Goal: Task Accomplishment & Management: Complete application form

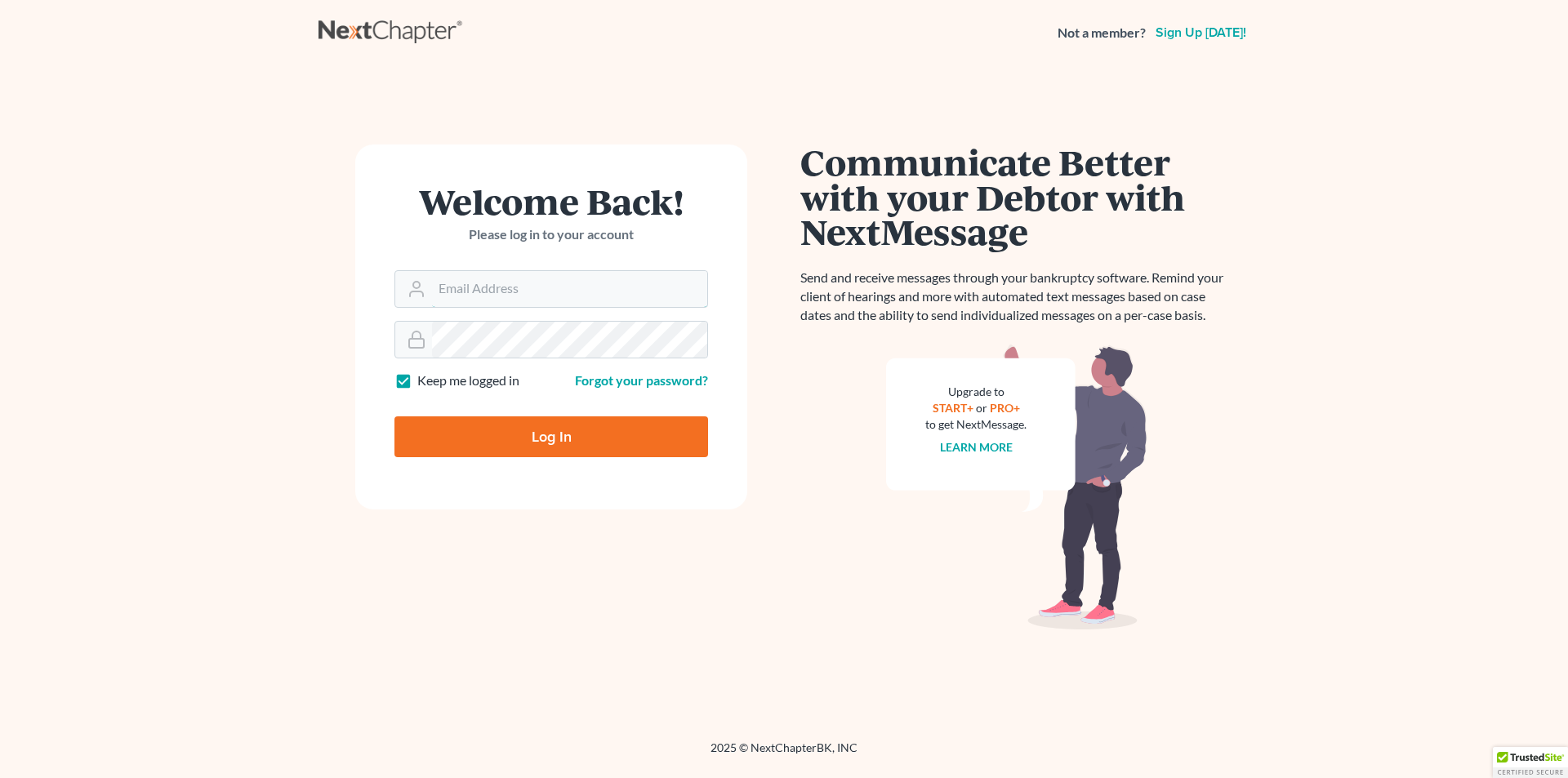
type input "[PERSON_NAME][EMAIL_ADDRESS][DOMAIN_NAME]"
click at [548, 449] on input "Log In" at bounding box center [551, 437] width 314 height 41
type input "Thinking..."
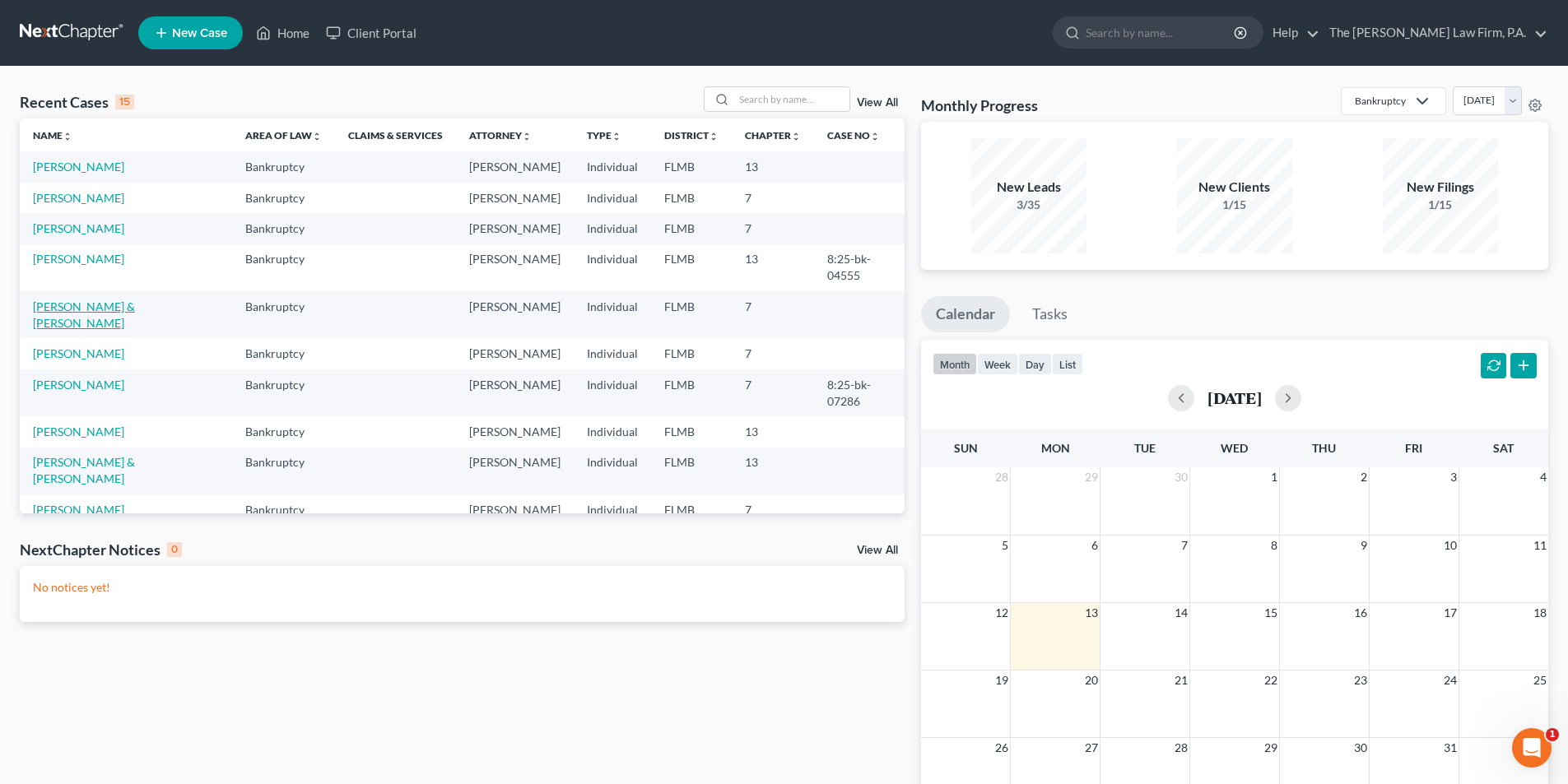
click at [95, 330] on link "[PERSON_NAME] & [PERSON_NAME]" at bounding box center [84, 314] width 102 height 30
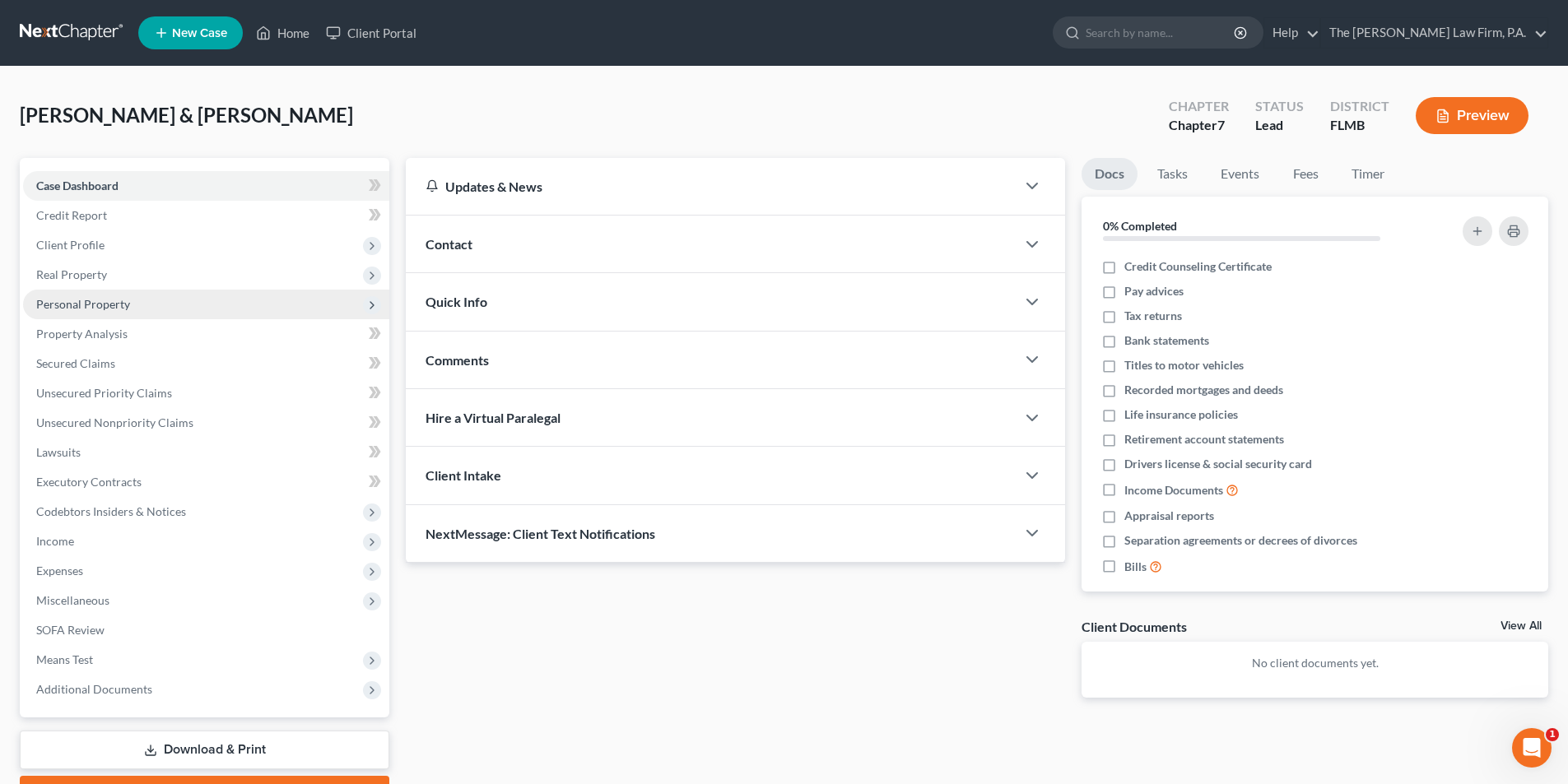
click at [59, 309] on span "Personal Property" at bounding box center [82, 304] width 93 height 14
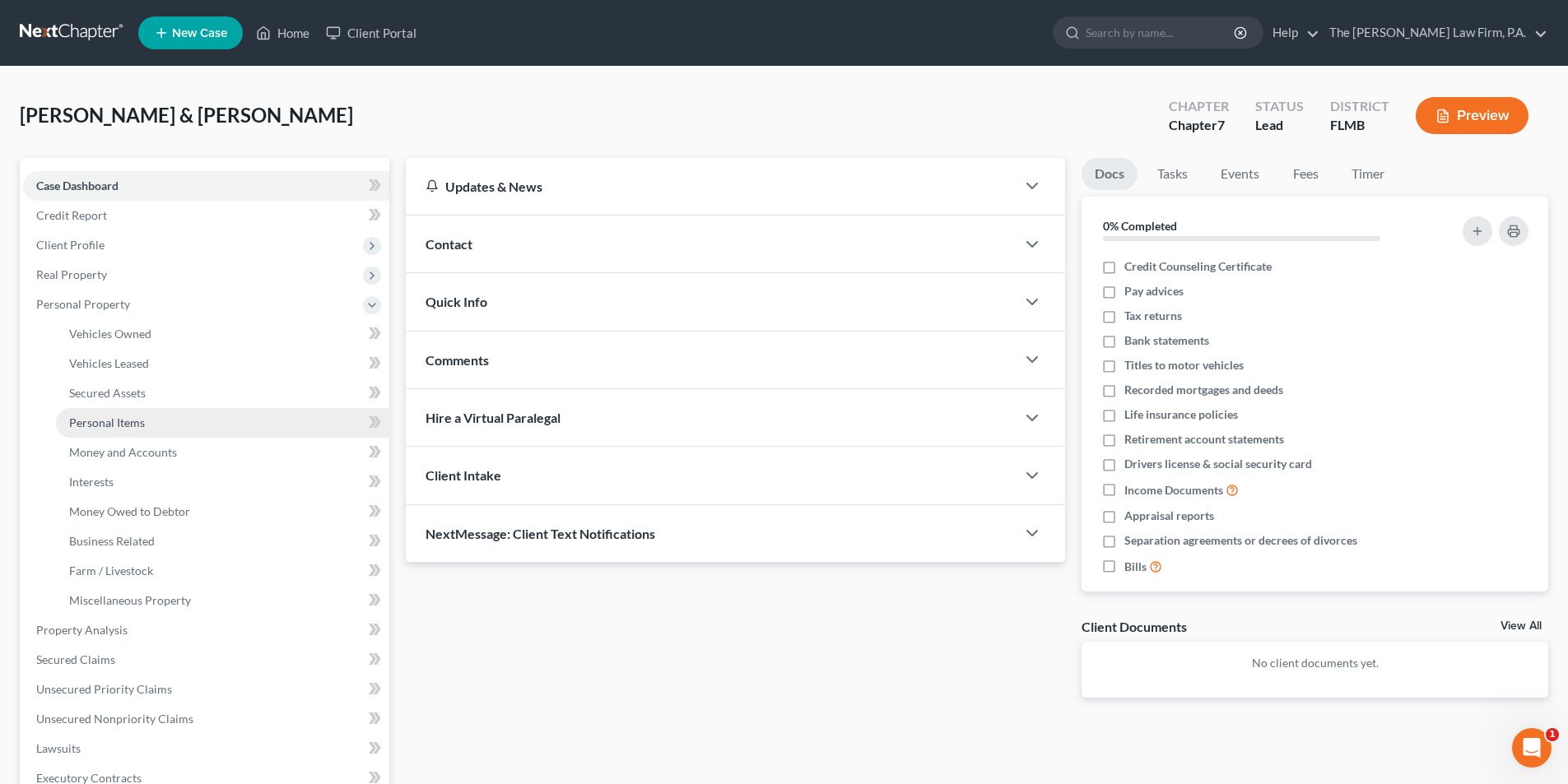
click at [104, 415] on span "Personal Items" at bounding box center [107, 422] width 76 height 14
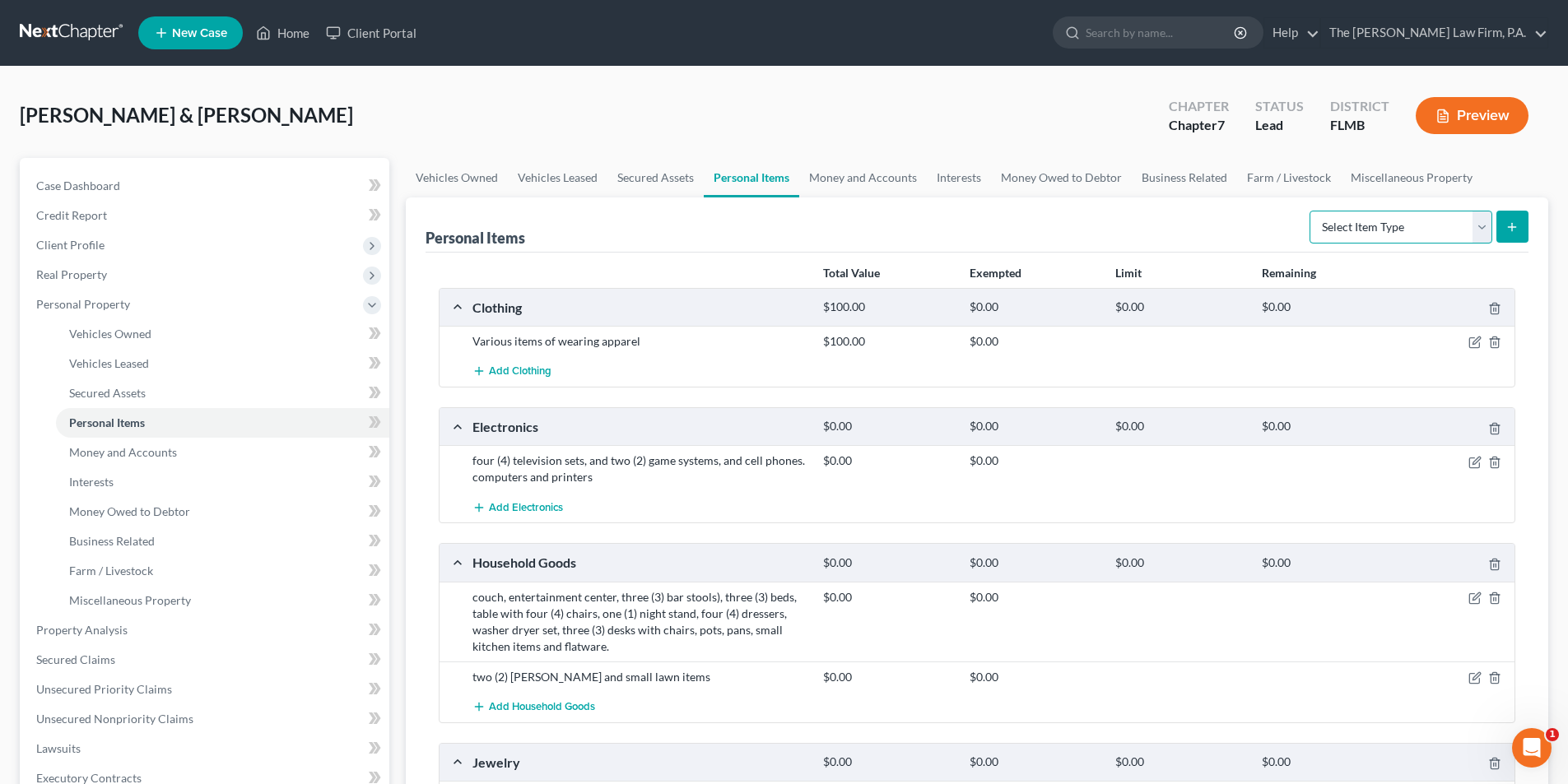
click at [1398, 236] on select "Select Item Type Clothing Collectibles Of Value Electronics Firearms Household …" at bounding box center [1401, 226] width 183 height 33
select select "other"
click at [1311, 210] on select "Select Item Type Clothing Collectibles Of Value Electronics Firearms Household …" at bounding box center [1401, 226] width 183 height 33
click at [1520, 228] on button "submit" at bounding box center [1512, 226] width 32 height 32
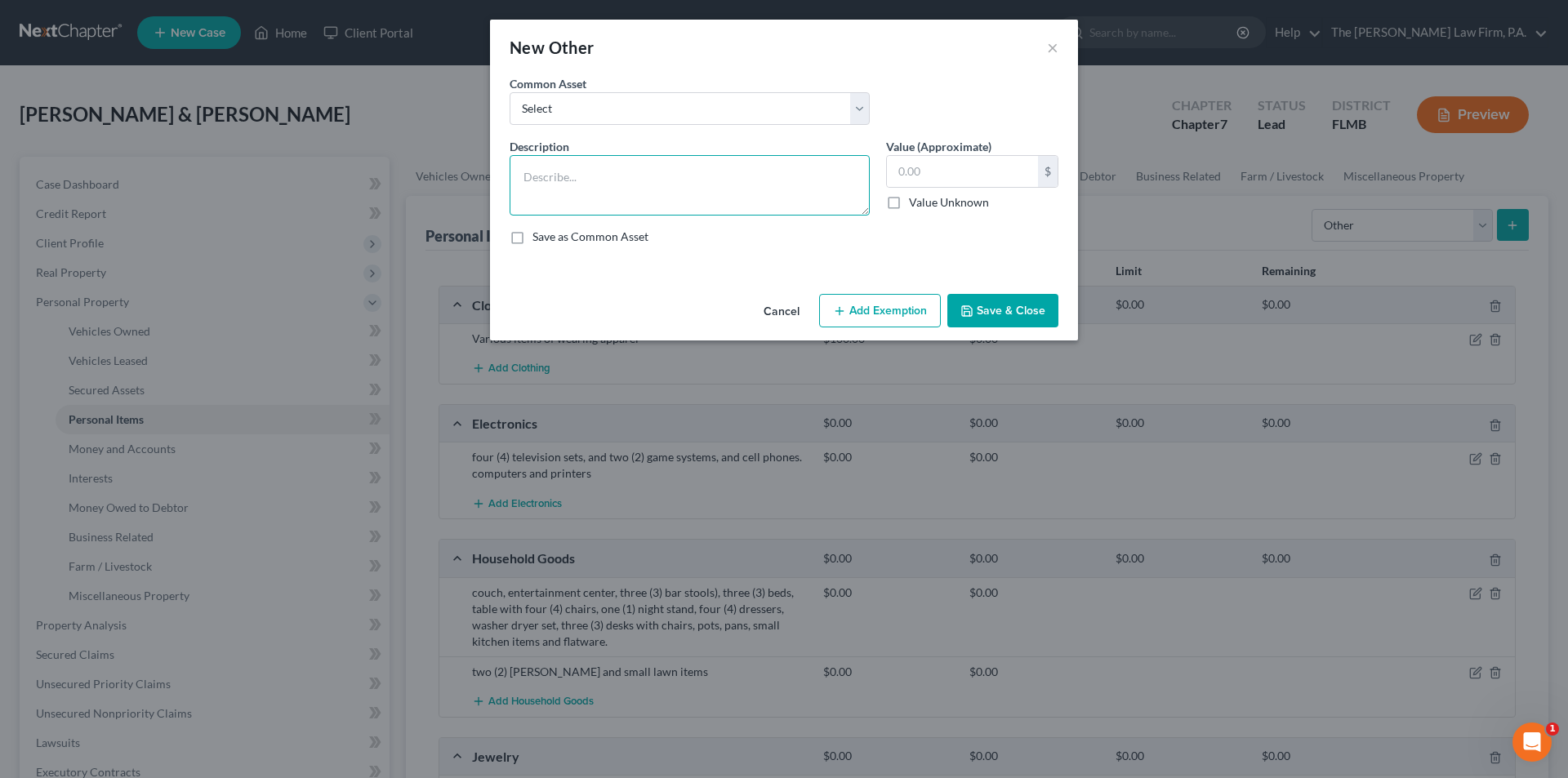
click at [654, 177] on textarea at bounding box center [689, 185] width 361 height 61
paste textarea "Hammer, Tape Measure, Punch & Chisel Set, Work Light, Creeper, Jack Stands (pai…"
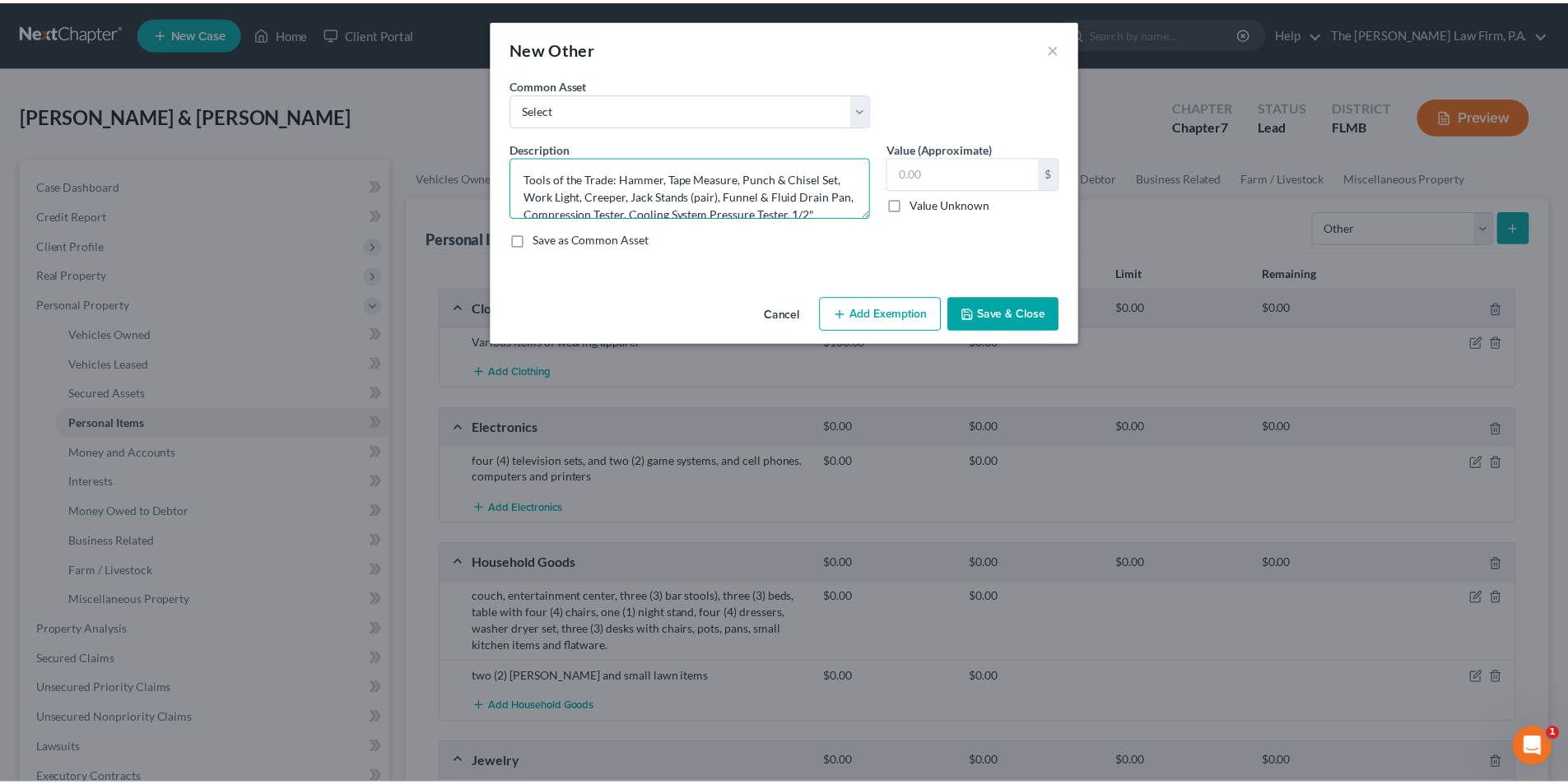
scroll to position [228, 0]
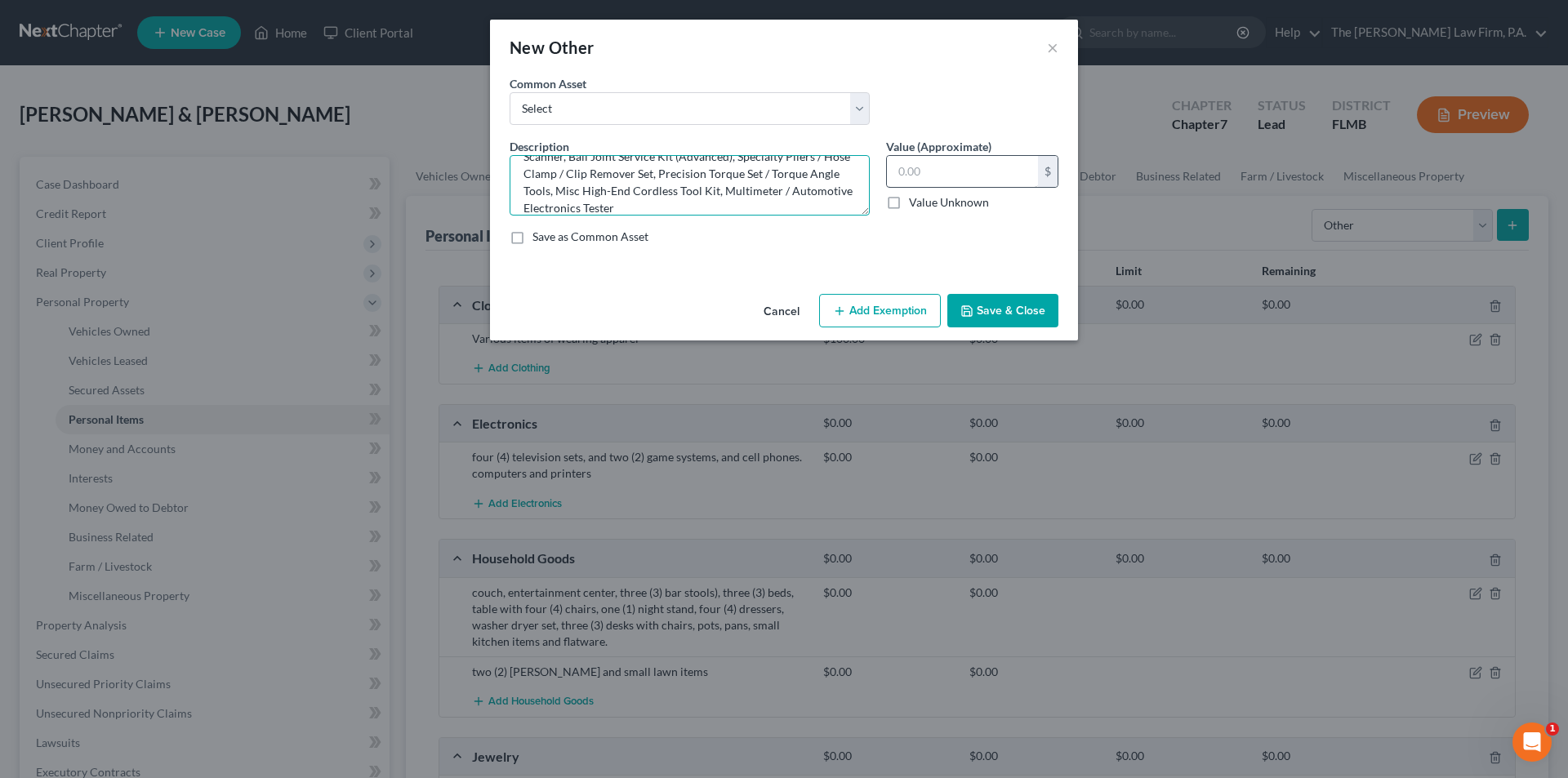
type textarea "Tools of the Trade: Hammer, Tape Measure, Punch & Chisel Set, Work Light, Creep…"
click at [935, 173] on input "text" at bounding box center [962, 171] width 151 height 31
type input "3,010.00"
click at [986, 306] on button "Save & Close" at bounding box center [1003, 311] width 111 height 35
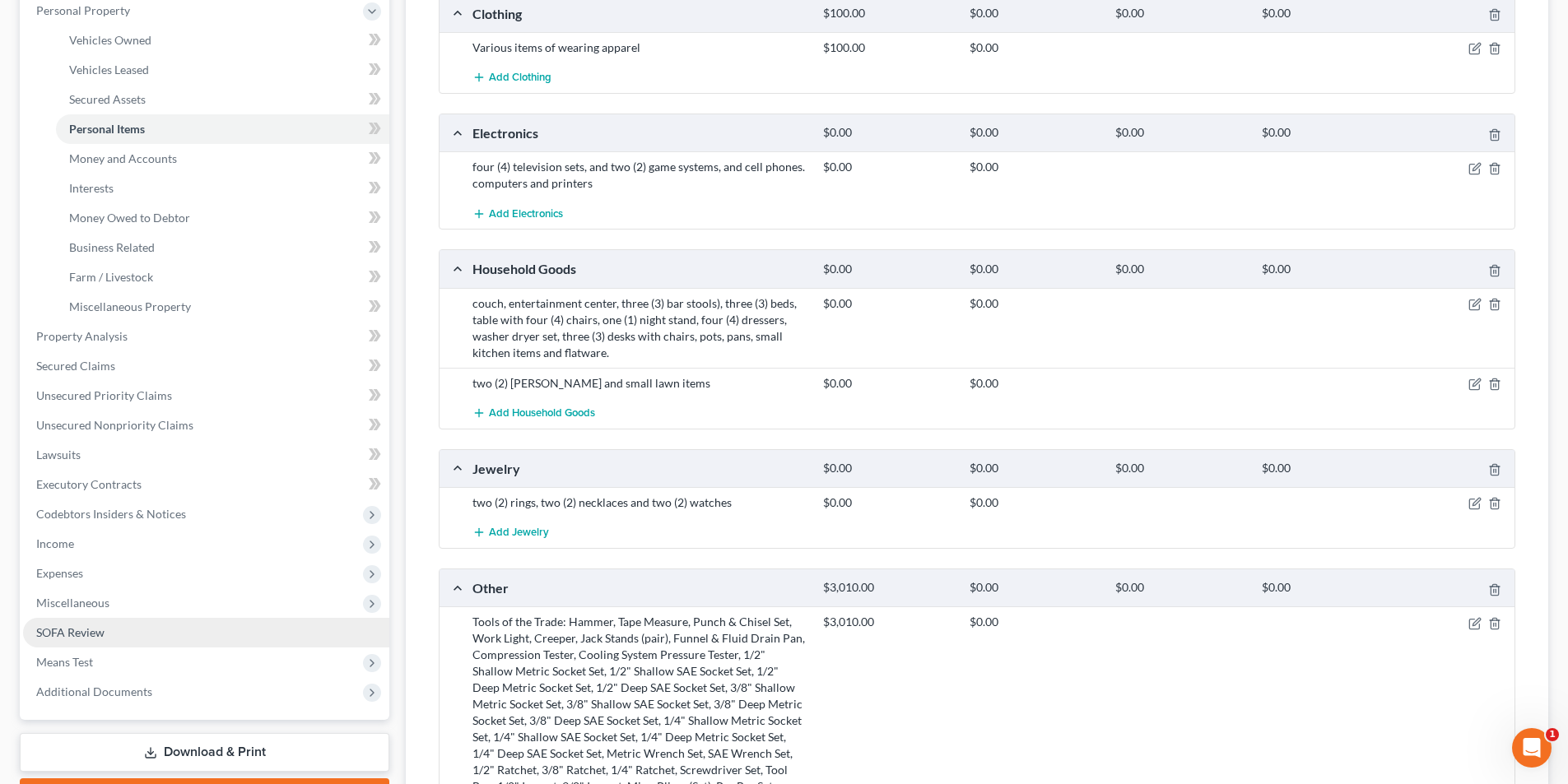
scroll to position [247, 0]
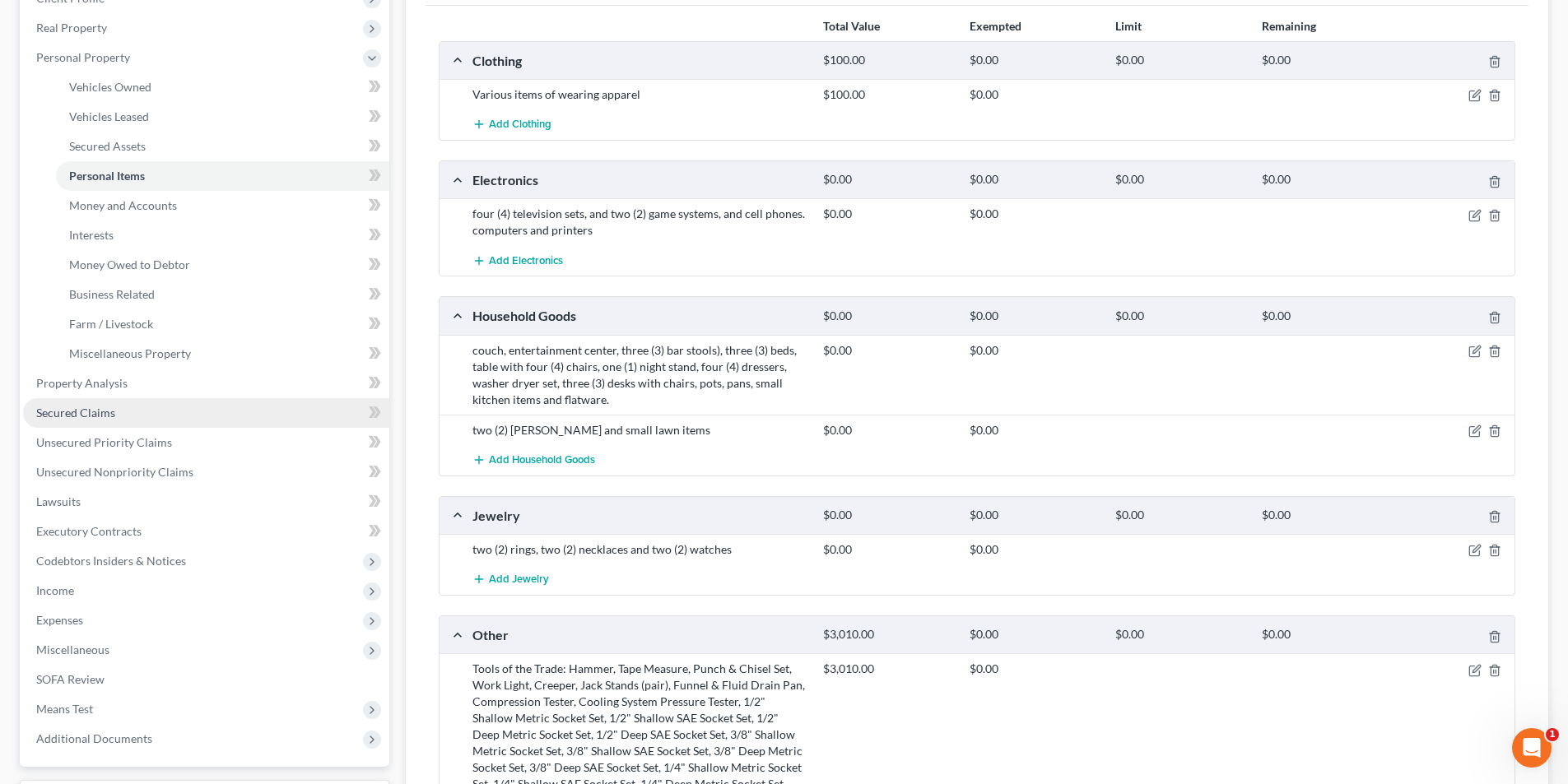
click at [93, 421] on link "Secured Claims" at bounding box center [206, 412] width 366 height 29
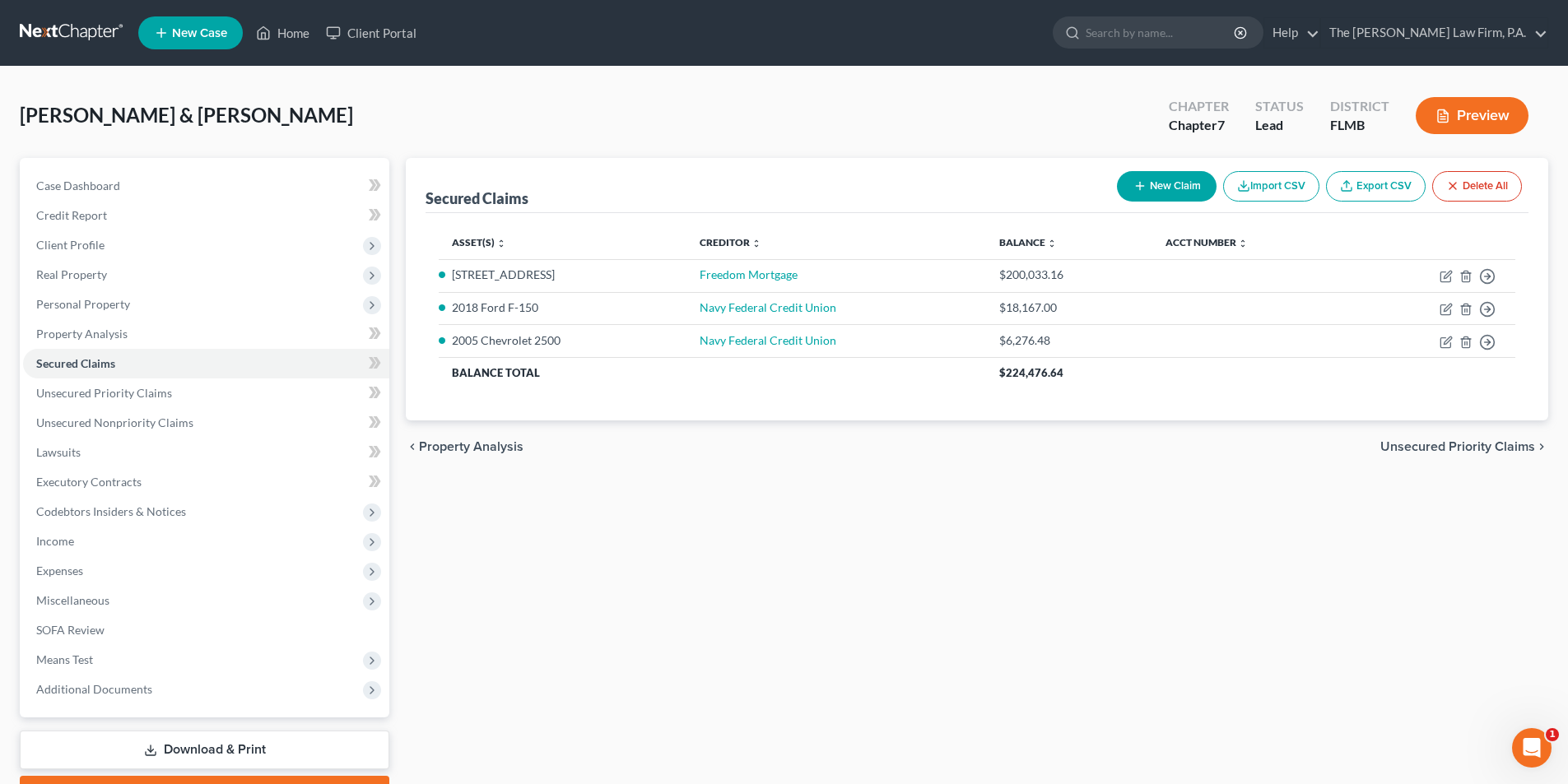
click at [1173, 187] on button "New Claim" at bounding box center [1167, 186] width 100 height 30
select select "2"
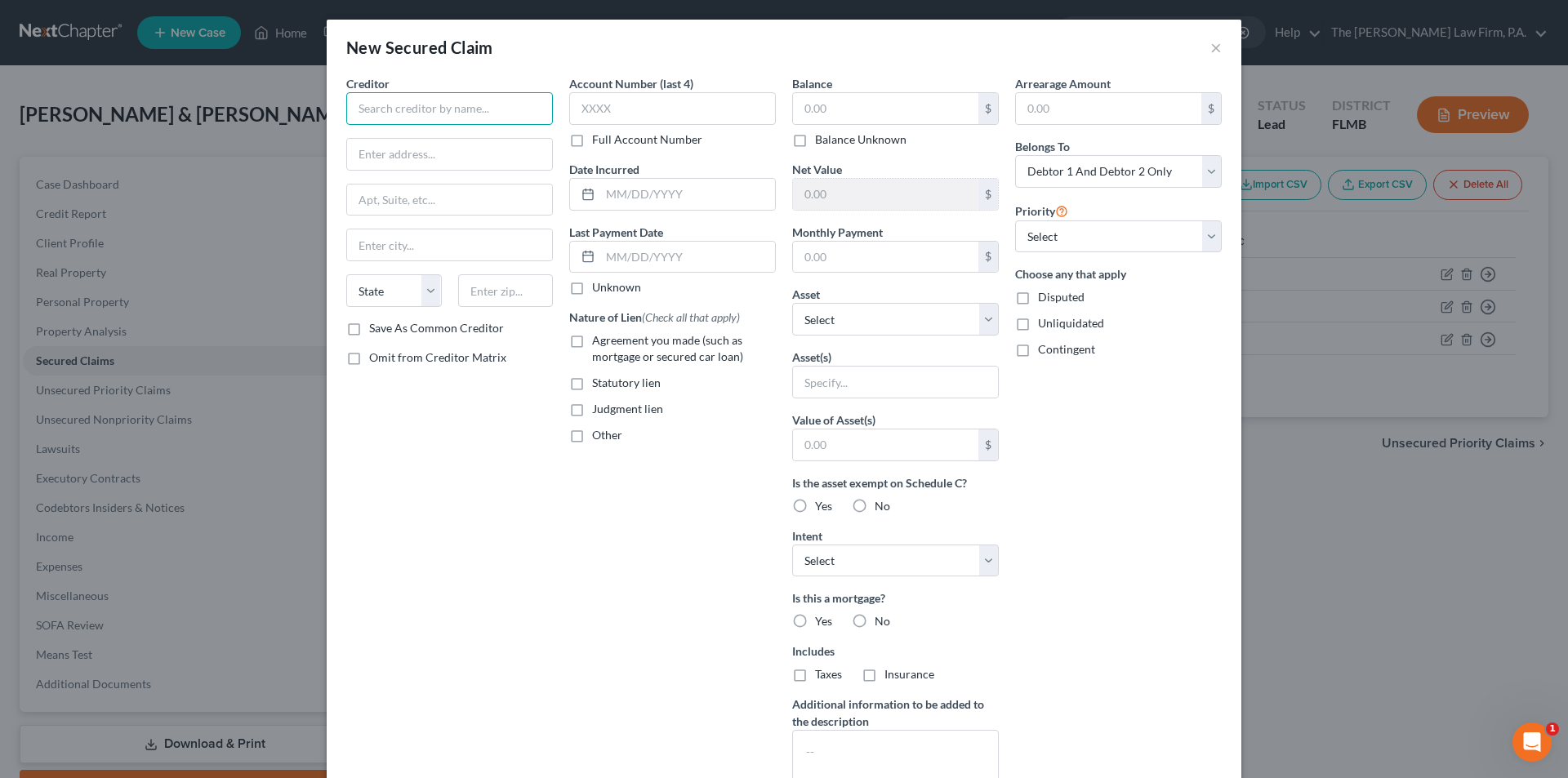
click at [421, 111] on input "text" at bounding box center [450, 109] width 207 height 33
paste input "Snap-on Credit LLC"
type input "Snap-on Credit LLC"
click at [366, 156] on input "text" at bounding box center [450, 154] width 205 height 31
type input "[STREET_ADDRESS]"
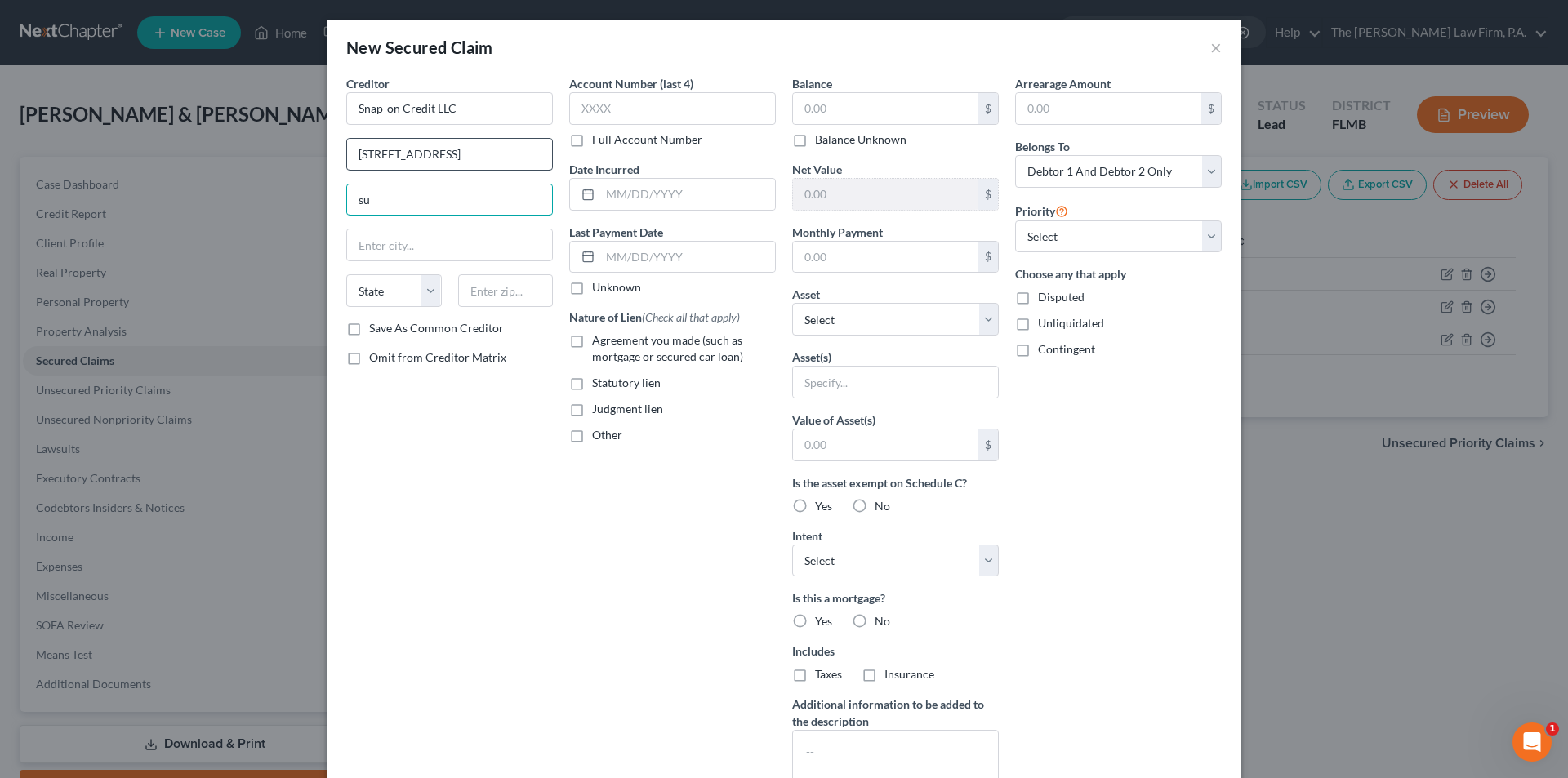
type input "s"
type input "Suite 301"
click at [481, 292] on input "text" at bounding box center [506, 290] width 96 height 33
type input "60048"
type input "[GEOGRAPHIC_DATA]"
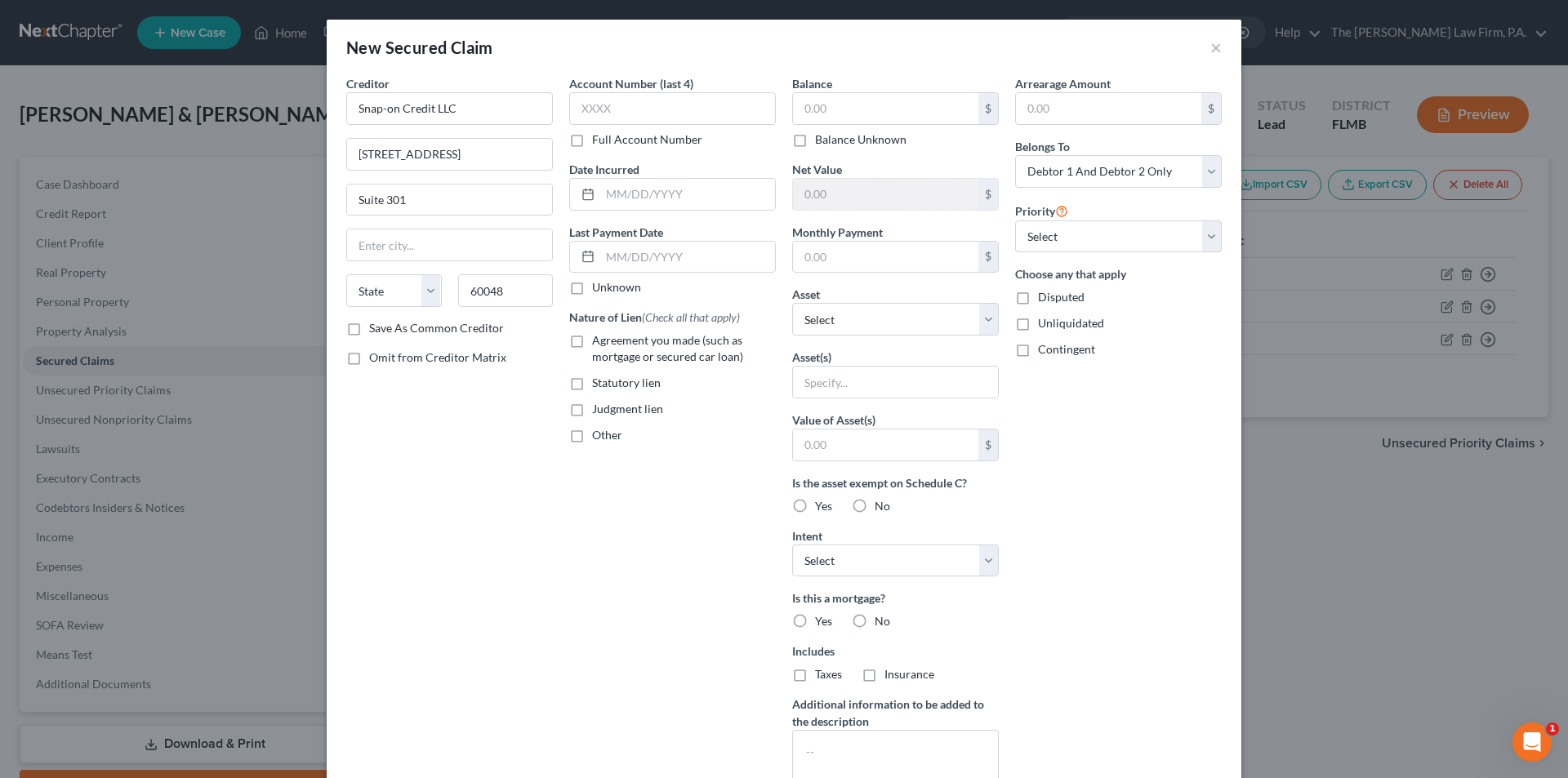
select select "14"
click at [519, 505] on div "Creditor * Snap-on Credit LLC [STREET_ADDRESS][GEOGRAPHIC_DATA][US_STATE] CO [G…" at bounding box center [450, 439] width 223 height 728
click at [592, 342] on label "Agreement you made (such as mortgage or secured car loan)" at bounding box center [684, 348] width 184 height 33
click at [599, 342] on input "Agreement you made (such as mortgage or secured car loan)" at bounding box center [603, 337] width 10 height 10
checkbox input "true"
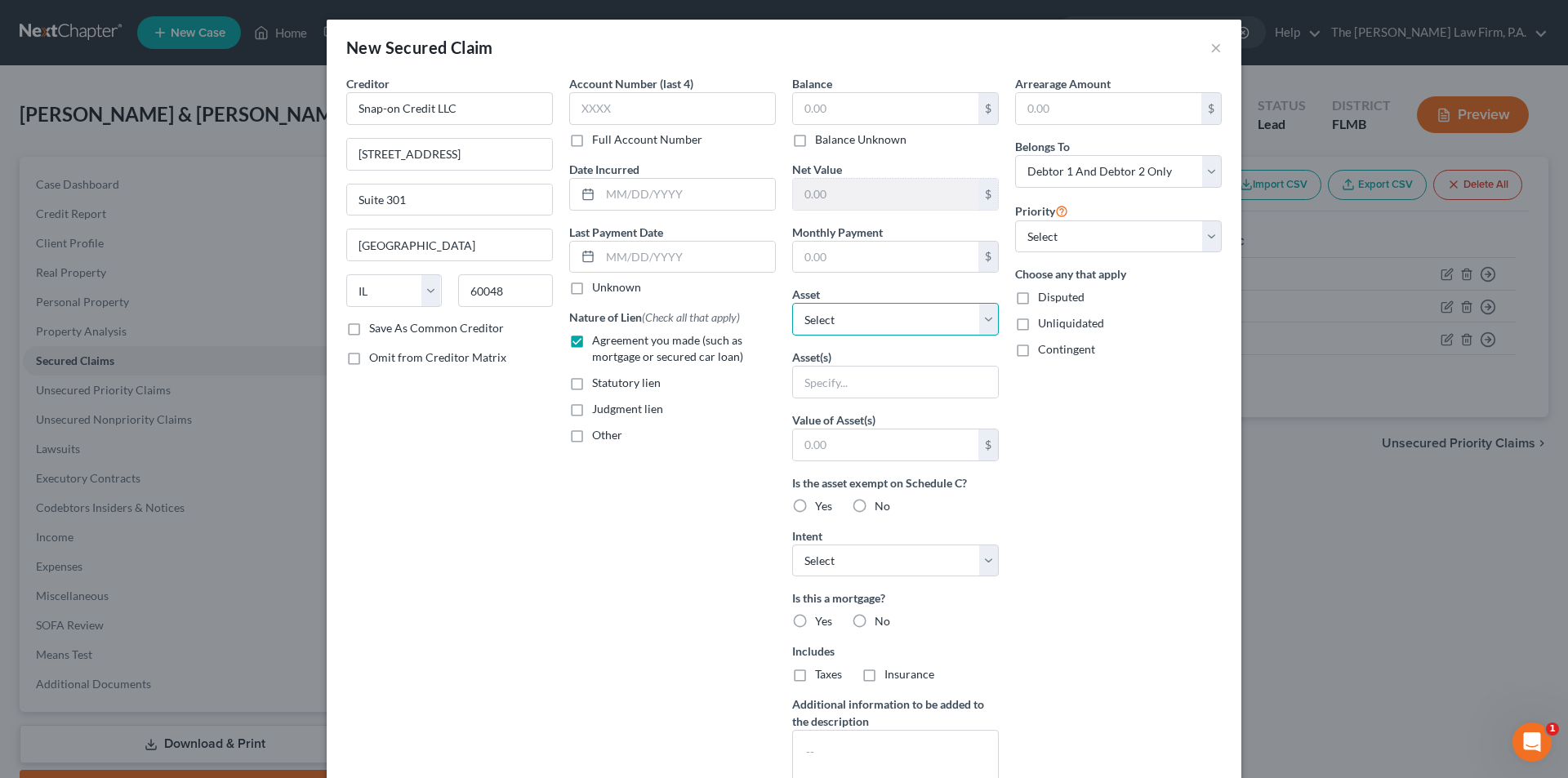
click at [870, 319] on select "Select Other Multiple Assets GTE Federal Credit Union Savings Account (Savings …" at bounding box center [895, 319] width 207 height 33
select select "13"
click at [792, 303] on select "Select Other Multiple Assets GTE Federal Credit Union Savings Account (Savings …" at bounding box center [895, 319] width 207 height 33
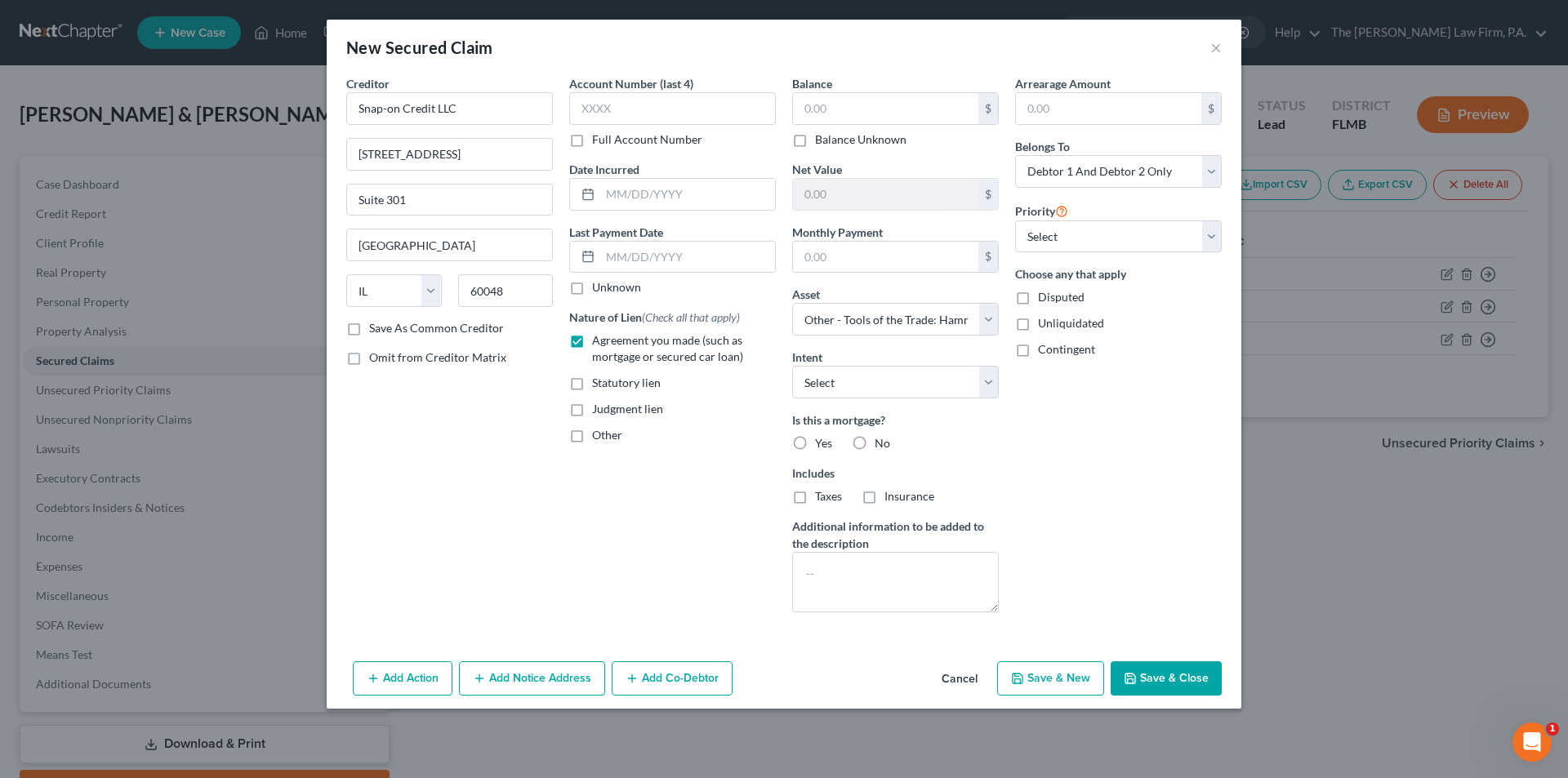
click at [694, 533] on div "Account Number (last 4) Full Account Number Date Incurred Last Payment Date Unk…" at bounding box center [673, 350] width 223 height 550
click at [875, 444] on label "No" at bounding box center [882, 443] width 16 height 16
click at [881, 444] on input "No" at bounding box center [886, 440] width 10 height 10
radio input "true"
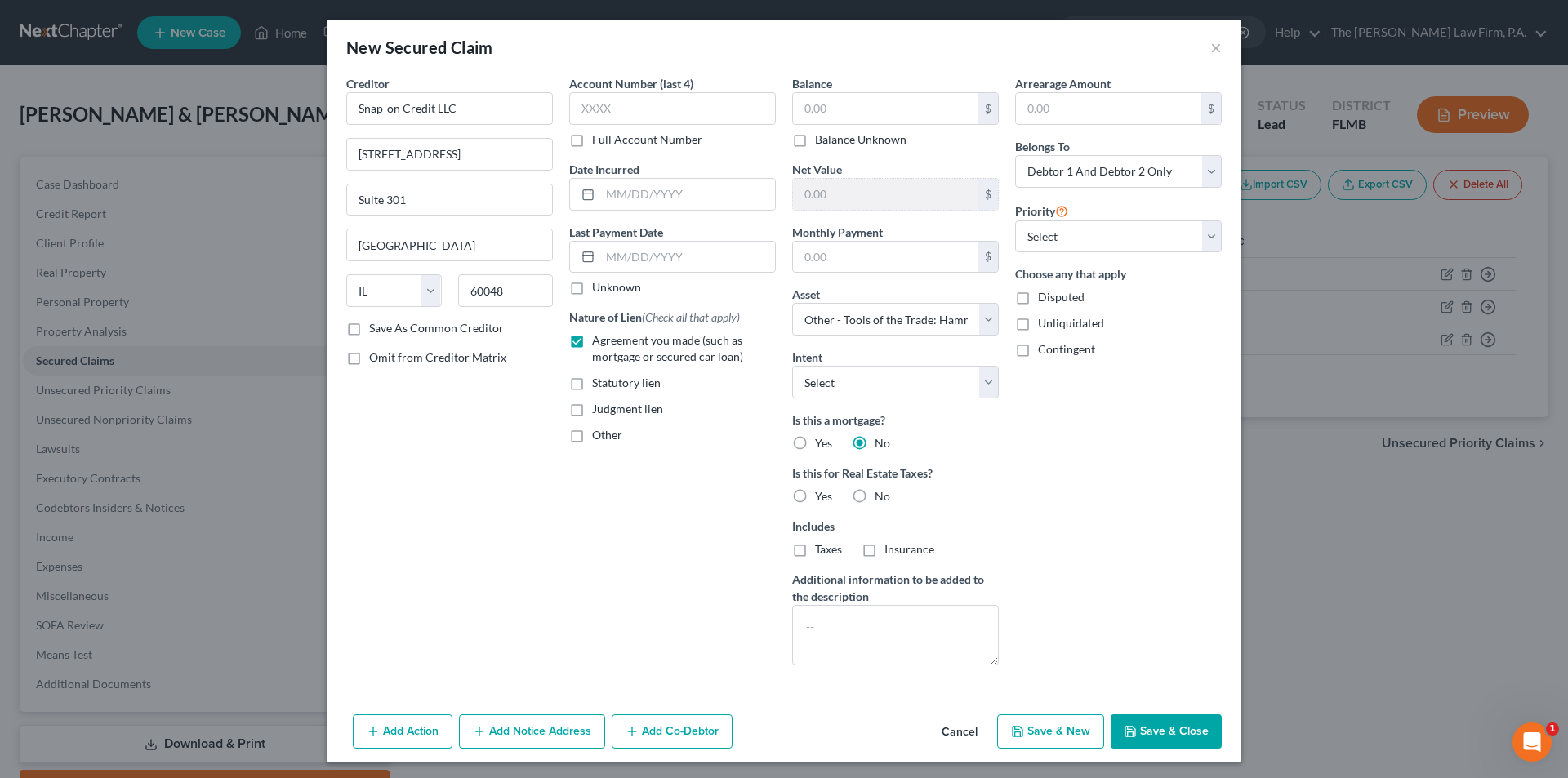
click at [875, 494] on label "No" at bounding box center [882, 495] width 16 height 16
click at [881, 494] on input "No" at bounding box center [886, 492] width 10 height 10
radio input "true"
click at [910, 378] on select "Select Surrender Redeem Reaffirm Avoid Other" at bounding box center [895, 382] width 207 height 33
select select "2"
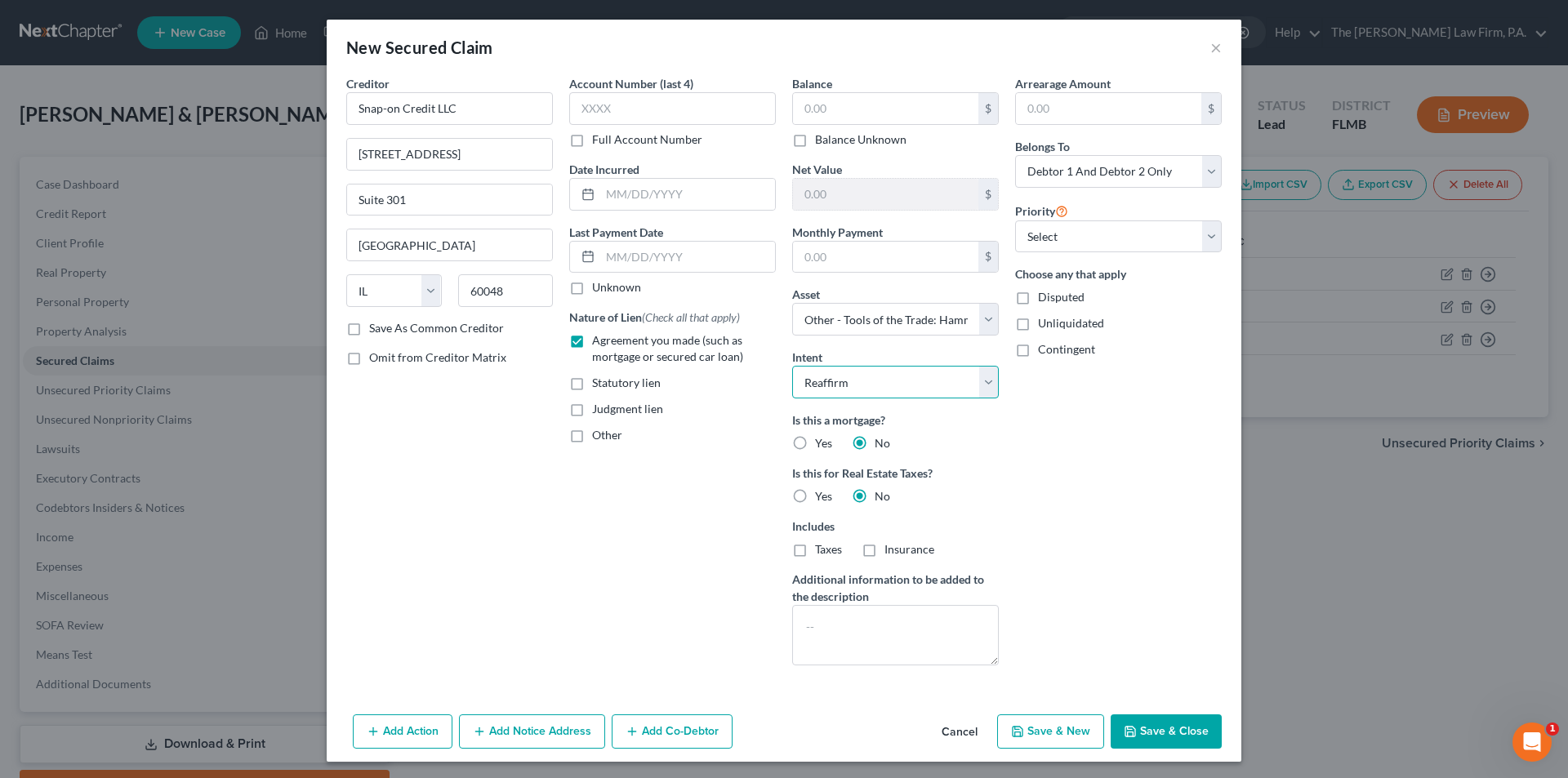
click at [792, 366] on select "Select Surrender Redeem Reaffirm Avoid Other" at bounding box center [895, 382] width 207 height 33
click at [1072, 479] on div "Arrearage Amount $ Belongs To * Select Debtor 1 Only Debtor 2 Only Debtor 1 And…" at bounding box center [1118, 376] width 223 height 603
click at [1172, 727] on button "Save & Close" at bounding box center [1166, 731] width 111 height 35
select select
type input "0.00"
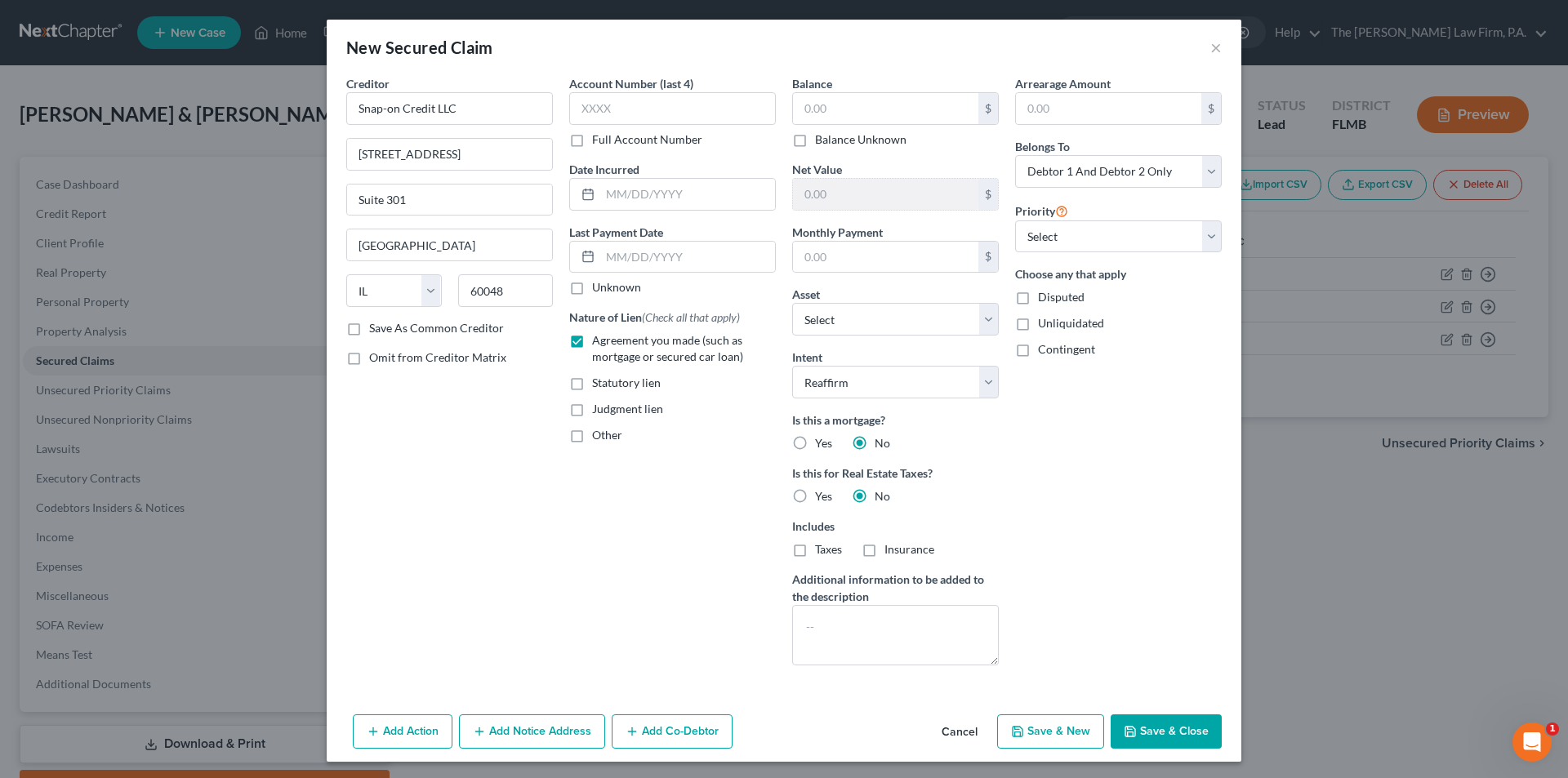
type input "3,010.00"
type input "0.00"
select select "13"
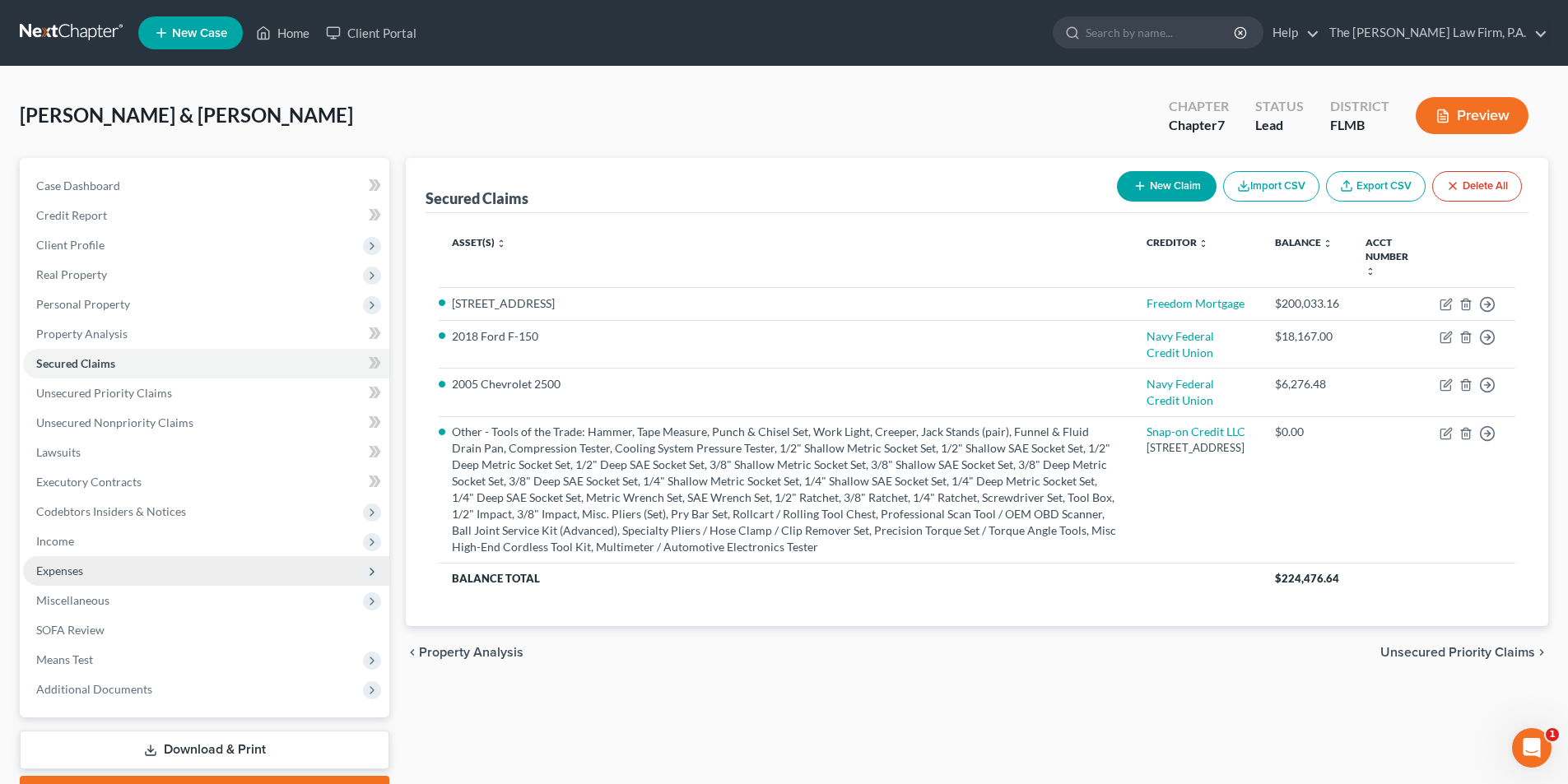
click at [66, 576] on span "Expenses" at bounding box center [59, 570] width 47 height 14
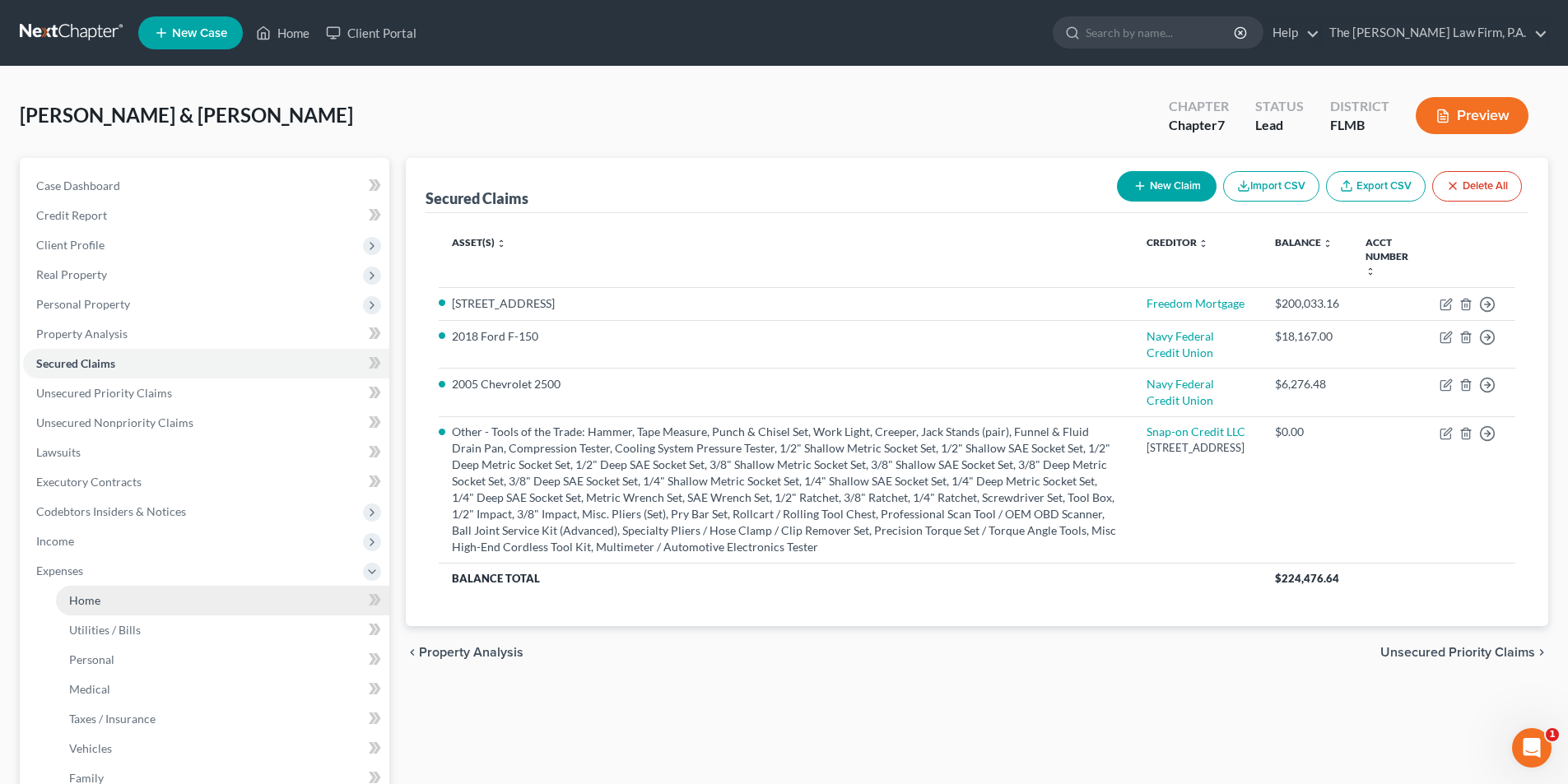
click at [122, 596] on link "Home" at bounding box center [222, 600] width 333 height 29
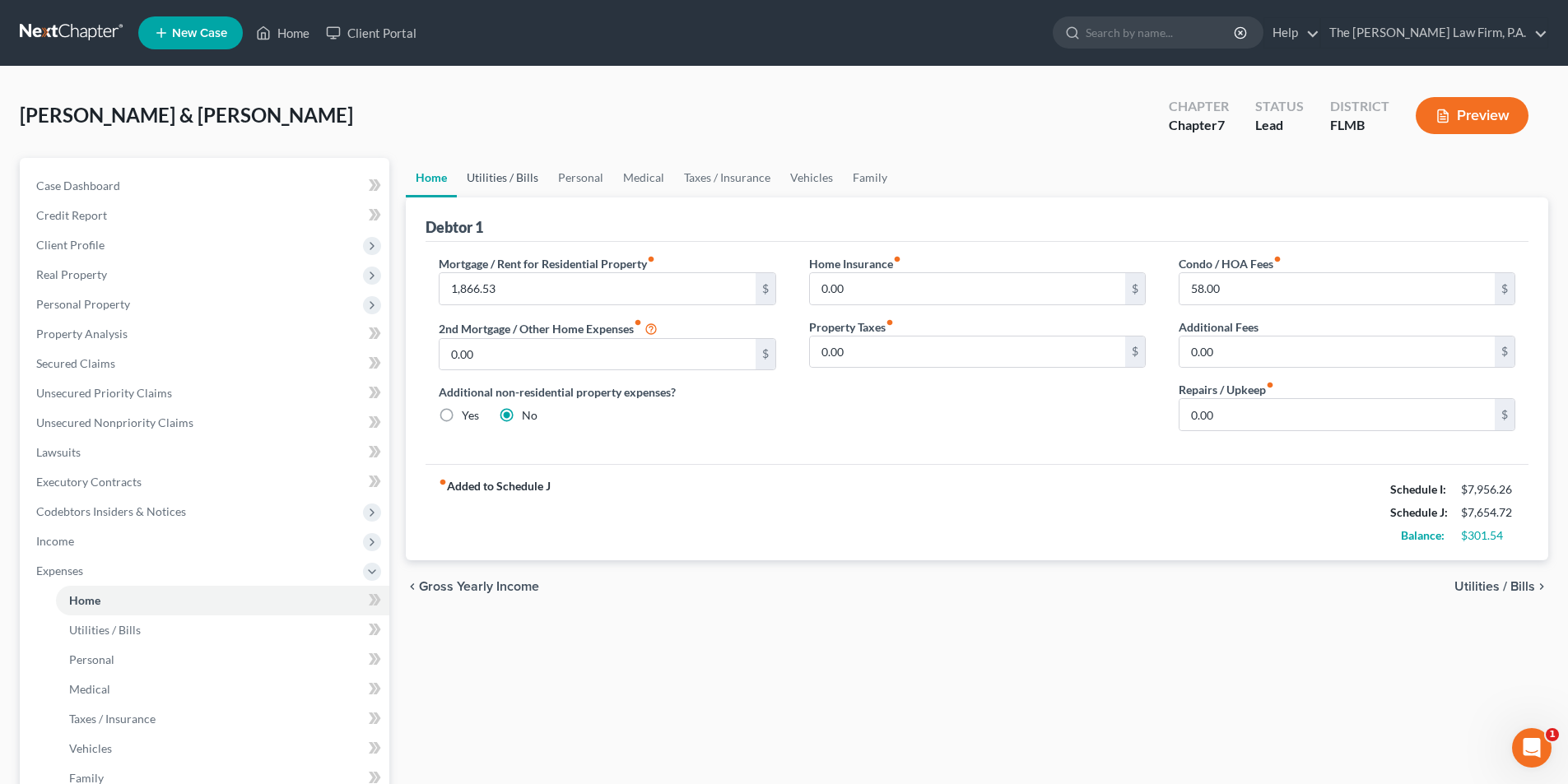
click at [498, 175] on link "Utilities / Bills" at bounding box center [502, 177] width 92 height 40
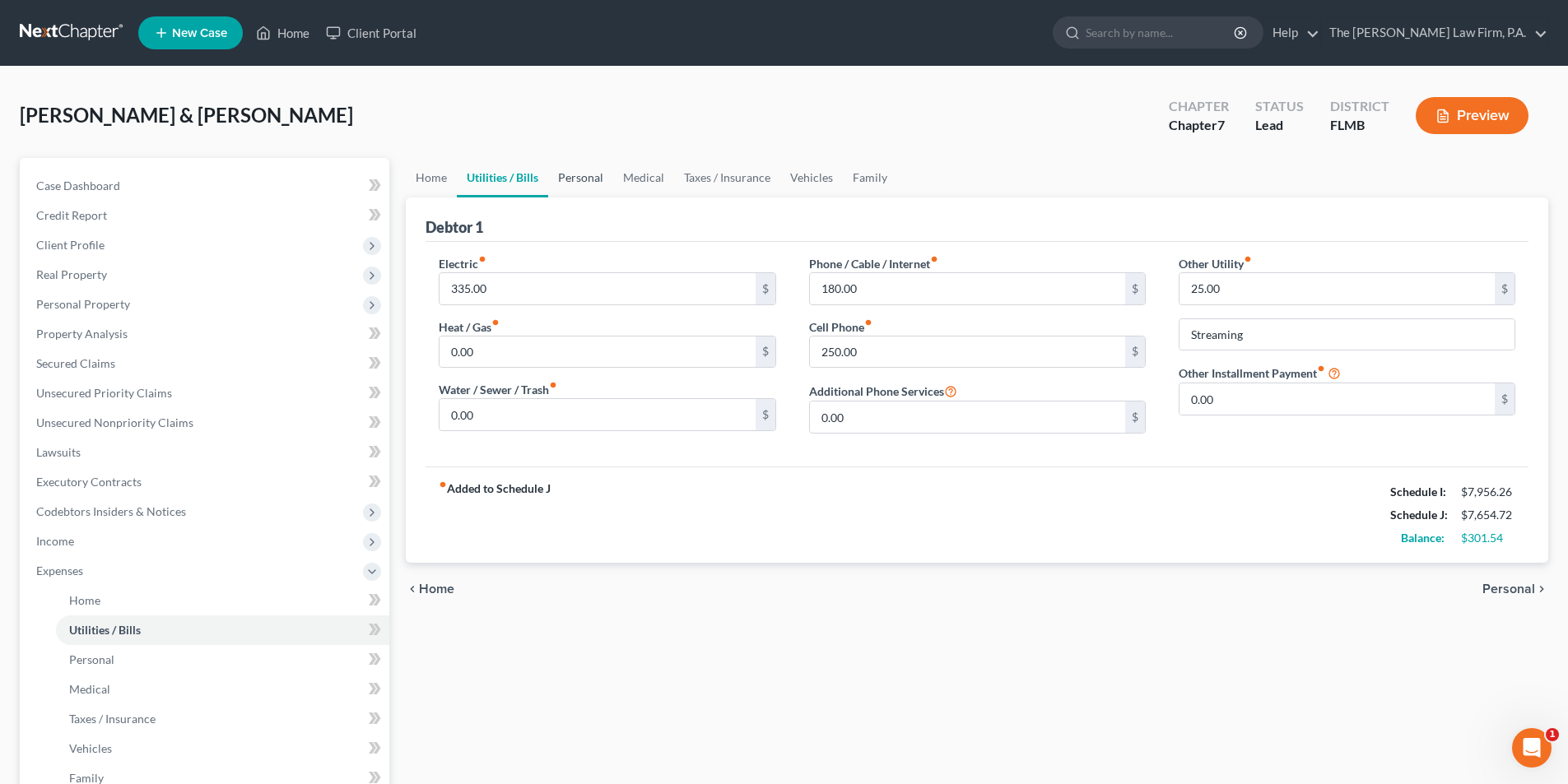
click at [570, 175] on link "Personal" at bounding box center [581, 177] width 65 height 40
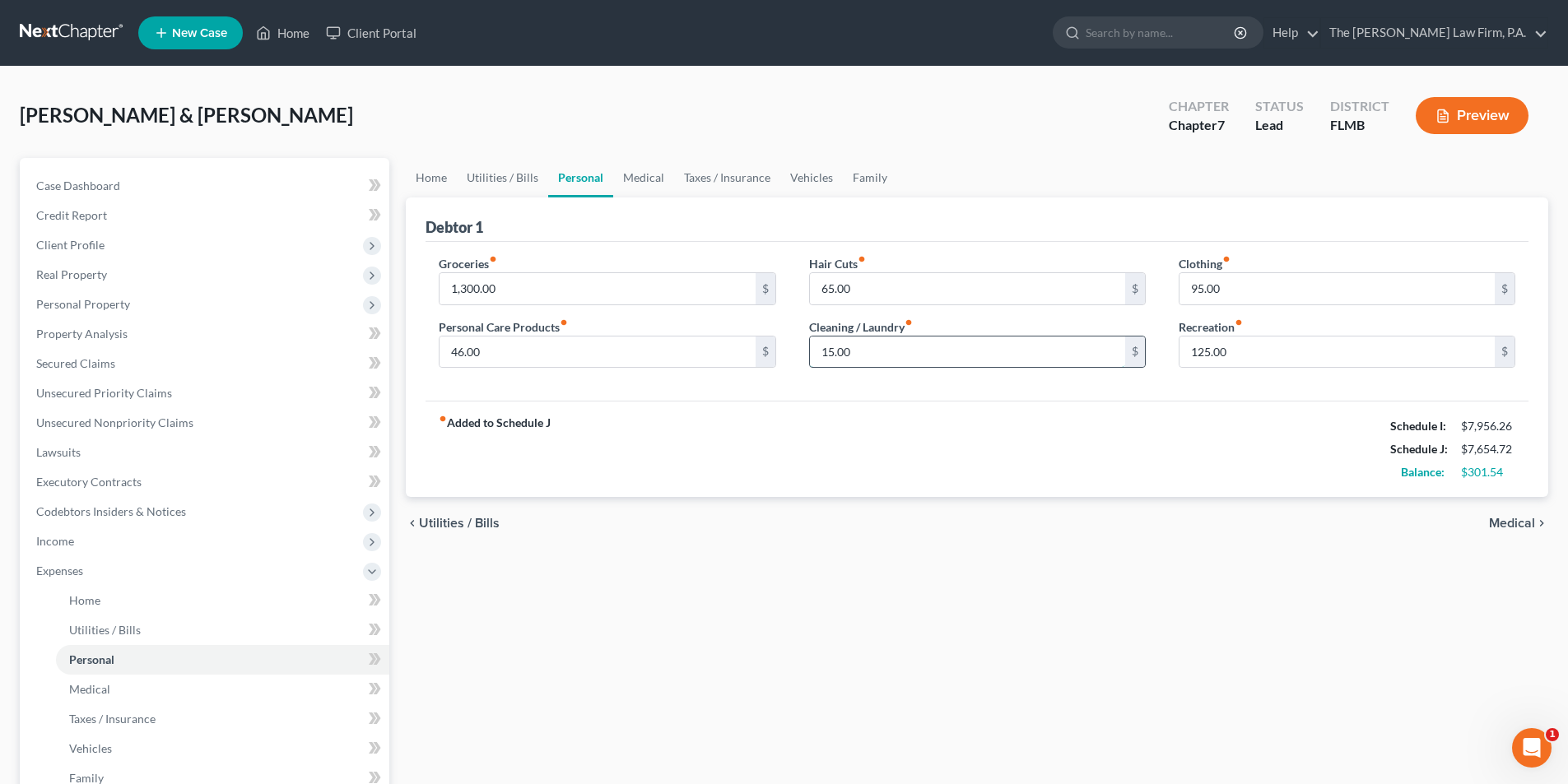
click at [826, 355] on input "15.00" at bounding box center [968, 352] width 315 height 31
type input "25.00"
click at [875, 285] on input "65.00" at bounding box center [968, 289] width 315 height 31
type input "72.00"
drag, startPoint x: 1257, startPoint y: 292, endPoint x: 1279, endPoint y: 287, distance: 22.6
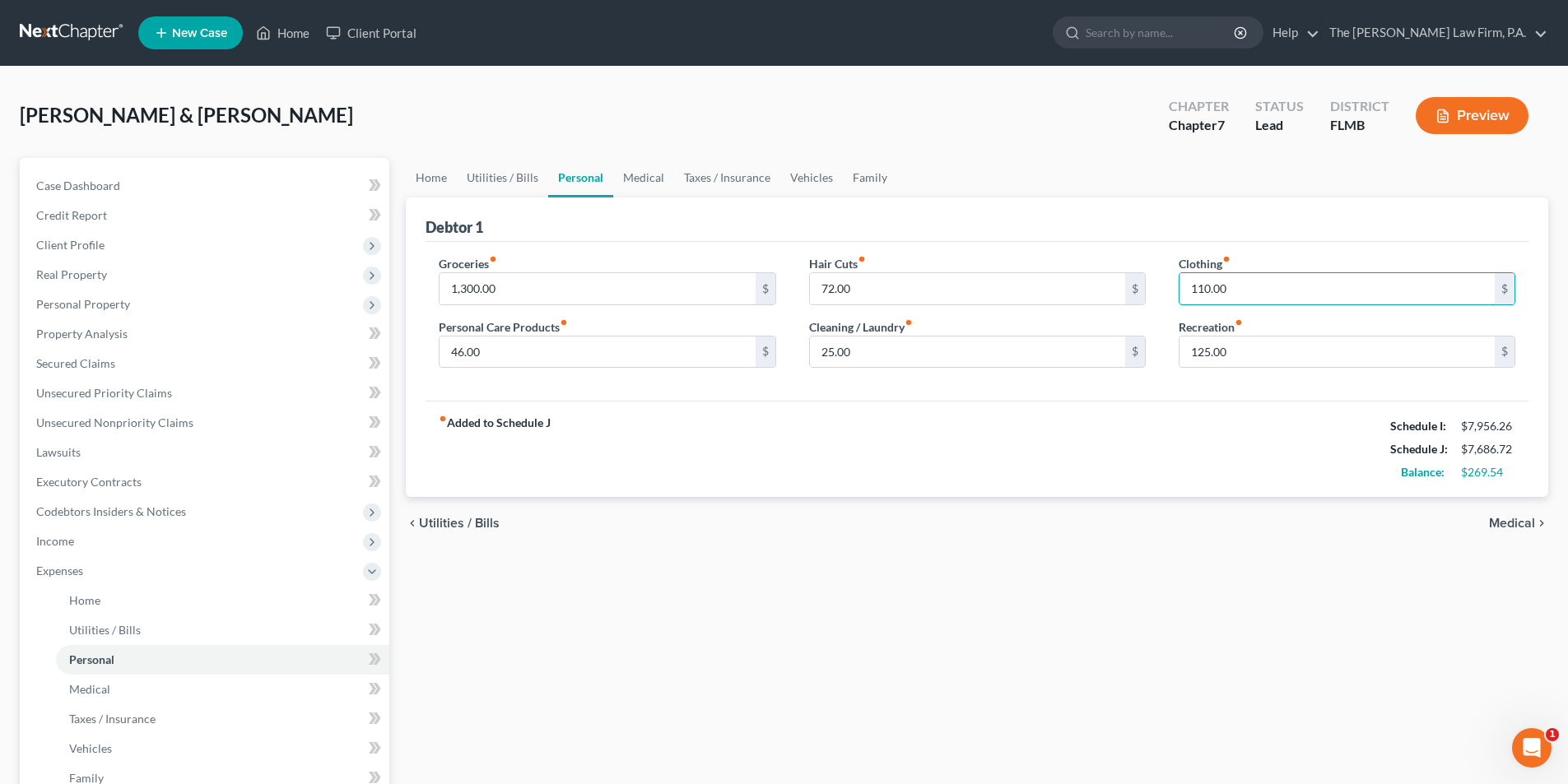
type input "110.00"
click at [1172, 418] on div "fiber_manual_record Added to Schedule J Schedule I: $7,956.26 Schedule J: $7,68…" at bounding box center [977, 449] width 1103 height 96
click at [651, 185] on link "Medical" at bounding box center [644, 177] width 61 height 40
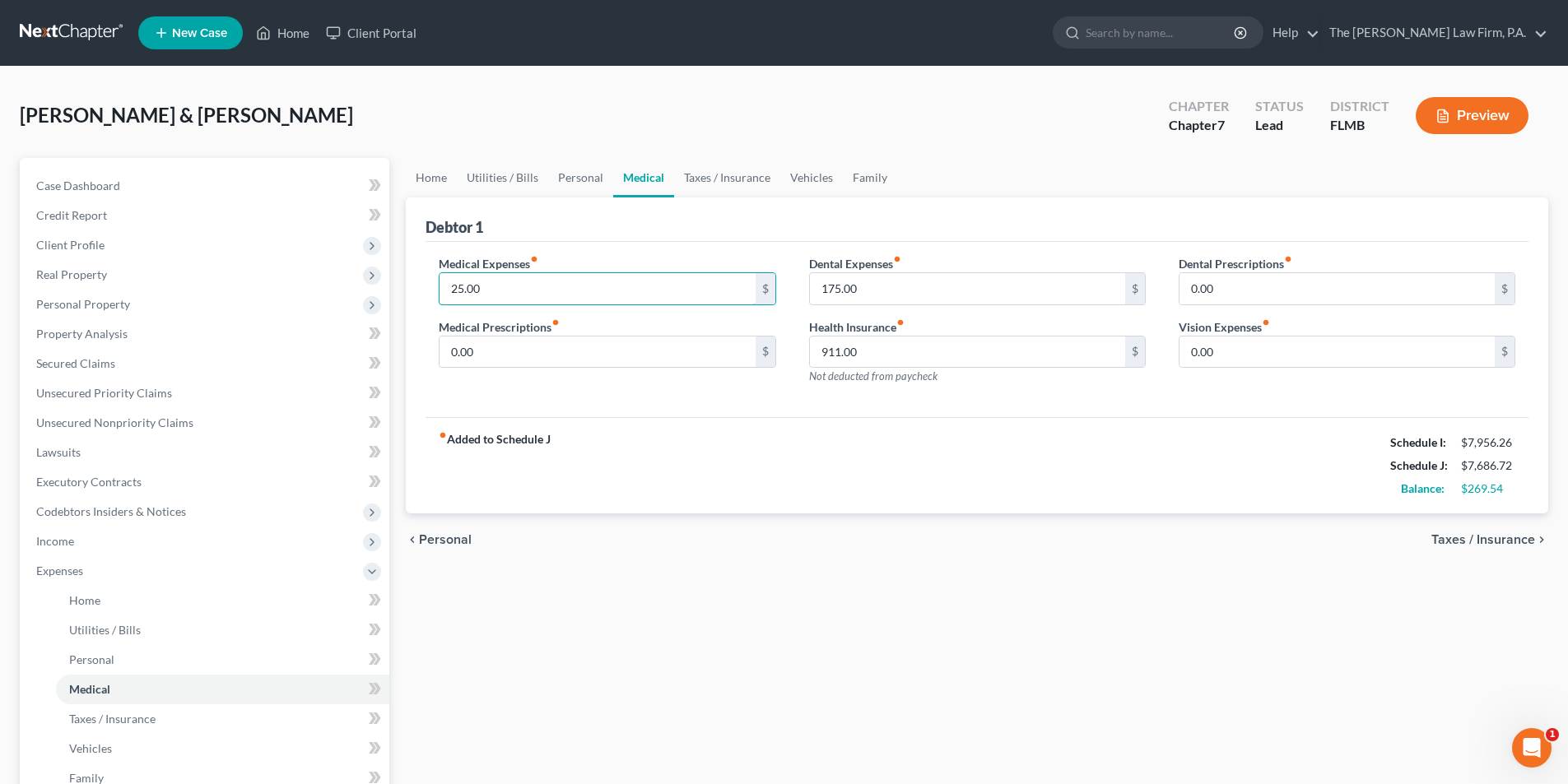
drag, startPoint x: 462, startPoint y: 289, endPoint x: 435, endPoint y: 289, distance: 27.0
type input "0"
type input "78.00"
click at [783, 453] on div "fiber_manual_record Added to Schedule J Schedule I: $7,956.26 Schedule J: $7,73…" at bounding box center [977, 465] width 1103 height 96
click at [733, 177] on link "Taxes / Insurance" at bounding box center [727, 177] width 106 height 40
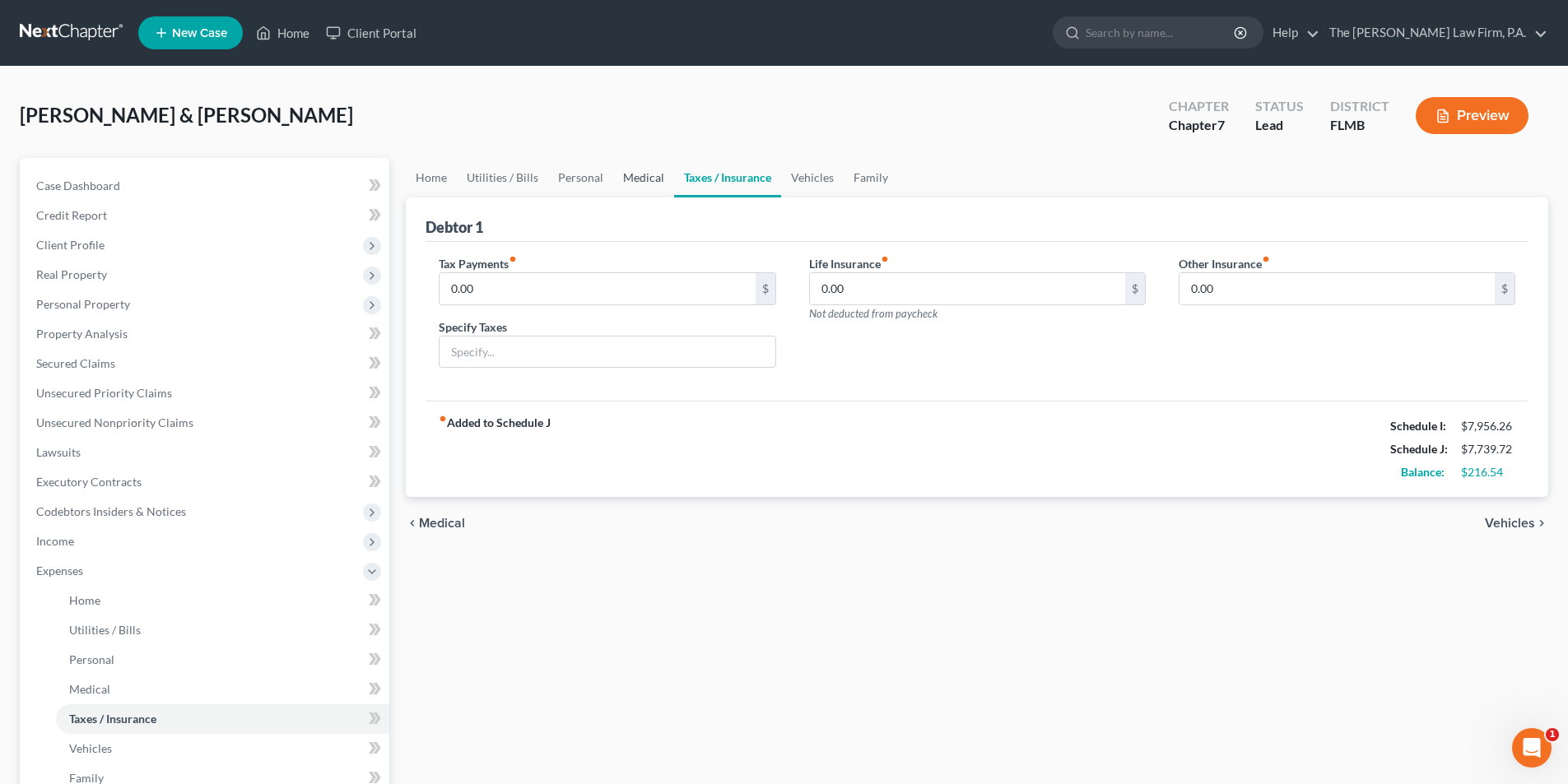
click at [633, 176] on link "Medical" at bounding box center [644, 177] width 61 height 40
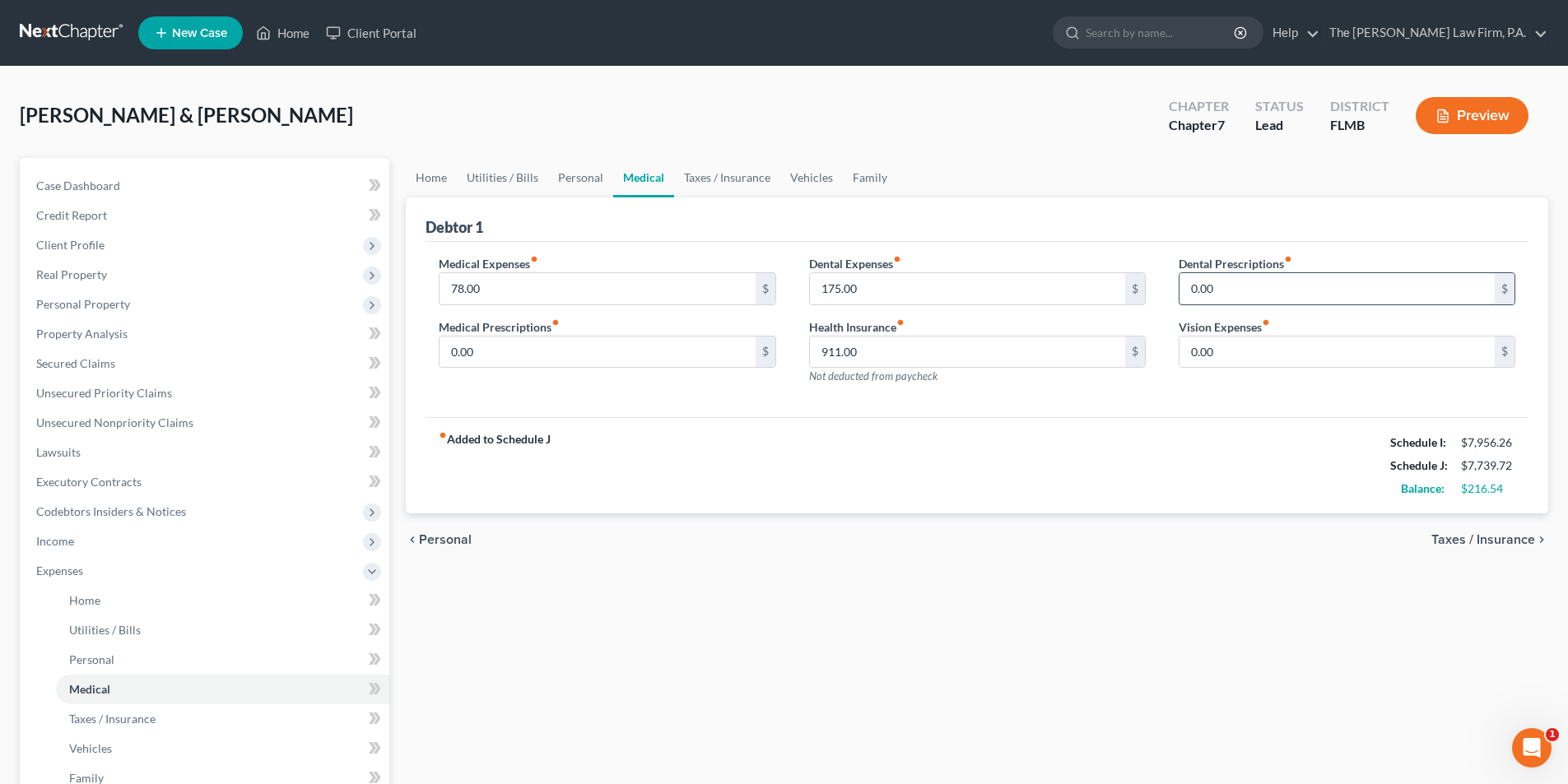
click at [1232, 280] on input "0.00" at bounding box center [1338, 289] width 315 height 31
click at [1238, 343] on input "0.00" at bounding box center [1338, 352] width 315 height 31
click at [729, 175] on link "Taxes / Insurance" at bounding box center [727, 177] width 106 height 40
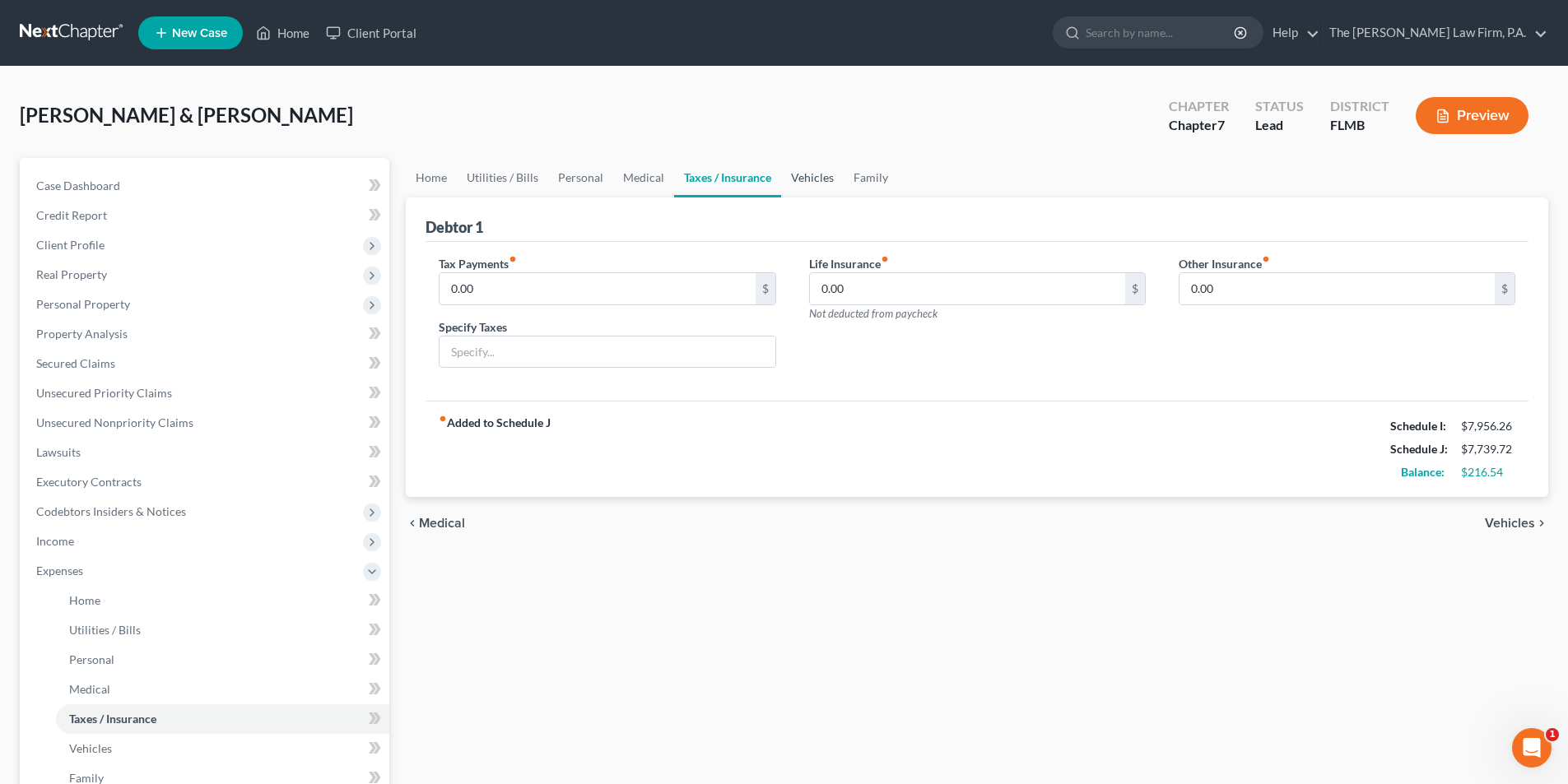
click at [803, 183] on link "Vehicles" at bounding box center [813, 177] width 62 height 40
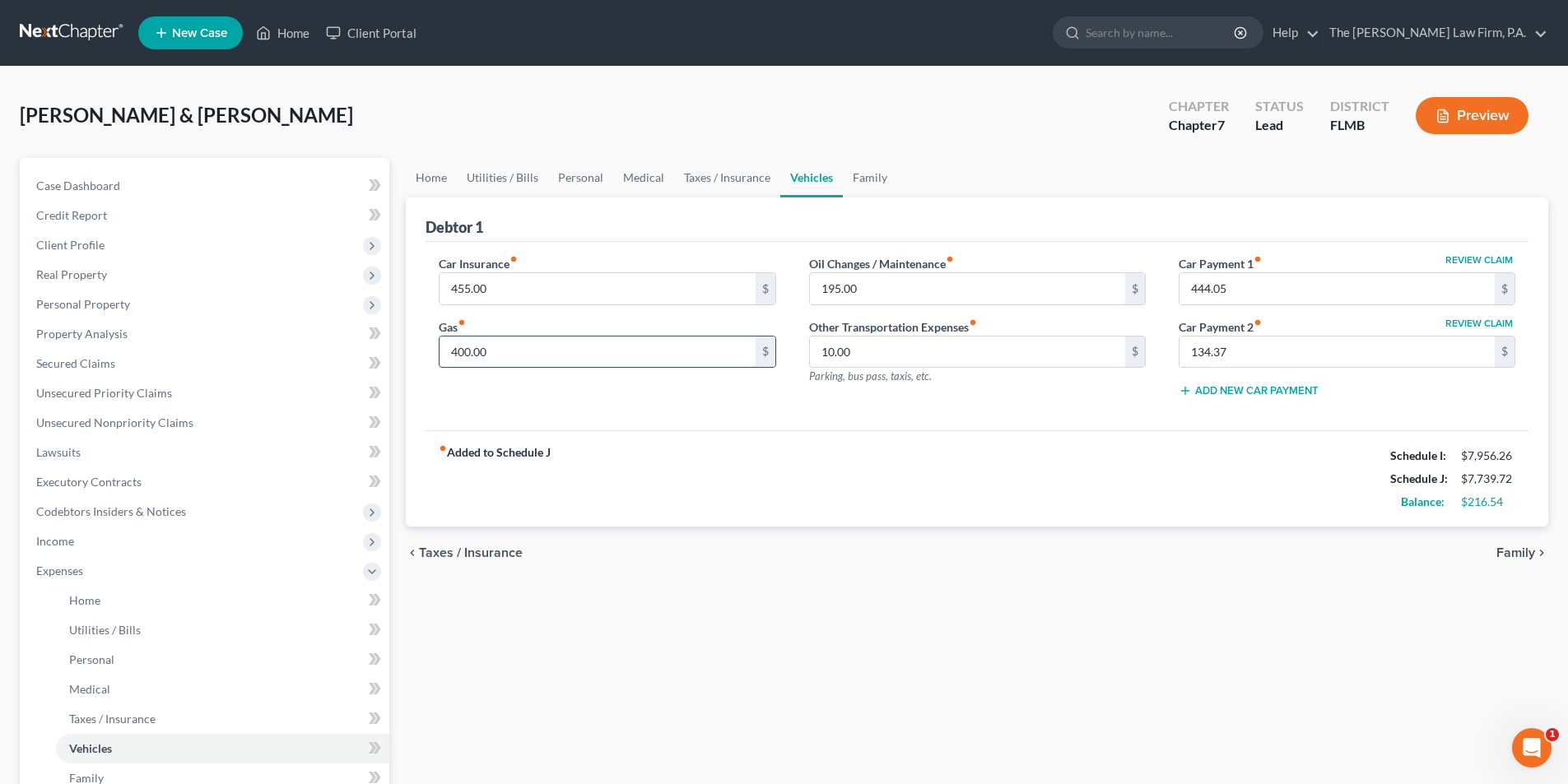
click at [469, 352] on input "400.00" at bounding box center [598, 352] width 315 height 31
type input "430.00"
click at [1053, 425] on div "Car Insurance fiber_manual_record 455.00 $ Gas fiber_manual_record 430.00 $ Oil…" at bounding box center [977, 336] width 1103 height 190
click at [863, 192] on link "Family" at bounding box center [870, 177] width 55 height 40
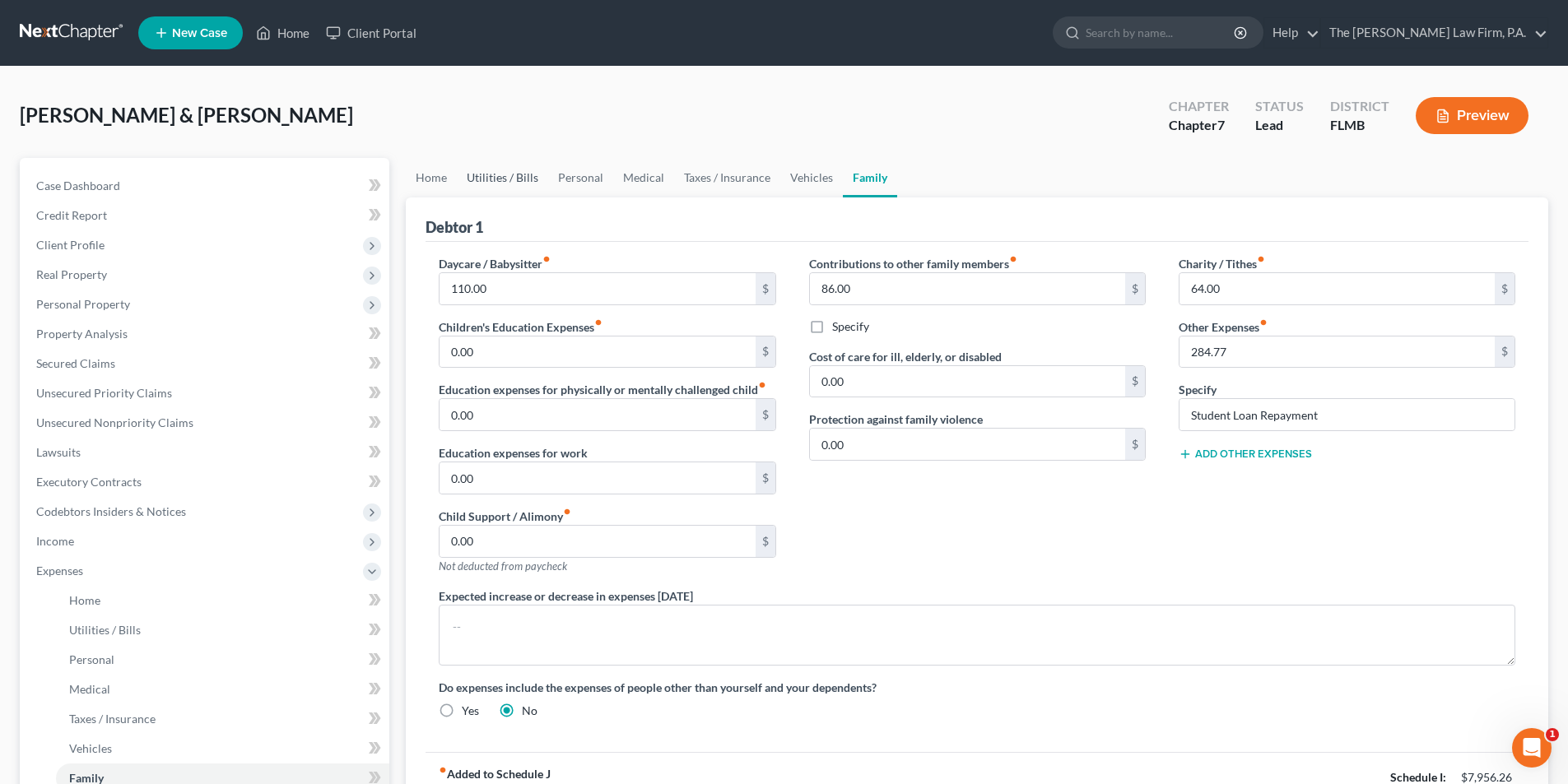
click at [499, 188] on link "Utilities / Bills" at bounding box center [502, 177] width 92 height 40
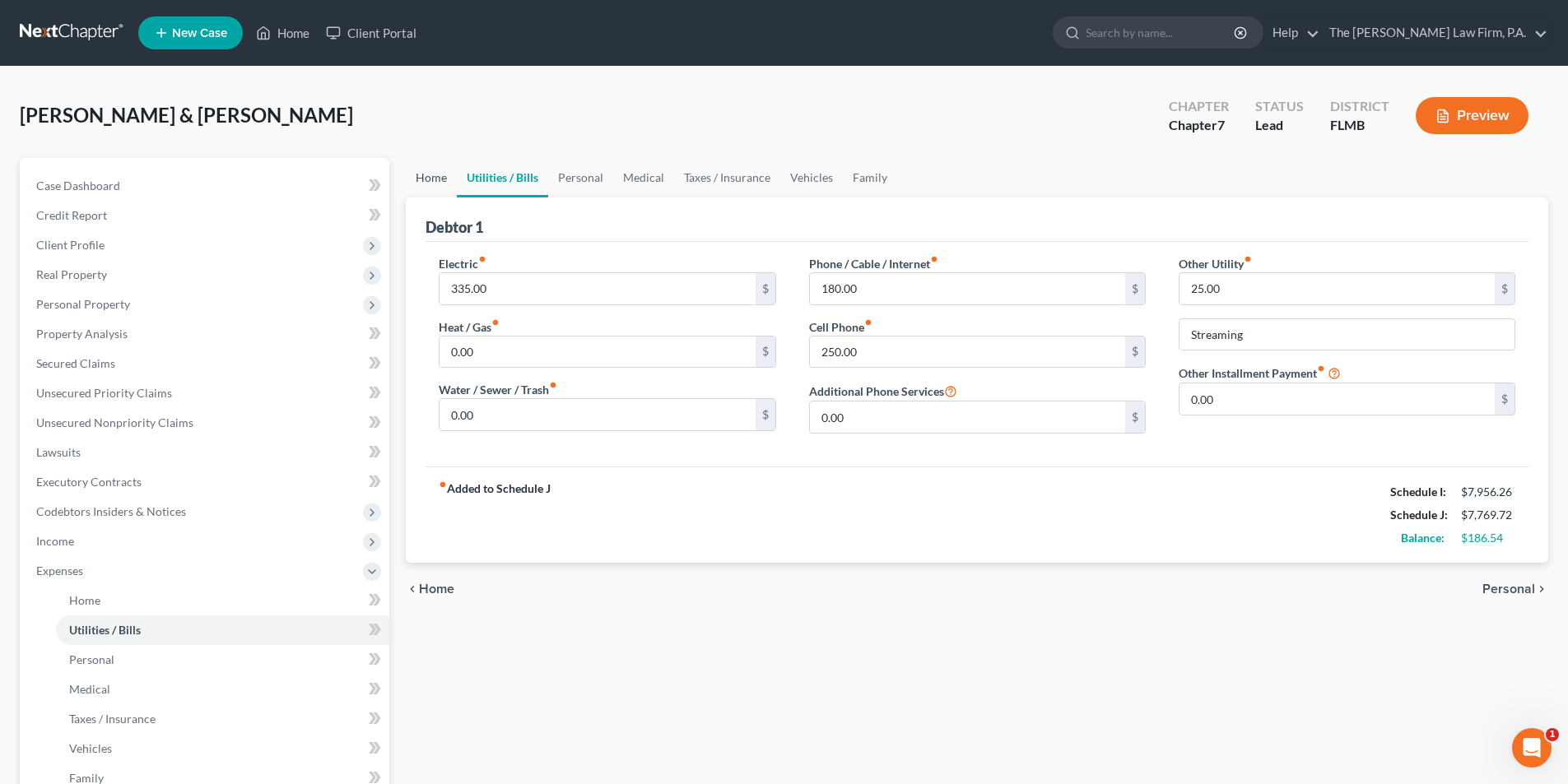
click at [425, 179] on link "Home" at bounding box center [431, 177] width 51 height 40
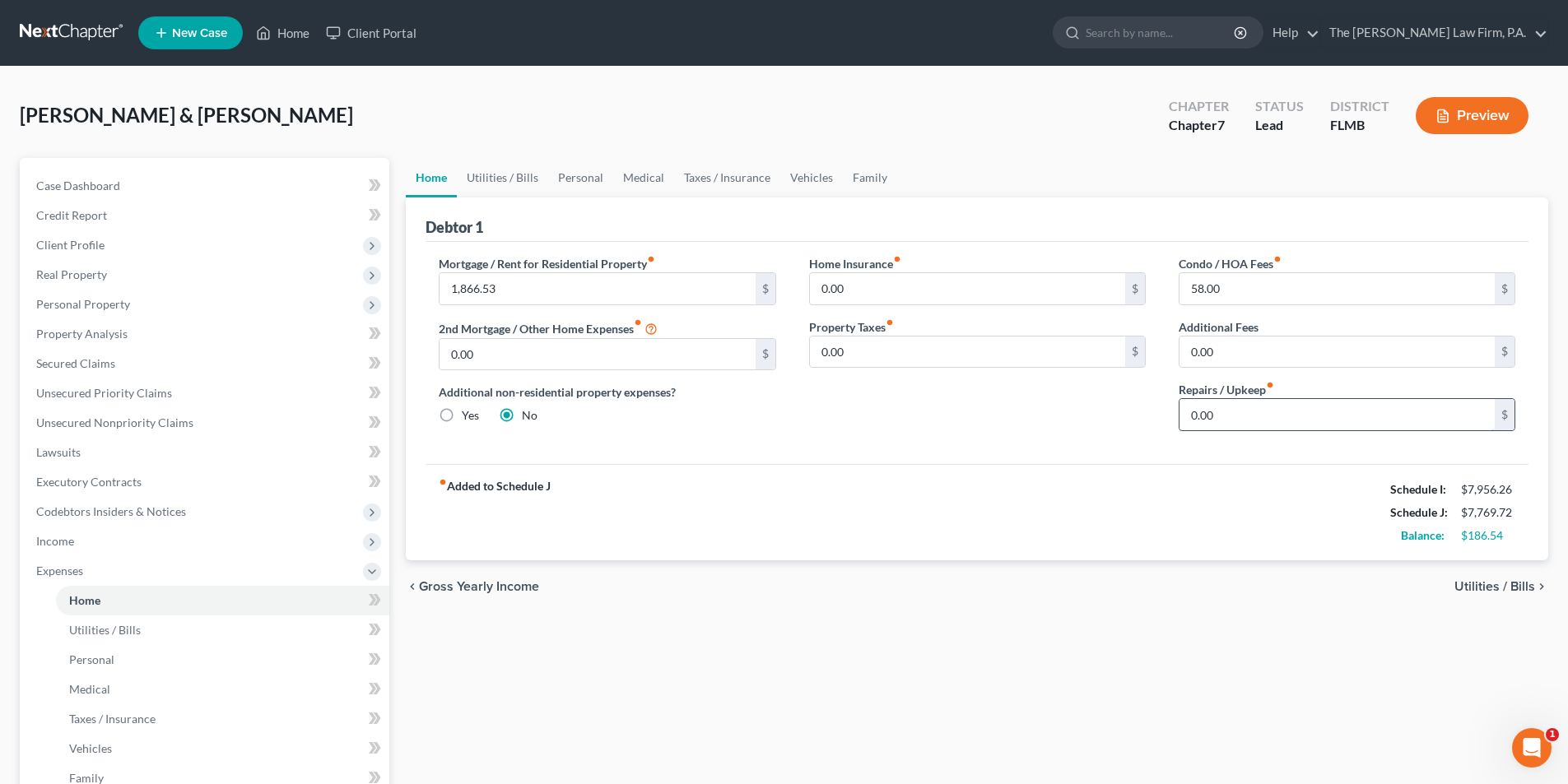
click at [1235, 424] on input "0.00" at bounding box center [1338, 414] width 315 height 31
type input "98.00"
click at [1238, 488] on div "fiber_manual_record Added to Schedule J Schedule I: $7,956.26 Schedule J: $7,86…" at bounding box center [977, 512] width 1103 height 96
click at [563, 174] on link "Personal" at bounding box center [581, 177] width 65 height 40
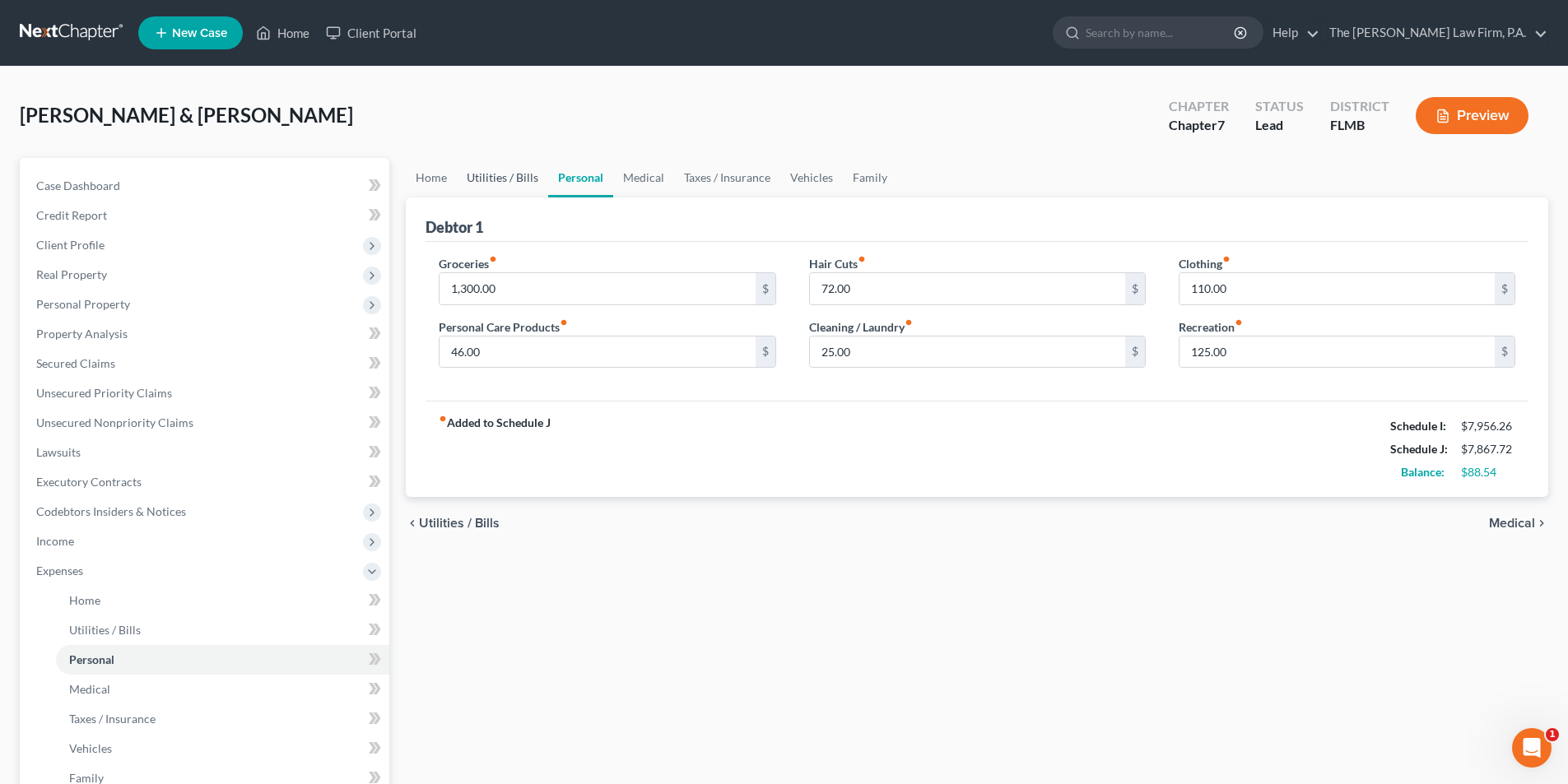
click at [505, 179] on link "Utilities / Bills" at bounding box center [502, 177] width 92 height 40
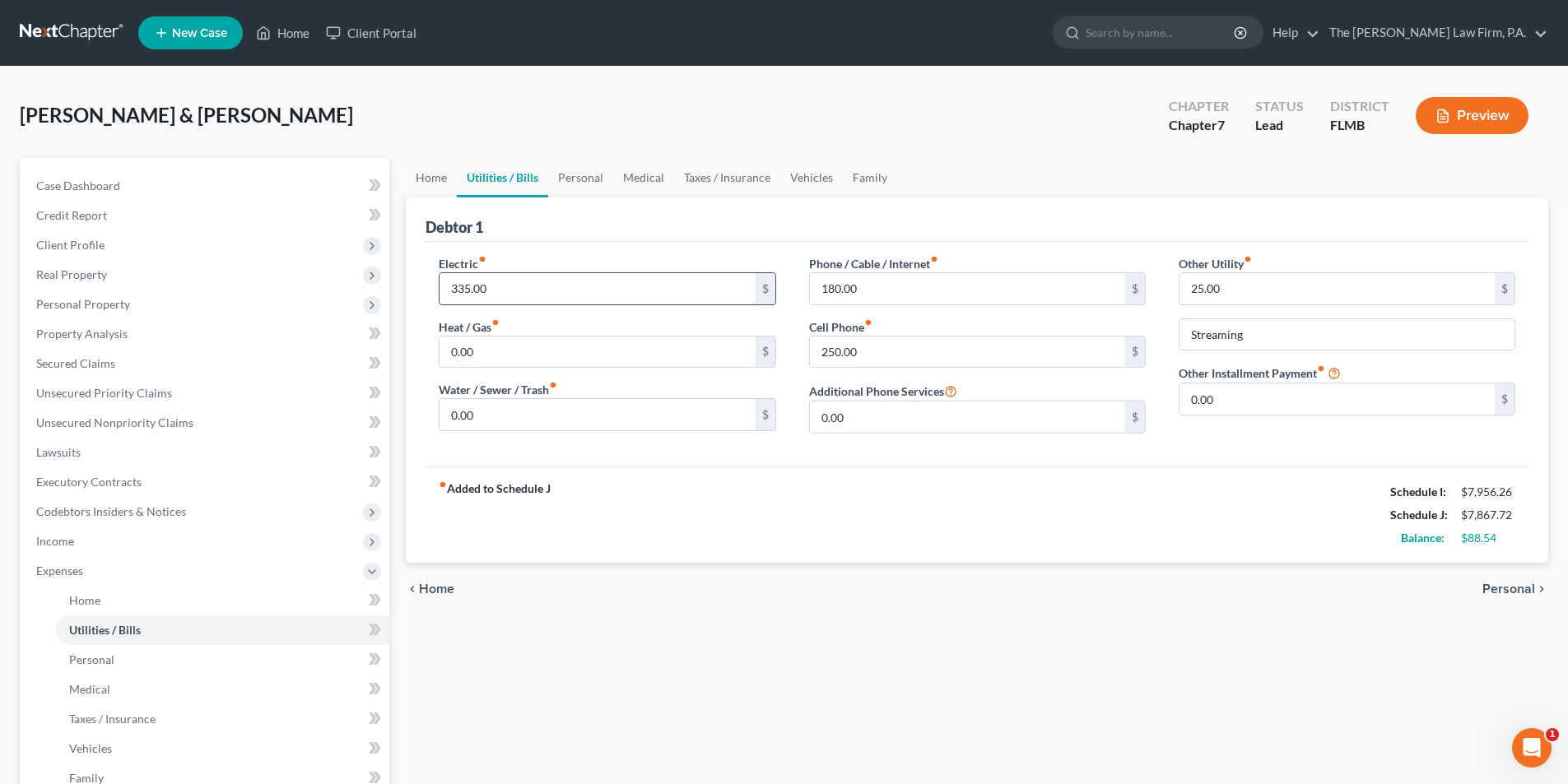
click at [464, 288] on input "335.00" at bounding box center [598, 289] width 315 height 31
click at [464, 289] on input "335.00" at bounding box center [598, 289] width 315 height 31
type input "345.00"
click at [940, 357] on input "250.00" at bounding box center [968, 352] width 315 height 31
click at [885, 454] on div "Electric fiber_manual_record 345.00 $ Heat / Gas fiber_manual_record 0.00 $ Wat…" at bounding box center [977, 354] width 1103 height 225
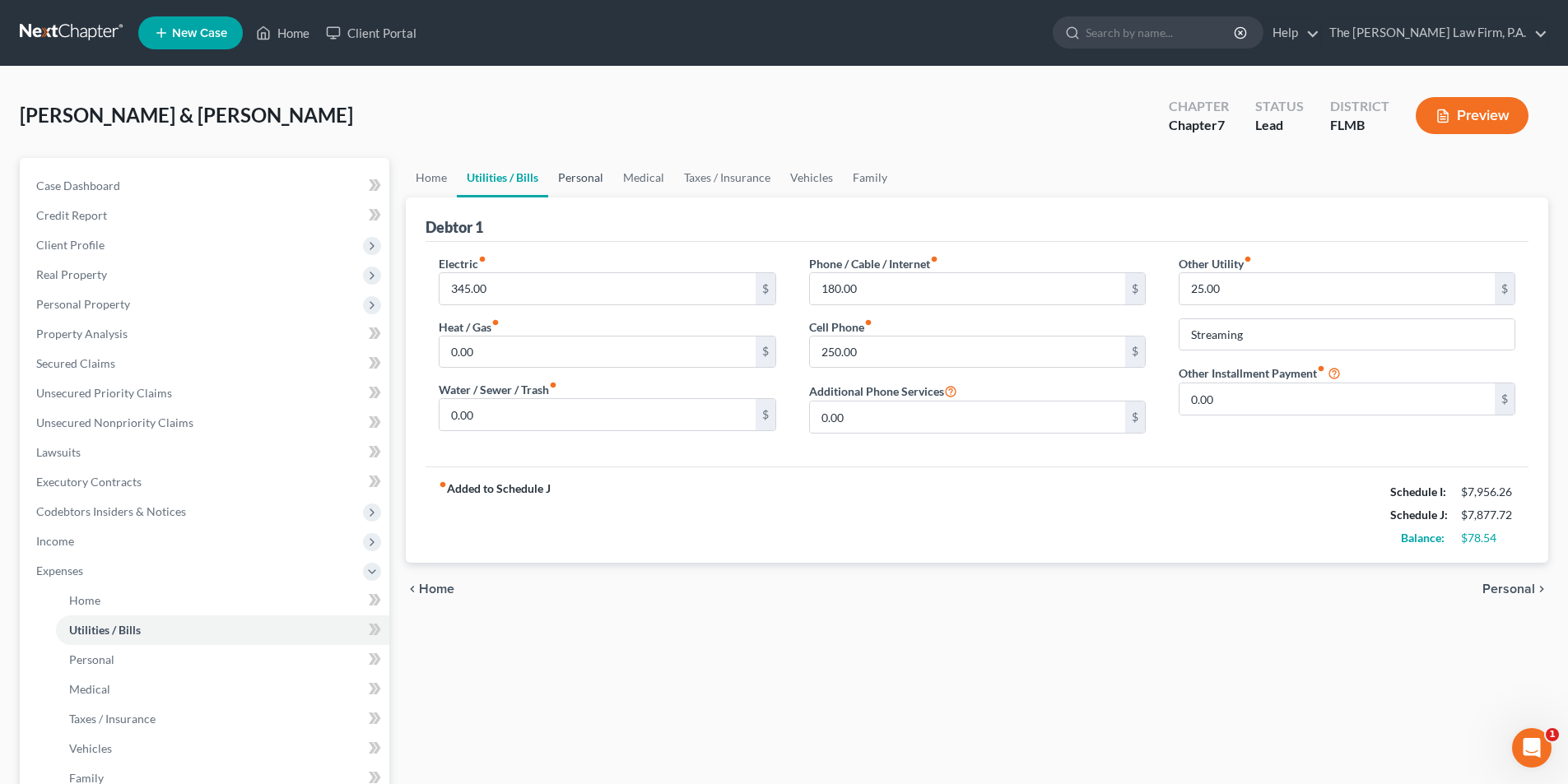
click at [578, 175] on link "Personal" at bounding box center [581, 177] width 65 height 40
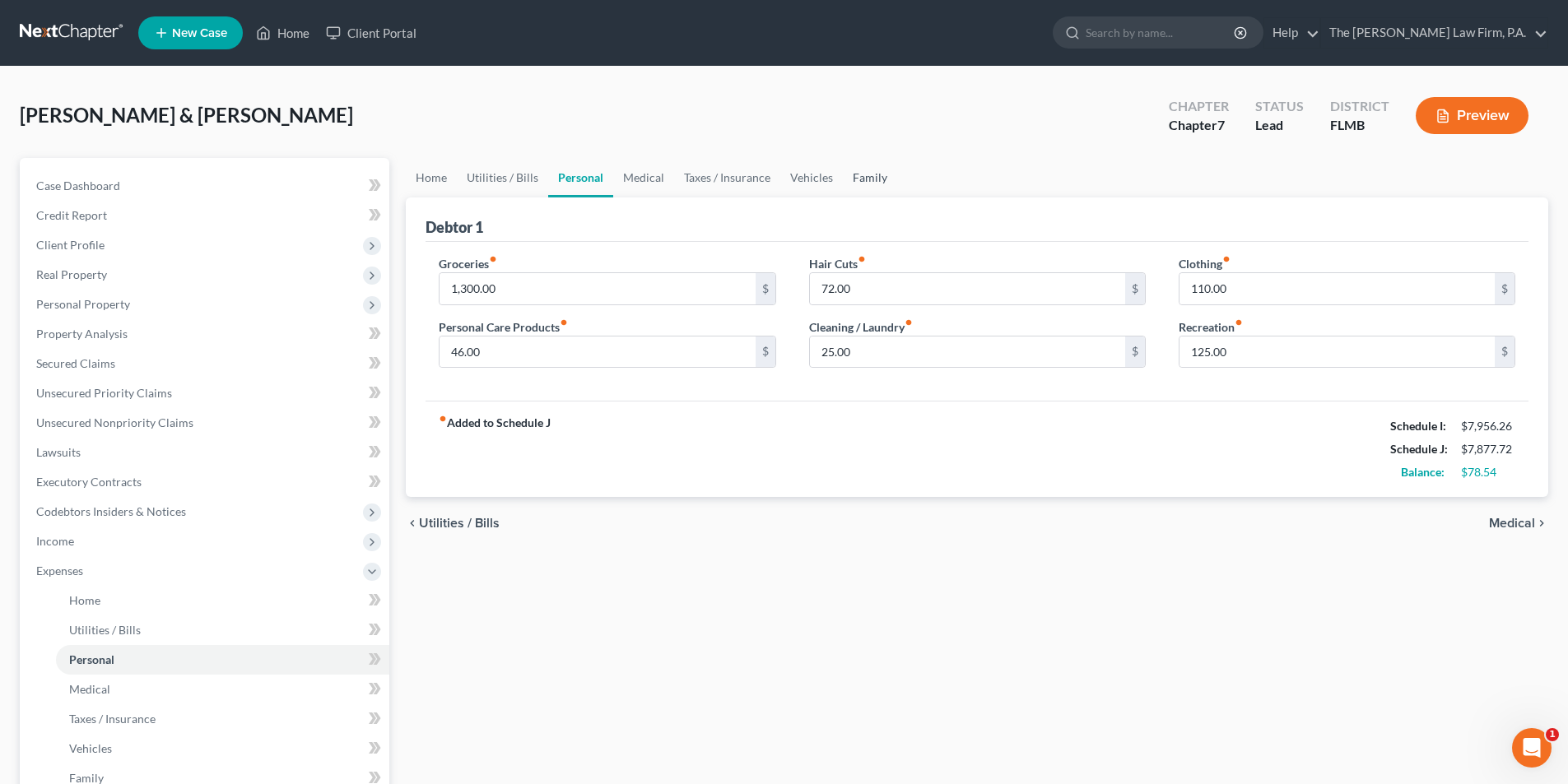
click at [847, 174] on link "Family" at bounding box center [870, 177] width 55 height 40
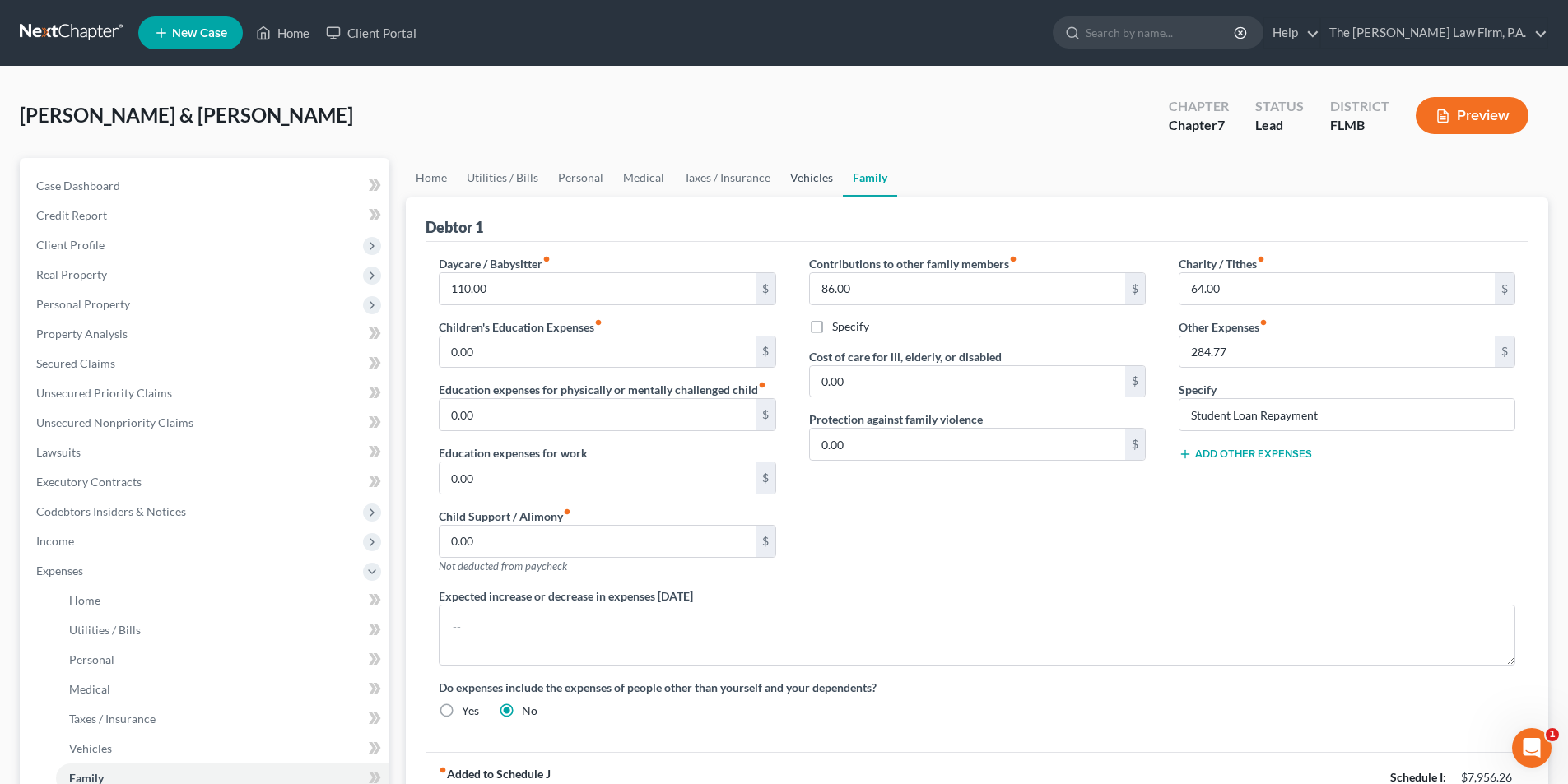
click at [811, 175] on link "Vehicles" at bounding box center [812, 177] width 62 height 40
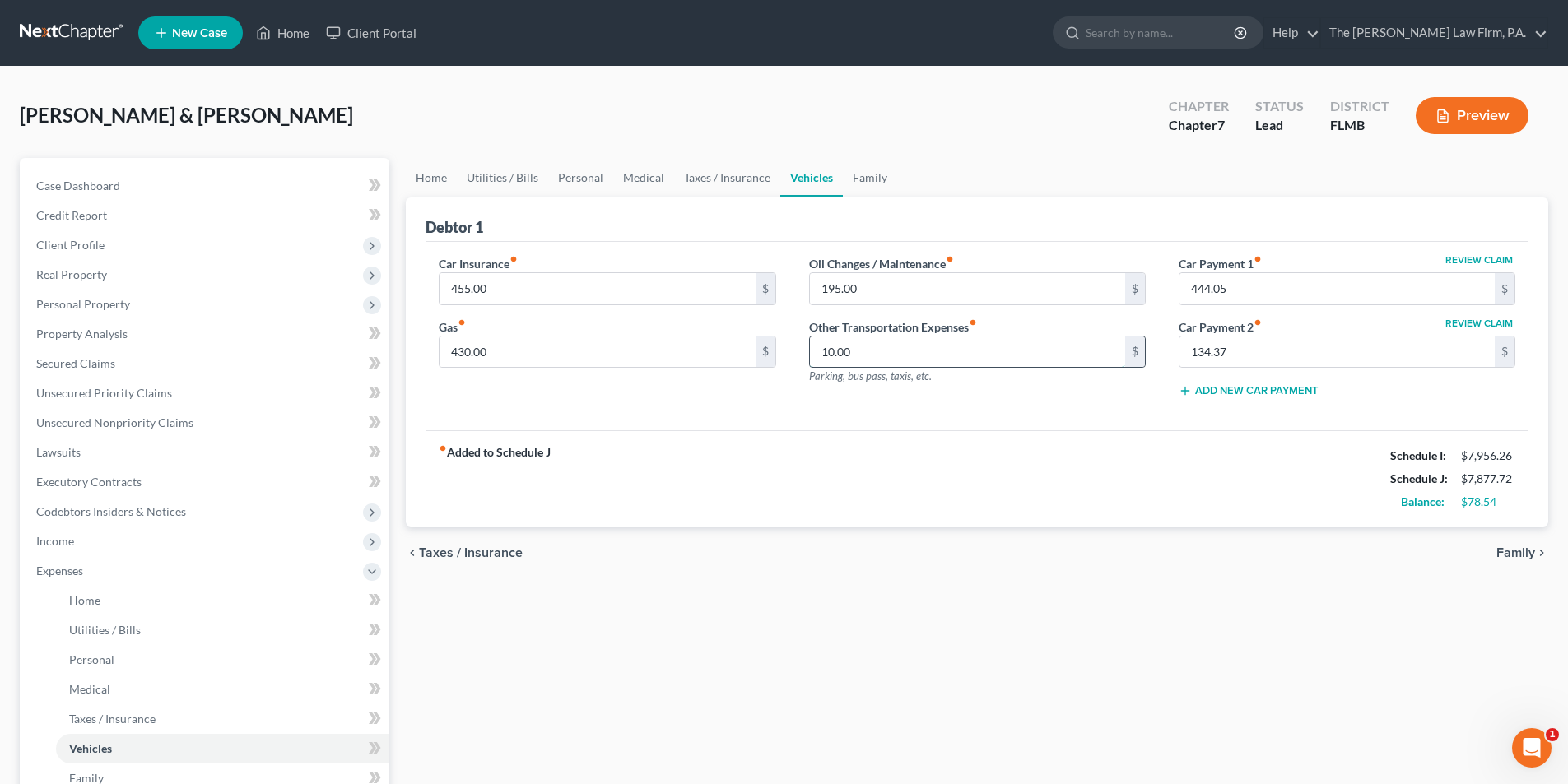
click at [833, 353] on input "10.00" at bounding box center [968, 352] width 315 height 31
drag, startPoint x: 833, startPoint y: 353, endPoint x: 806, endPoint y: 353, distance: 27.0
click at [806, 353] on div "Oil Changes / Maintenance fiber_manual_record 195.00 $ Other Transportation Exp…" at bounding box center [978, 333] width 370 height 157
type input "13.00"
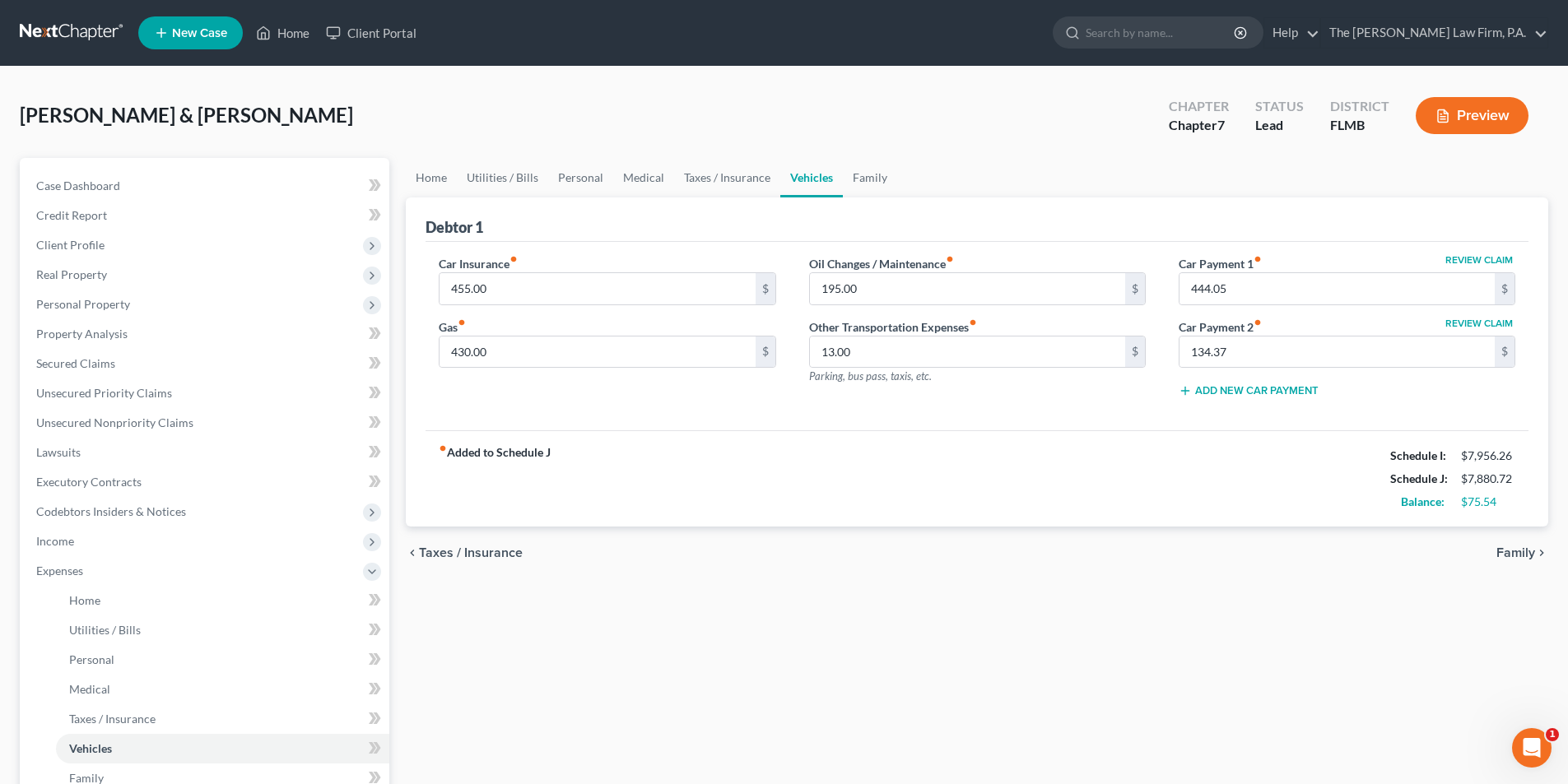
click at [904, 432] on div "fiber_manual_record Added to Schedule J Schedule I: $7,956.26 Schedule J: $7,88…" at bounding box center [977, 478] width 1103 height 96
click at [944, 306] on div "Oil Changes / Maintenance fiber_manual_record 195.00 $ Other Transportation Exp…" at bounding box center [978, 333] width 370 height 157
click at [466, 352] on input "430.00" at bounding box center [598, 352] width 315 height 31
click at [458, 353] on input "430.00" at bounding box center [598, 352] width 315 height 31
type input "440.00"
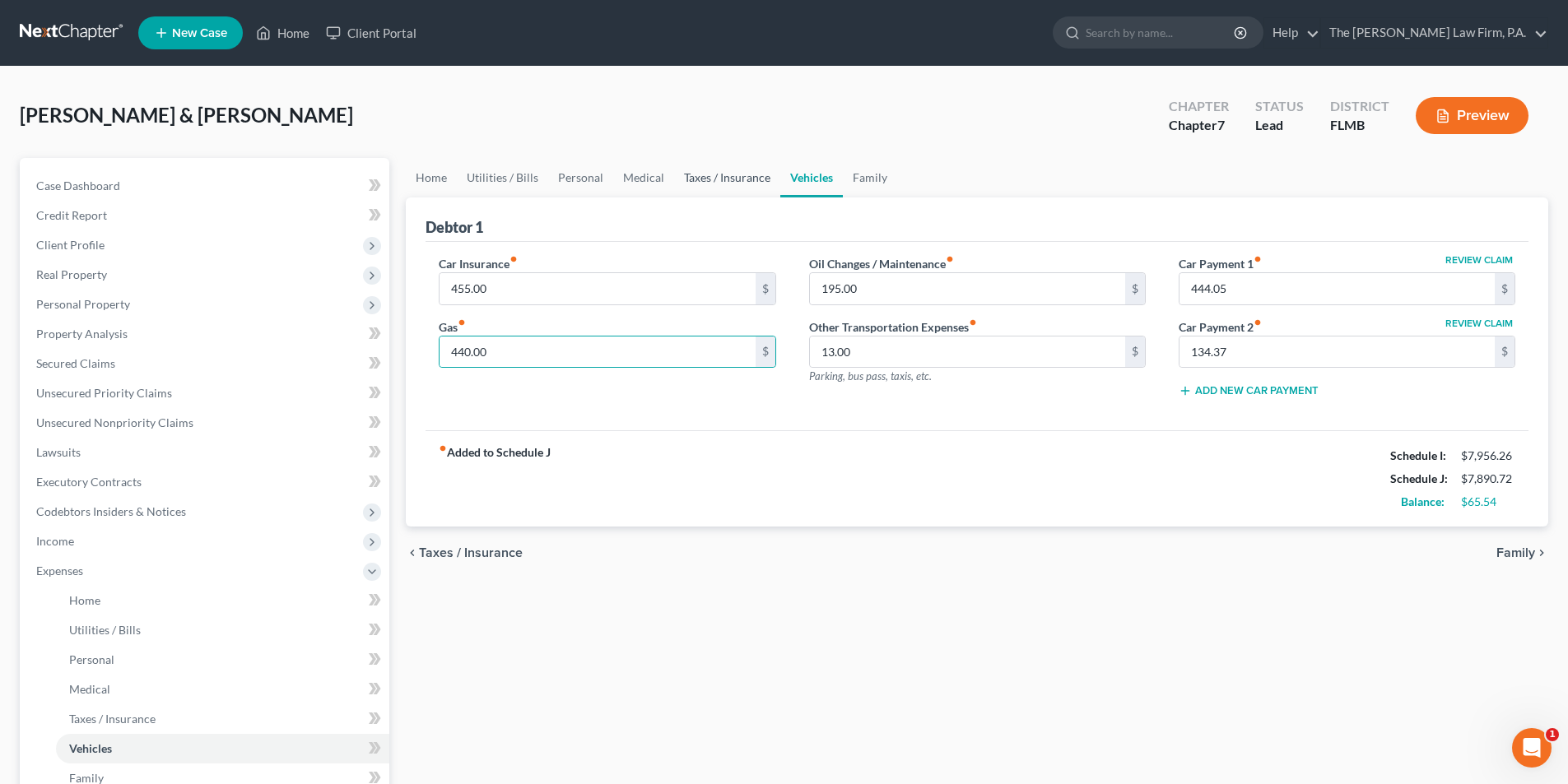
click at [709, 185] on link "Taxes / Insurance" at bounding box center [727, 177] width 106 height 40
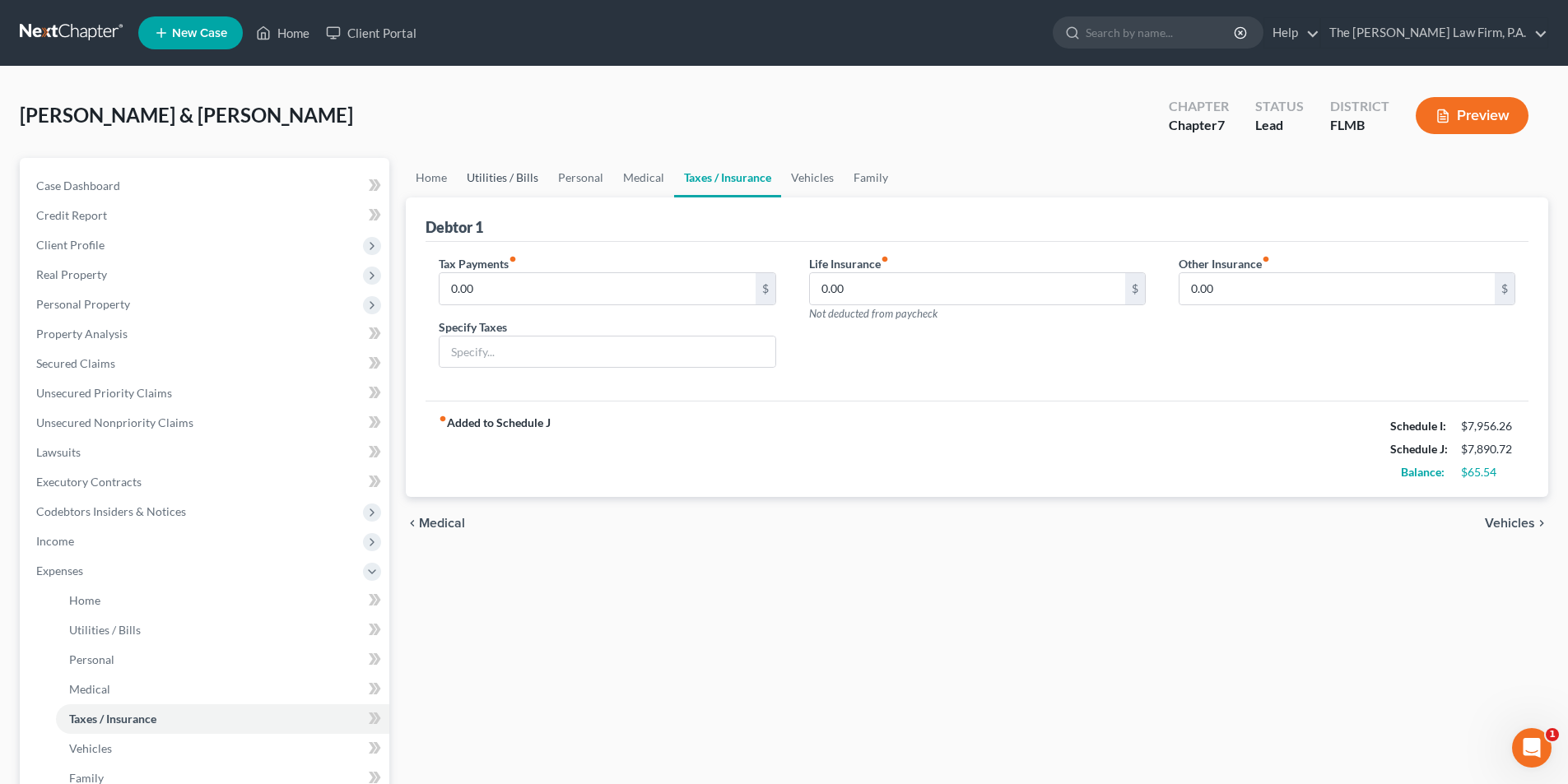
click at [468, 176] on link "Utilities / Bills" at bounding box center [502, 177] width 92 height 40
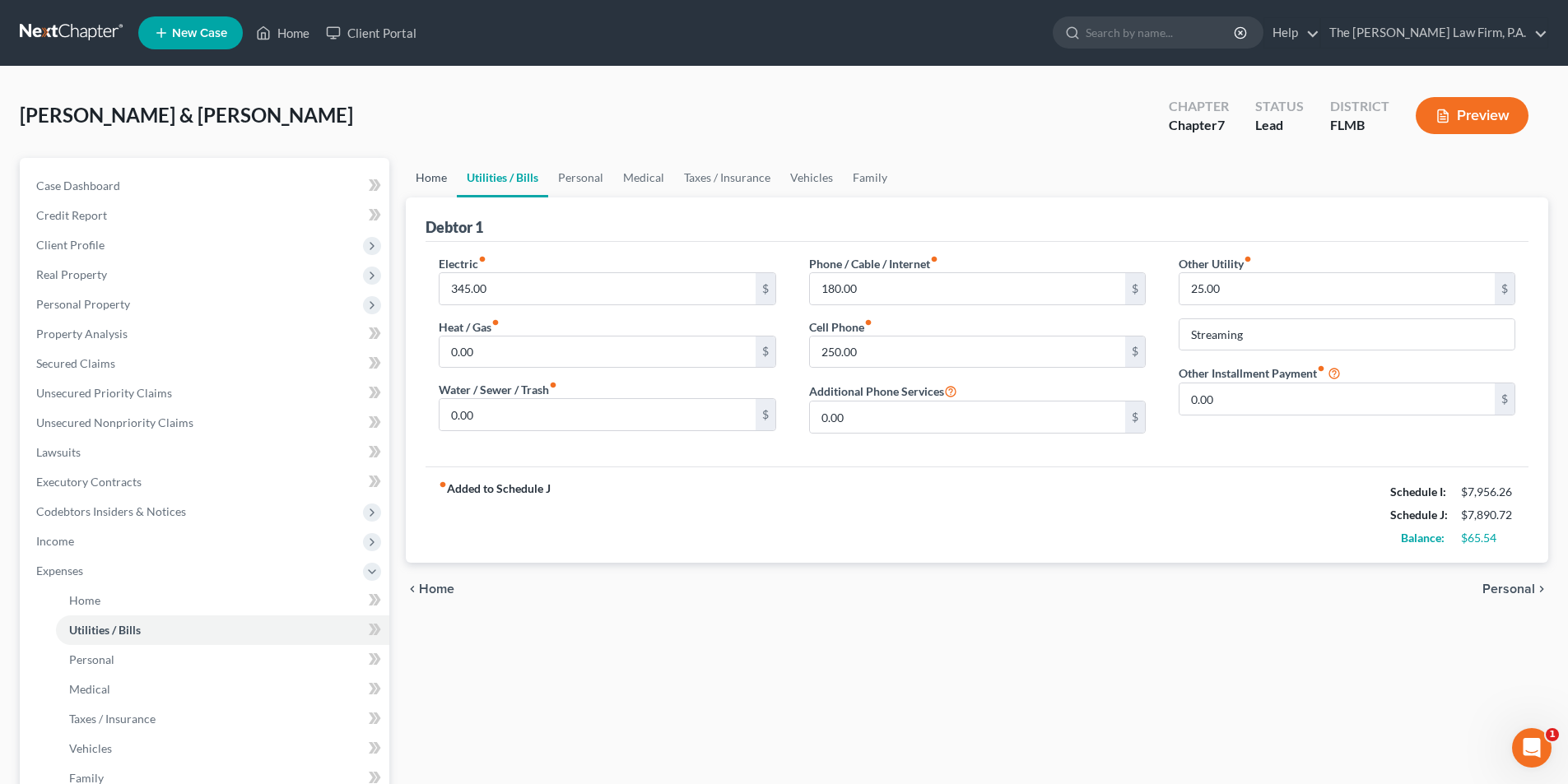
click at [427, 176] on link "Home" at bounding box center [431, 177] width 51 height 40
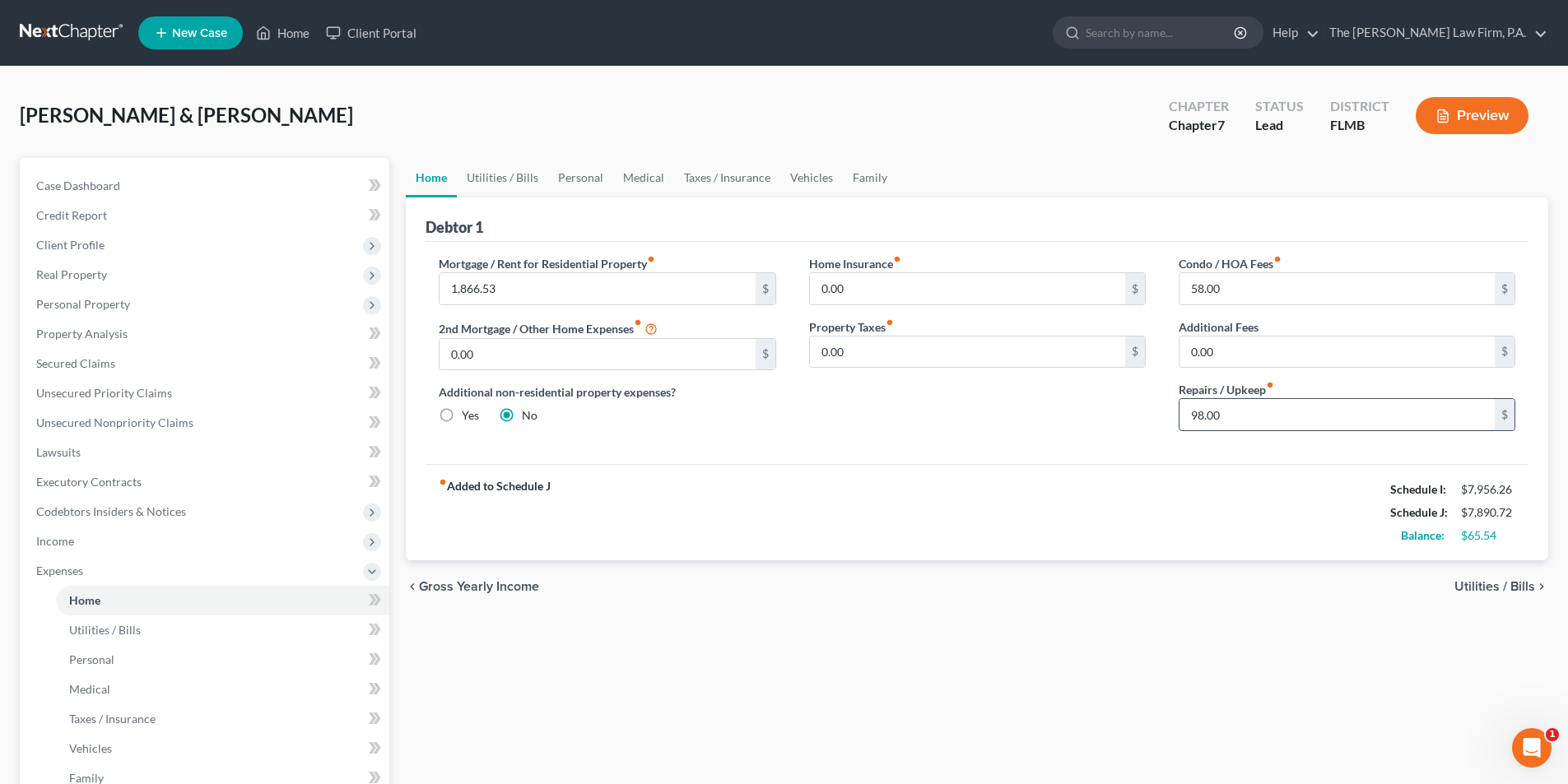
click at [1205, 414] on input "98.00" at bounding box center [1338, 414] width 315 height 31
type input "102.00"
click at [1206, 464] on div "fiber_manual_record Added to Schedule J Schedule I: $7,956.26 Schedule J: $7,89…" at bounding box center [977, 512] width 1103 height 96
click at [98, 425] on span "Unsecured Nonpriority Claims" at bounding box center [114, 422] width 158 height 14
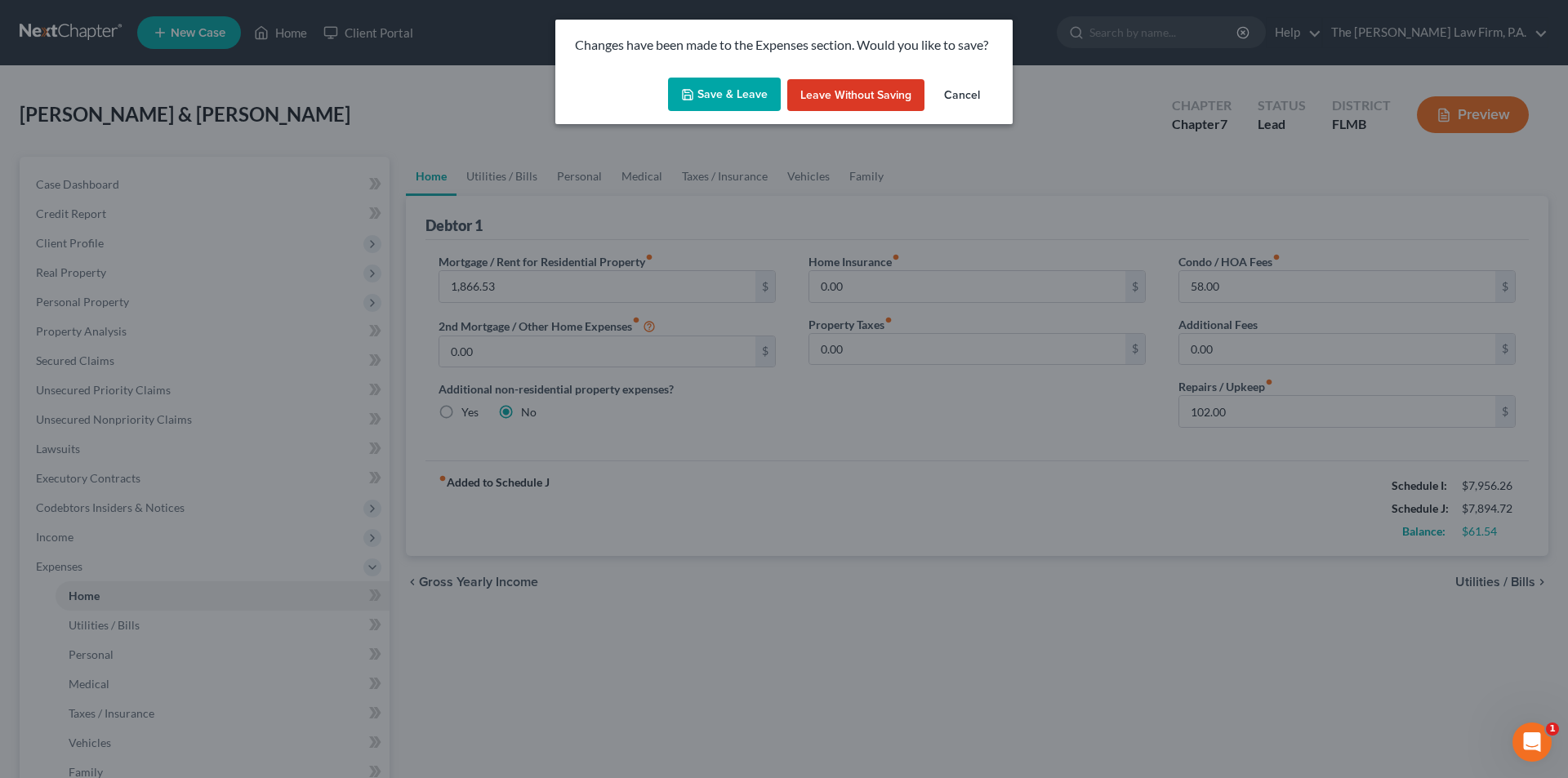
click at [732, 87] on button "Save & Leave" at bounding box center [724, 95] width 112 height 35
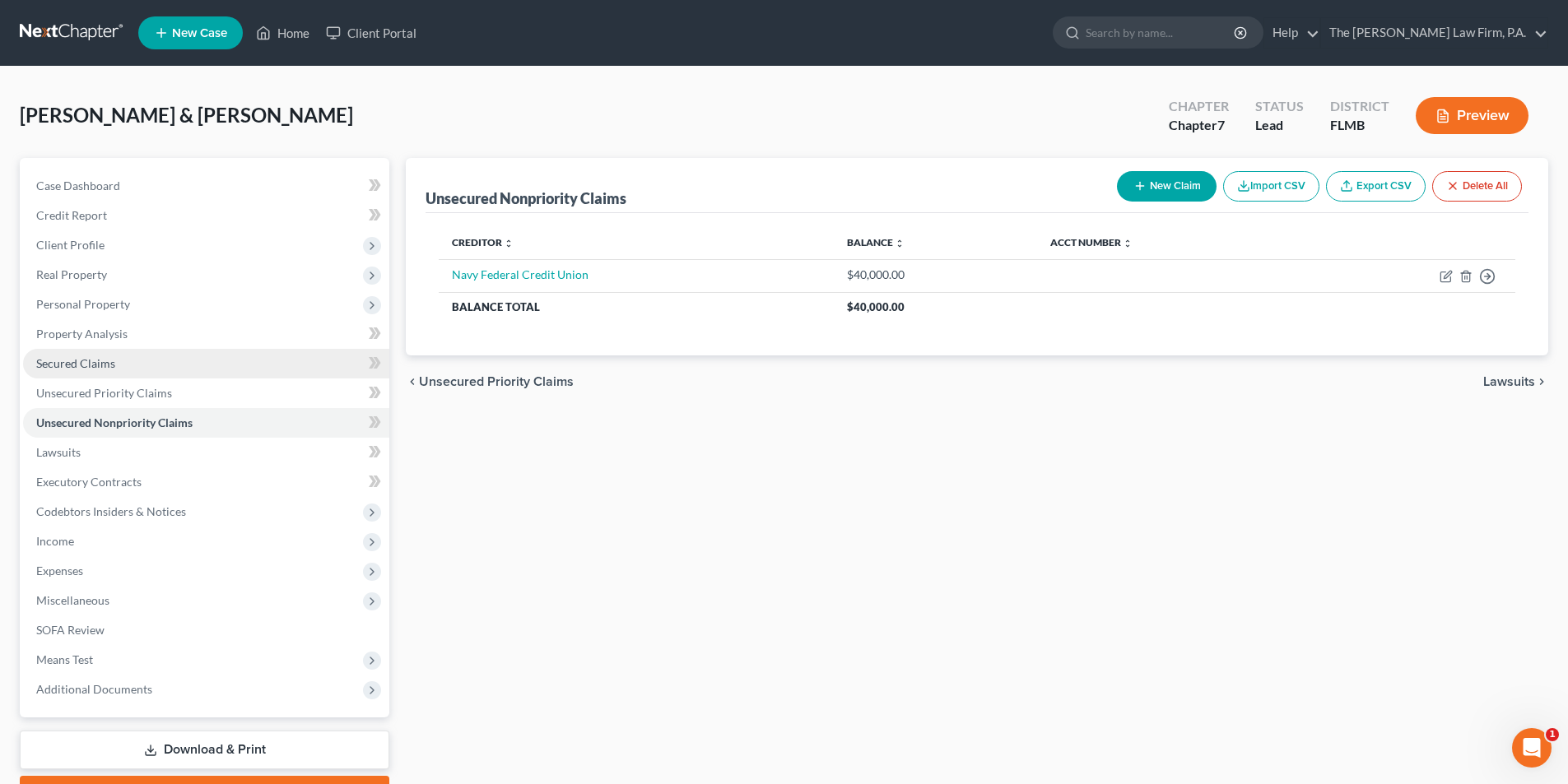
click at [67, 369] on span "Secured Claims" at bounding box center [76, 363] width 79 height 14
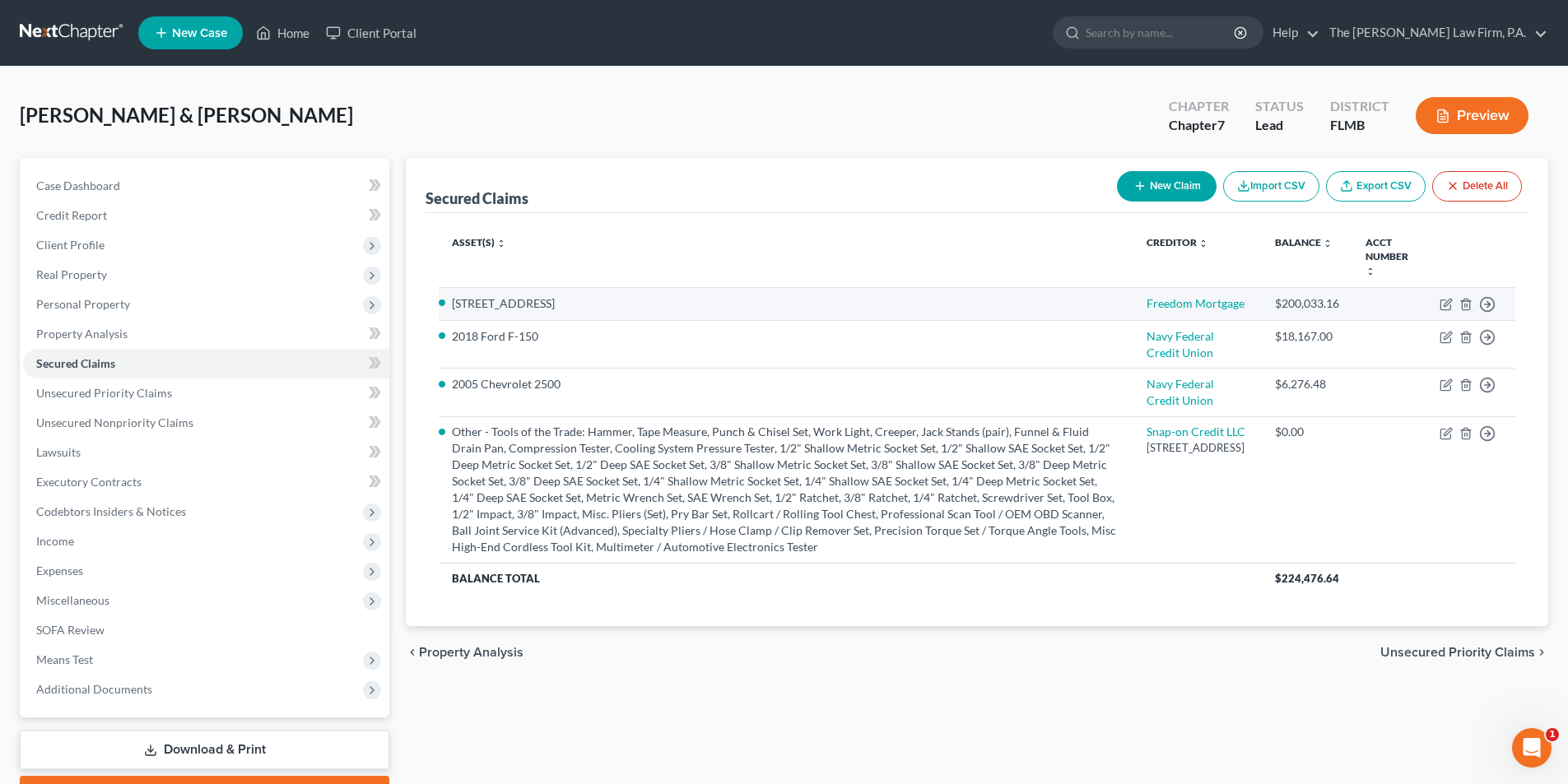
click at [1133, 318] on td "[STREET_ADDRESS]" at bounding box center [786, 304] width 695 height 33
click at [1445, 303] on icon "button" at bounding box center [1446, 305] width 13 height 13
select select "16"
select select "2"
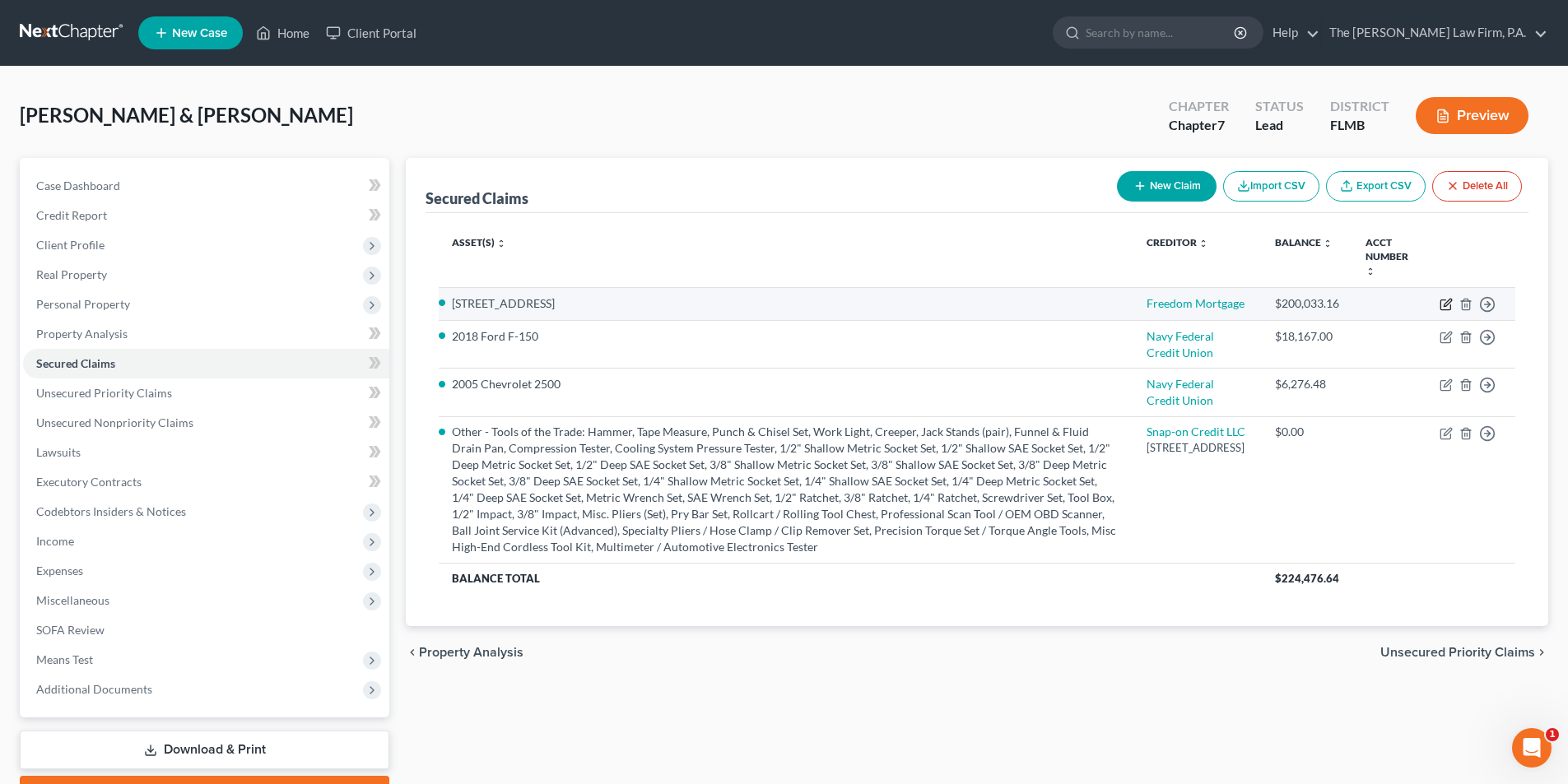
select select "0"
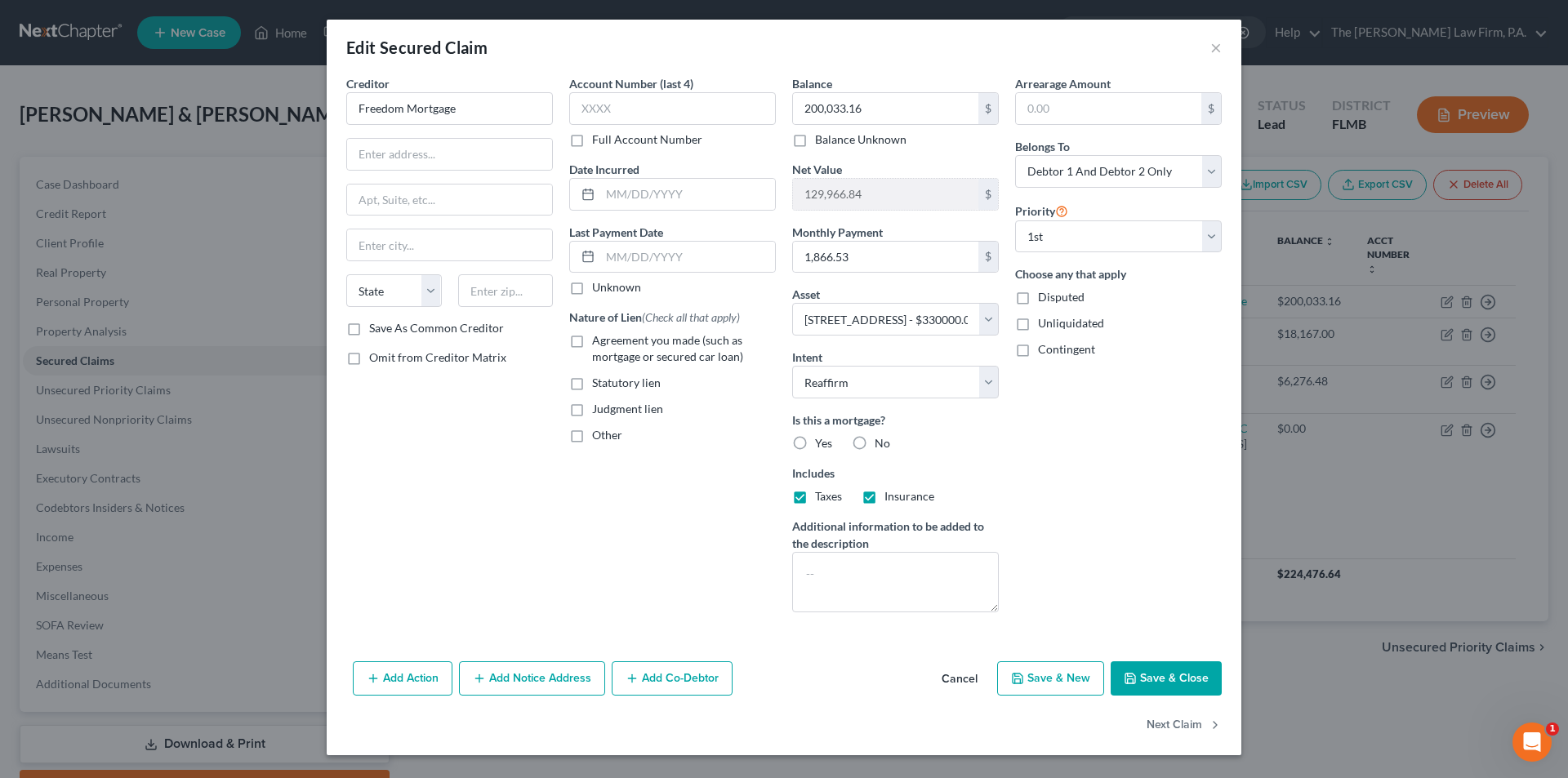
click at [1185, 679] on button "Save & Close" at bounding box center [1166, 678] width 111 height 35
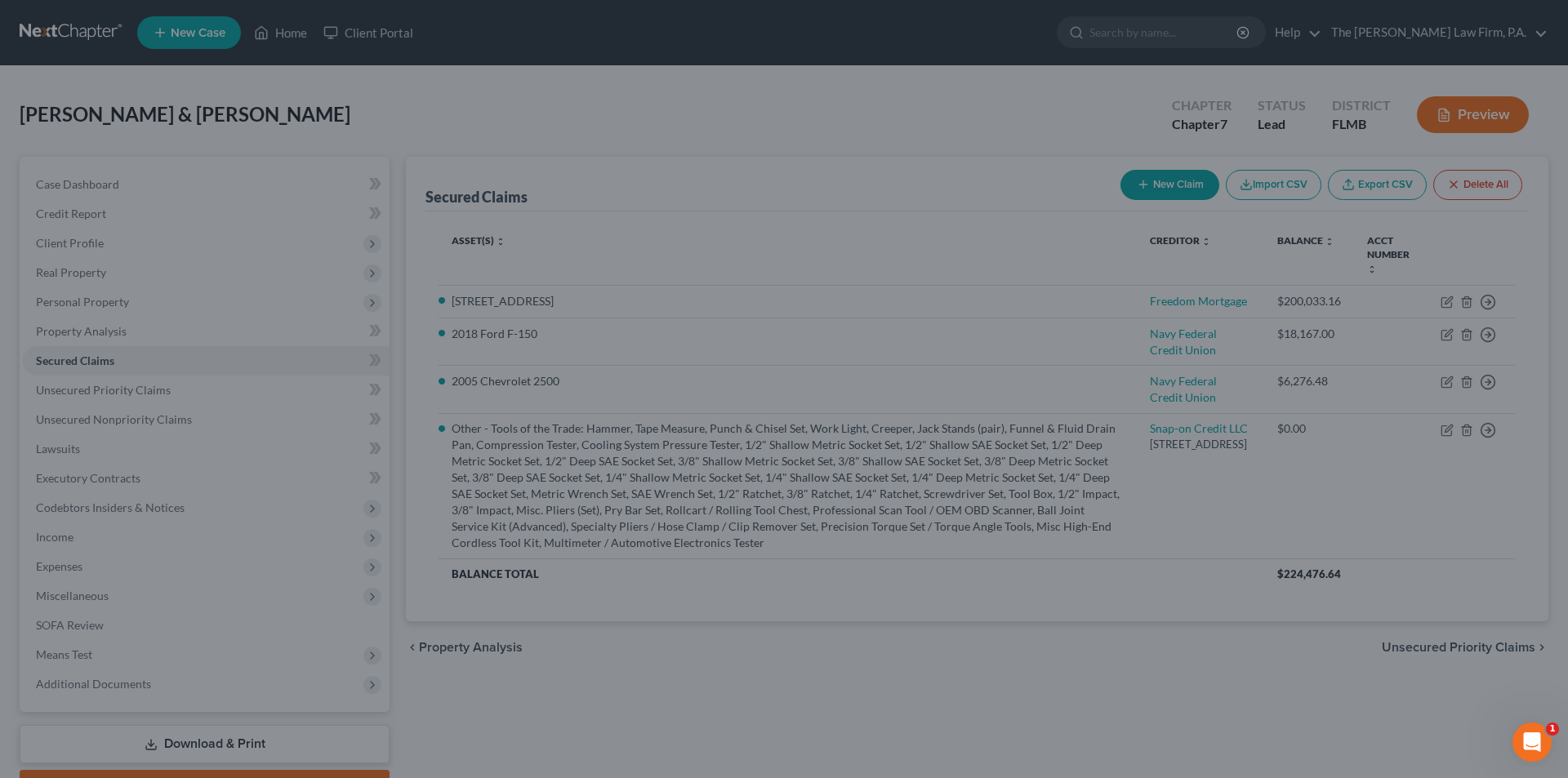
select select "16"
type input "0"
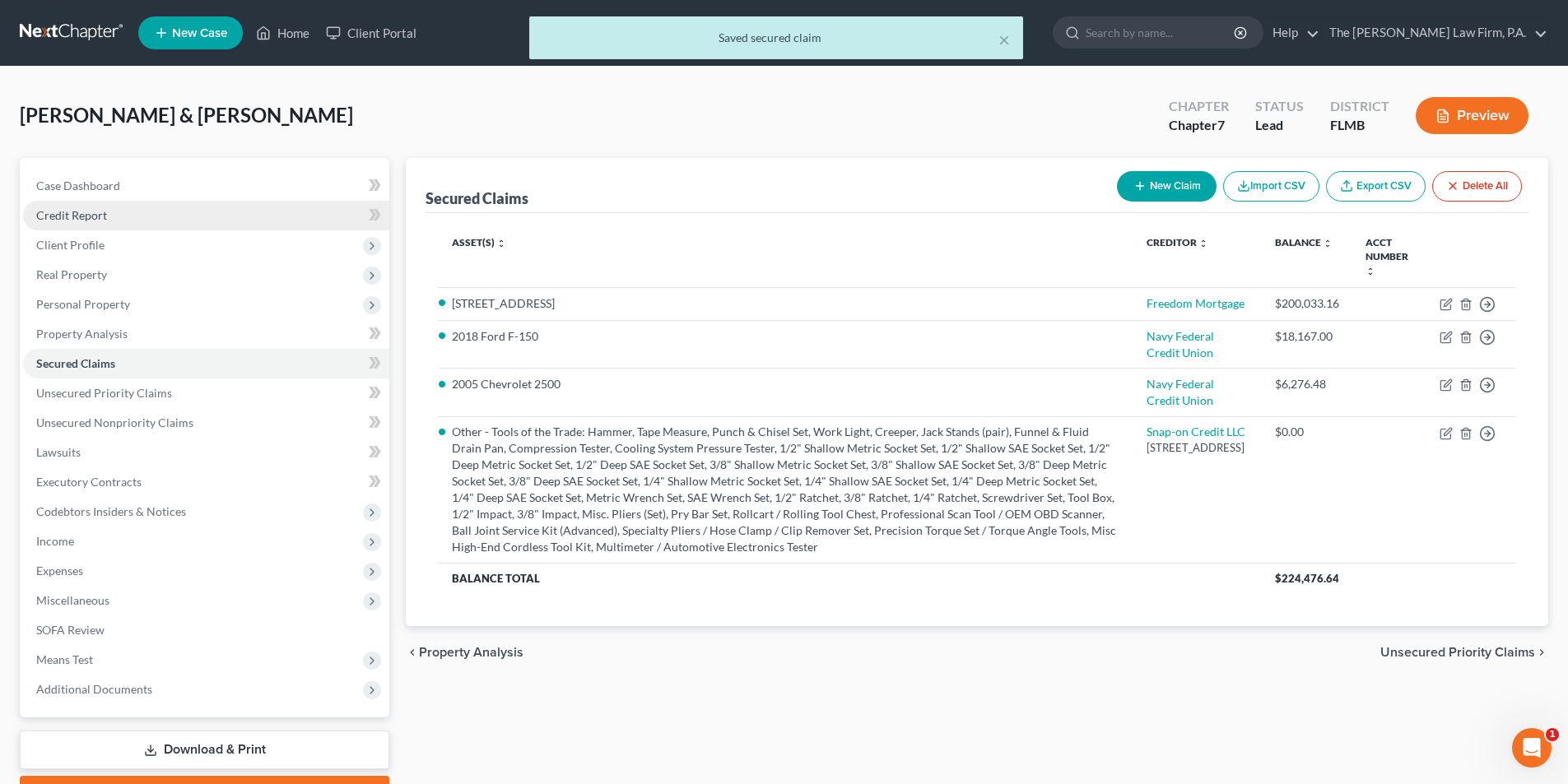
click at [87, 216] on span "Credit Report" at bounding box center [71, 215] width 71 height 14
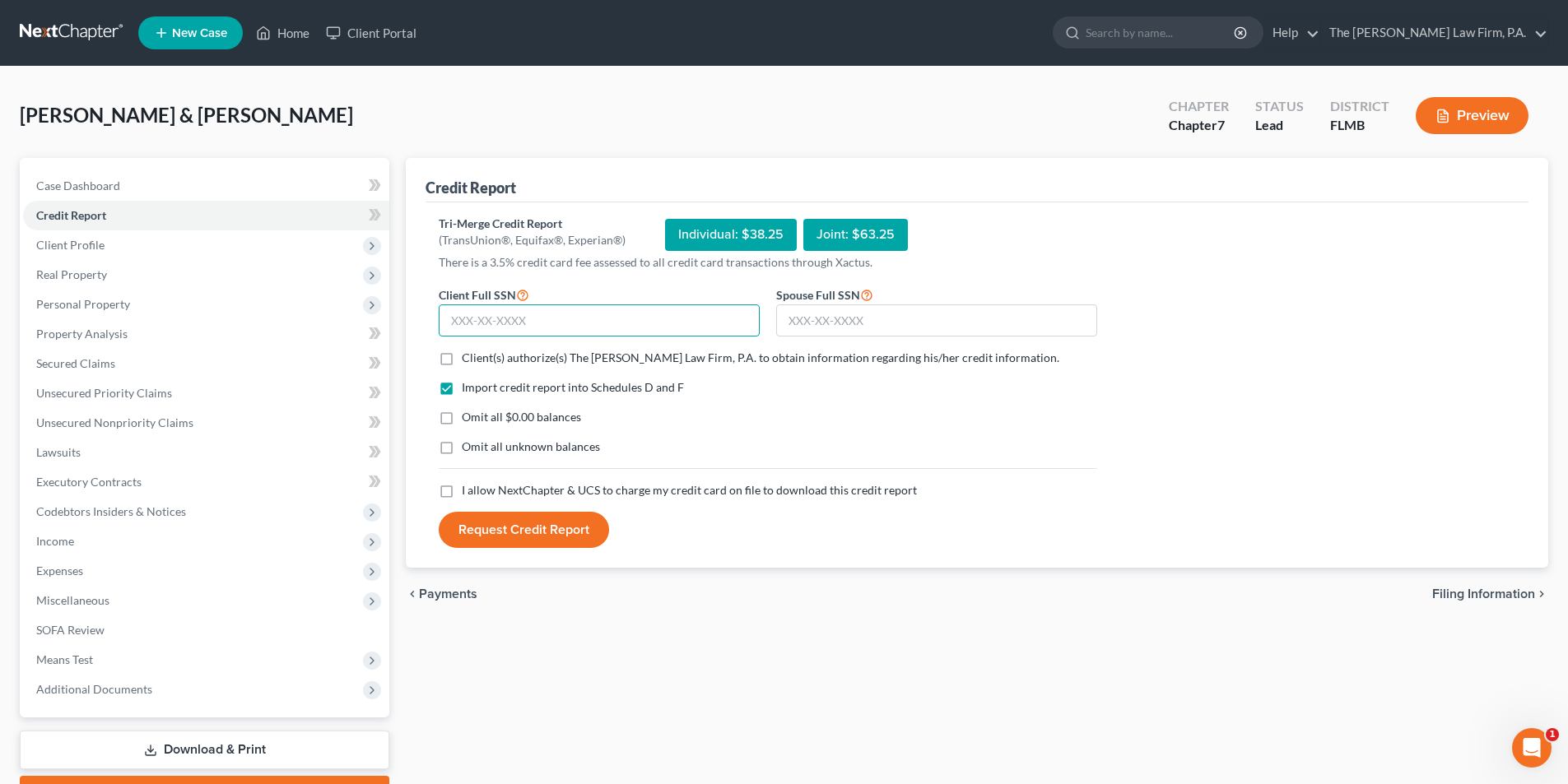
click at [550, 330] on input "text" at bounding box center [599, 321] width 321 height 33
click at [604, 325] on input "text" at bounding box center [599, 321] width 321 height 33
type input "227-57-0613"
click at [800, 318] on input "text" at bounding box center [936, 321] width 321 height 33
type input "593-02-3742"
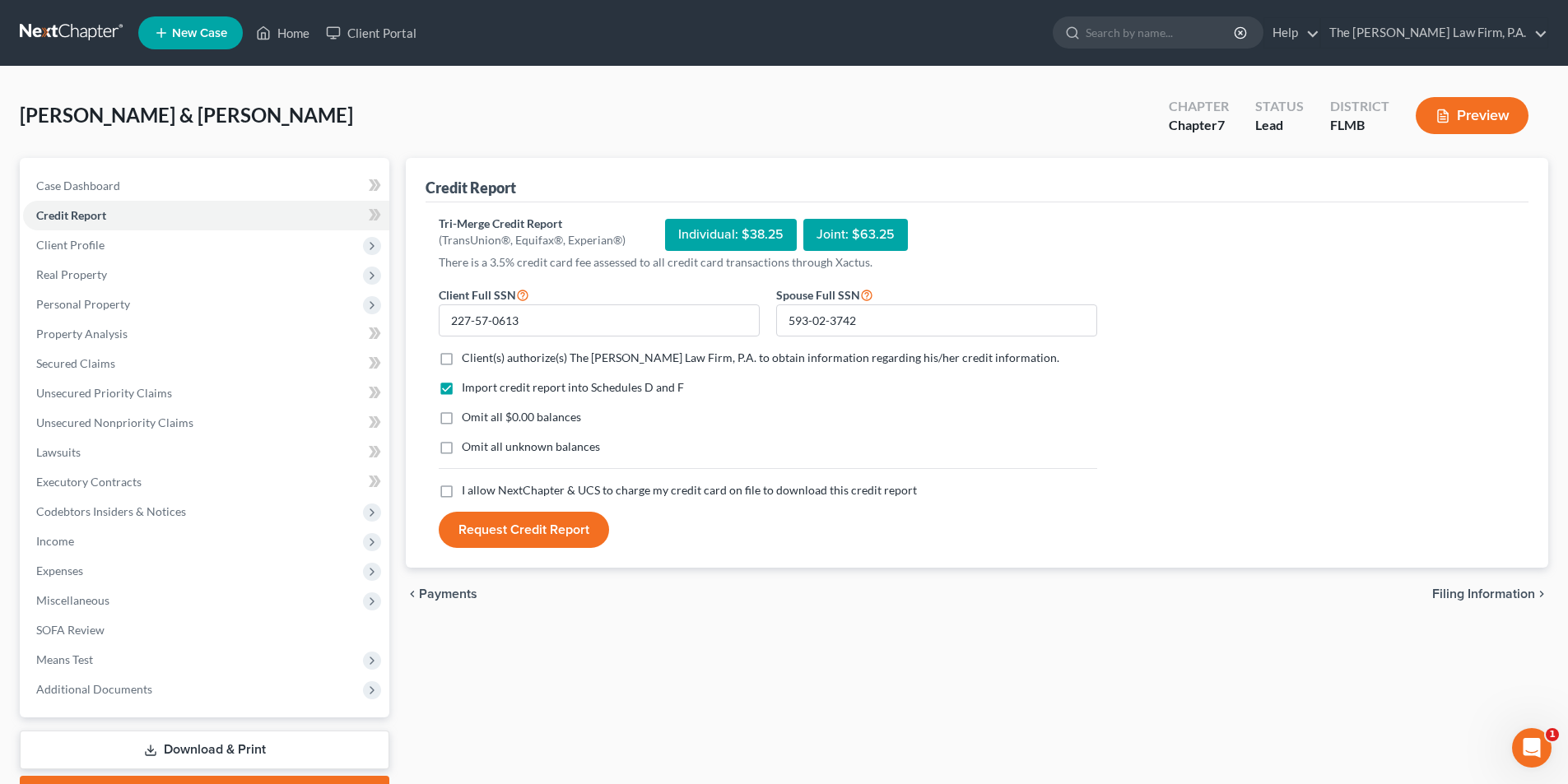
click at [462, 360] on label "Client(s) authorize(s) The [PERSON_NAME] Law Firm, P.A. to obtain information r…" at bounding box center [760, 358] width 598 height 16
click at [468, 360] on input "Client(s) authorize(s) The [PERSON_NAME] Law Firm, P.A. to obtain information r…" at bounding box center [473, 355] width 10 height 10
checkbox input "true"
click at [462, 490] on label "I allow NextChapter & UCS to charge my credit card on file to download this cre…" at bounding box center [689, 490] width 455 height 16
click at [468, 490] on input "I allow NextChapter & UCS to charge my credit card on file to download this cre…" at bounding box center [473, 487] width 10 height 10
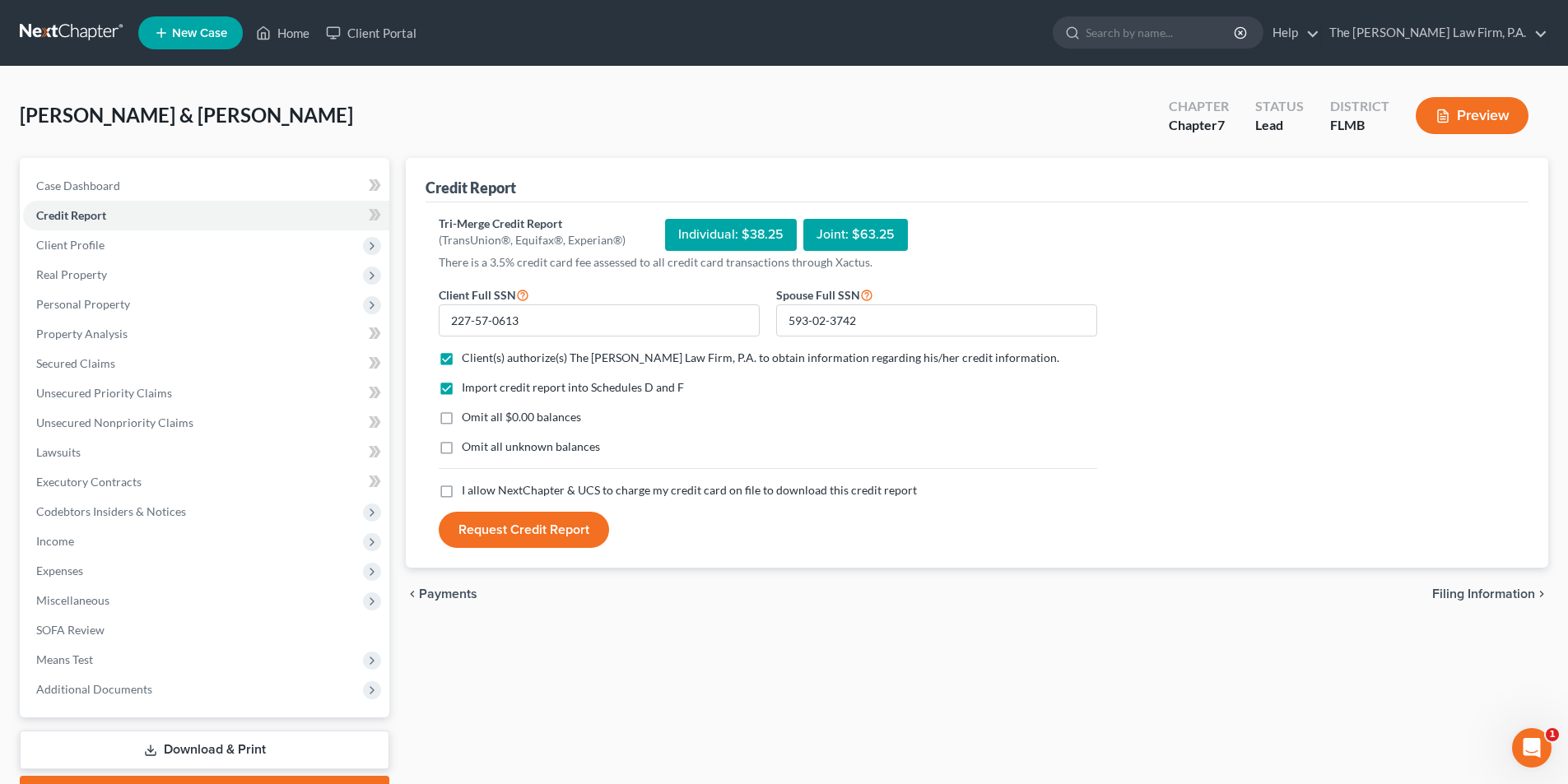
checkbox input "true"
click at [494, 524] on button "Request Credit Report" at bounding box center [524, 529] width 171 height 36
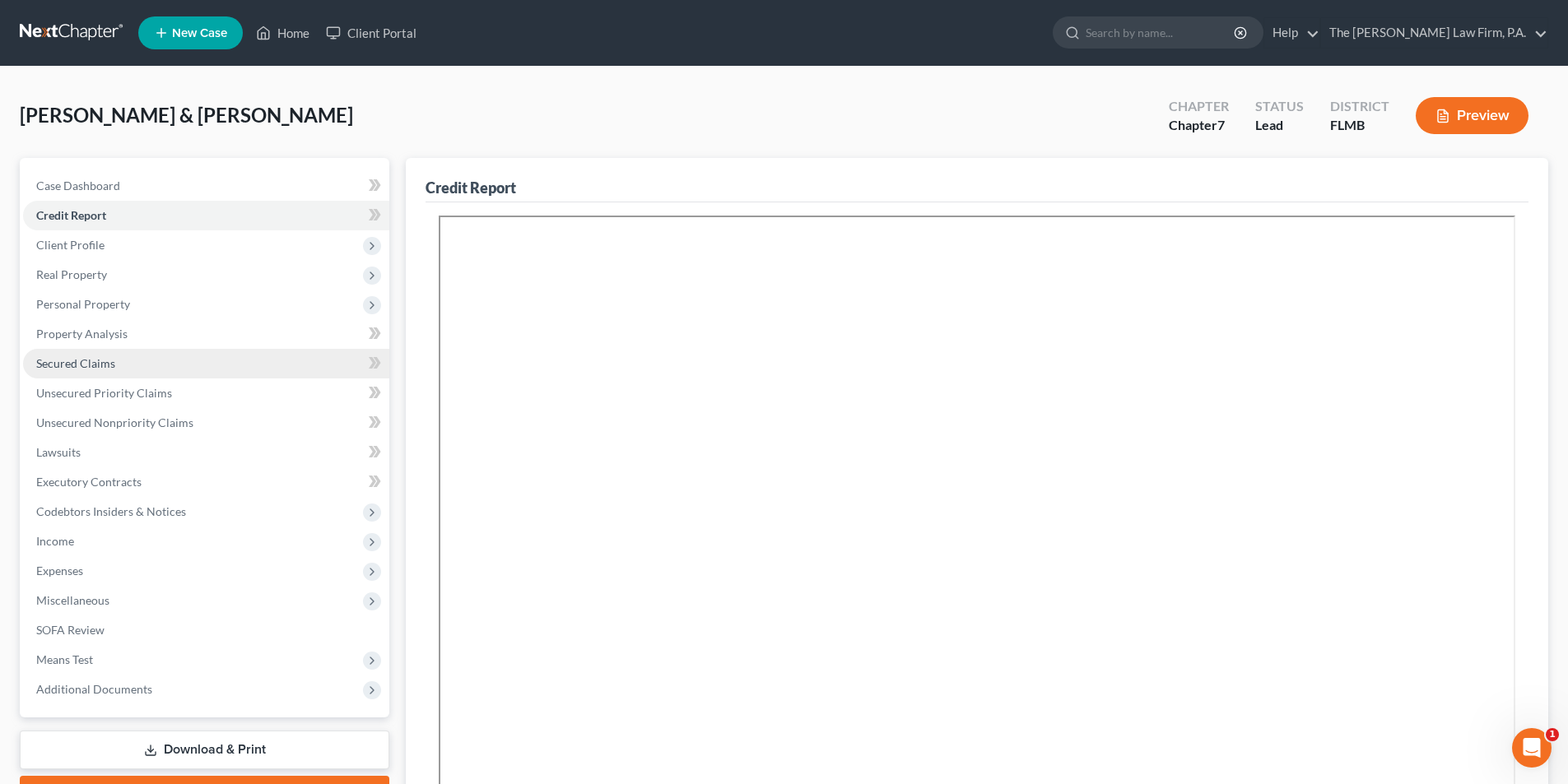
click at [97, 365] on span "Secured Claims" at bounding box center [76, 363] width 79 height 14
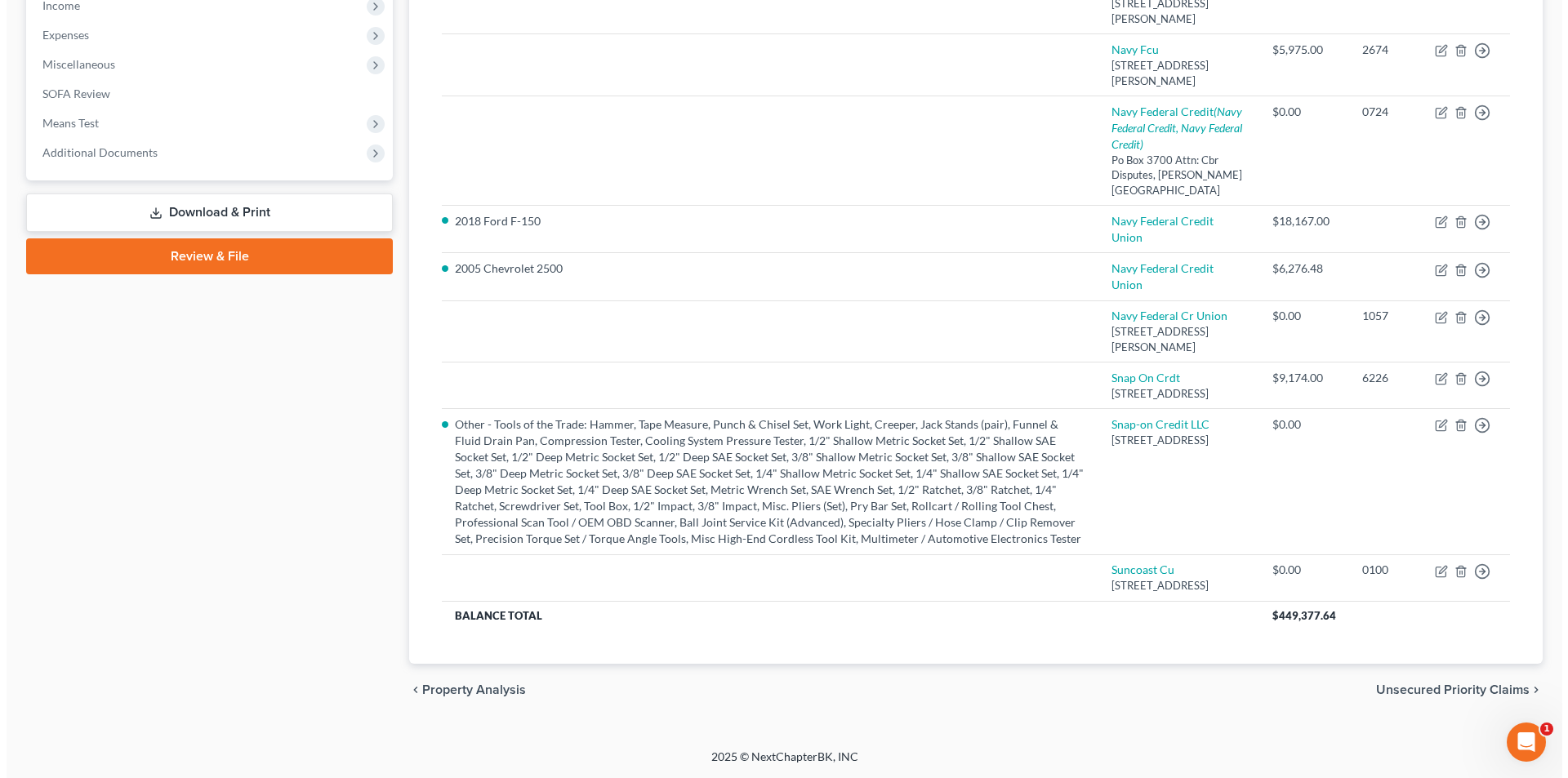
scroll to position [807, 0]
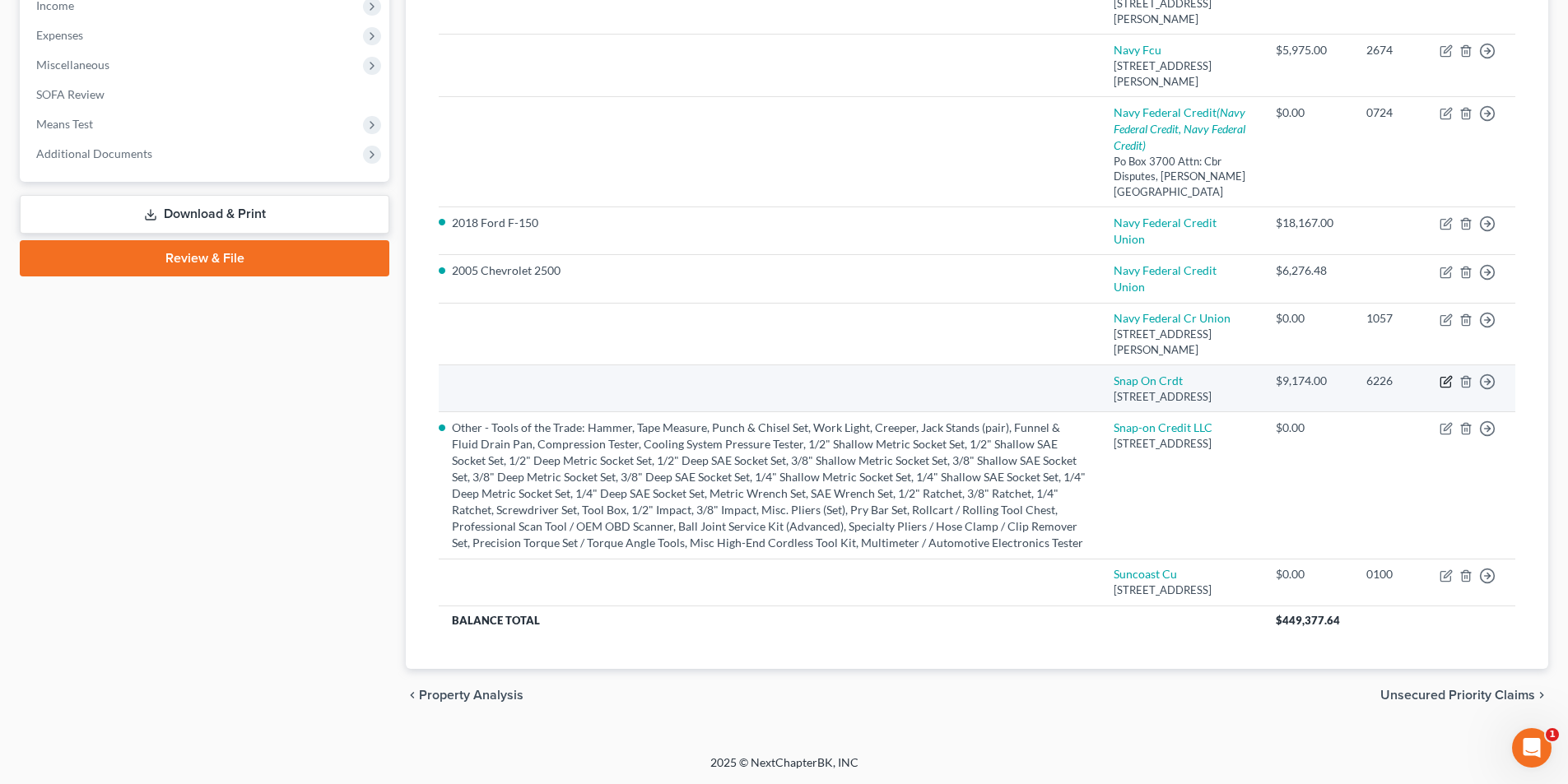
click at [1449, 377] on icon "button" at bounding box center [1445, 382] width 9 height 9
select select "14"
select select "0"
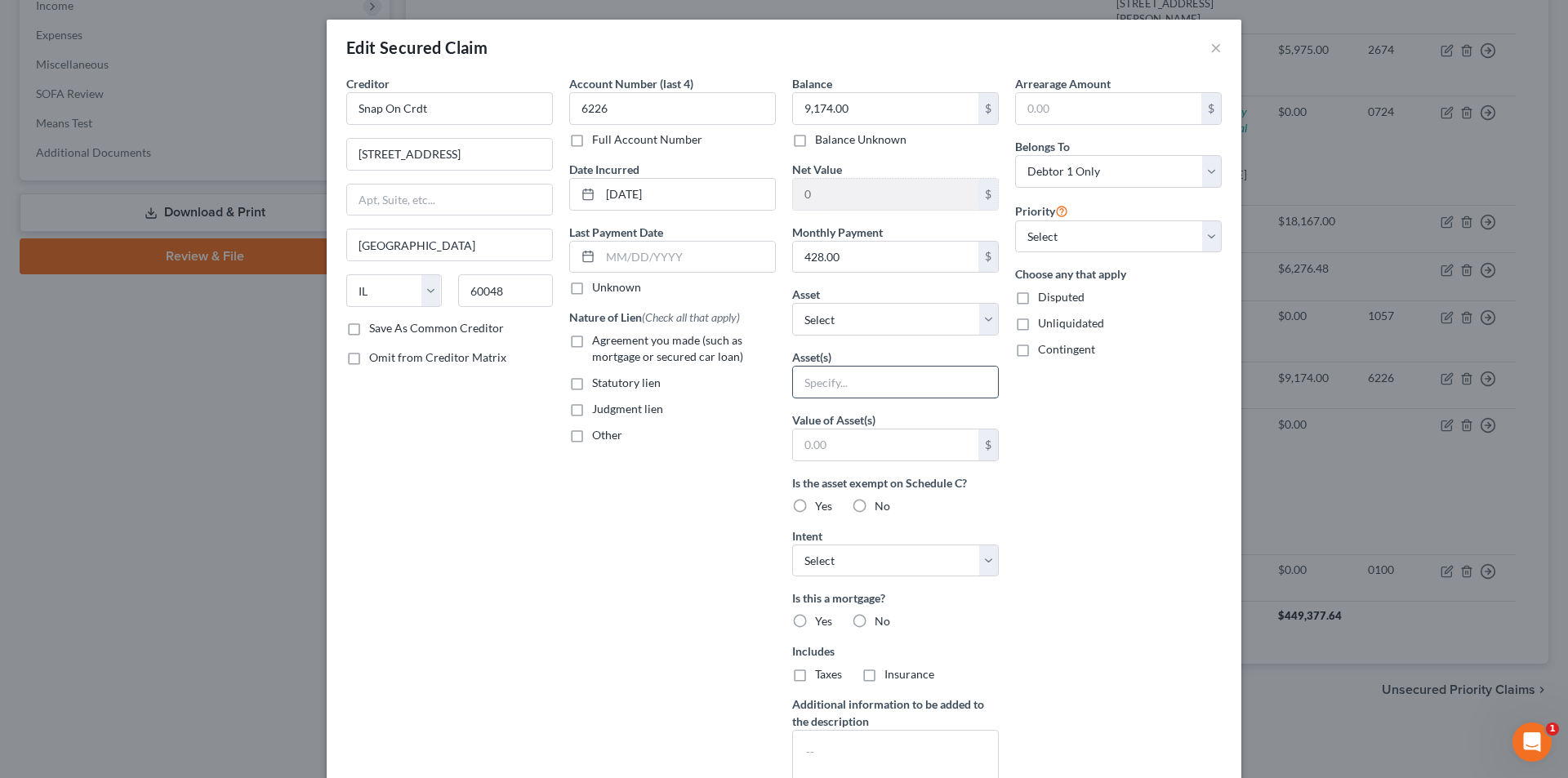
click at [847, 384] on input "text" at bounding box center [895, 382] width 205 height 31
click at [829, 322] on select "Select Other Multiple Assets GTE Federal Credit Union Savings Account (Savings …" at bounding box center [895, 319] width 207 height 33
select select "13"
click at [792, 303] on select "Select Other Multiple Assets GTE Federal Credit Union Savings Account (Savings …" at bounding box center [895, 319] width 207 height 33
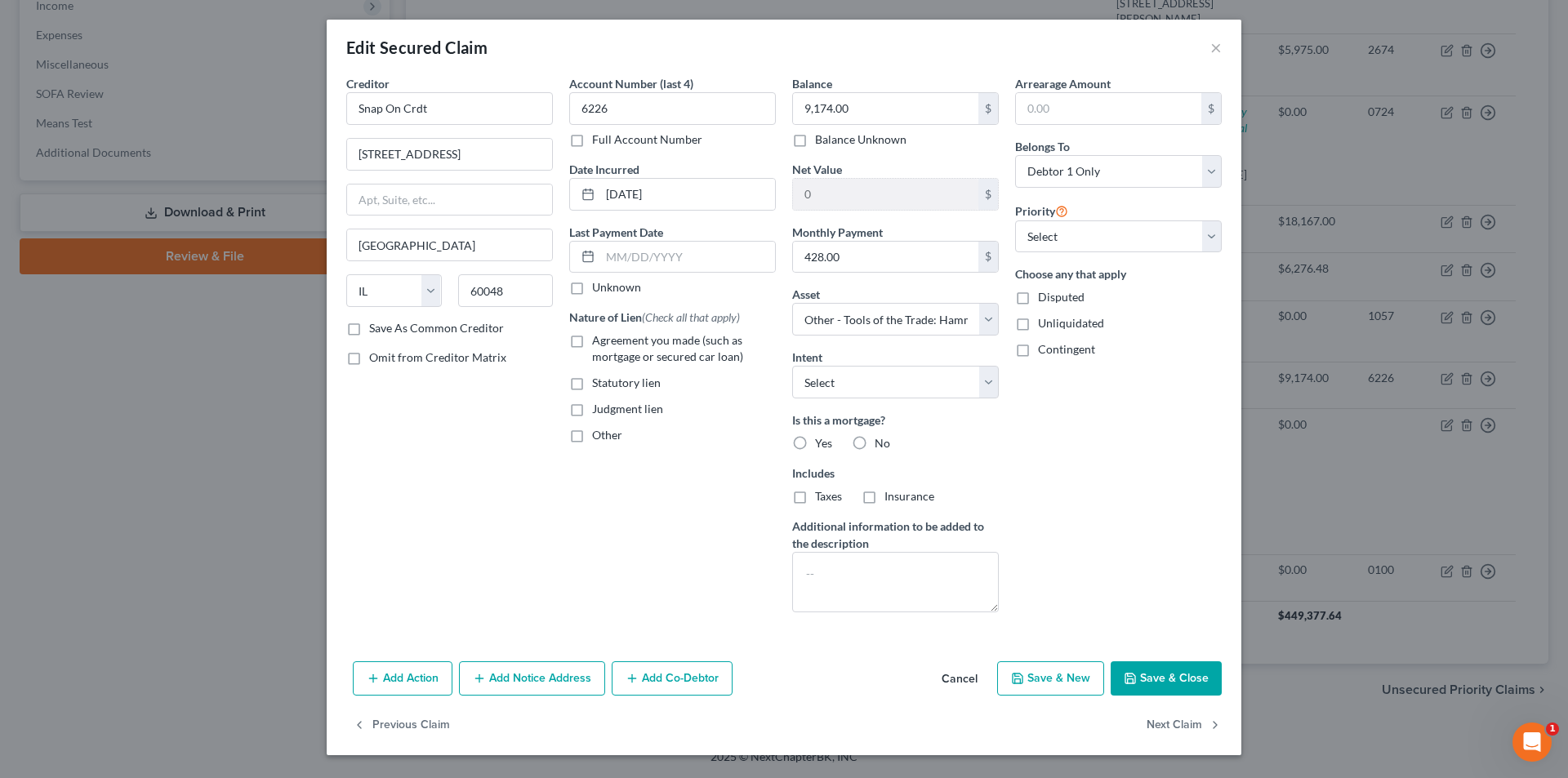
click at [875, 442] on label "No" at bounding box center [882, 443] width 16 height 16
click at [881, 442] on input "No" at bounding box center [886, 440] width 10 height 10
radio input "true"
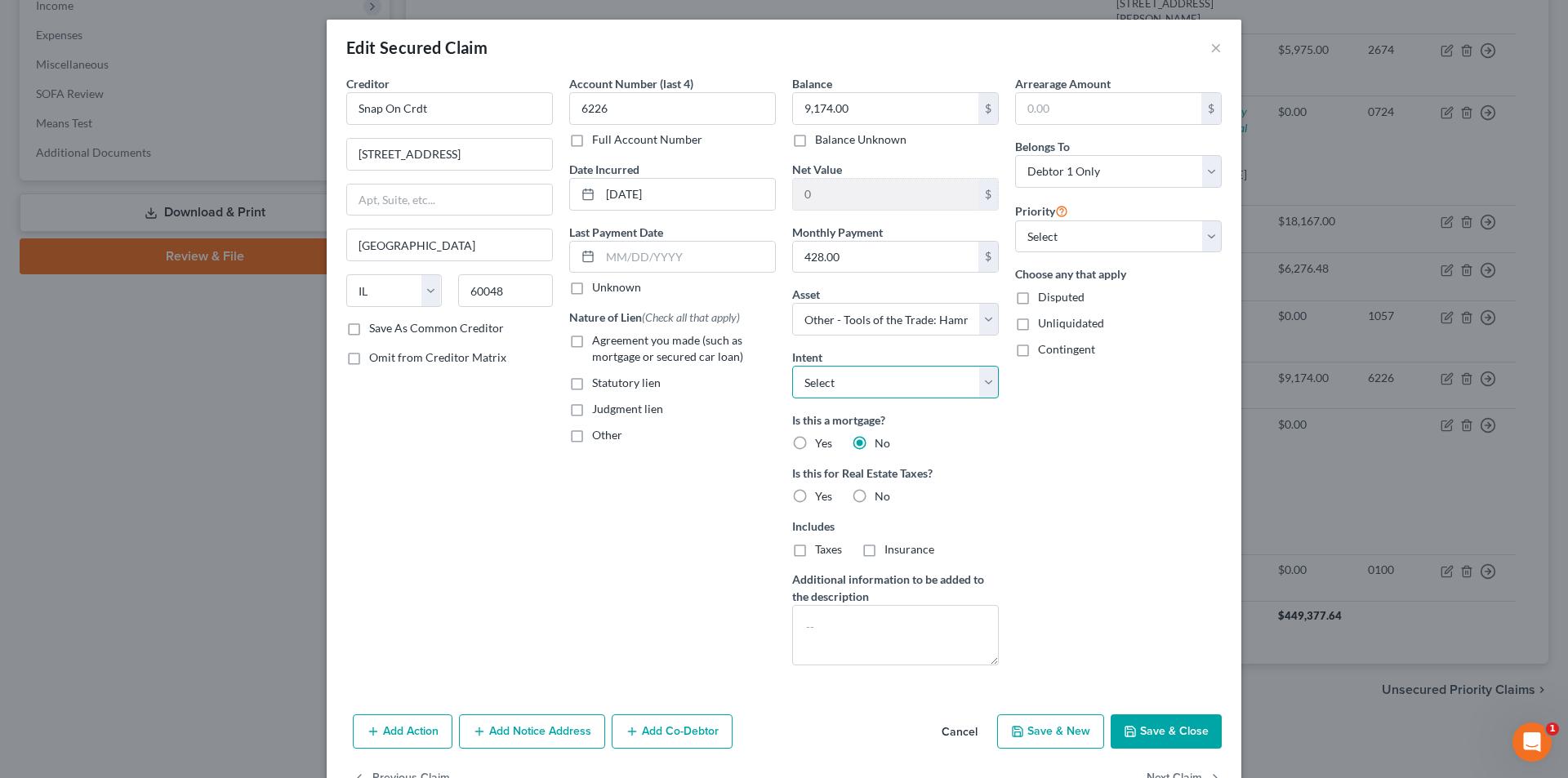
click at [830, 389] on select "Select Surrender Redeem Reaffirm Avoid Other" at bounding box center [895, 382] width 207 height 33
select select "2"
click at [792, 366] on select "Select Surrender Redeem Reaffirm Avoid Other" at bounding box center [895, 382] width 207 height 33
click at [671, 509] on div "Account Number (last 4) 6226 Full Account Number Date Incurred [DATE] Last Paym…" at bounding box center [673, 376] width 223 height 603
click at [1139, 732] on button "Save & Close" at bounding box center [1166, 731] width 111 height 35
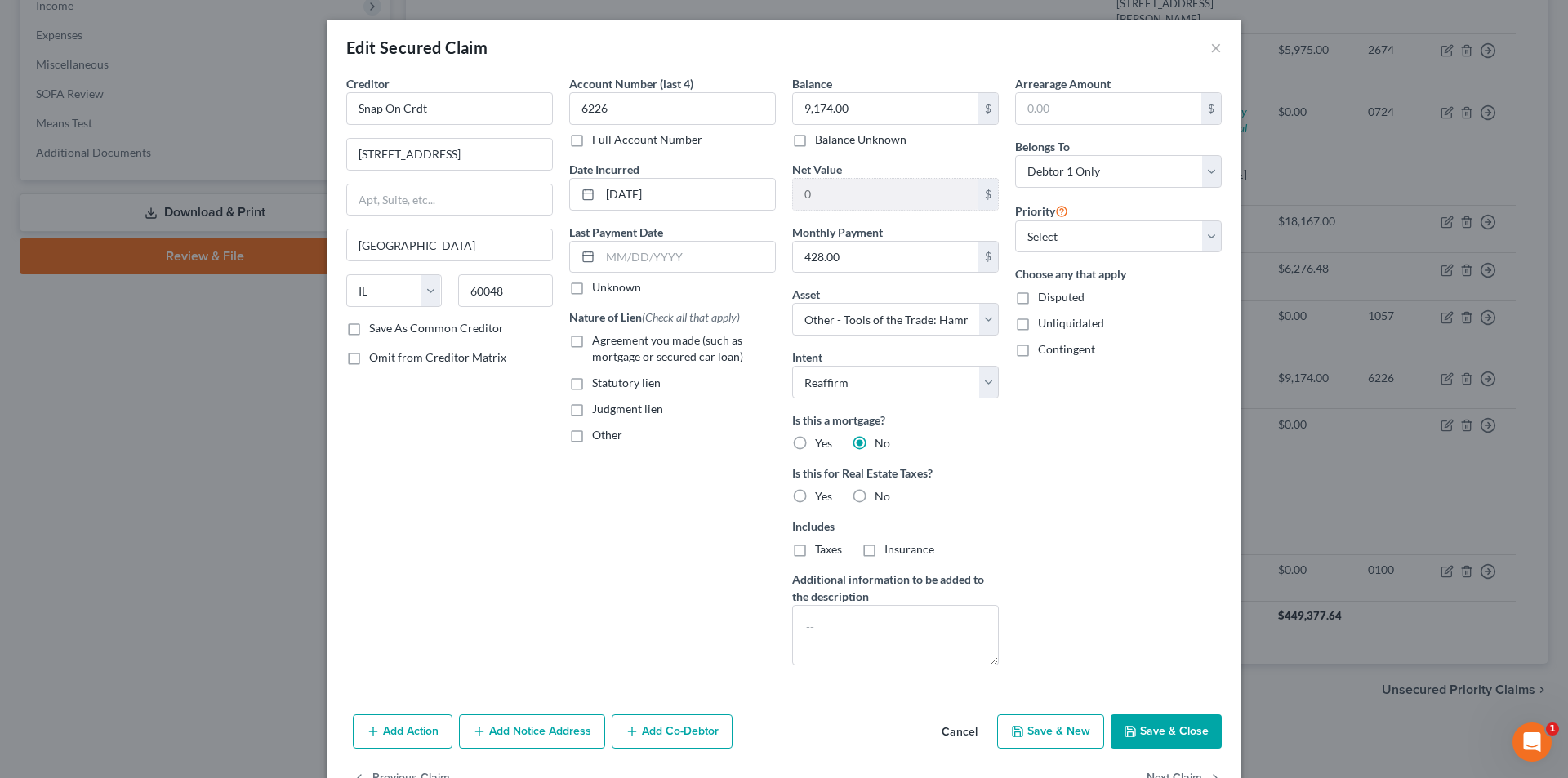
select select
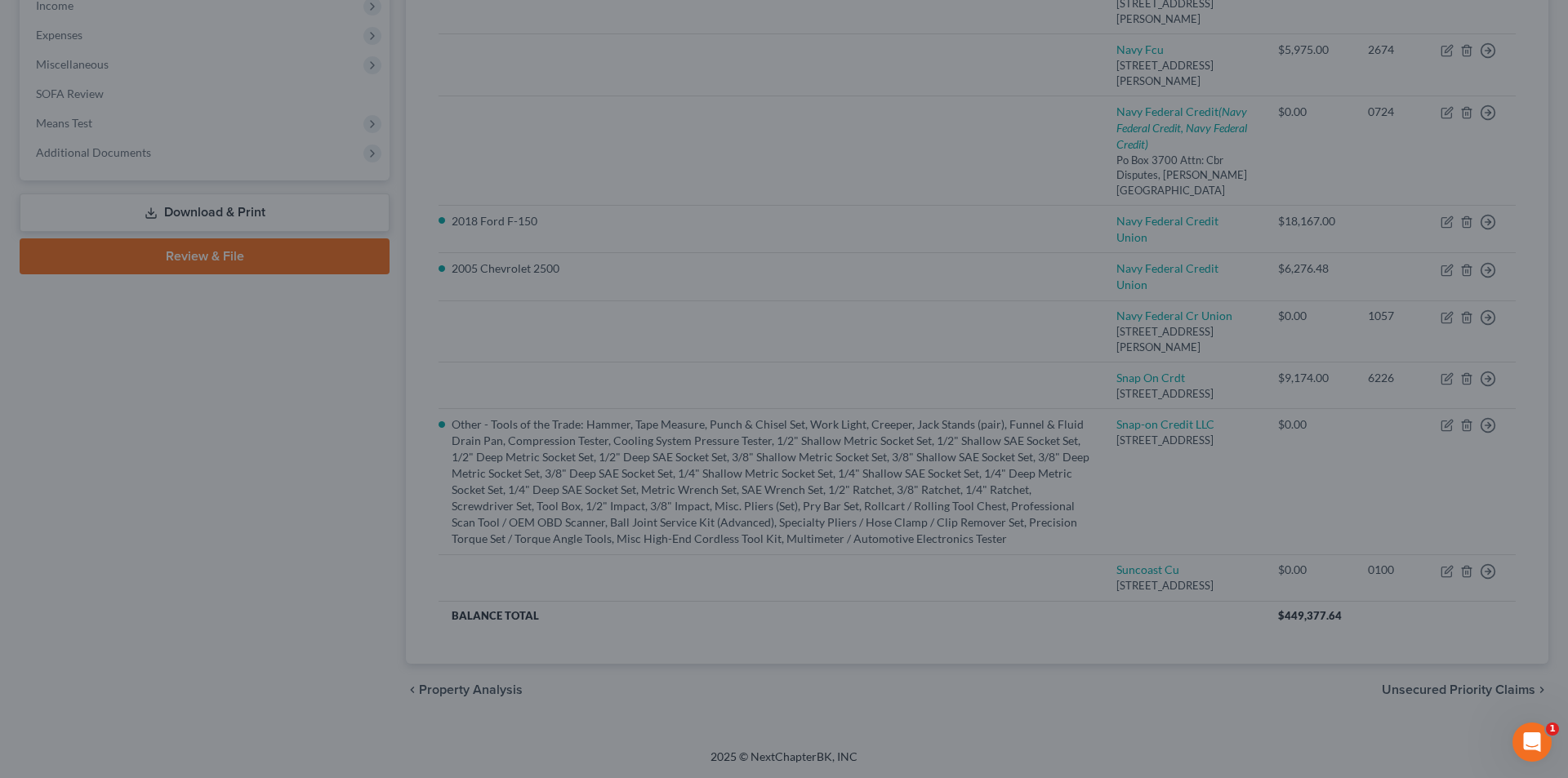
type input "-6,164.00"
select select "13"
type input "0"
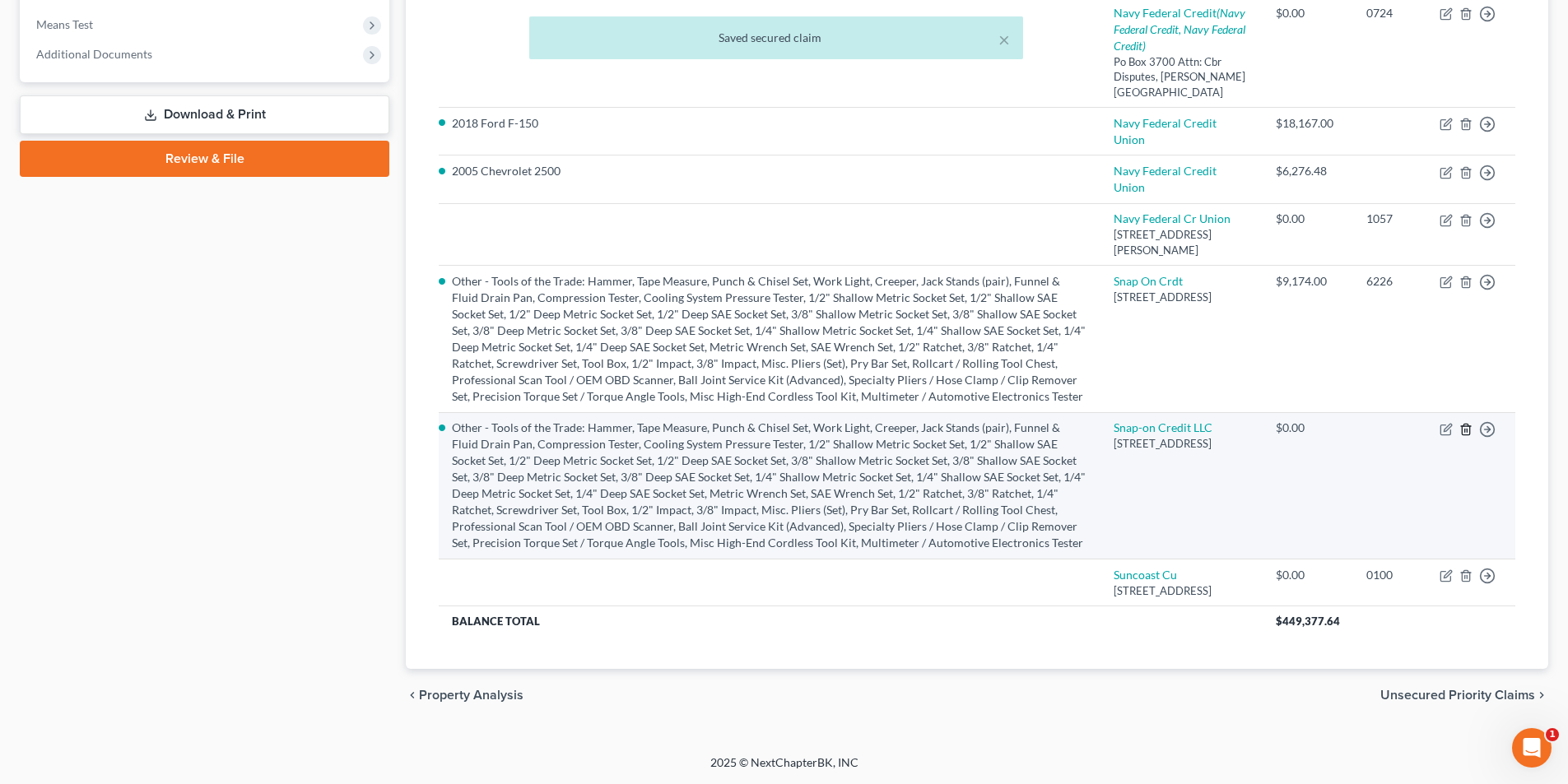
click at [1463, 436] on icon "button" at bounding box center [1466, 429] width 13 height 13
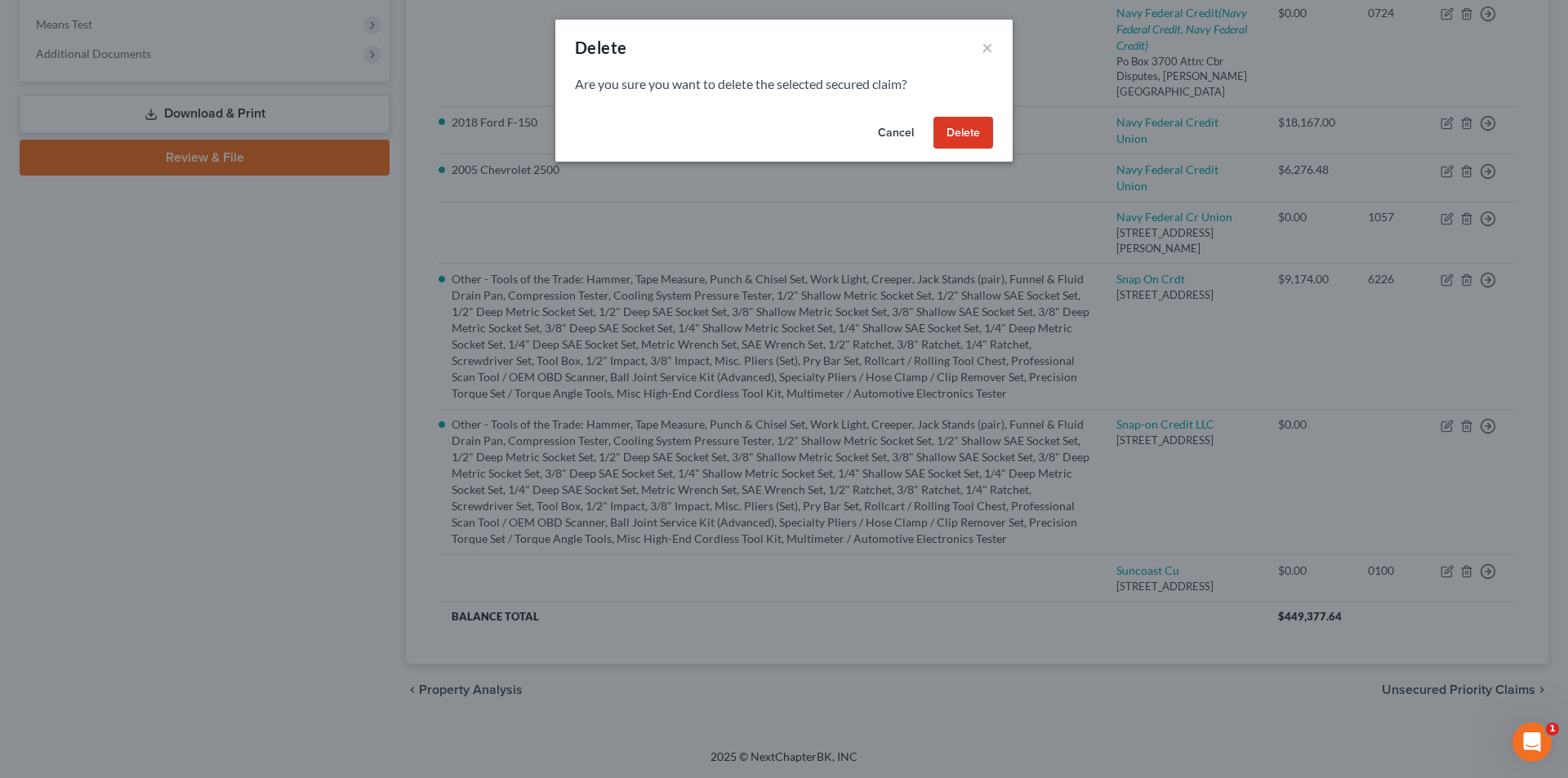
click at [989, 128] on button "Delete" at bounding box center [964, 133] width 60 height 33
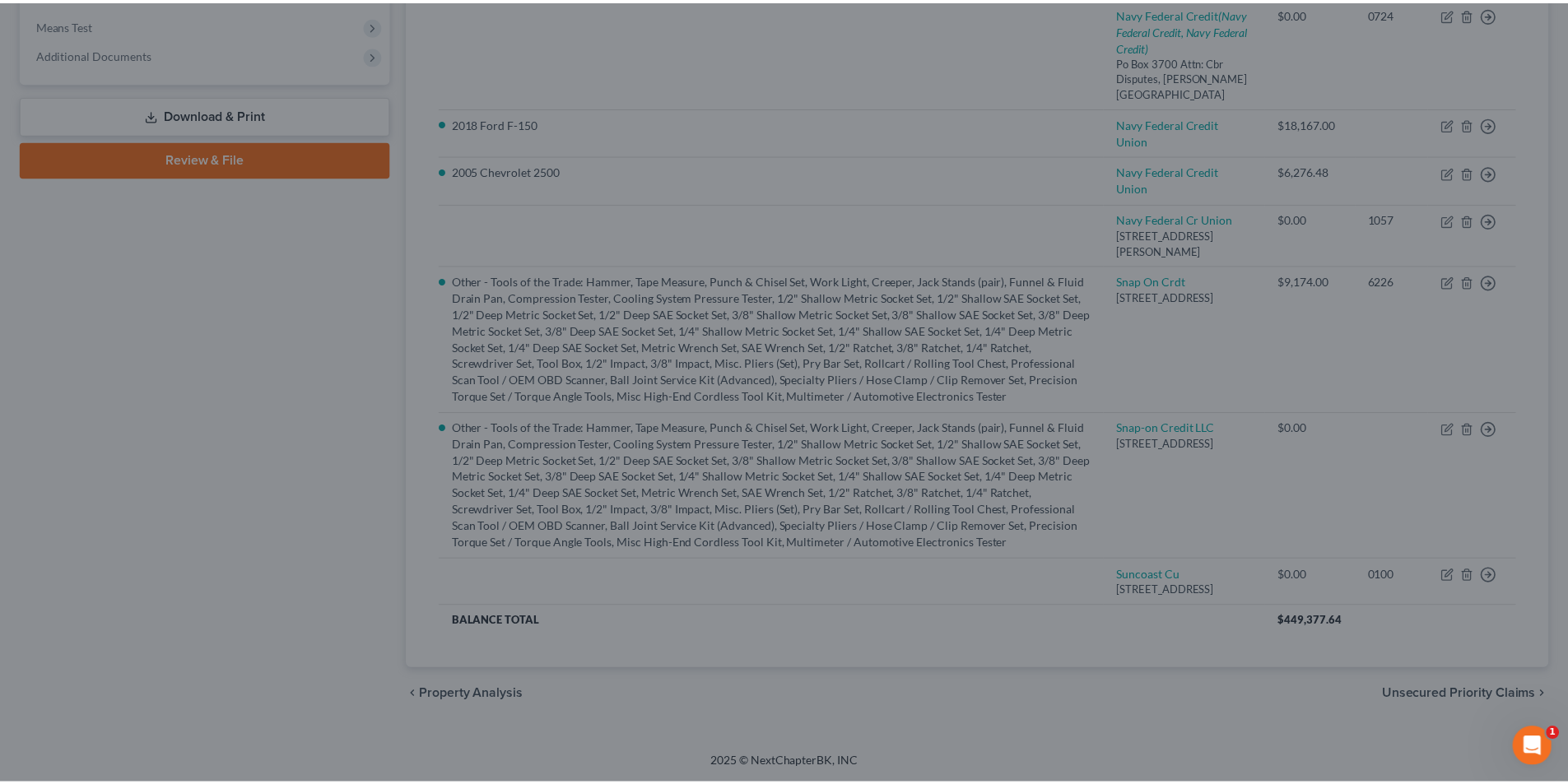
scroll to position [736, 0]
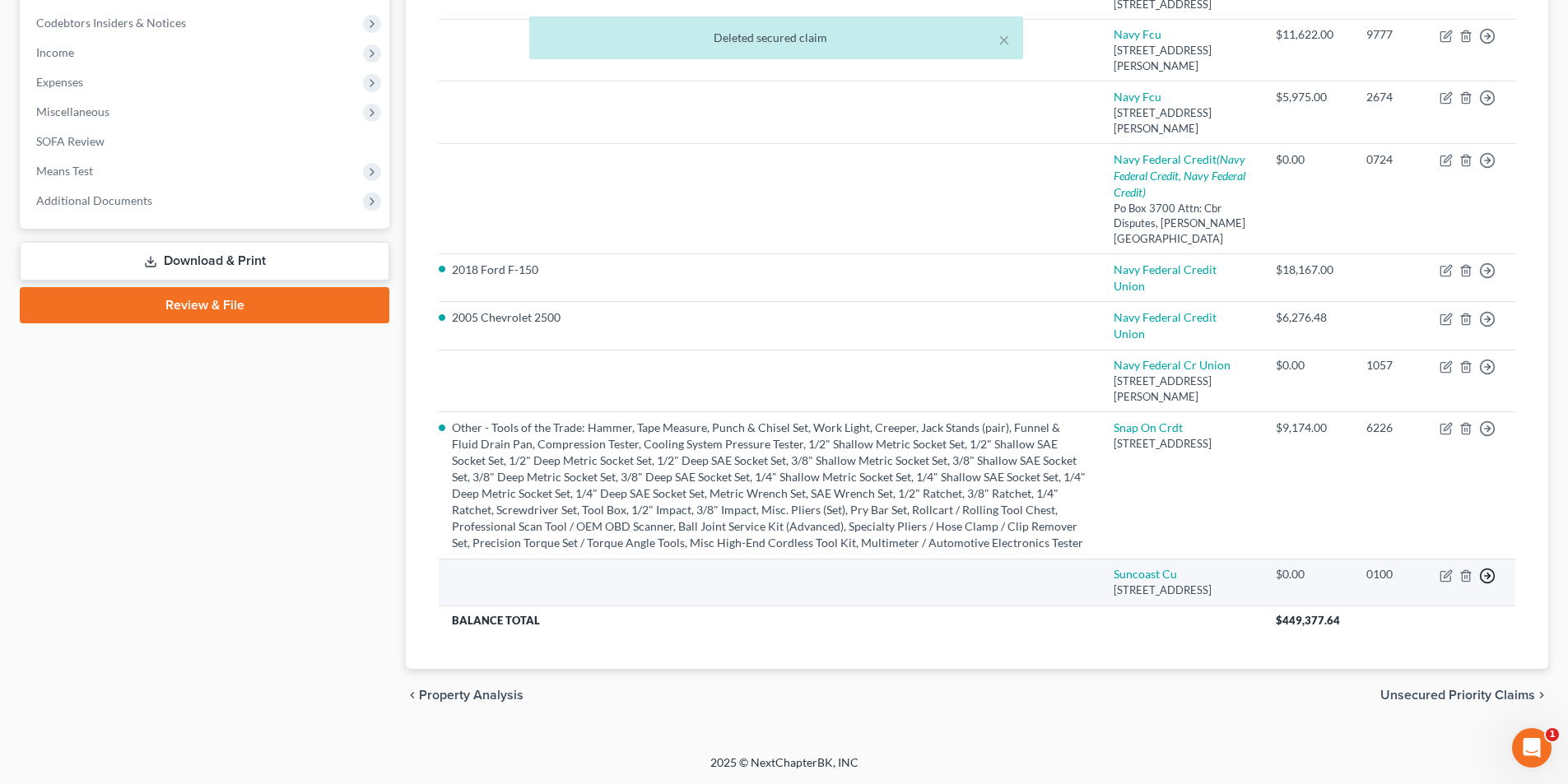
click at [1490, 568] on icon "button" at bounding box center [1487, 575] width 16 height 16
click at [1392, 601] on link "Move to F" at bounding box center [1412, 615] width 138 height 28
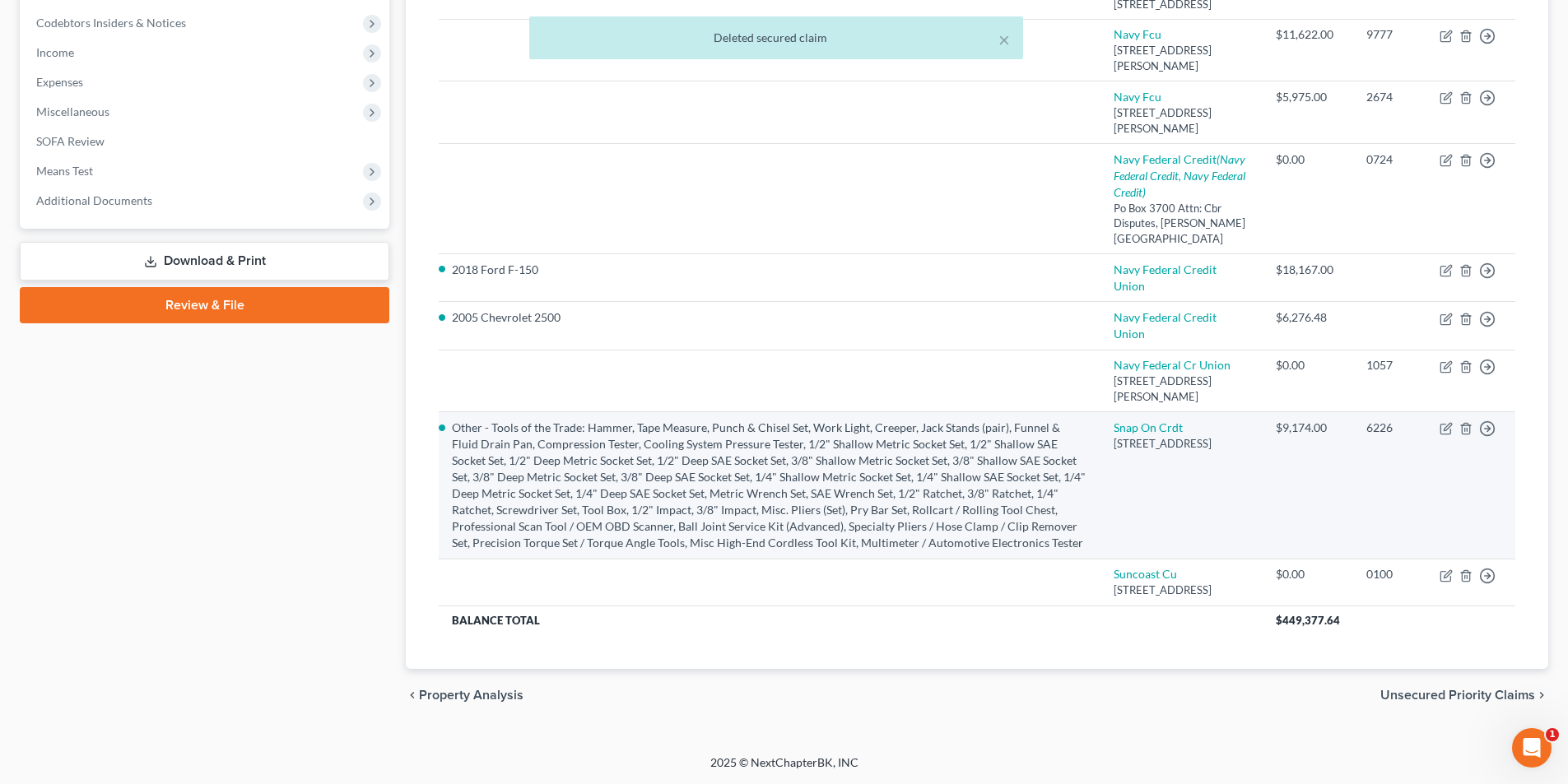
scroll to position [674, 0]
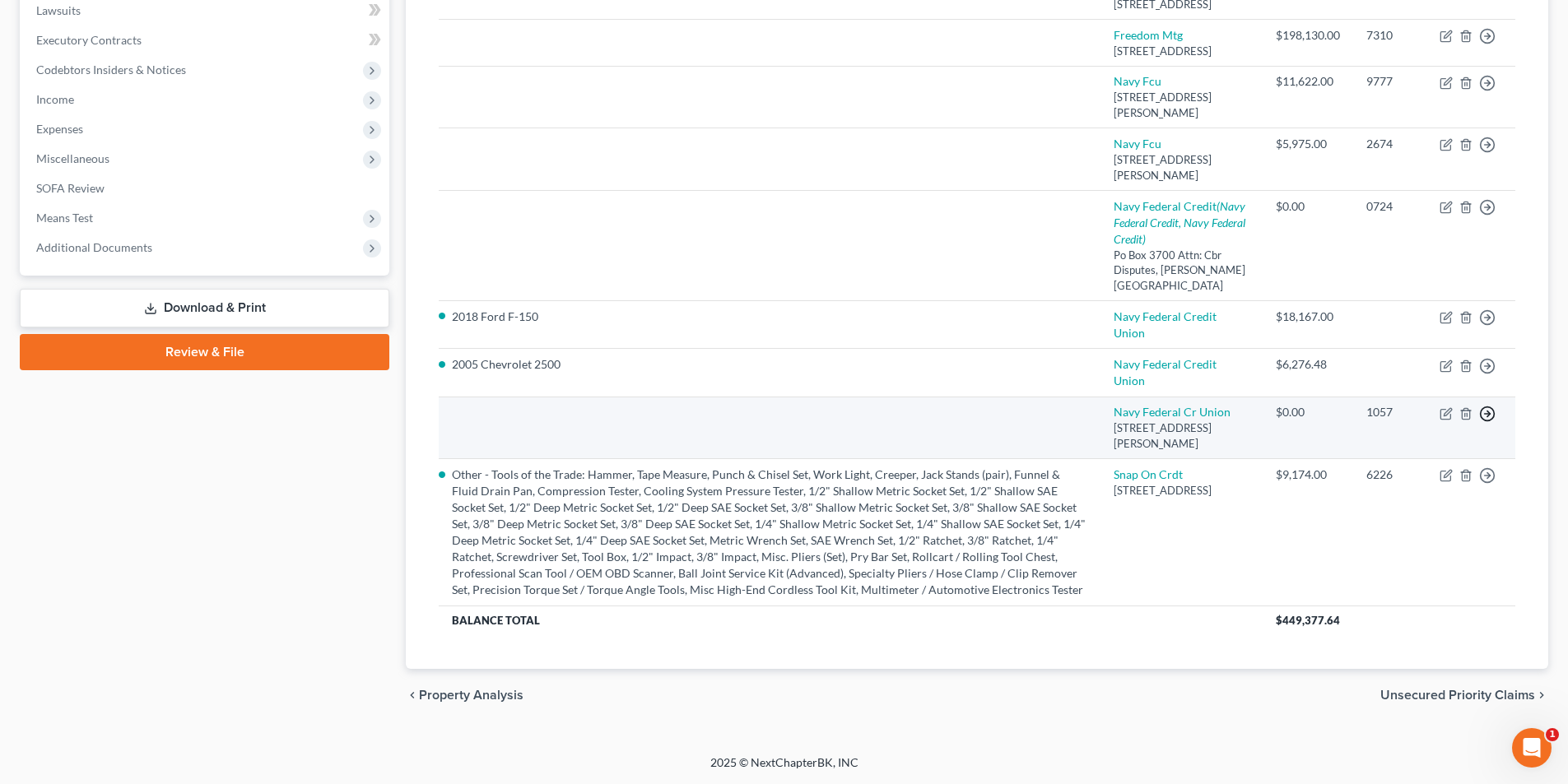
click at [1486, 406] on icon "button" at bounding box center [1487, 413] width 16 height 16
click at [1384, 440] on link "Move to F" at bounding box center [1412, 454] width 138 height 28
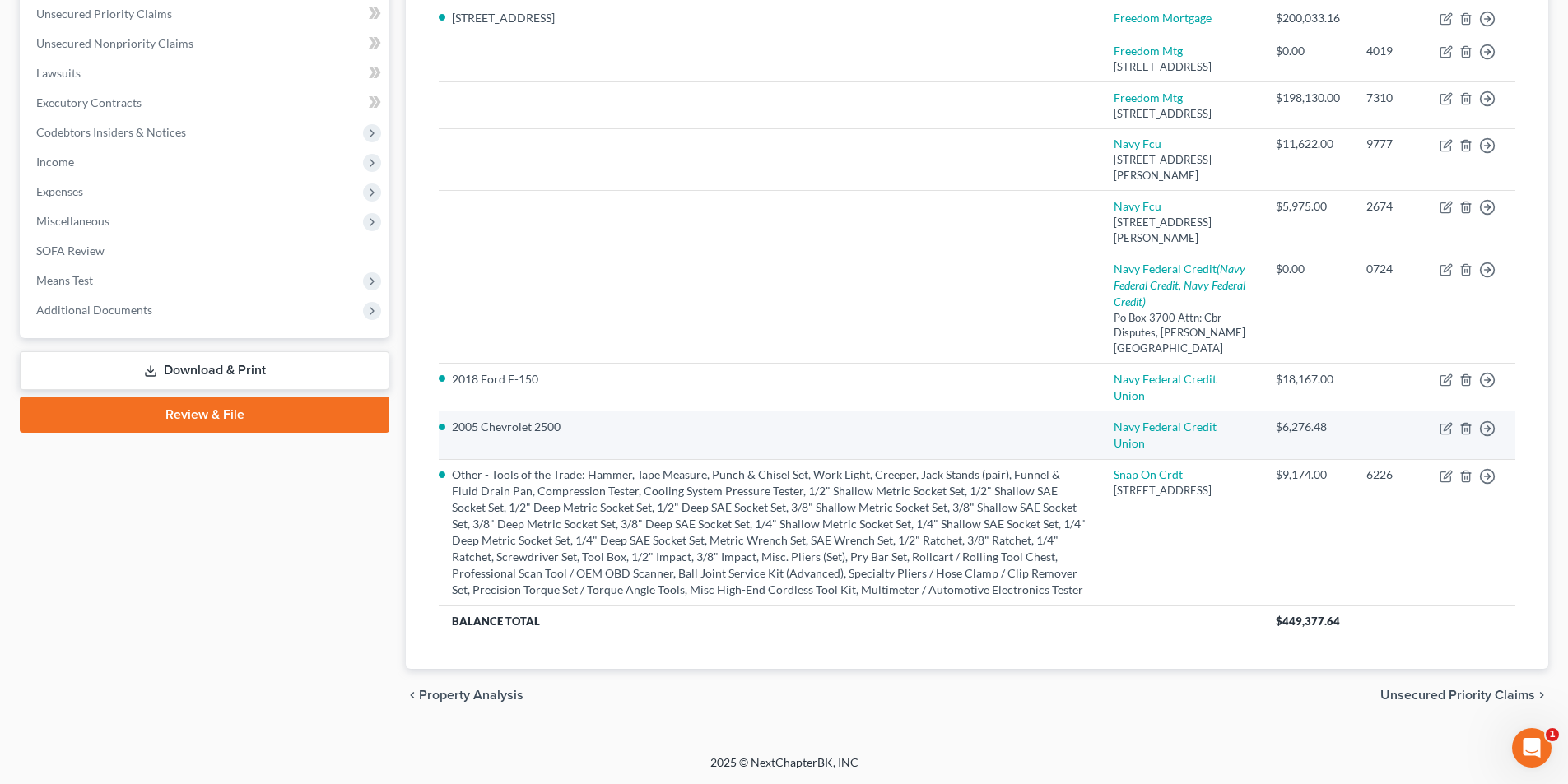
scroll to position [415, 0]
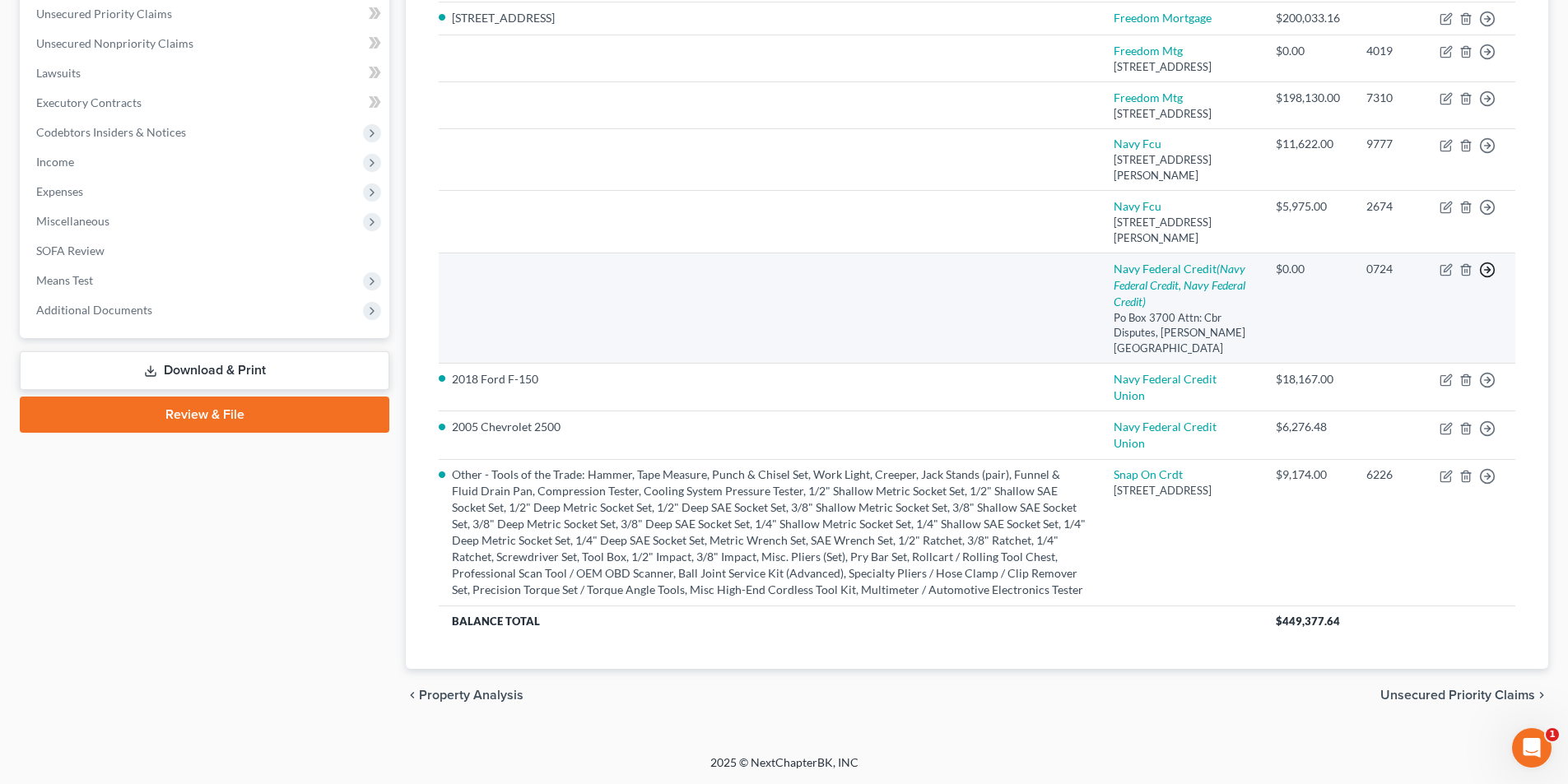
click at [1485, 278] on icon "button" at bounding box center [1487, 269] width 16 height 16
click at [1402, 324] on link "Move to F" at bounding box center [1412, 309] width 138 height 28
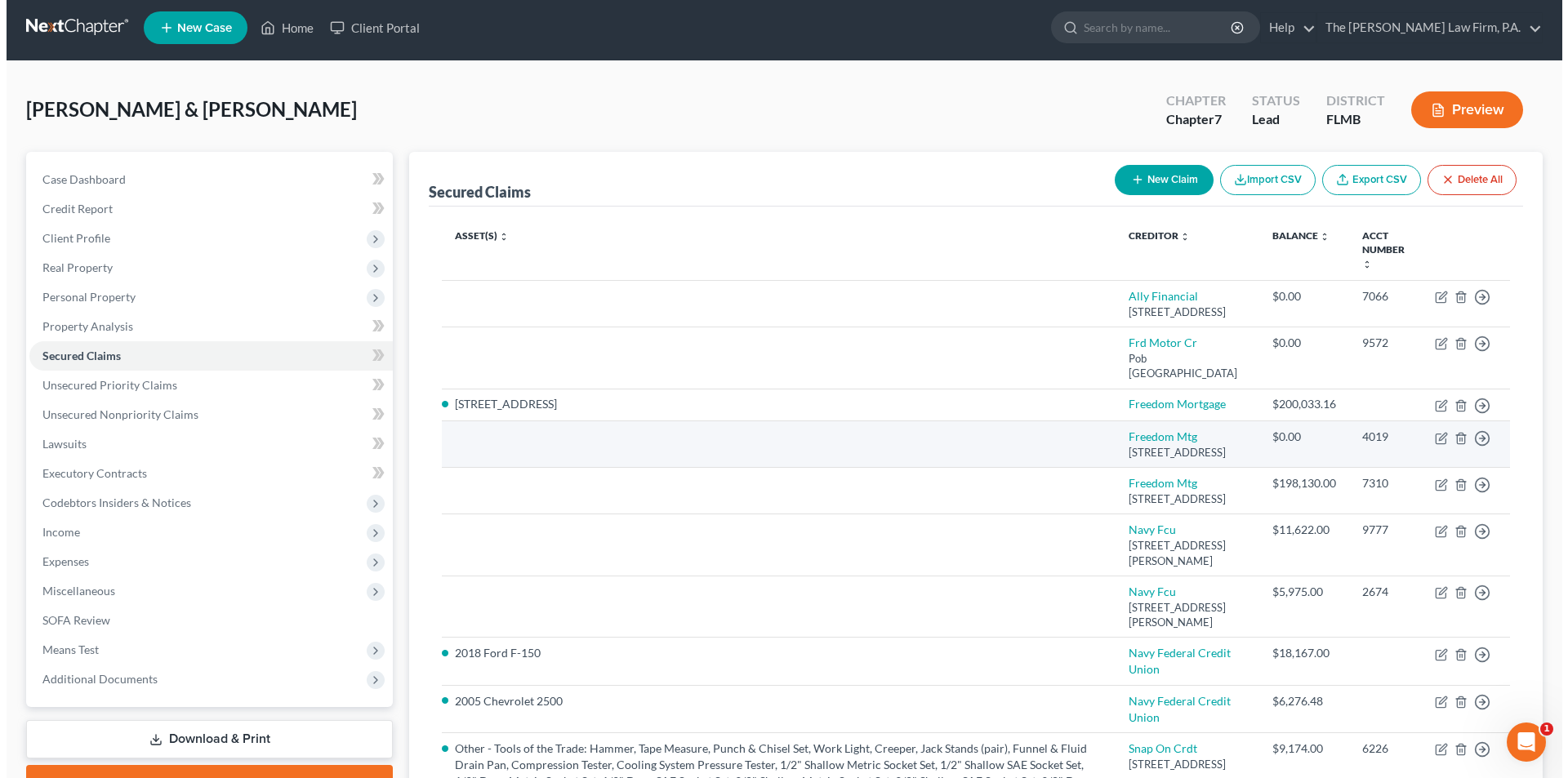
scroll to position [4, 0]
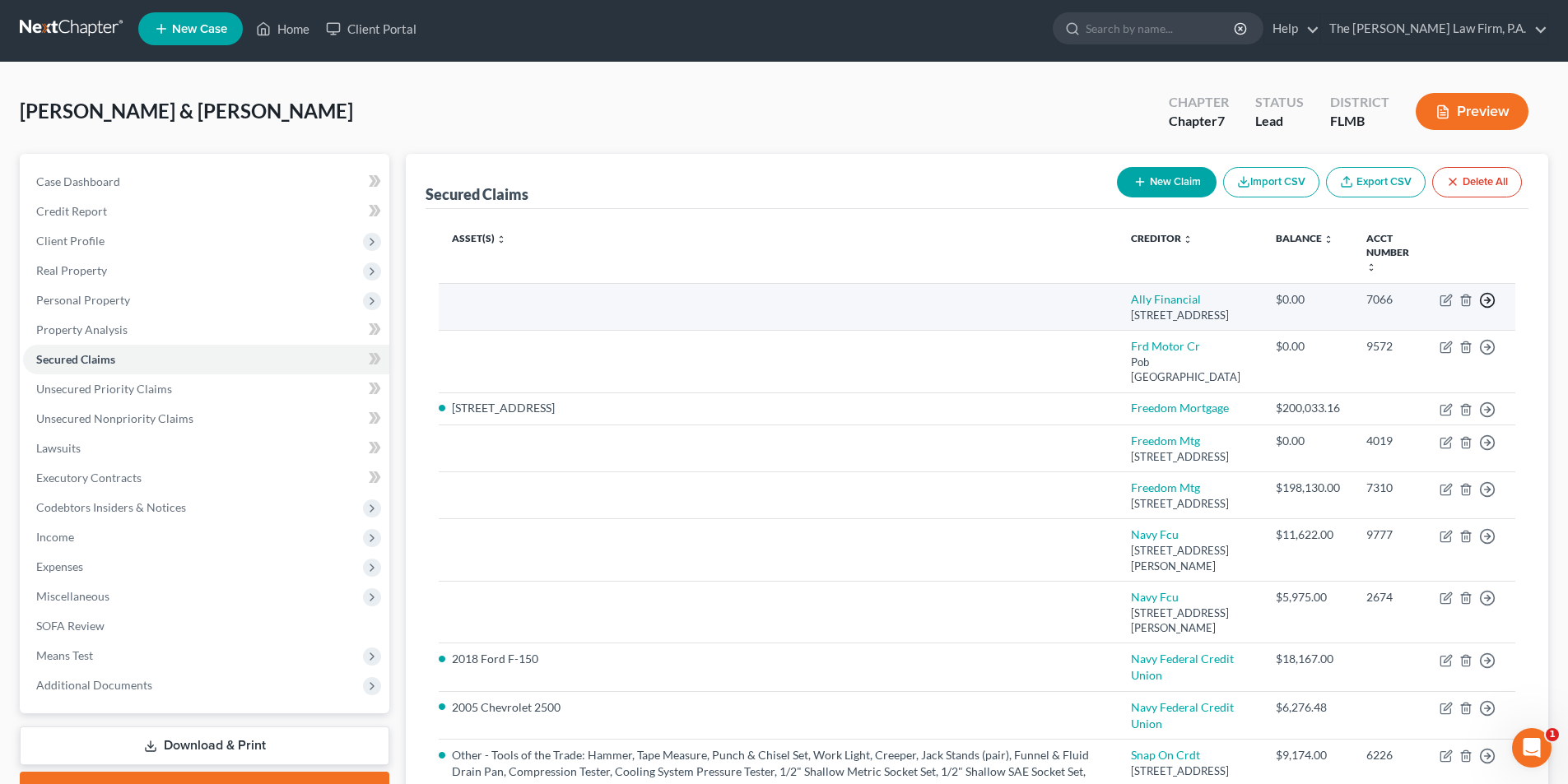
click at [1489, 294] on icon "button" at bounding box center [1487, 300] width 16 height 16
click at [1405, 342] on link "Move to F" at bounding box center [1412, 340] width 138 height 28
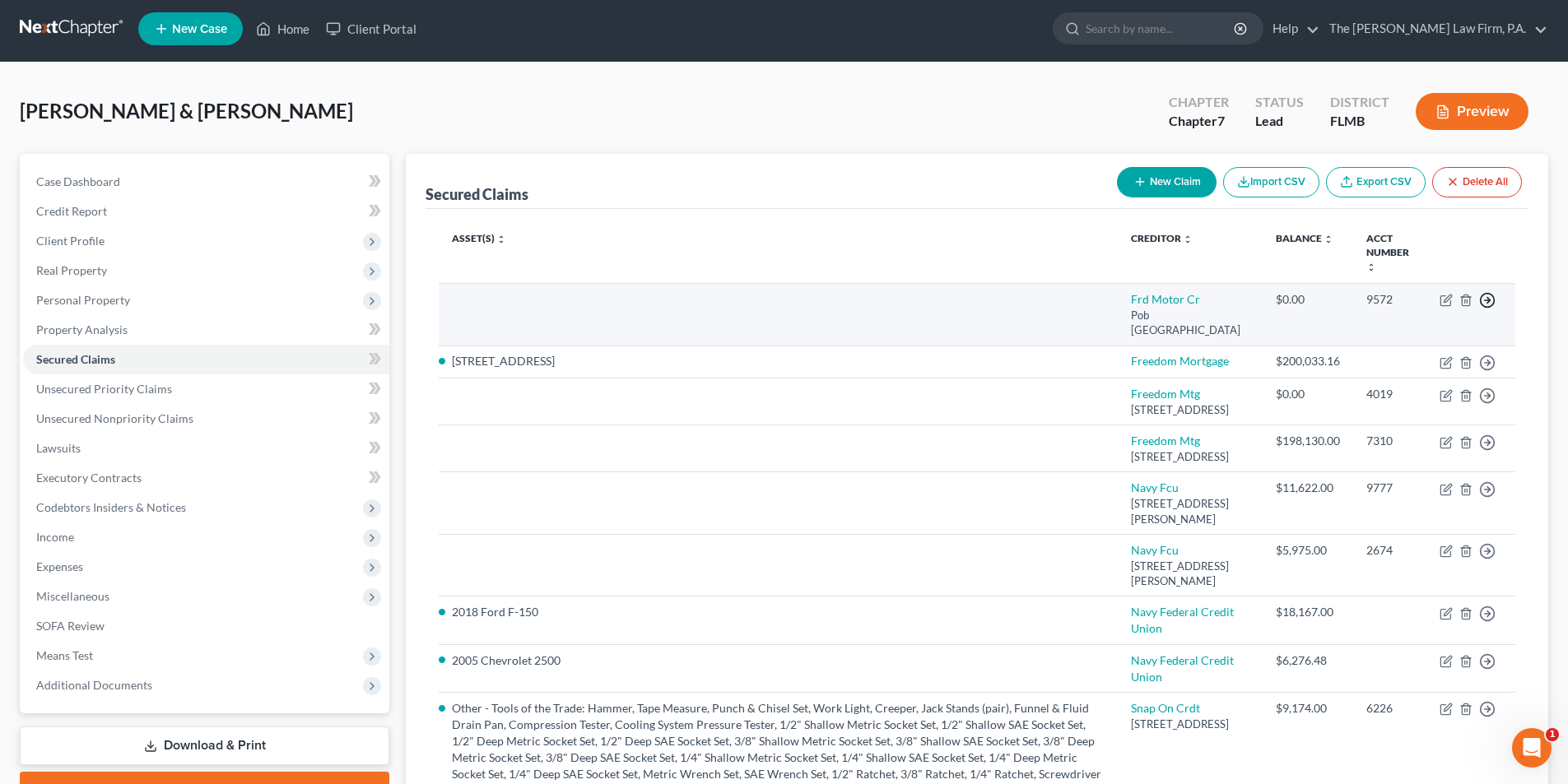
click at [1482, 300] on icon "button" at bounding box center [1487, 300] width 16 height 16
click at [1413, 341] on link "Move to F" at bounding box center [1412, 340] width 138 height 28
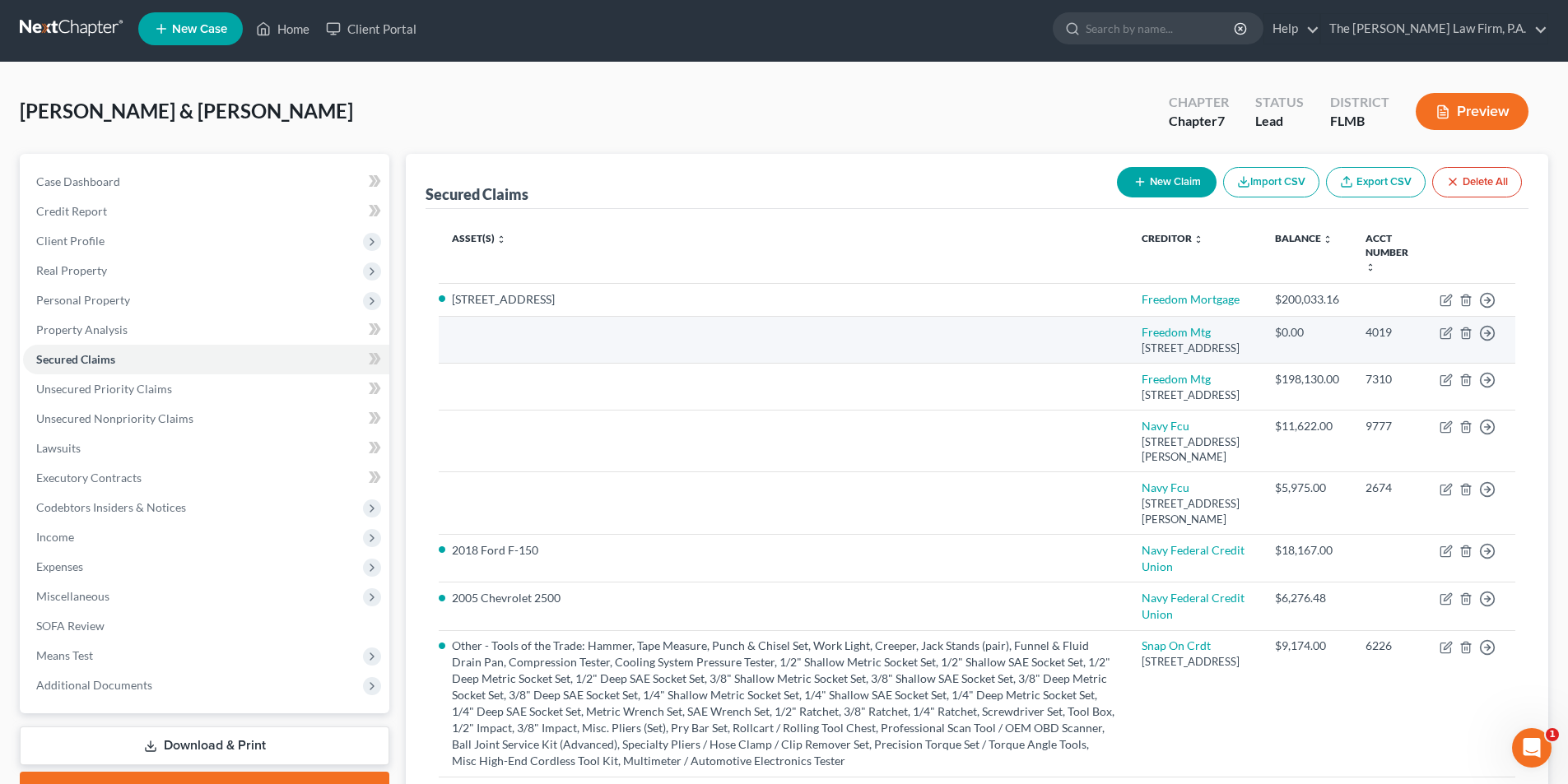
click at [1294, 363] on td "$0.00" at bounding box center [1307, 340] width 91 height 47
click at [1447, 340] on icon "button" at bounding box center [1446, 333] width 13 height 13
select select "15"
select select "0"
select select "2"
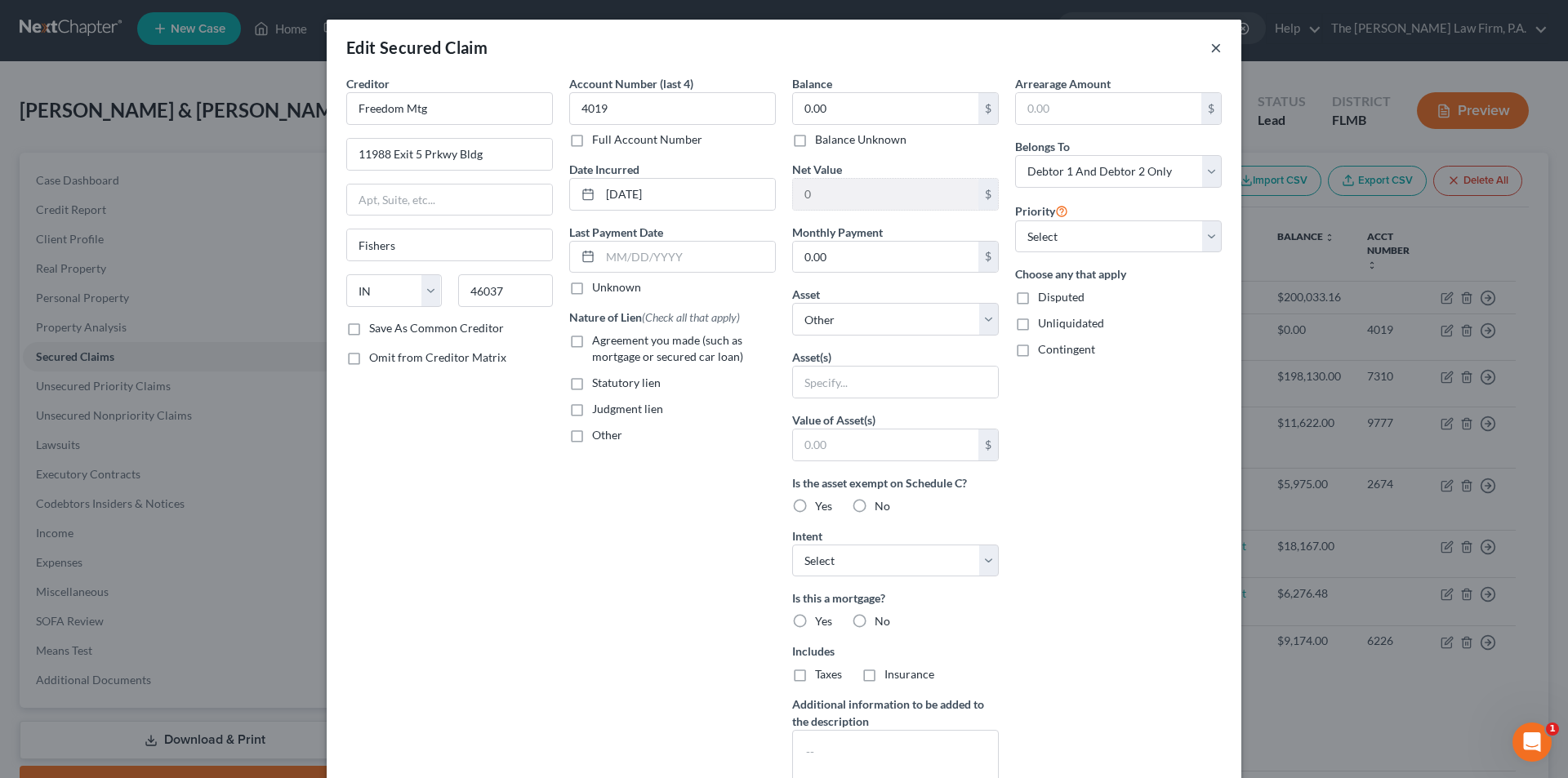
click at [1210, 51] on button "×" at bounding box center [1216, 47] width 11 height 20
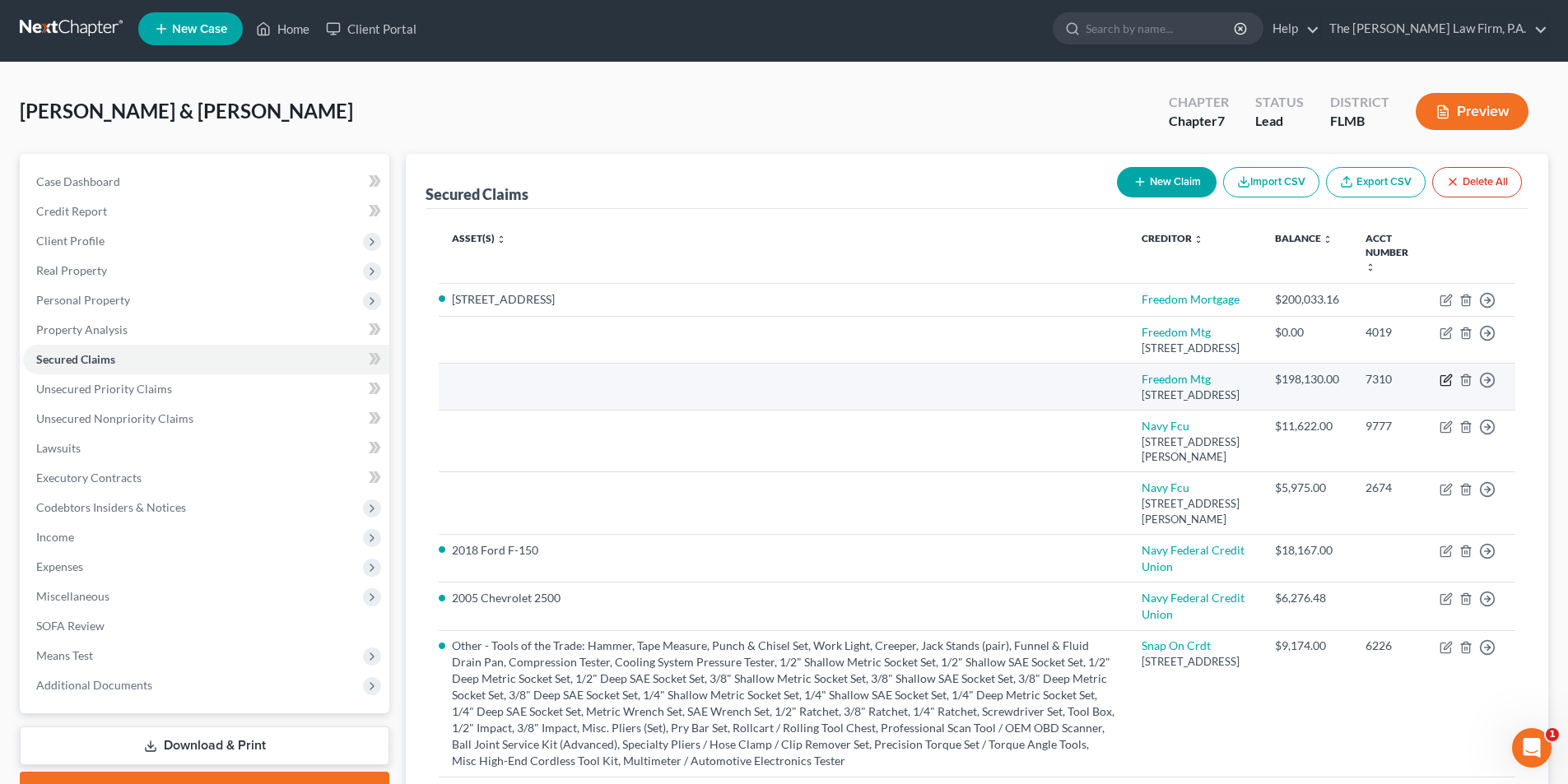
click at [1444, 382] on icon "button" at bounding box center [1448, 378] width 8 height 8
select select "15"
select select "0"
select select "2"
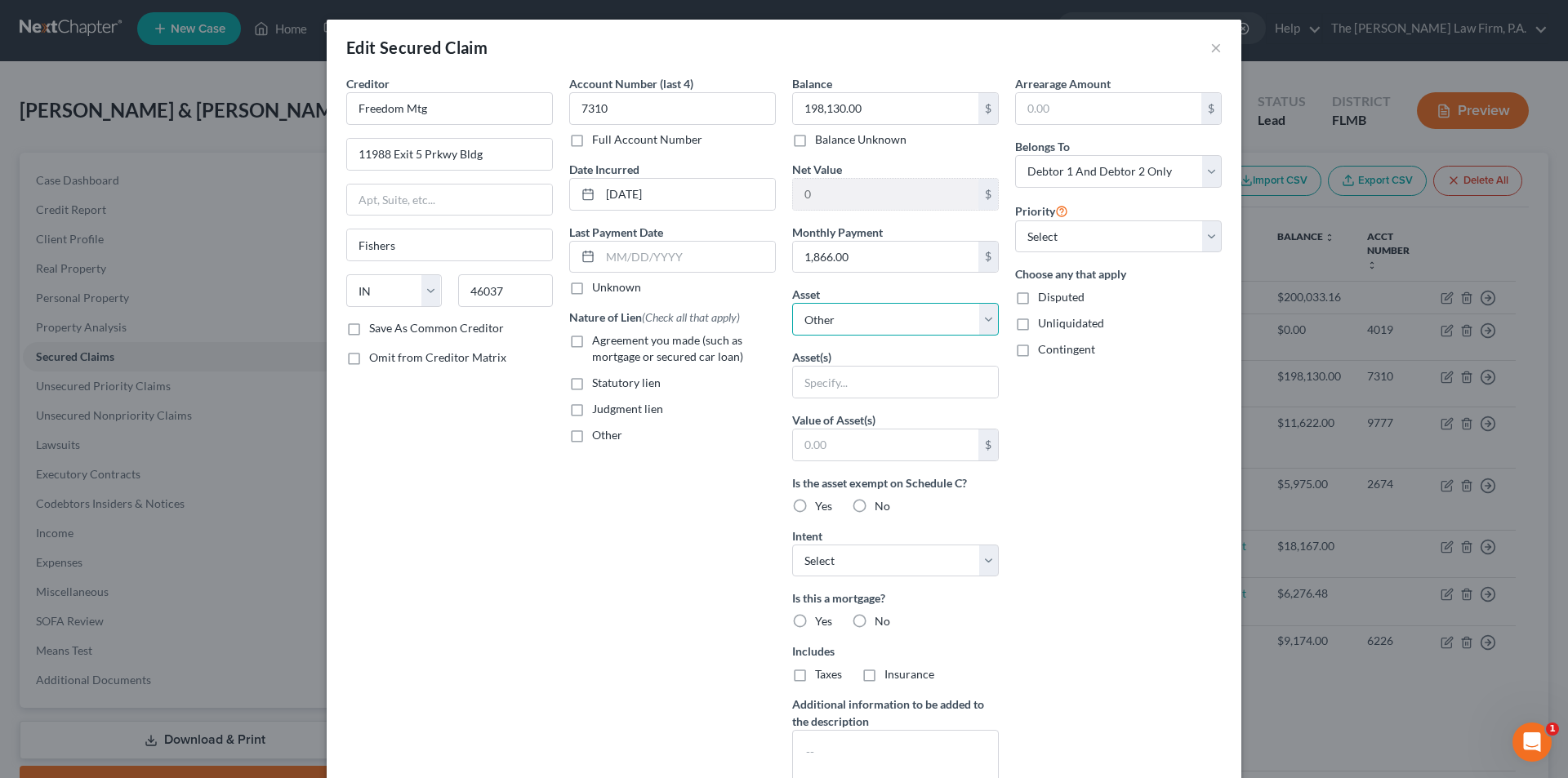
click at [887, 324] on select "Select Other Multiple Assets GTE Federal Credit Union Savings Account (Savings …" at bounding box center [895, 319] width 207 height 33
select select "16"
click at [792, 303] on select "Select Other Multiple Assets GTE Federal Credit Union Savings Account (Savings …" at bounding box center [895, 319] width 207 height 33
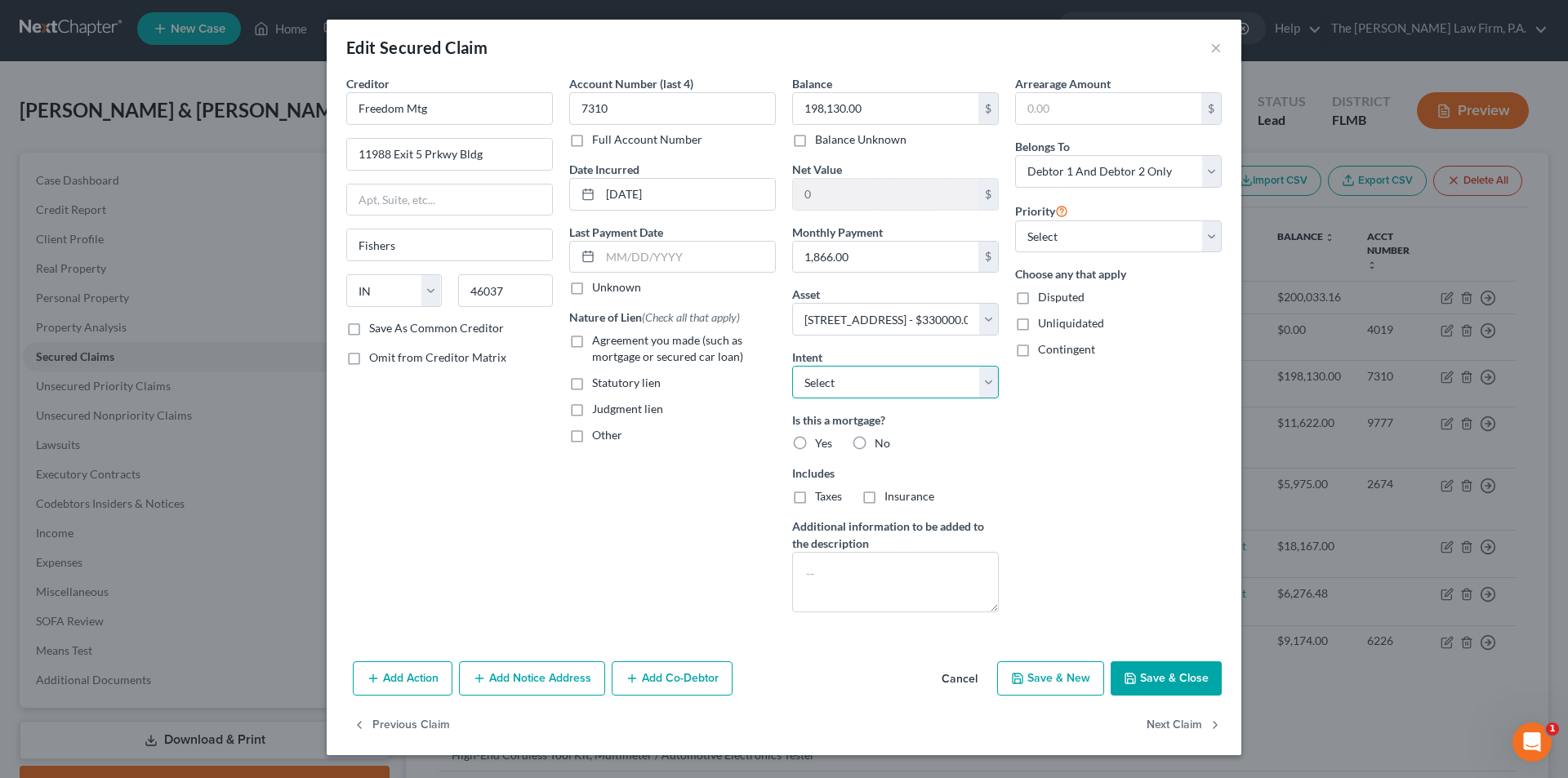
click at [874, 393] on select "Select Surrender Redeem Reaffirm Avoid Other" at bounding box center [895, 382] width 207 height 33
select select "2"
click at [792, 366] on select "Select Surrender Redeem Reaffirm Avoid Other" at bounding box center [895, 382] width 207 height 33
click at [815, 438] on label "Yes" at bounding box center [823, 443] width 17 height 16
click at [821, 438] on input "Yes" at bounding box center [826, 440] width 10 height 10
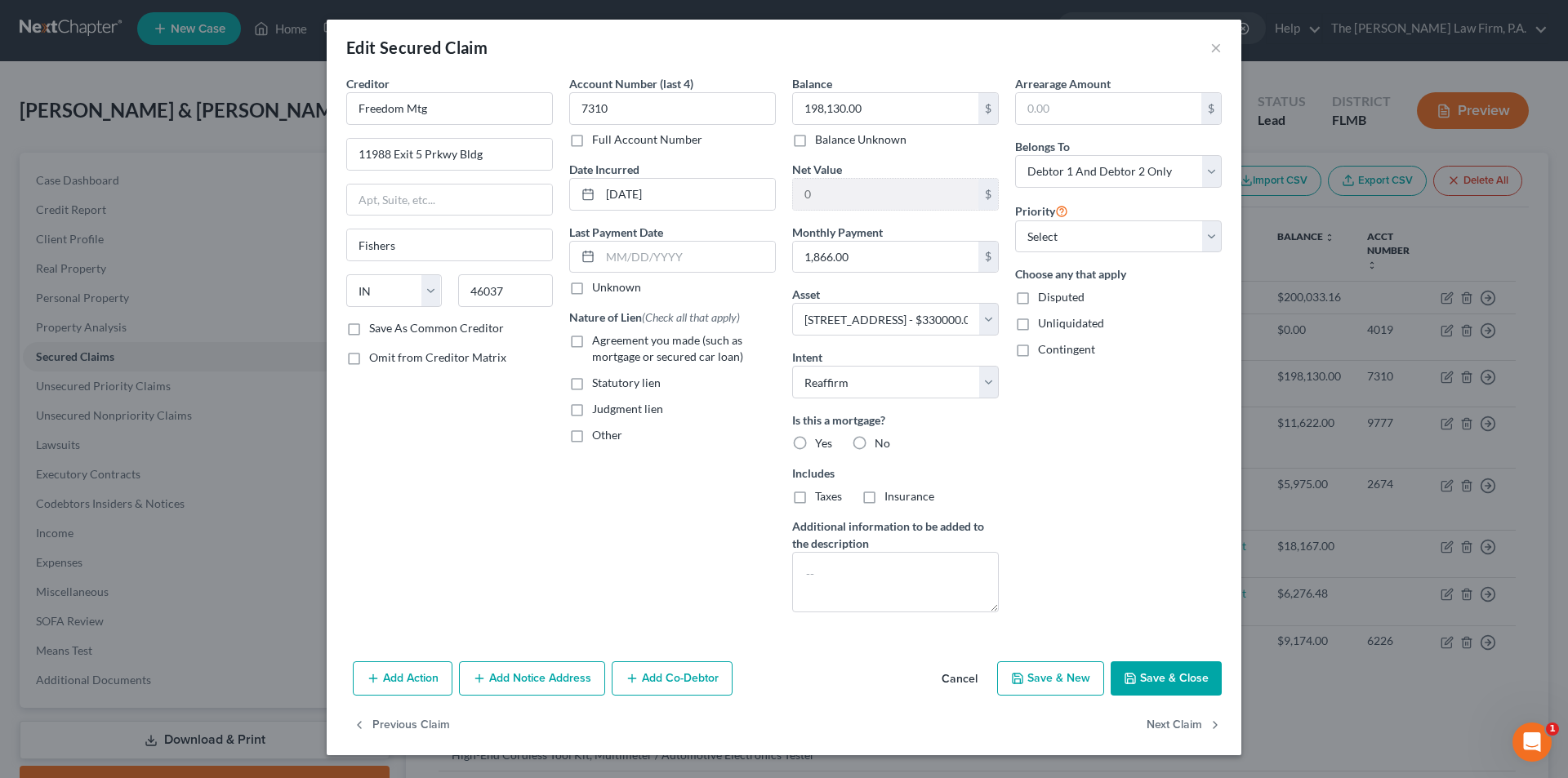
radio input "true"
click at [815, 494] on label "Taxes" at bounding box center [828, 495] width 27 height 16
click at [821, 494] on input "Taxes" at bounding box center [826, 492] width 10 height 10
checkbox input "true"
click at [884, 500] on label "Insurance" at bounding box center [909, 495] width 50 height 16
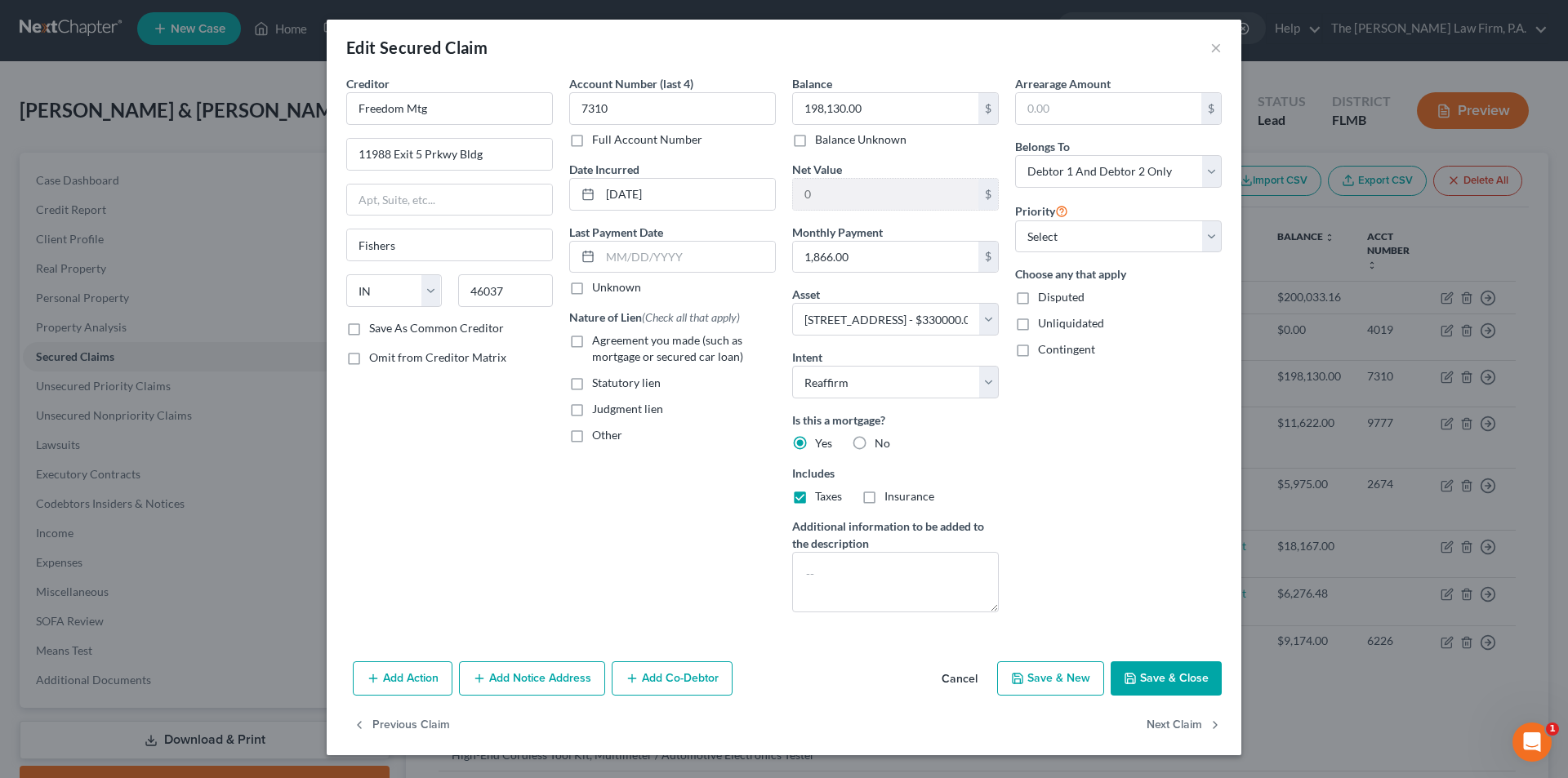
click at [891, 499] on input "Insurance" at bounding box center [895, 492] width 10 height 10
checkbox input "true"
click at [592, 344] on label "Agreement you made (such as mortgage or secured car loan)" at bounding box center [684, 348] width 184 height 33
click at [599, 343] on input "Agreement you made (such as mortgage or secured car loan)" at bounding box center [603, 337] width 10 height 10
checkbox input "true"
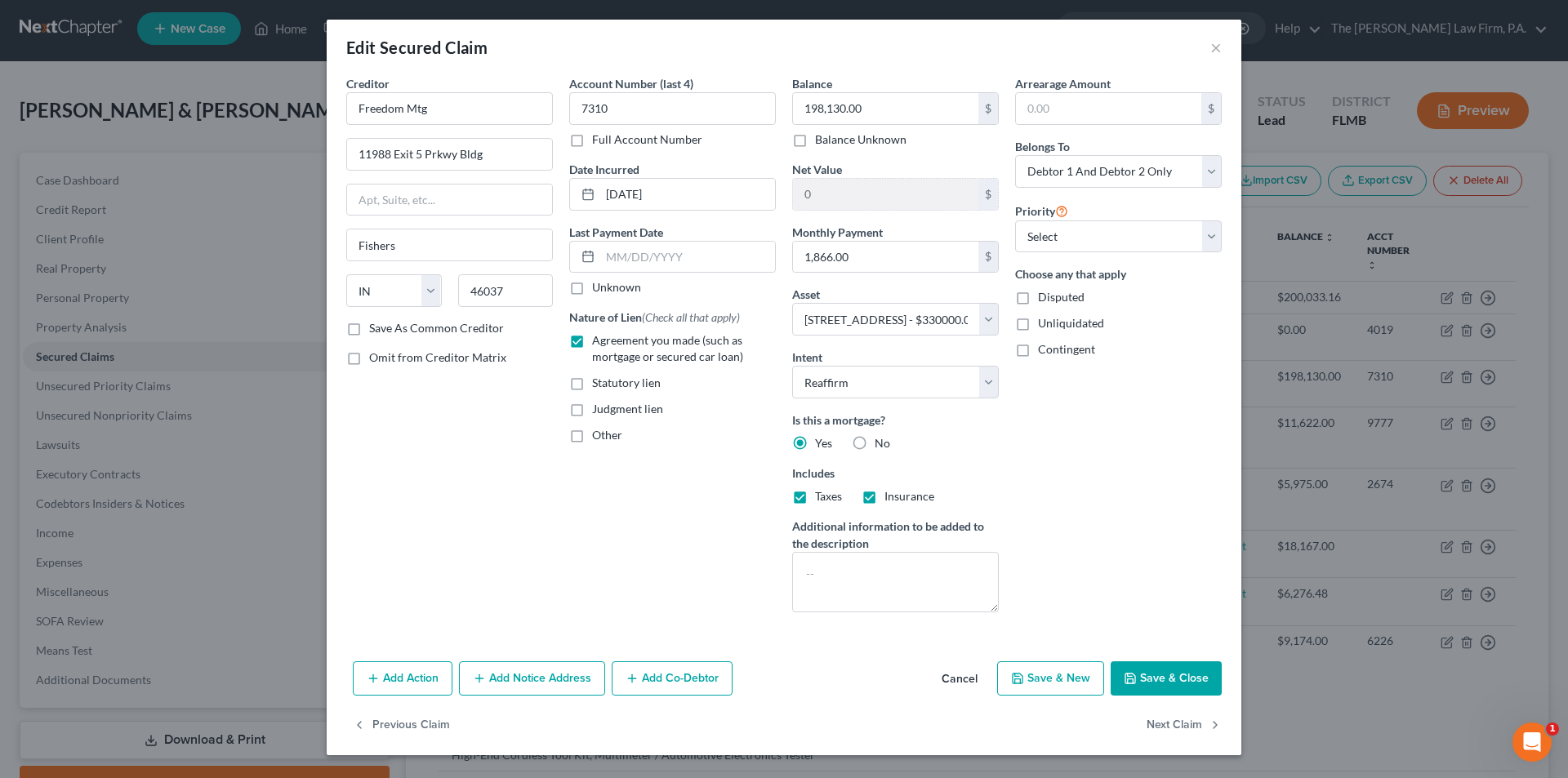
click at [1031, 442] on div "Arrearage Amount $ Belongs To * Select Debtor 1 Only Debtor 2 Only Debtor 1 And…" at bounding box center [1118, 350] width 223 height 550
click at [1057, 440] on div "Arrearage Amount $ Belongs To * Select Debtor 1 Only Debtor 2 Only Debtor 1 And…" at bounding box center [1118, 350] width 223 height 550
click at [1168, 685] on button "Save & Close" at bounding box center [1166, 678] width 111 height 35
select select
type input "-68,163.16"
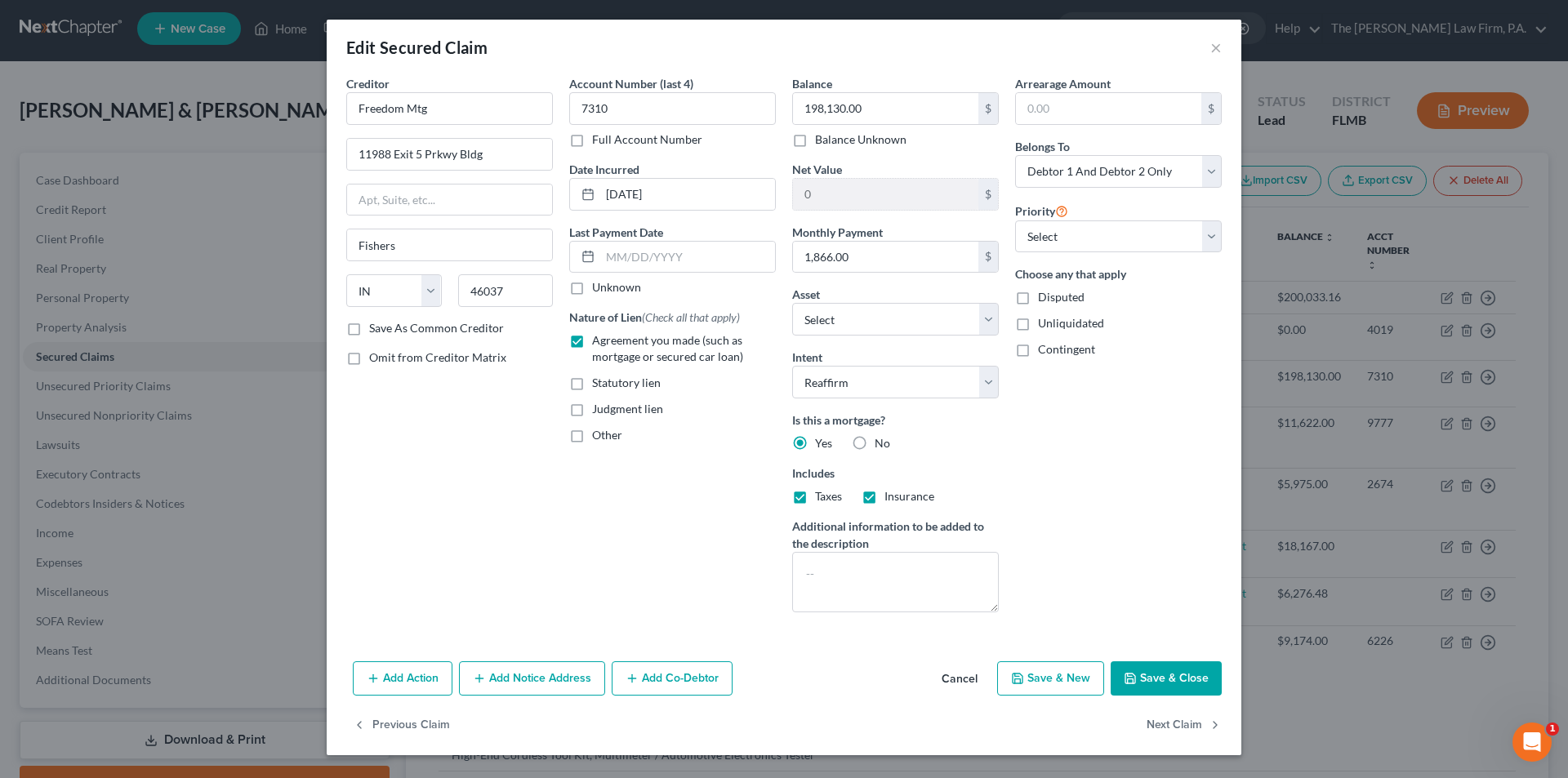
select select "16"
type input "0"
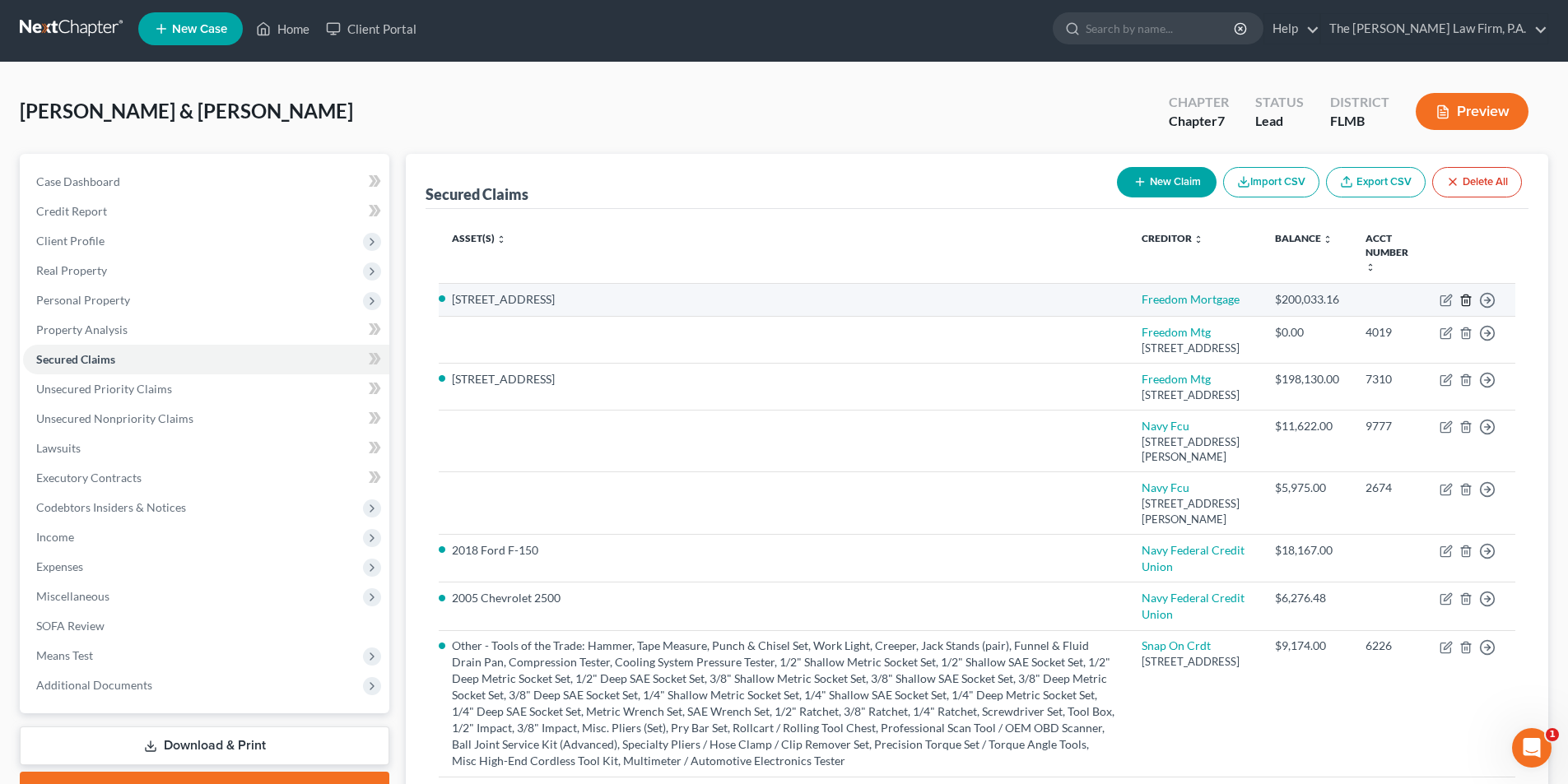
click at [1463, 298] on icon "button" at bounding box center [1466, 300] width 8 height 10
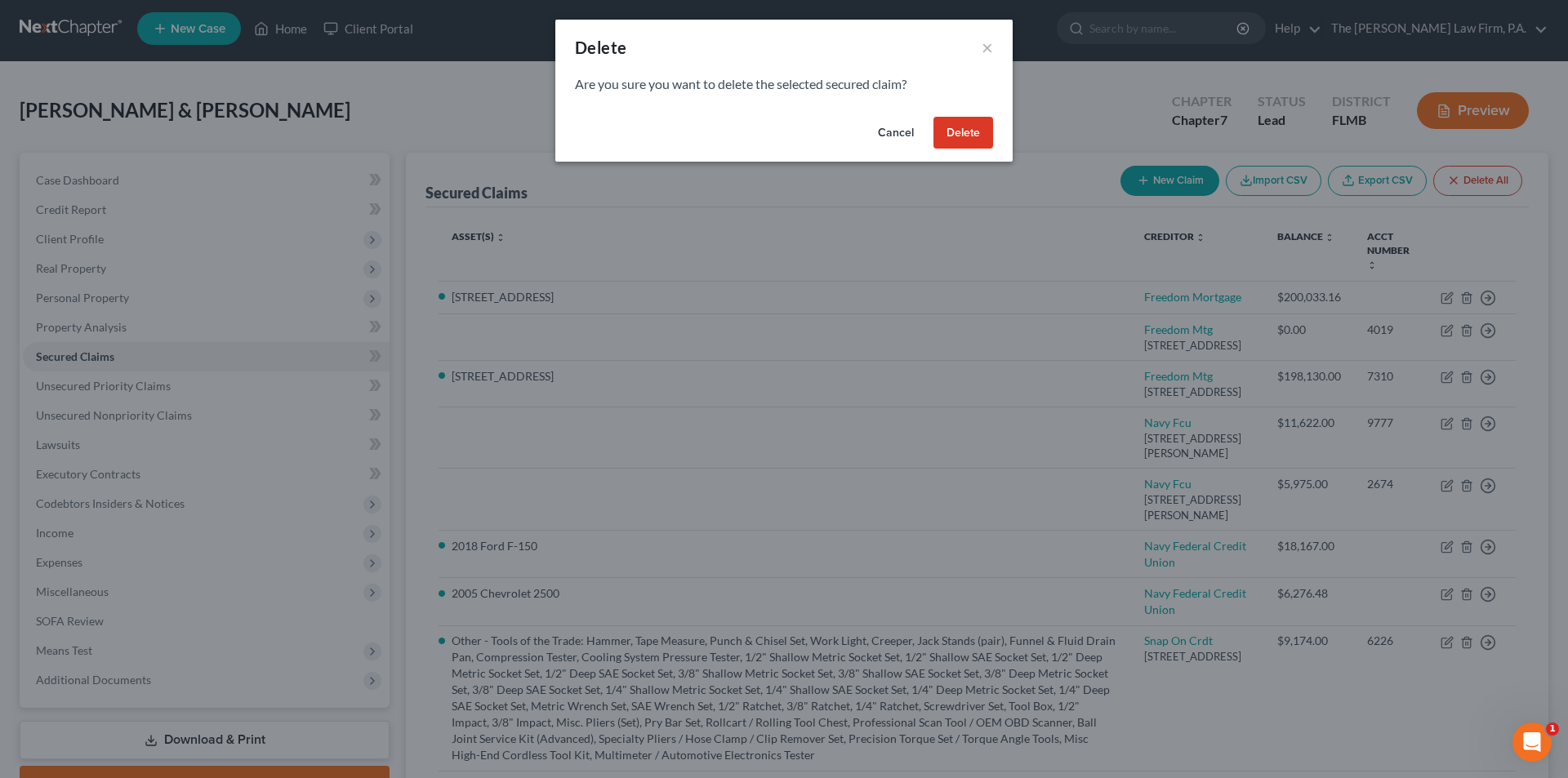
click at [967, 135] on button "Delete" at bounding box center [964, 133] width 60 height 33
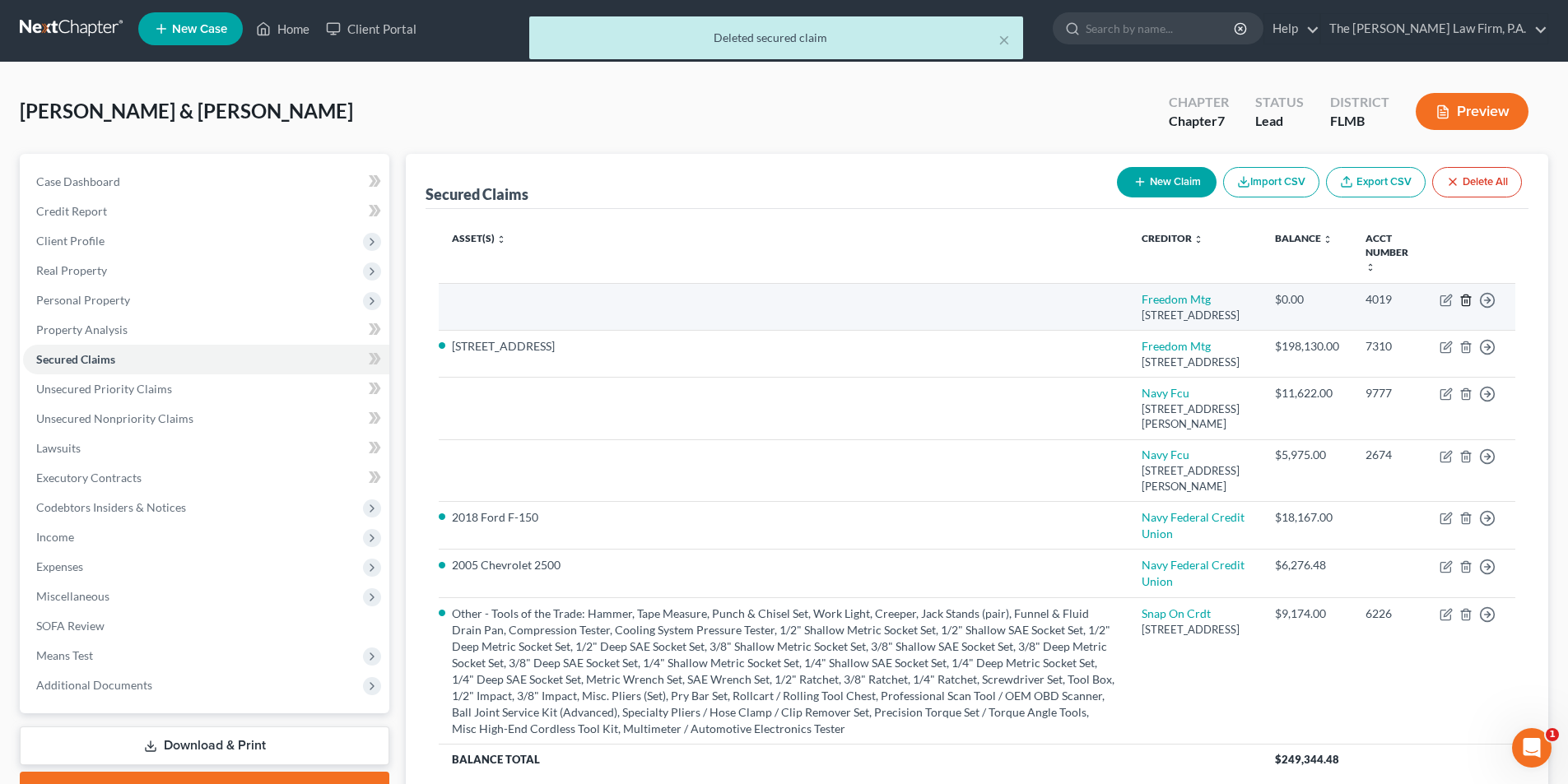
click at [1464, 298] on icon "button" at bounding box center [1466, 300] width 13 height 13
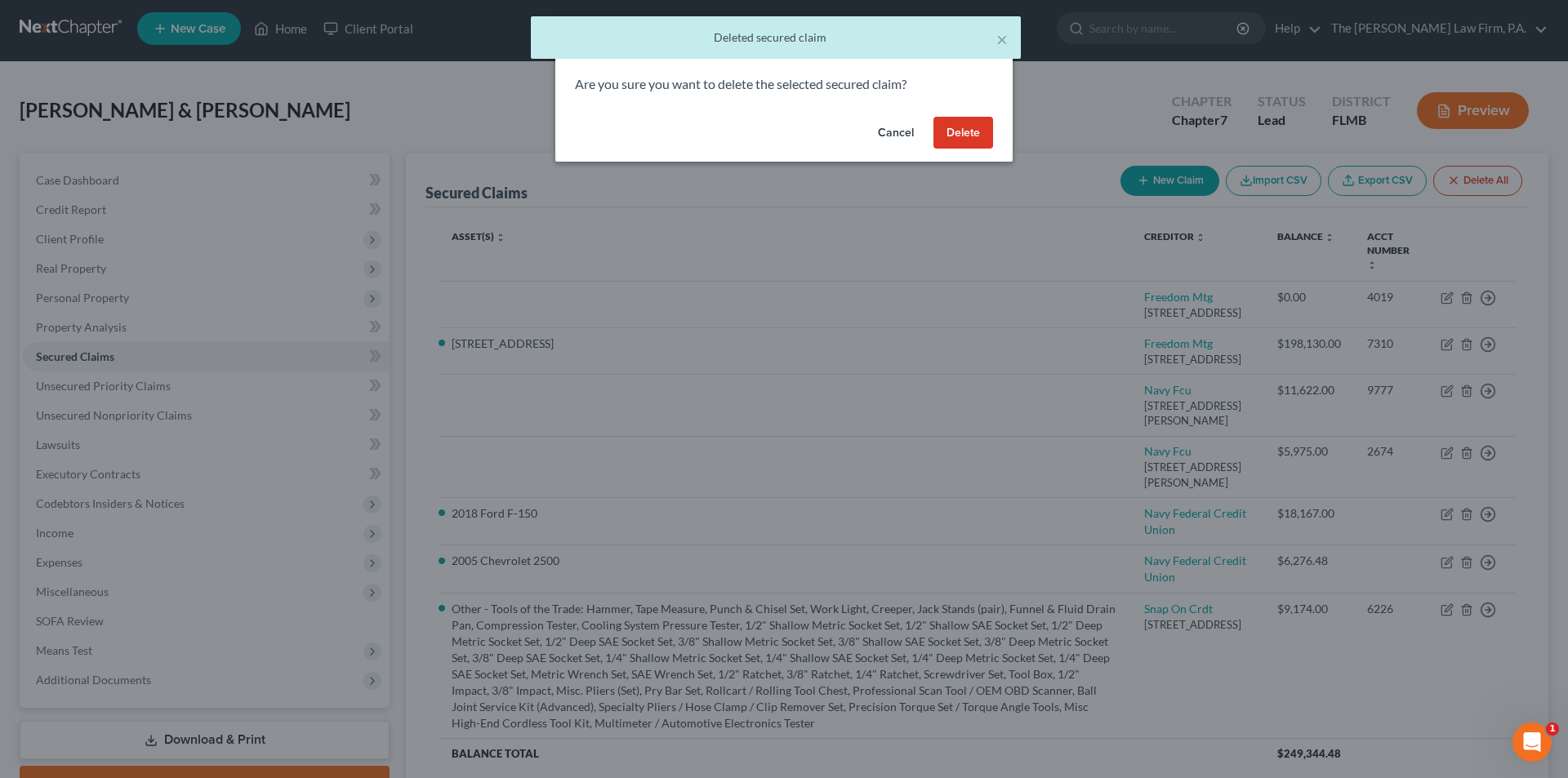
click at [957, 125] on button "Delete" at bounding box center [964, 133] width 60 height 33
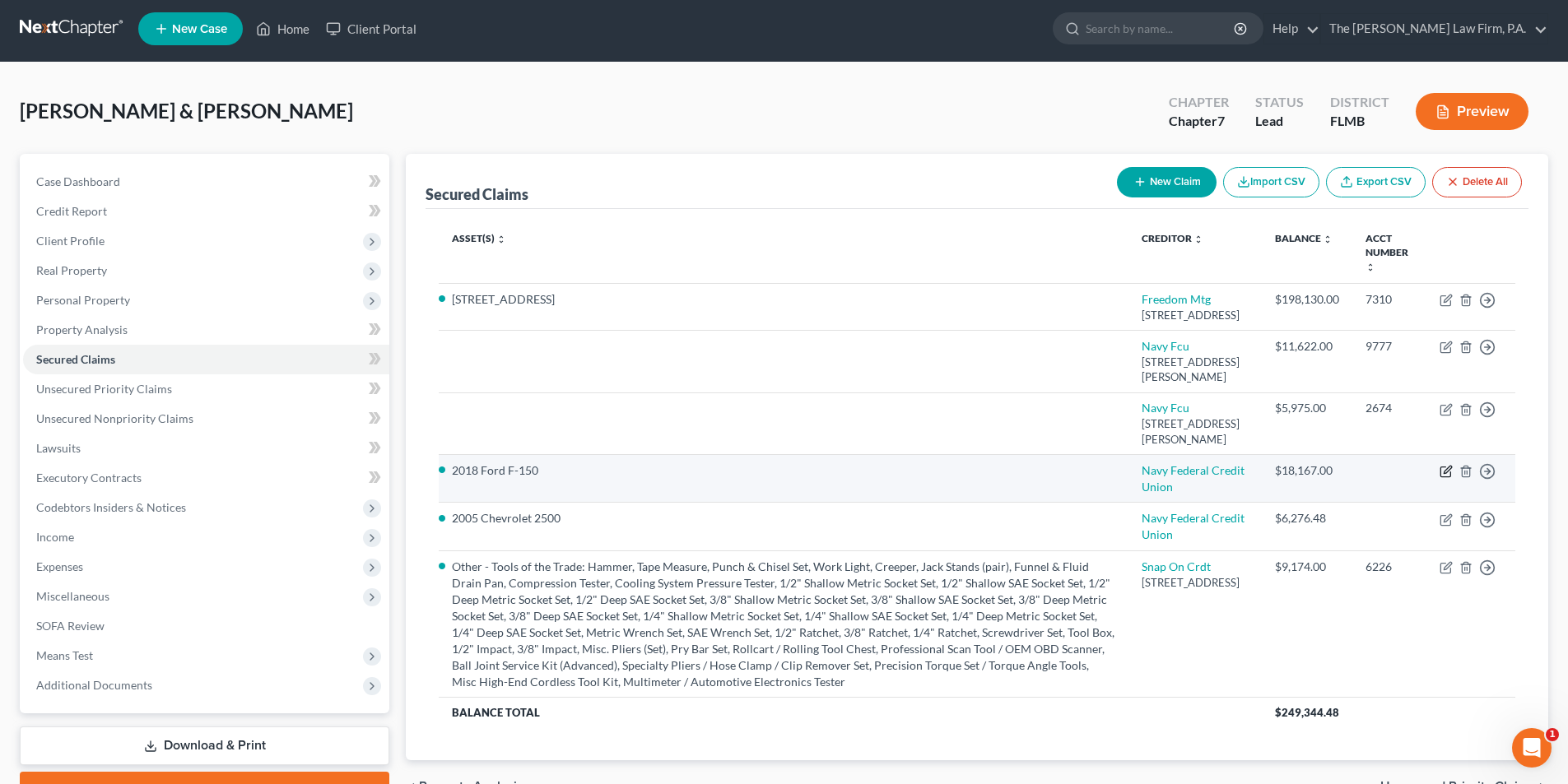
click at [1443, 478] on icon "button" at bounding box center [1446, 472] width 13 height 13
select select "2"
select select "0"
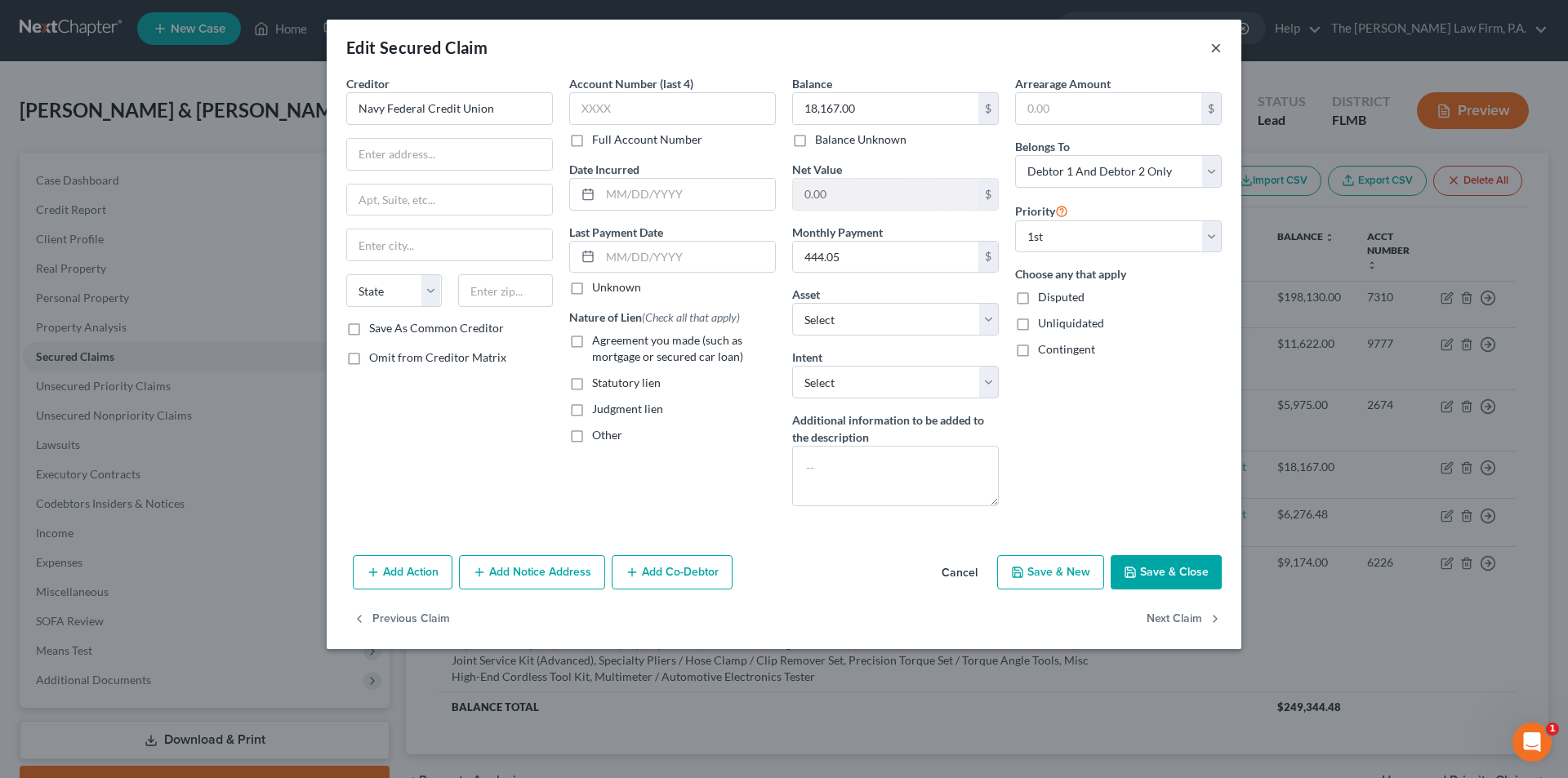
click at [1213, 50] on button "×" at bounding box center [1216, 47] width 11 height 20
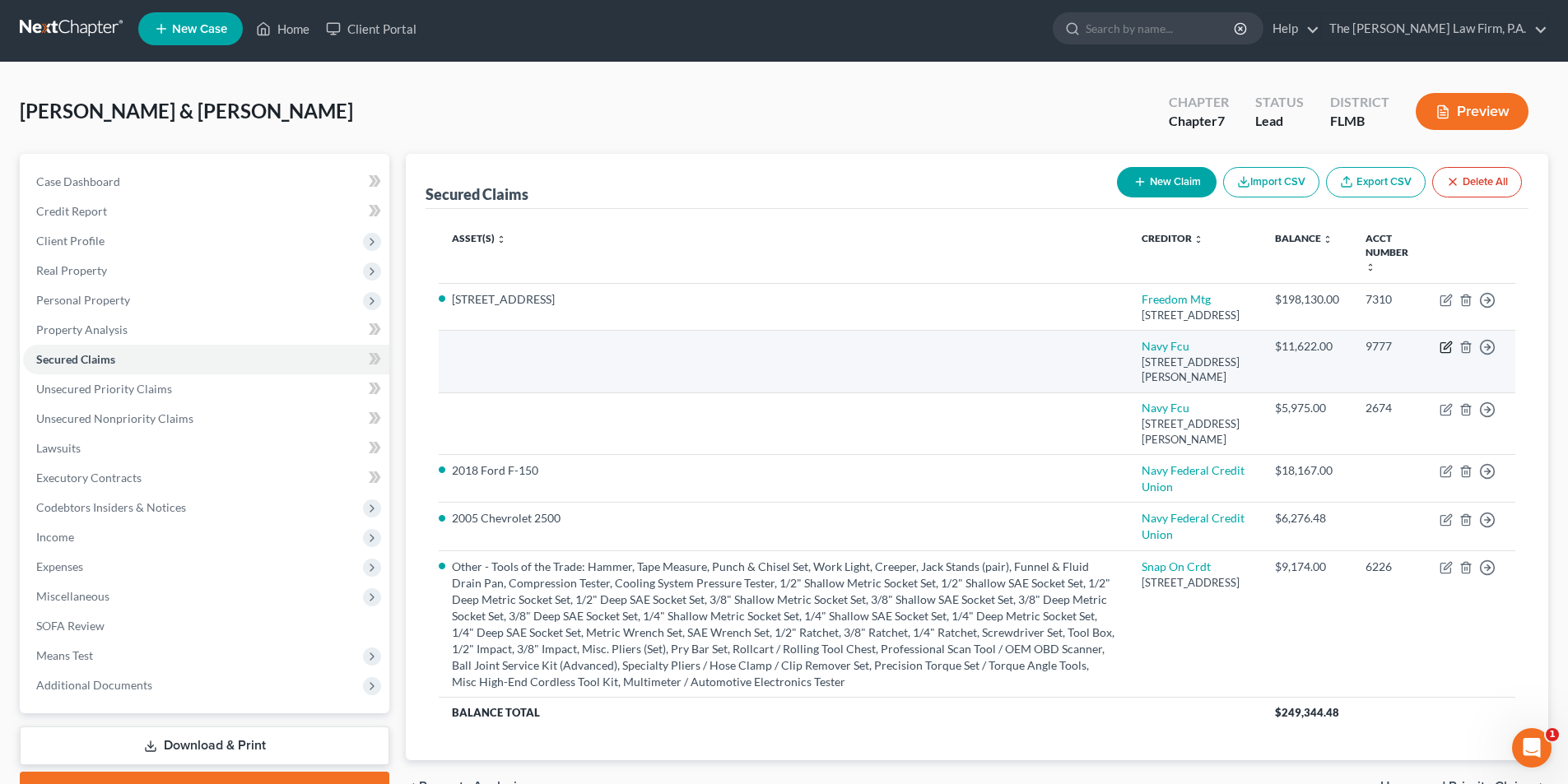
click at [1444, 354] on icon "button" at bounding box center [1446, 347] width 13 height 13
select select "48"
select select "0"
select select "2"
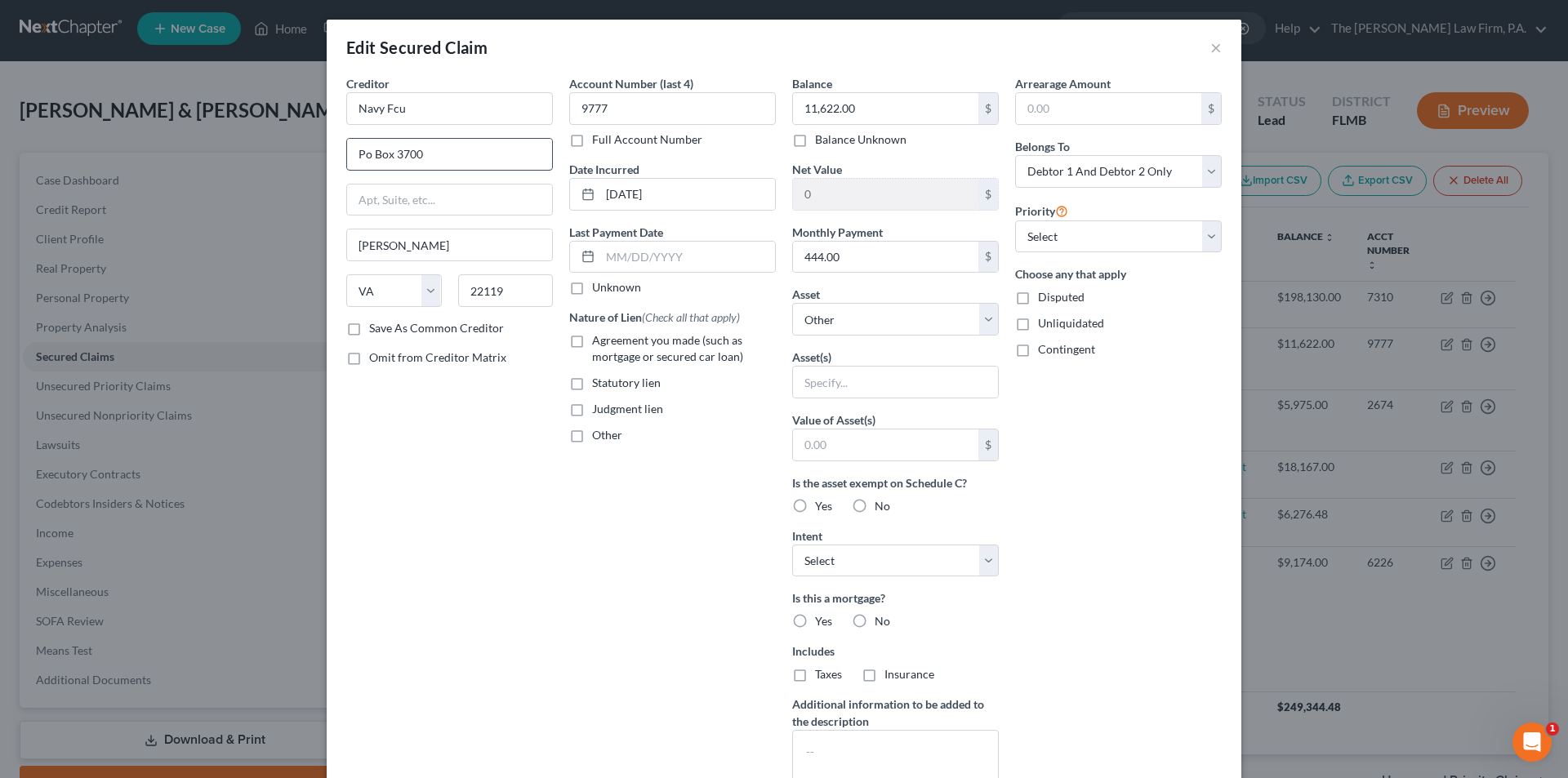
click at [433, 154] on input "Po Box 3700" at bounding box center [450, 154] width 205 height 31
drag, startPoint x: 433, startPoint y: 154, endPoint x: 316, endPoint y: 153, distance: 117.0
click at [316, 153] on div "Edit Secured Claim × Creditor * Navy Fcu Po Box [GEOGRAPHIC_DATA][PERSON_NAME] …" at bounding box center [784, 389] width 1568 height 778
click at [552, 513] on div "Creditor * Navy Fcu Po Box [GEOGRAPHIC_DATA][PERSON_NAME] [US_STATE] AK AR AZ C…" at bounding box center [450, 439] width 223 height 728
click at [1217, 45] on div "Edit Secured Claim ×" at bounding box center [784, 47] width 915 height 55
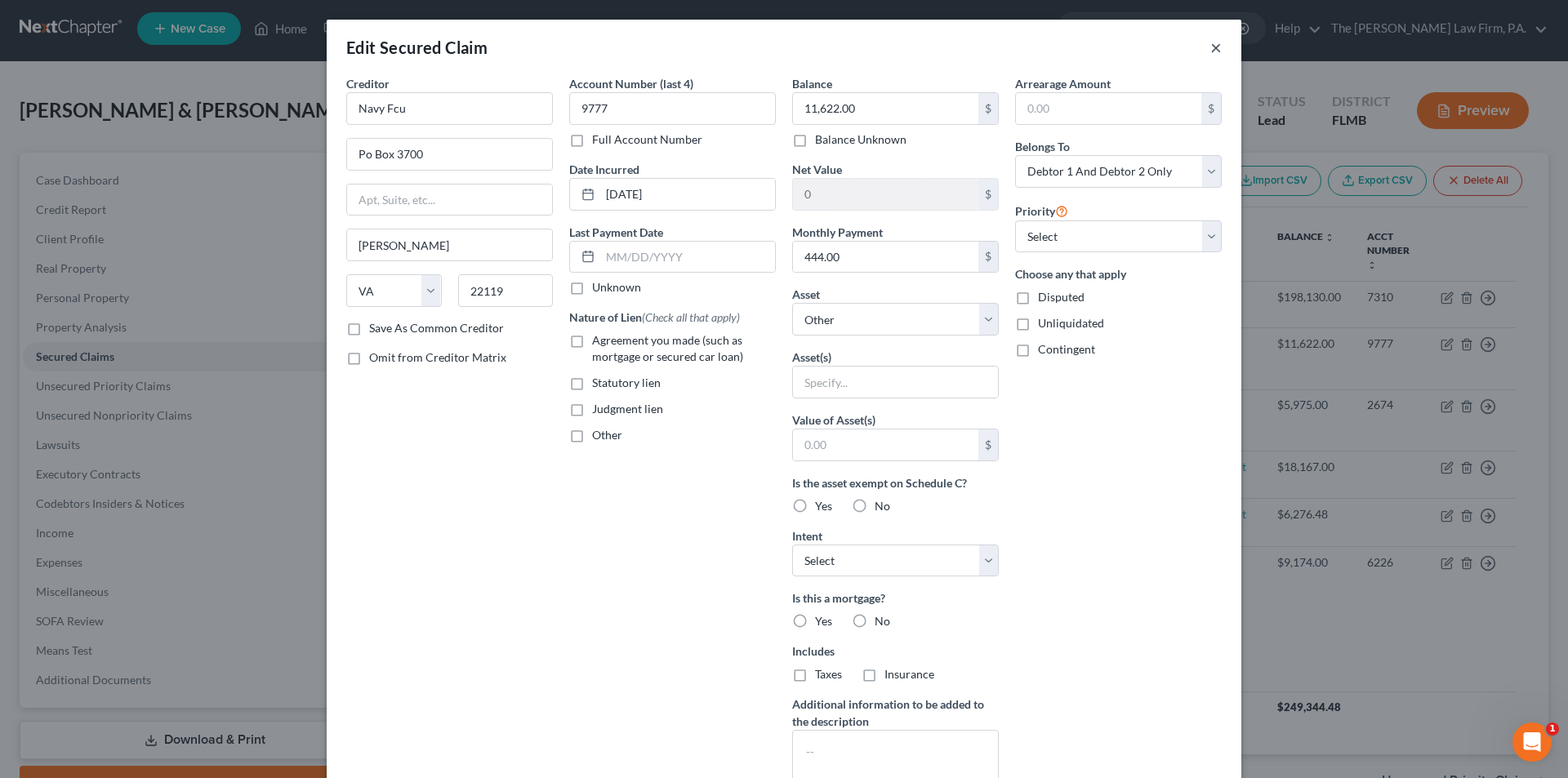
click at [1213, 46] on button "×" at bounding box center [1216, 47] width 11 height 20
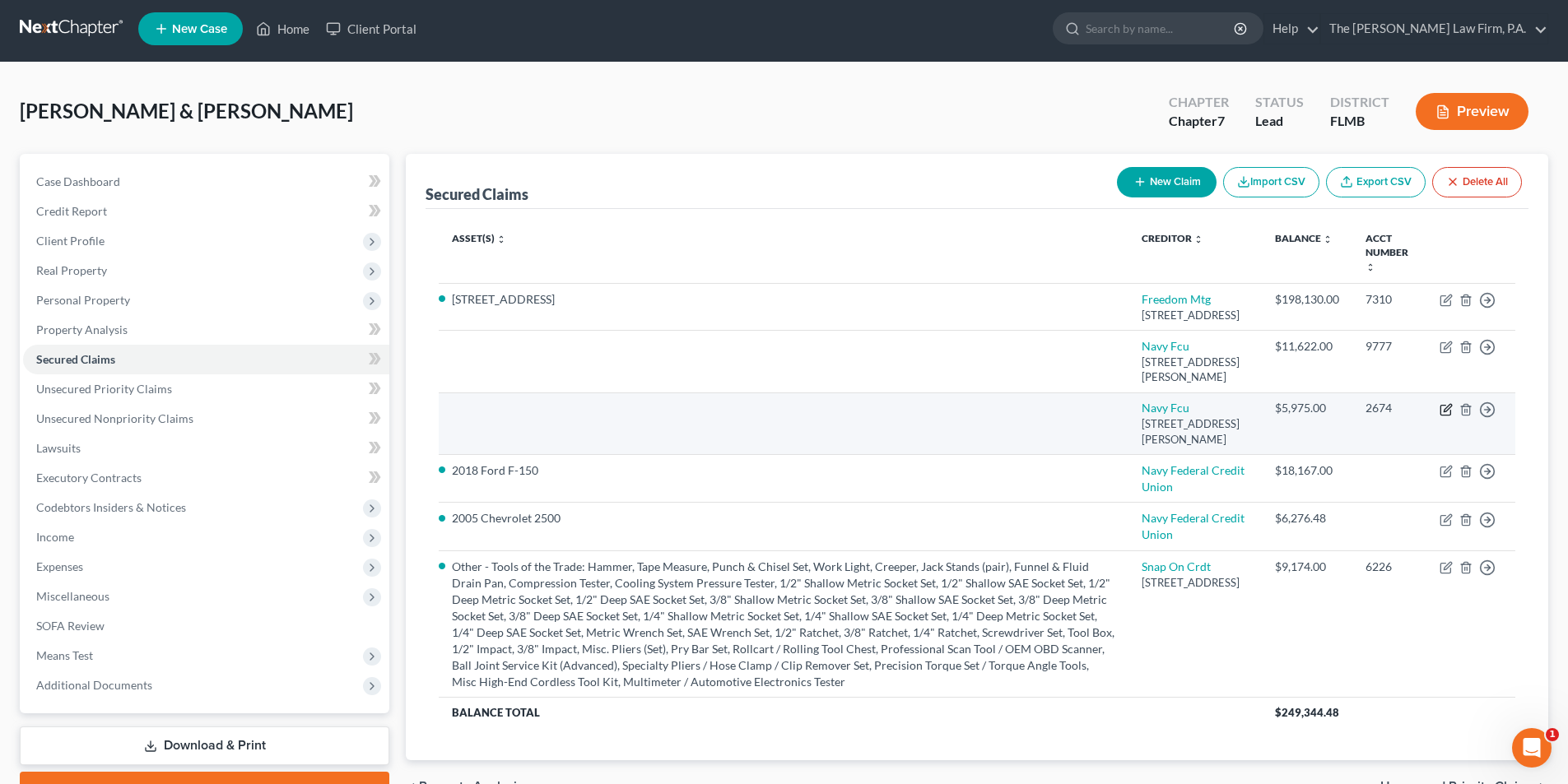
click at [1444, 416] on icon "button" at bounding box center [1446, 409] width 13 height 13
select select "48"
select select "0"
select select "2"
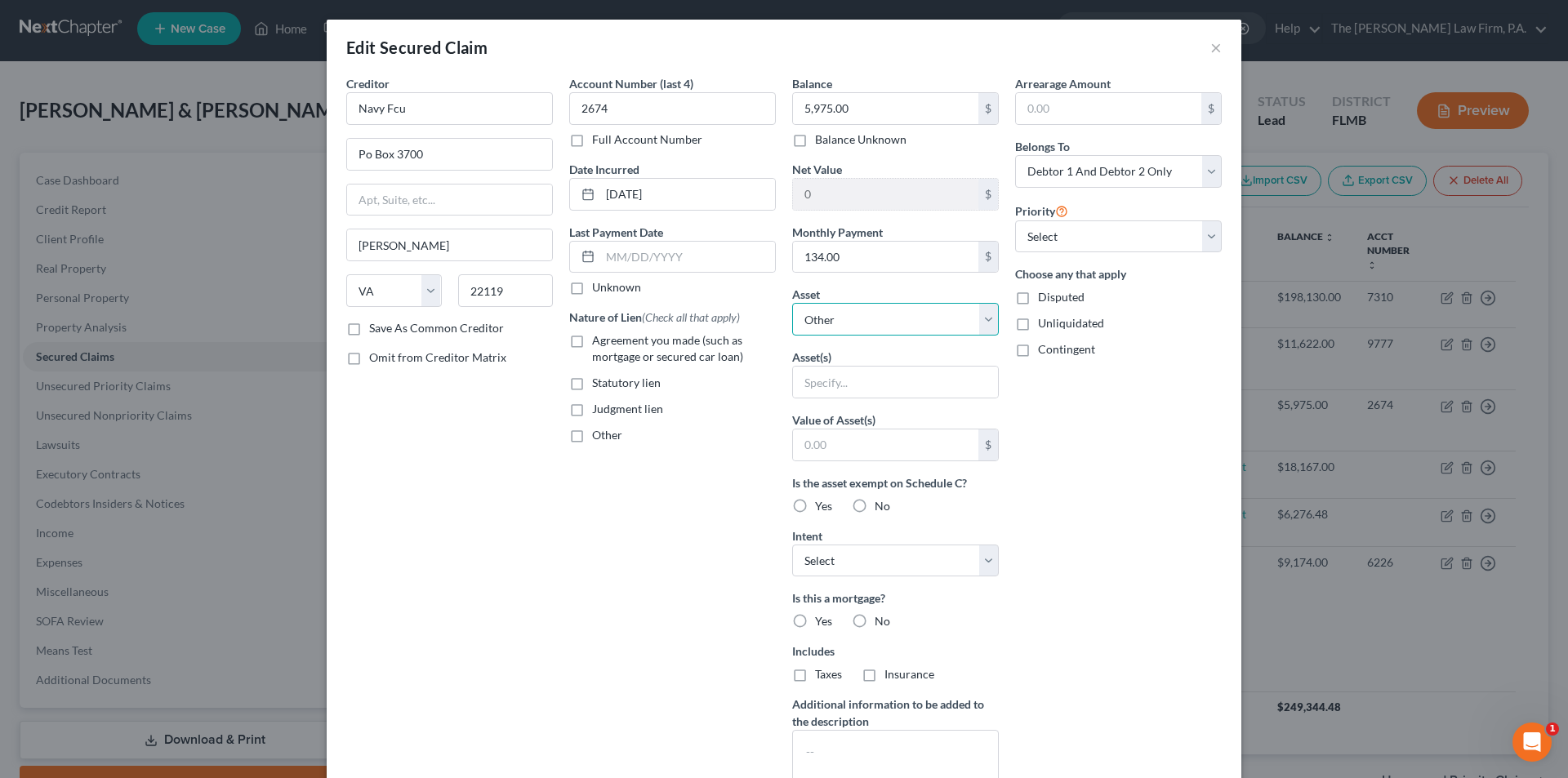
click at [819, 320] on select "Select Other Multiple Assets GTE Federal Credit Union Savings Account (Savings …" at bounding box center [895, 319] width 207 height 33
select select "15"
click at [792, 303] on select "Select Other Multiple Assets GTE Federal Credit Union Savings Account (Savings …" at bounding box center [895, 319] width 207 height 33
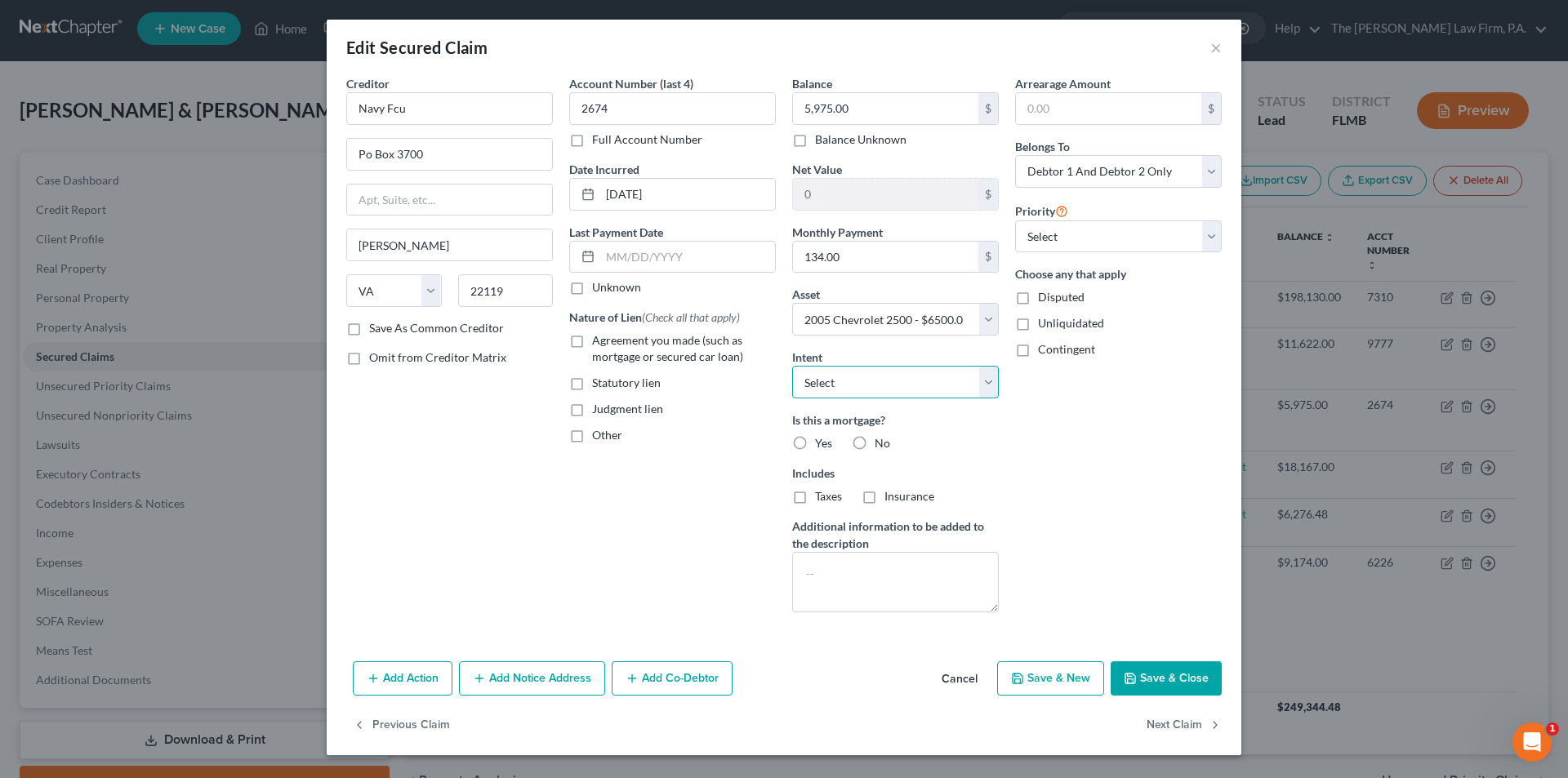
click at [831, 375] on select "Select Surrender Redeem Reaffirm Avoid Other" at bounding box center [895, 382] width 207 height 33
select select "2"
click at [792, 366] on select "Select Surrender Redeem Reaffirm Avoid Other" at bounding box center [895, 382] width 207 height 33
click at [875, 445] on label "No" at bounding box center [882, 443] width 16 height 16
click at [881, 445] on input "No" at bounding box center [886, 440] width 10 height 10
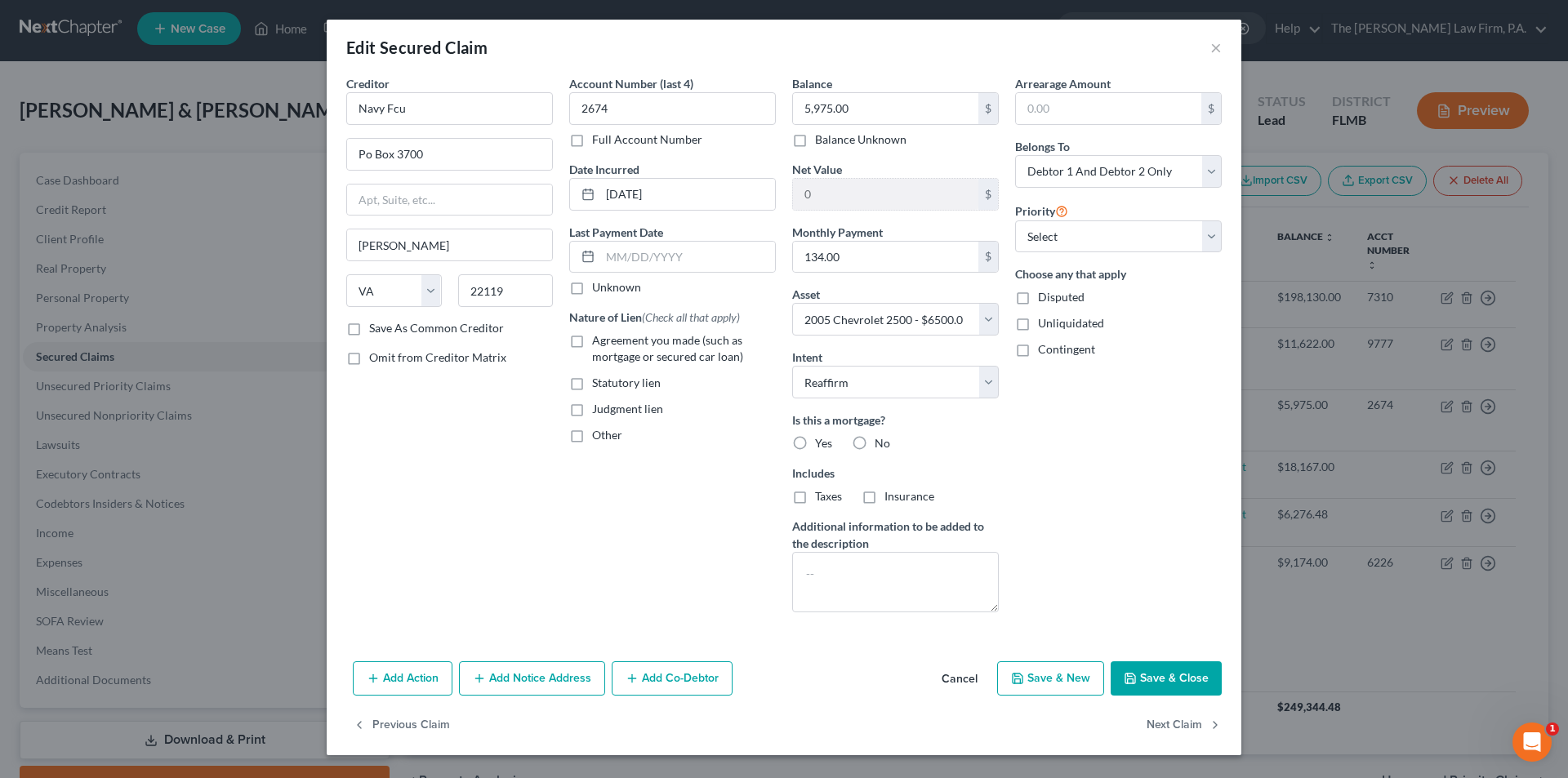
radio input "true"
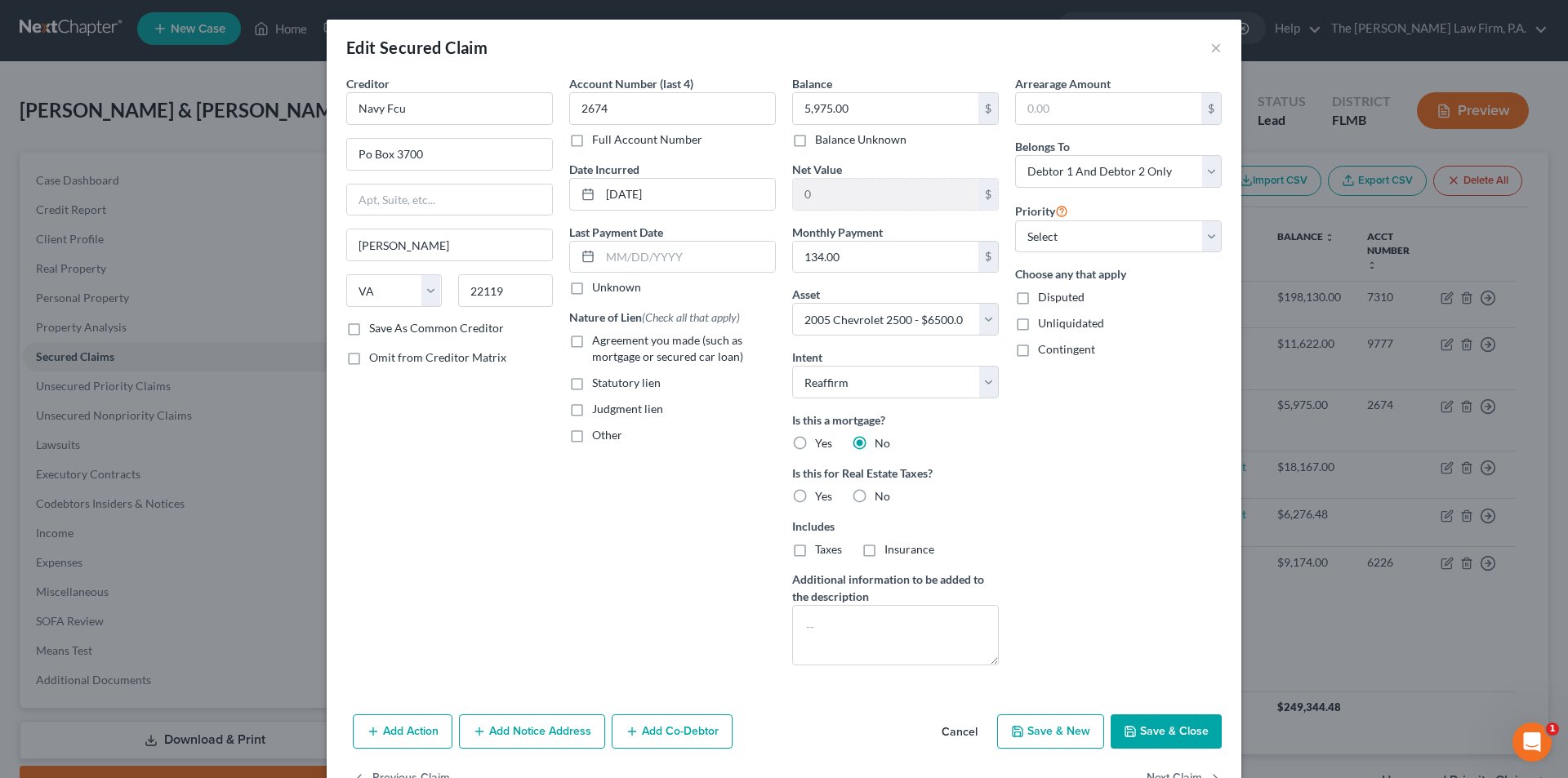
click at [875, 492] on label "No" at bounding box center [882, 495] width 16 height 16
click at [881, 492] on input "No" at bounding box center [886, 492] width 10 height 10
radio input "true"
click at [592, 345] on label "Agreement you made (such as mortgage or secured car loan)" at bounding box center [684, 348] width 184 height 33
click at [599, 343] on input "Agreement you made (such as mortgage or secured car loan)" at bounding box center [603, 337] width 10 height 10
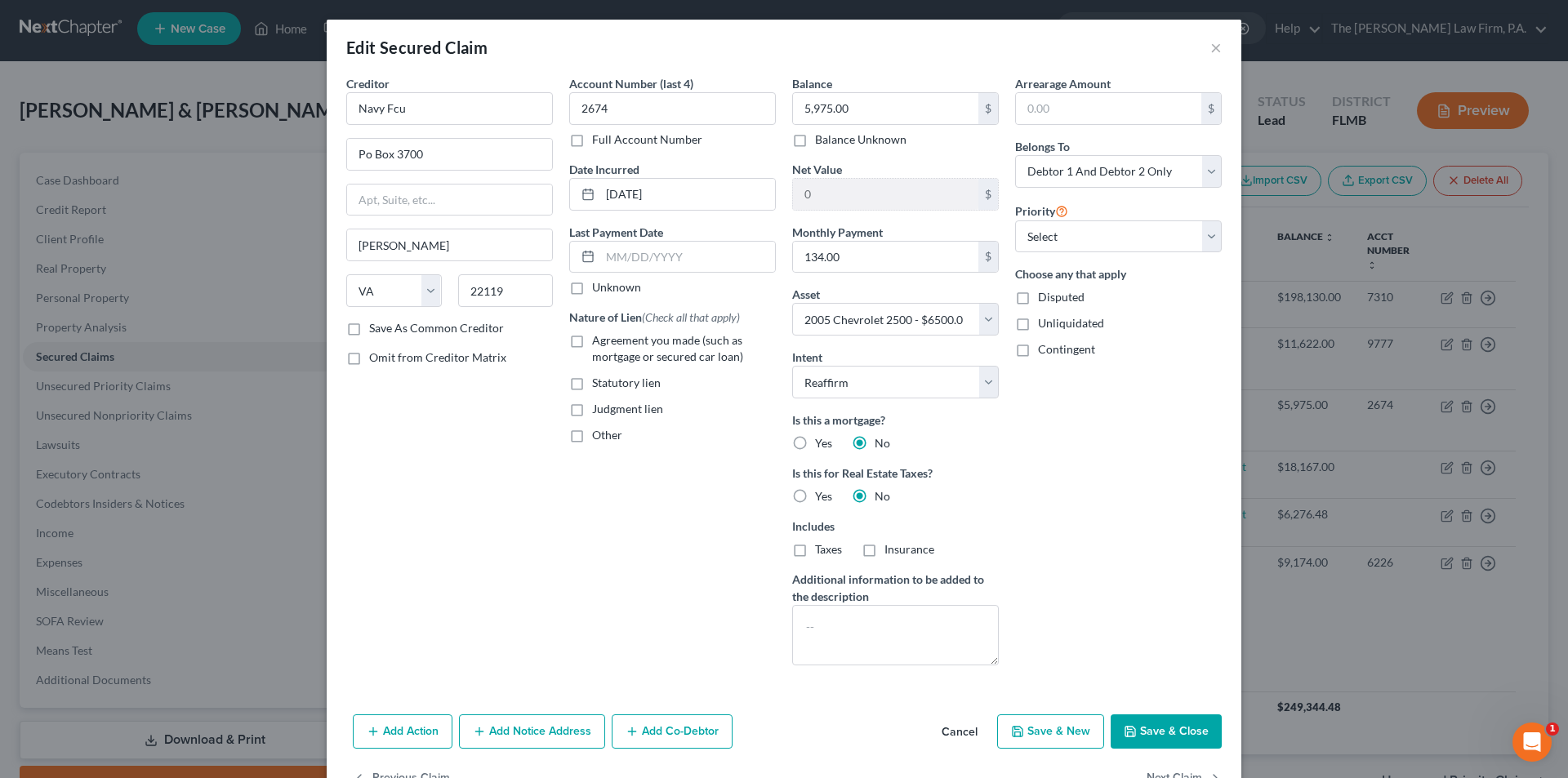
checkbox input "true"
click at [1012, 445] on div "Arrearage Amount $ Belongs To * Select Debtor 1 Only Debtor 2 Only Debtor 1 And…" at bounding box center [1118, 376] width 223 height 603
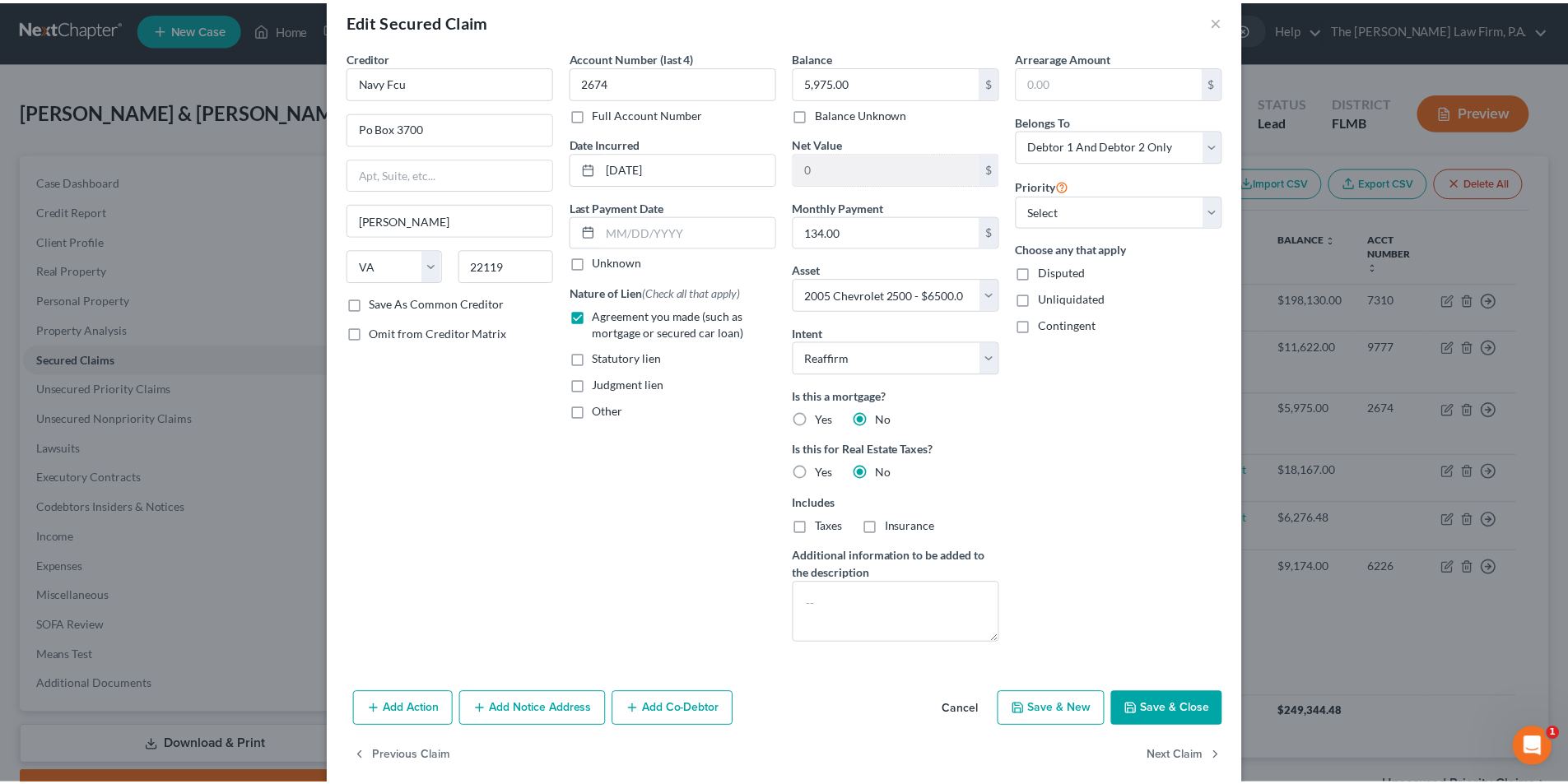
scroll to position [50, 0]
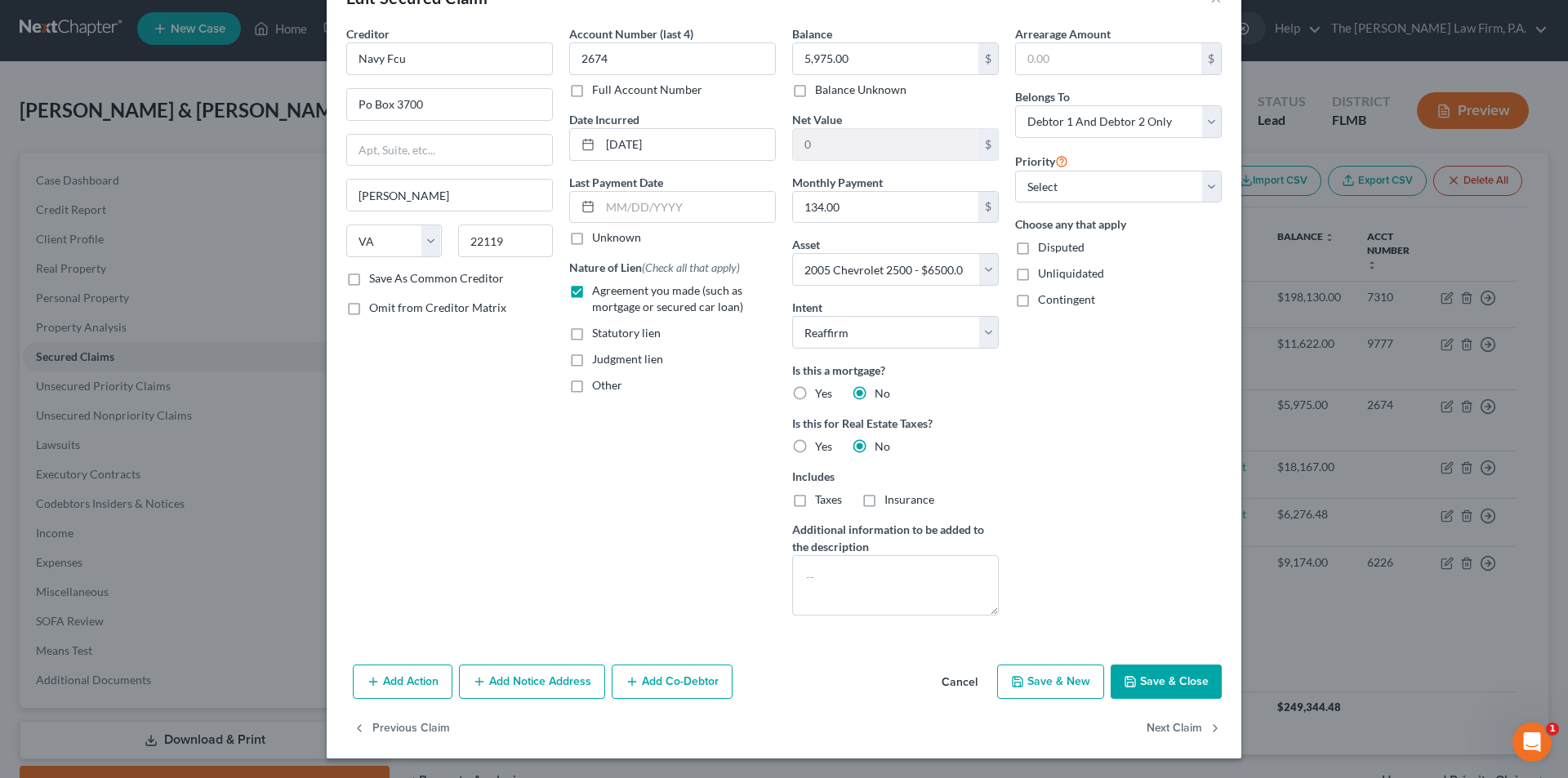
click at [1164, 685] on button "Save & Close" at bounding box center [1166, 682] width 111 height 35
select select
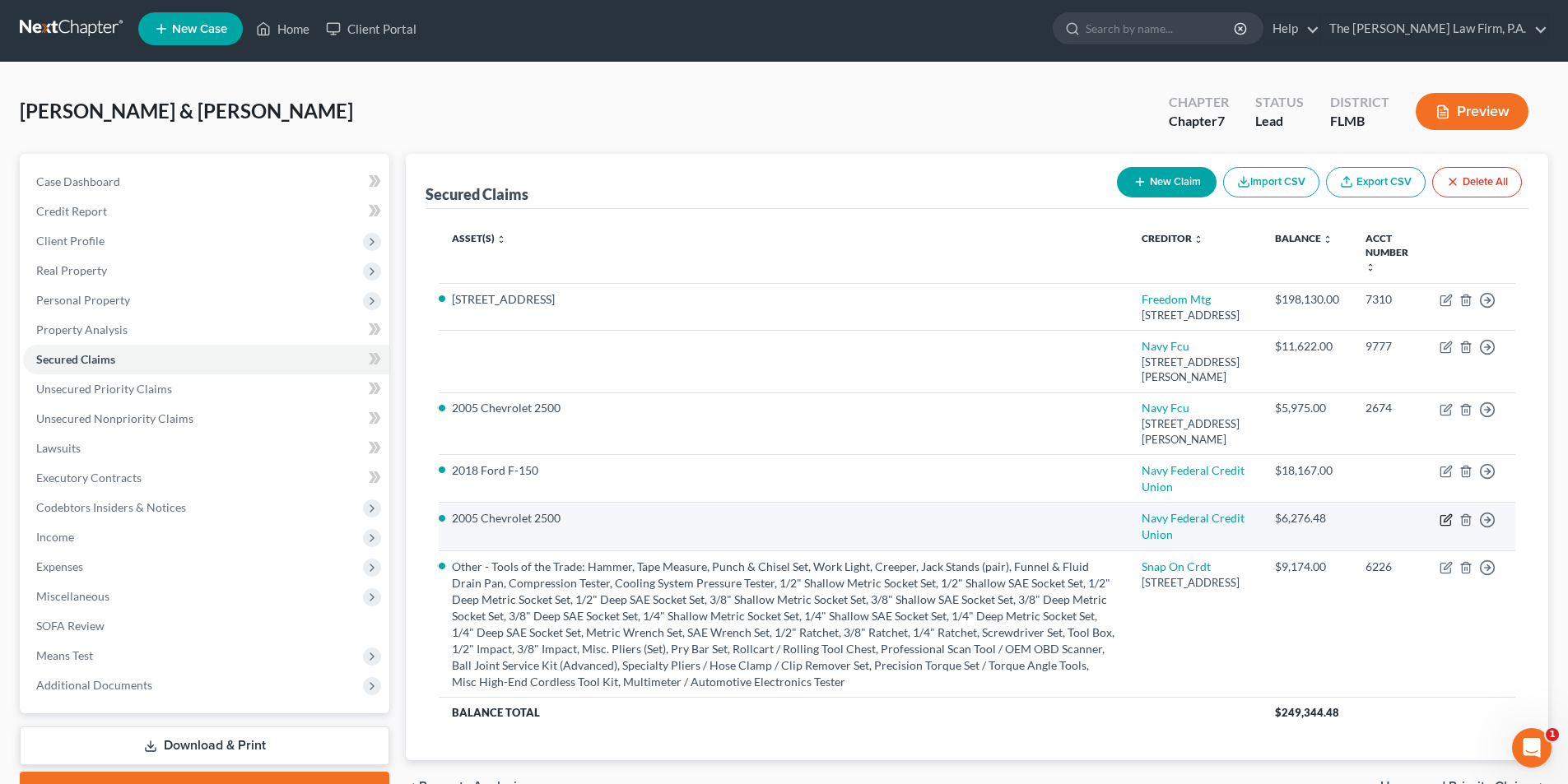
click at [1446, 526] on icon "button" at bounding box center [1446, 520] width 13 height 13
select select "2"
select select "0"
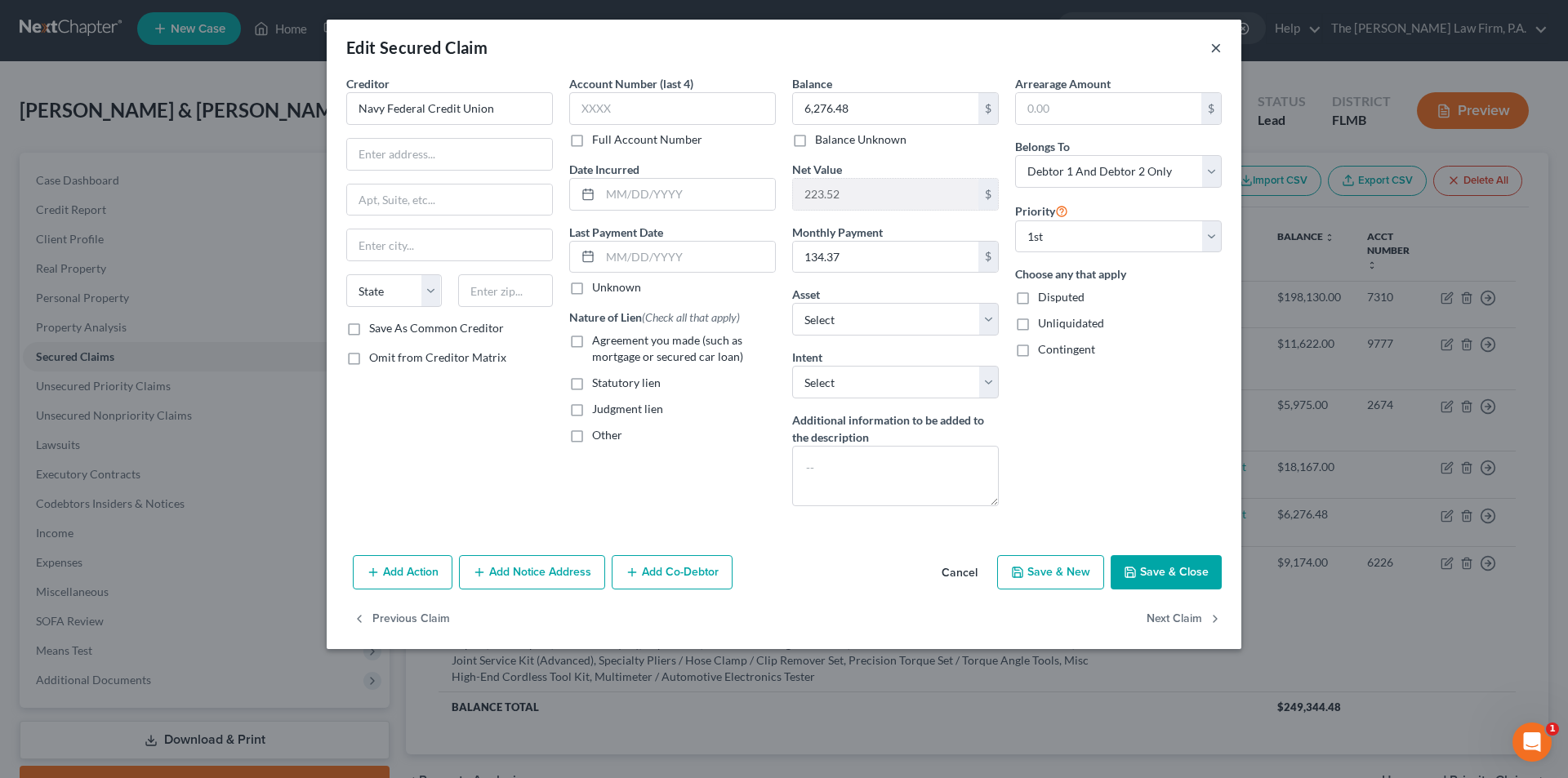
click at [1213, 50] on button "×" at bounding box center [1216, 47] width 11 height 20
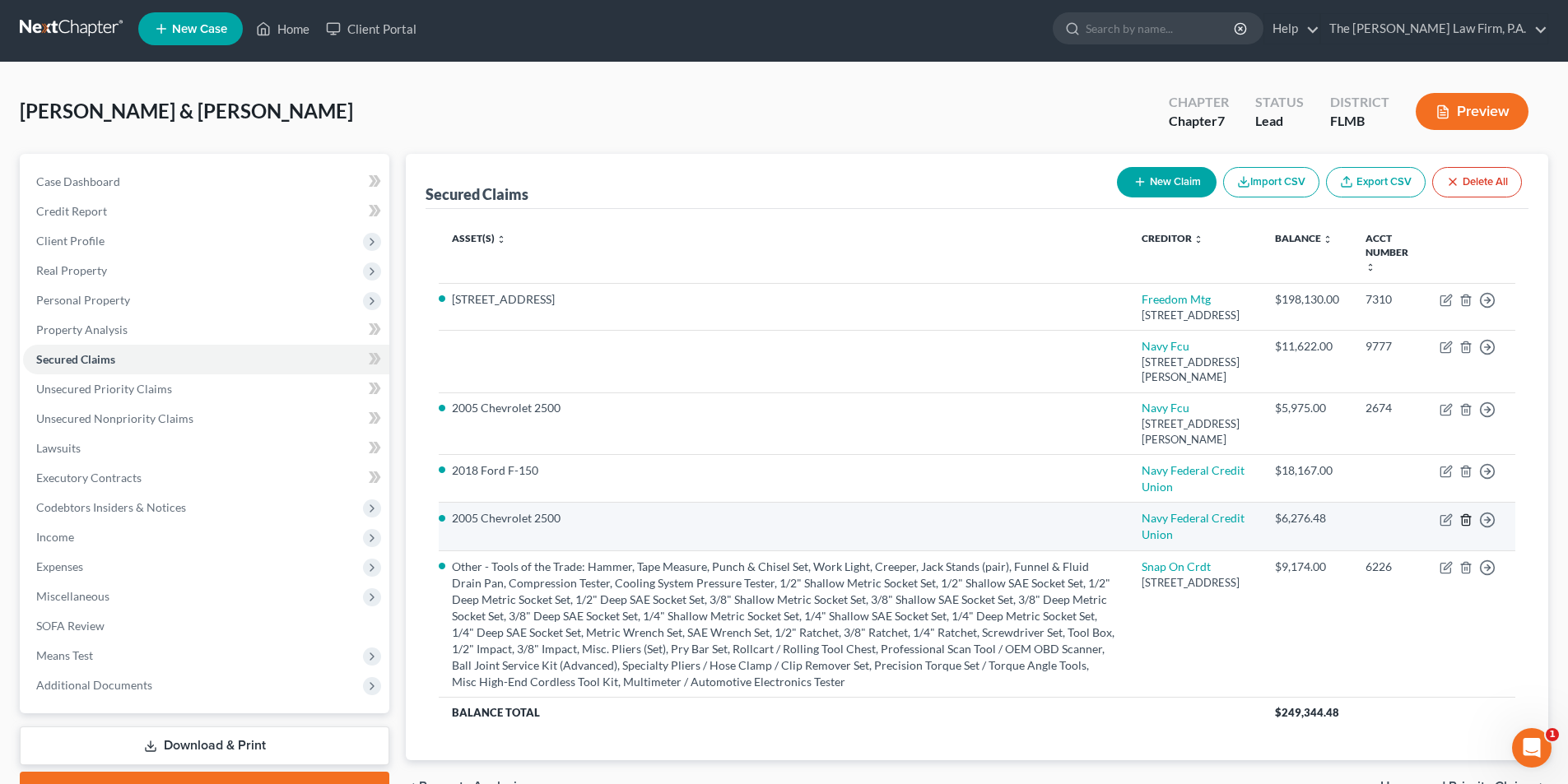
click at [1465, 523] on line "button" at bounding box center [1465, 520] width 0 height 3
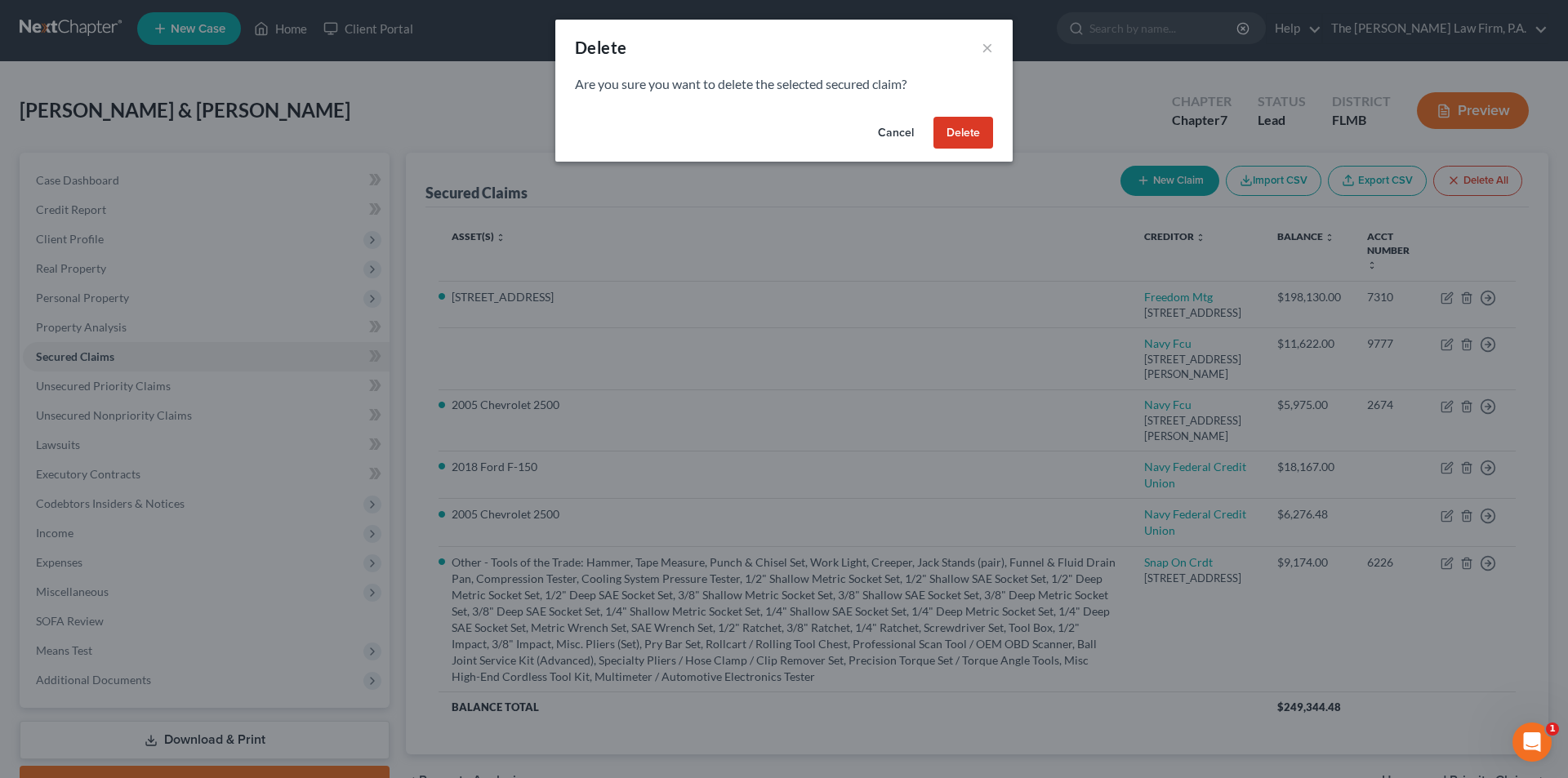
click at [972, 125] on button "Delete" at bounding box center [964, 133] width 60 height 33
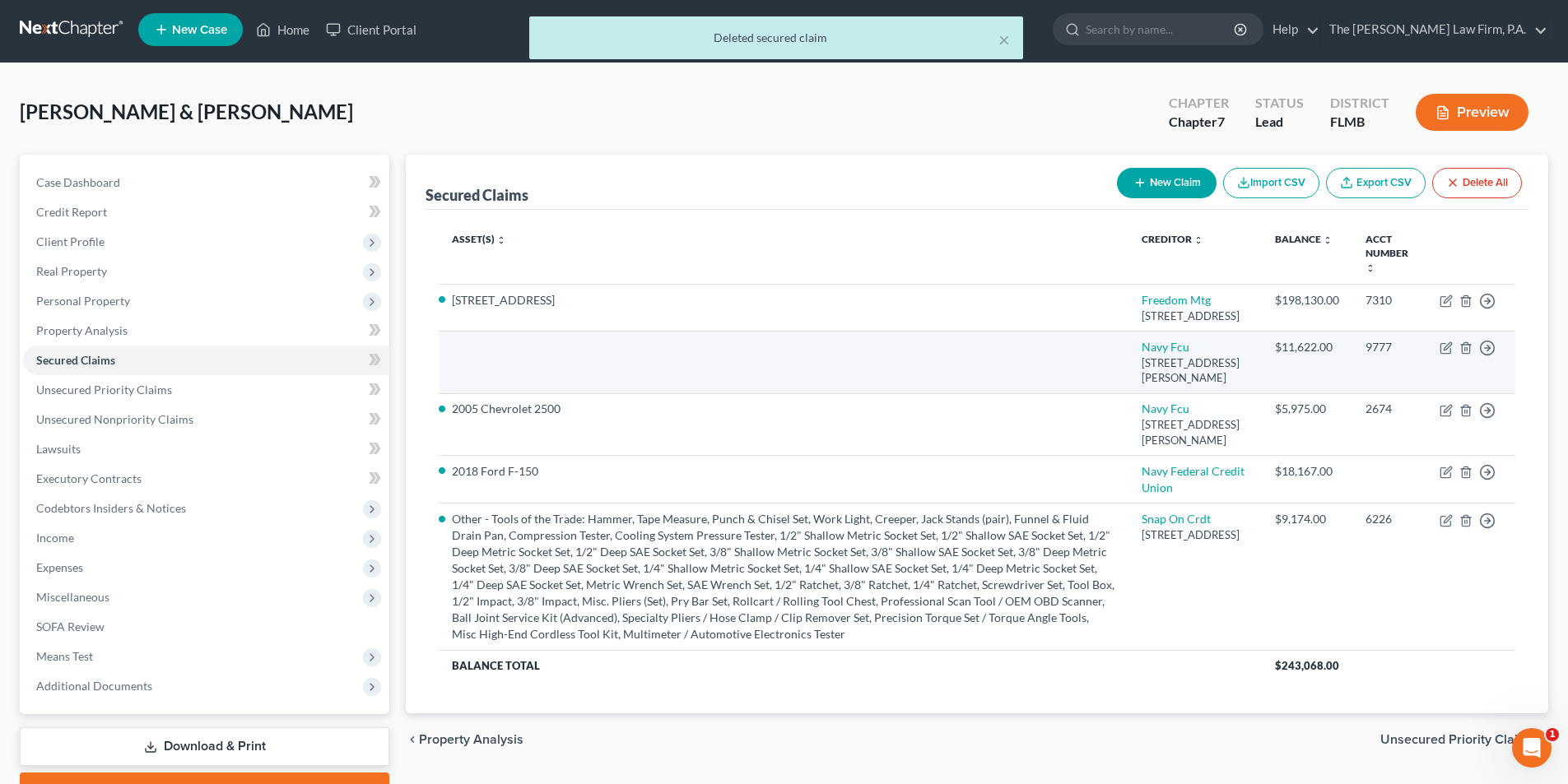
scroll to position [0, 0]
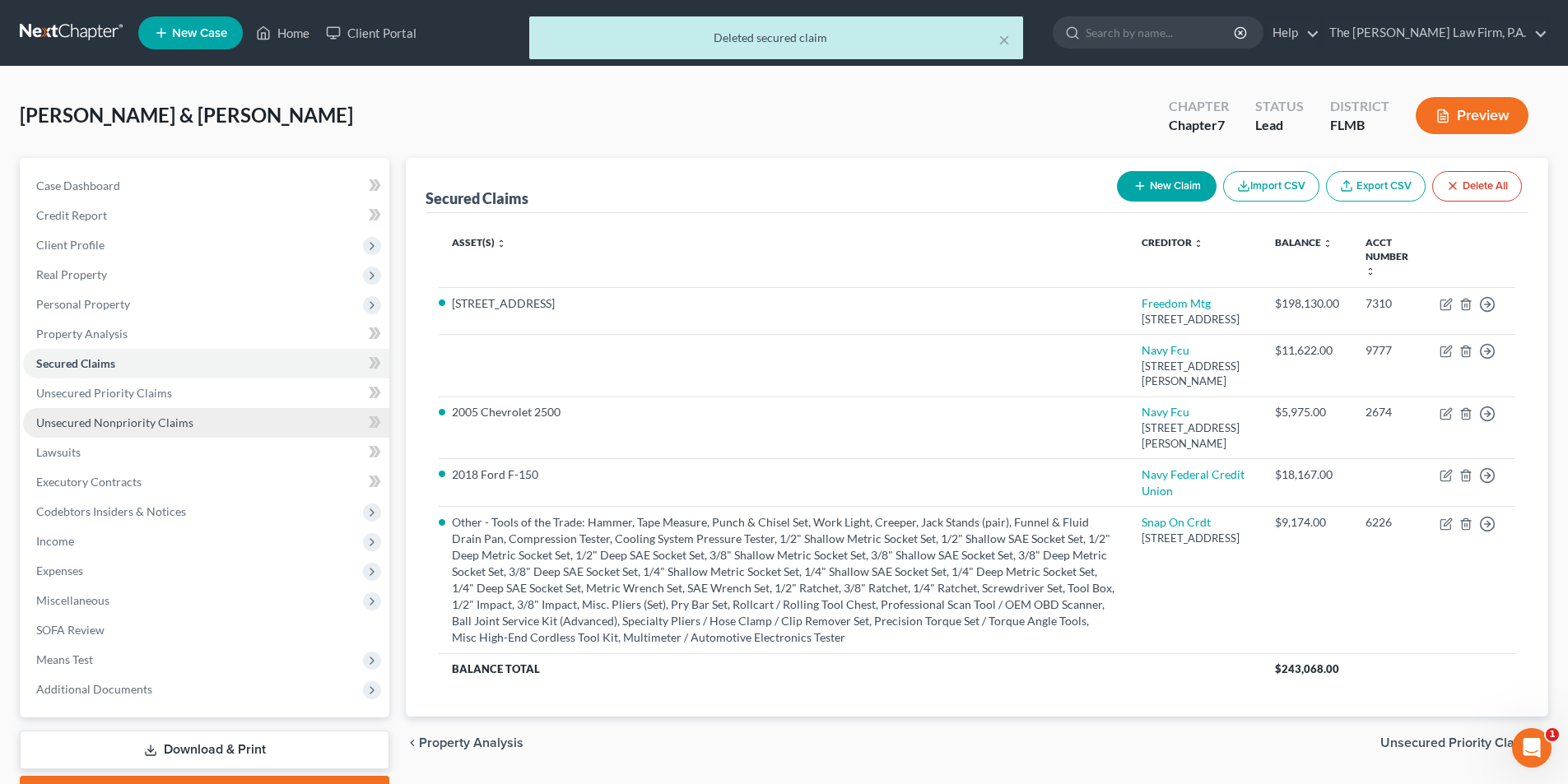
click at [136, 423] on span "Unsecured Nonpriority Claims" at bounding box center [114, 422] width 158 height 14
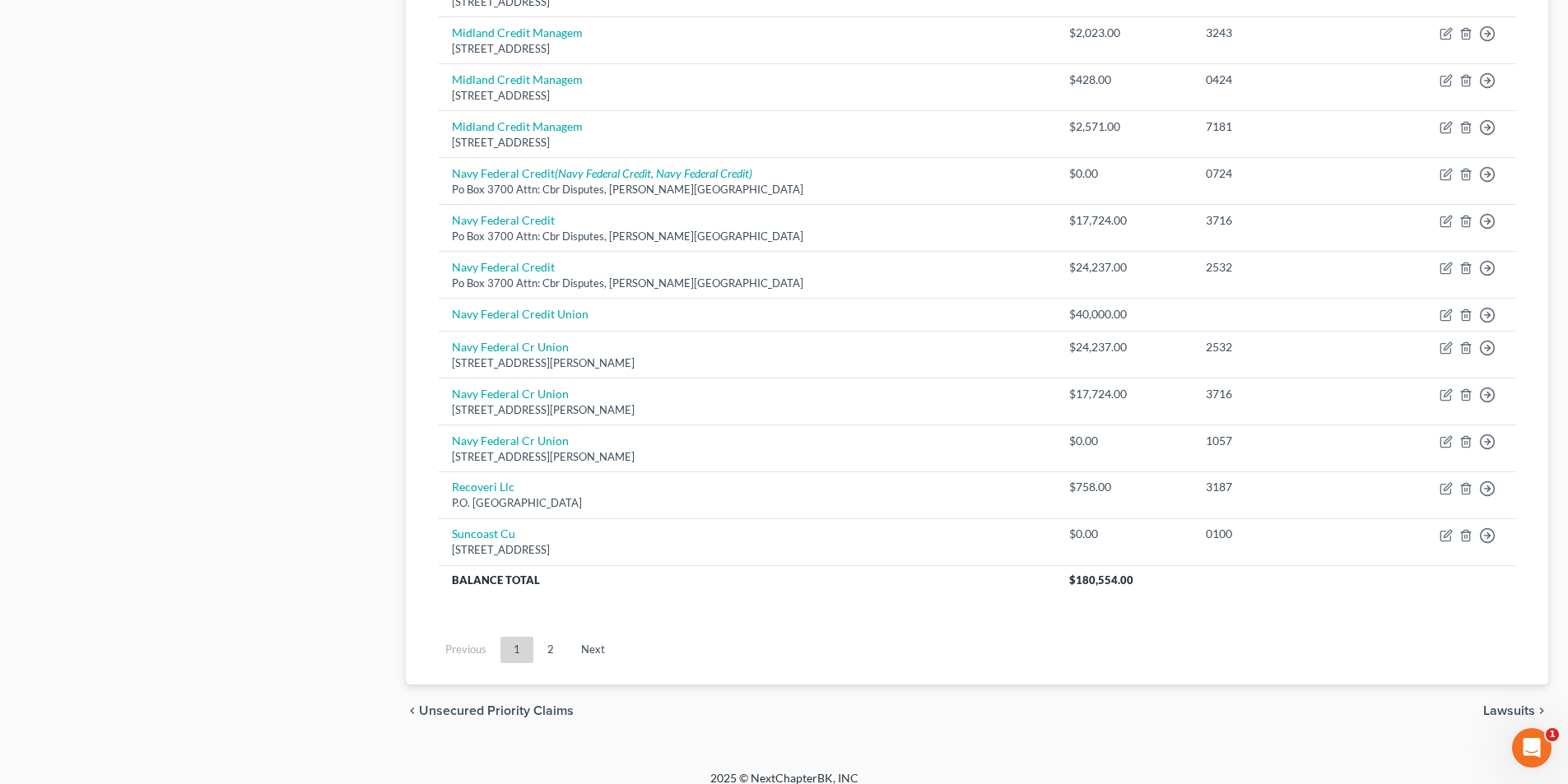
scroll to position [1102, 0]
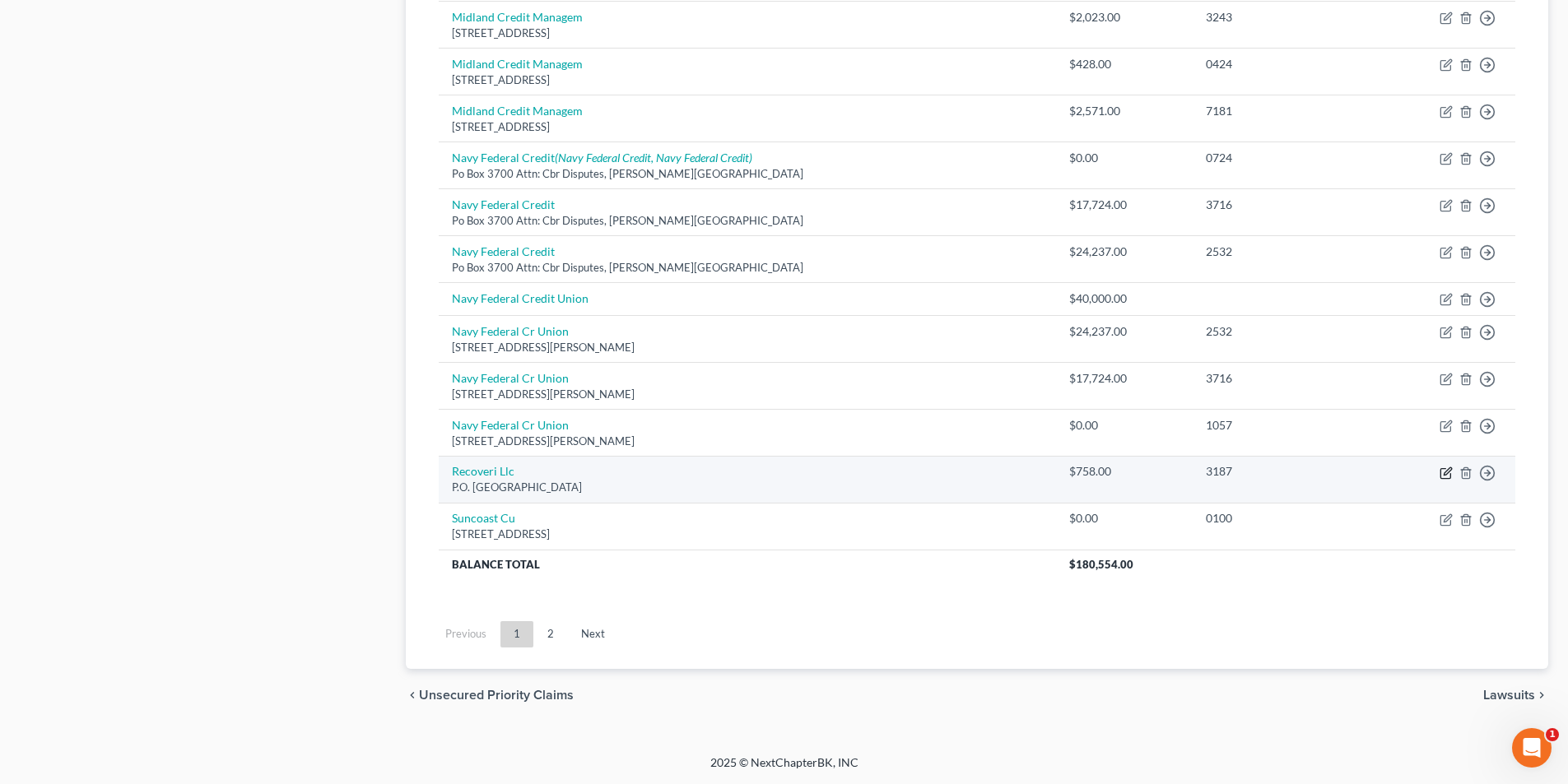
click at [1449, 473] on icon "button" at bounding box center [1446, 473] width 13 height 13
select select "45"
select select "1"
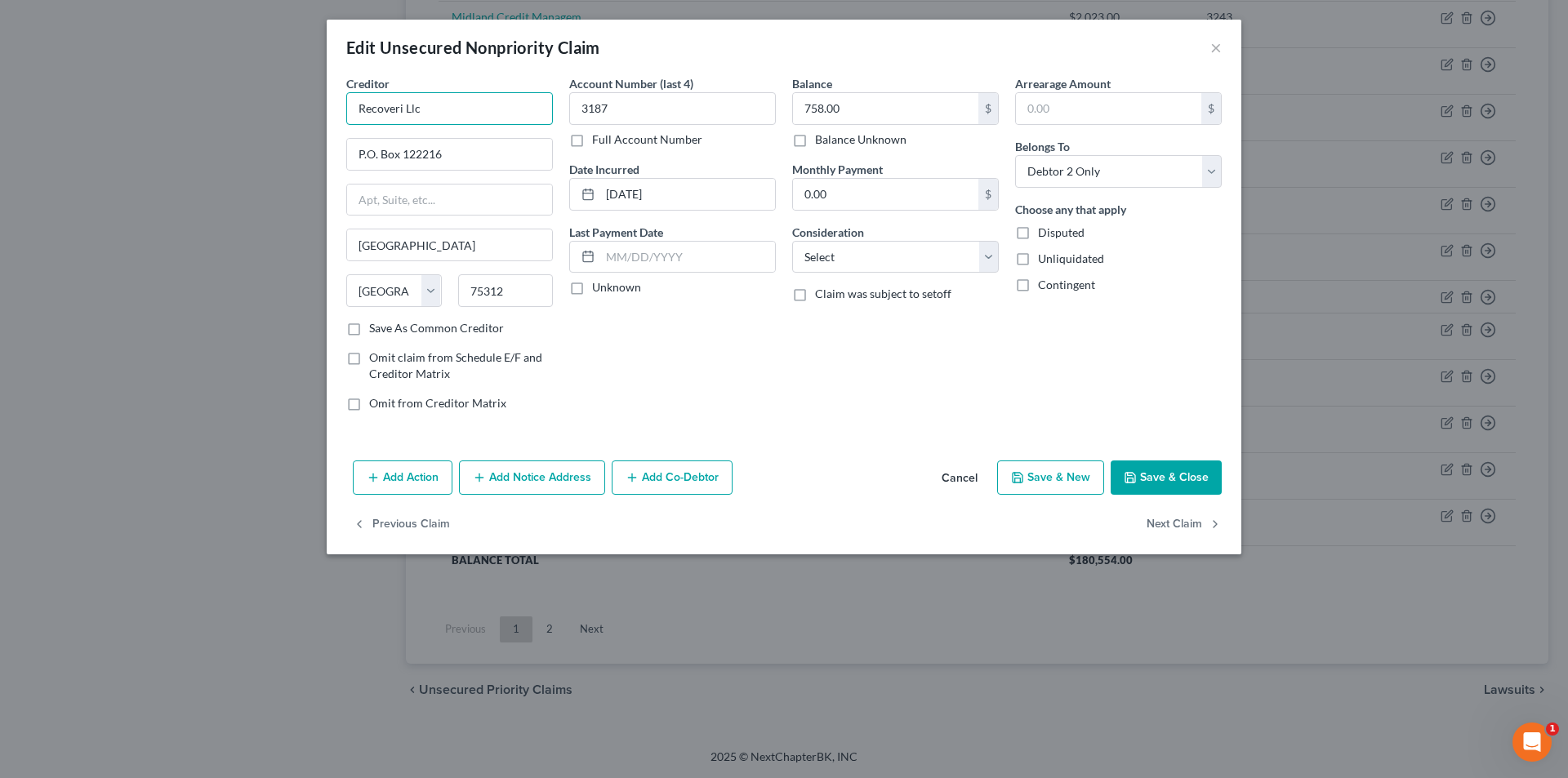
click at [437, 107] on input "Recoveri Llc" at bounding box center [450, 109] width 207 height 33
type input "Recoveri LLC"
click at [1151, 480] on button "Save & Close" at bounding box center [1166, 477] width 111 height 35
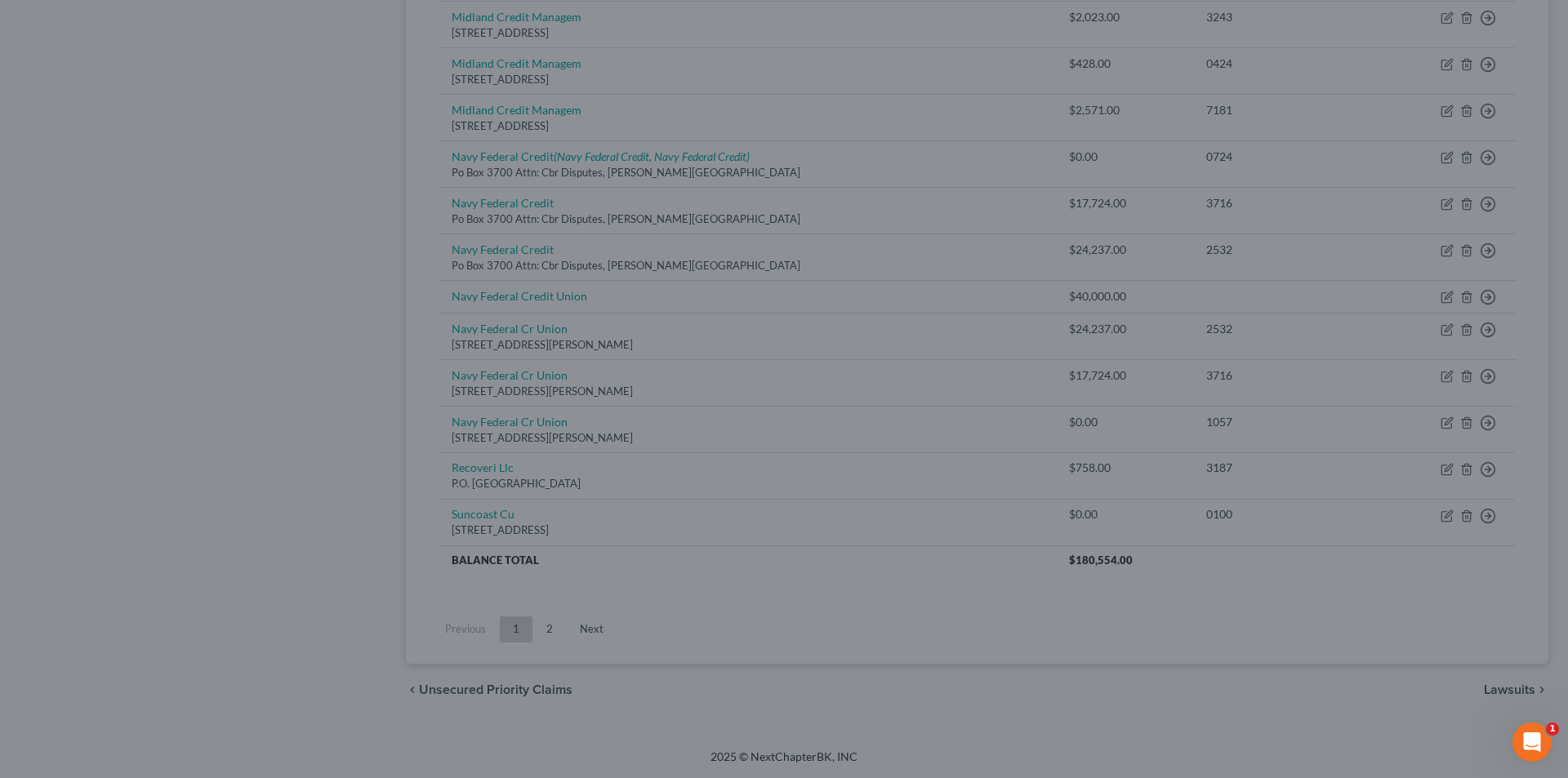
type input "0"
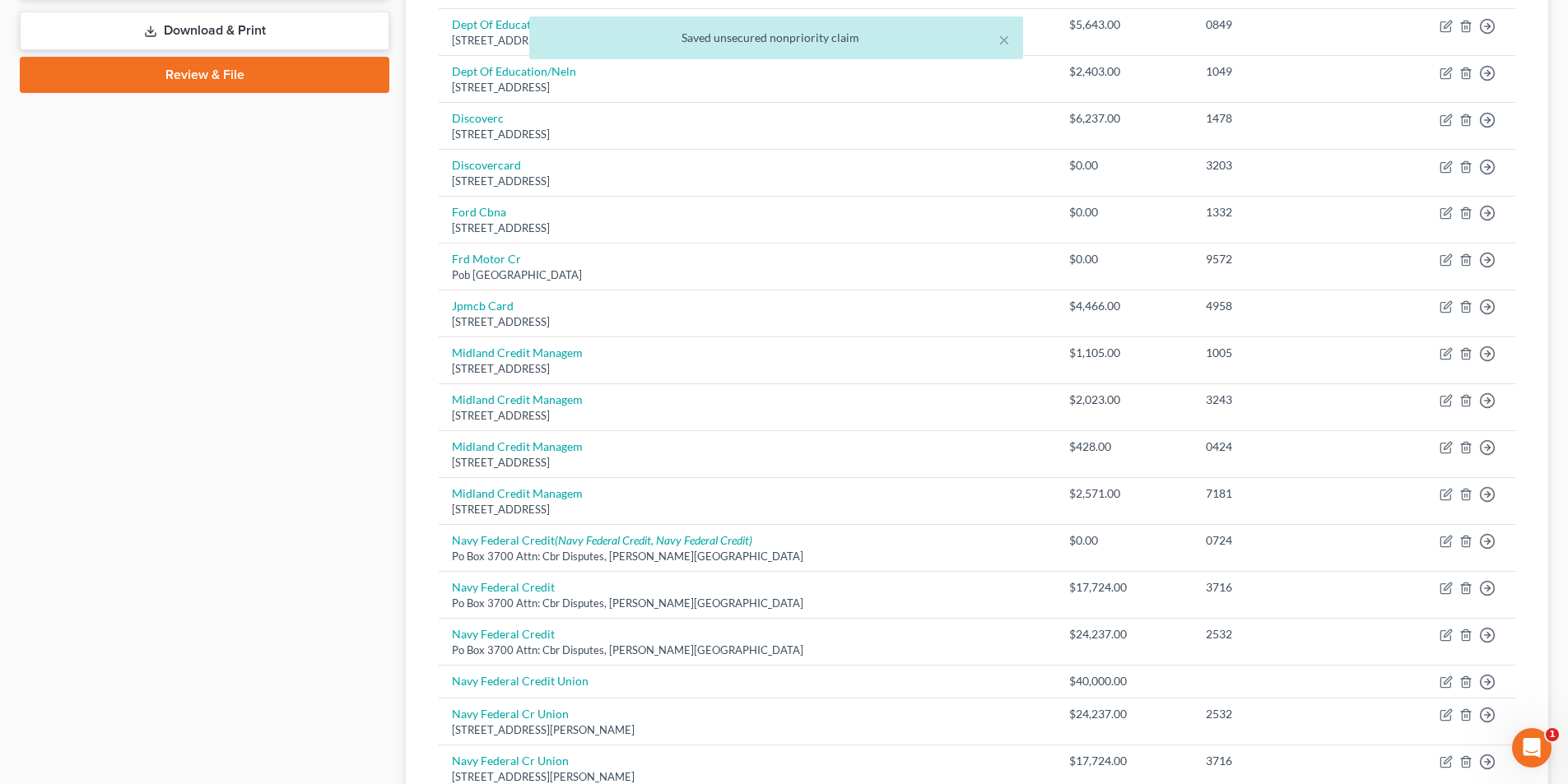
scroll to position [691, 0]
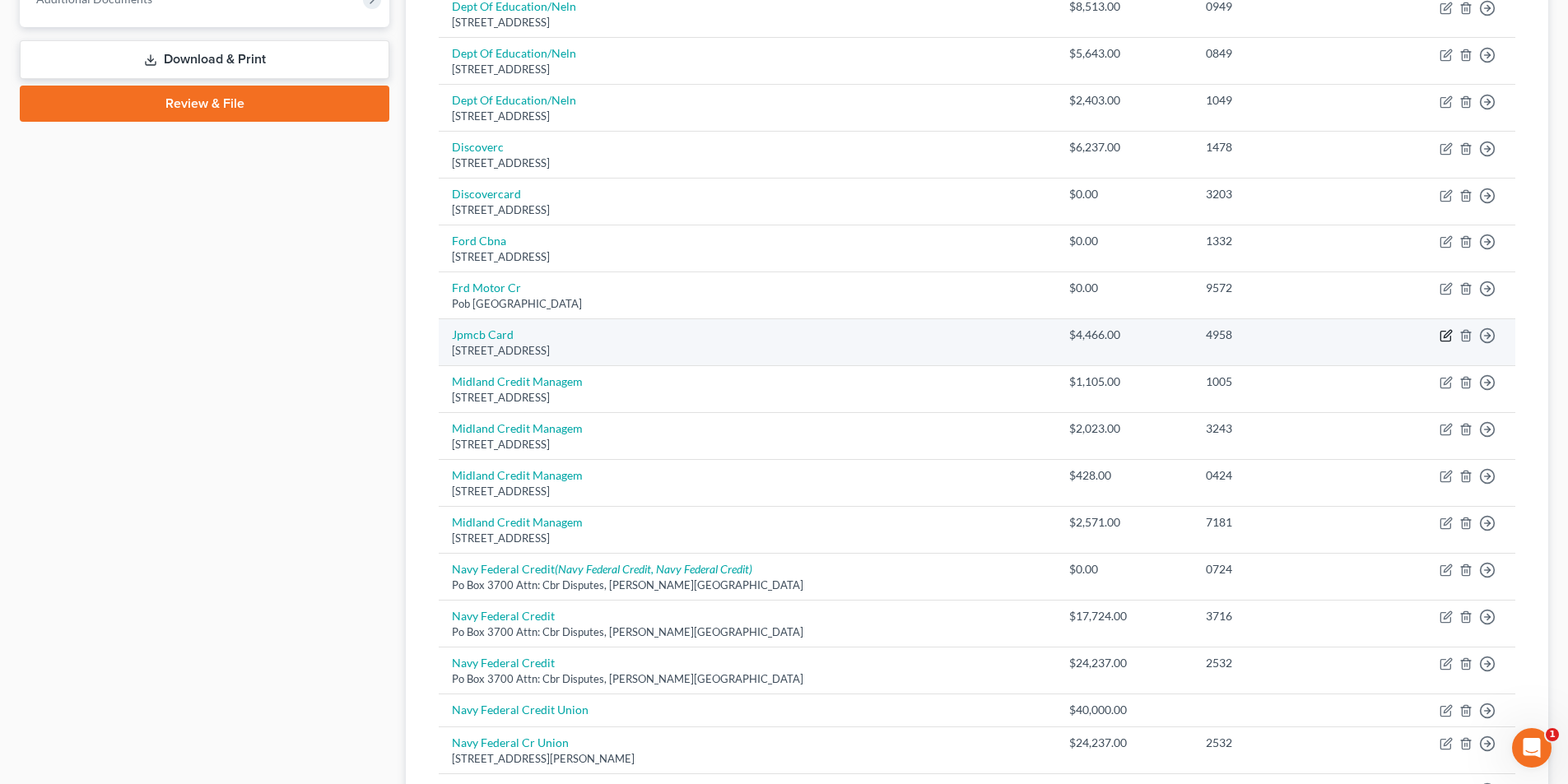
click at [1447, 336] on icon "button" at bounding box center [1446, 336] width 13 height 13
select select "7"
select select "2"
select select "0"
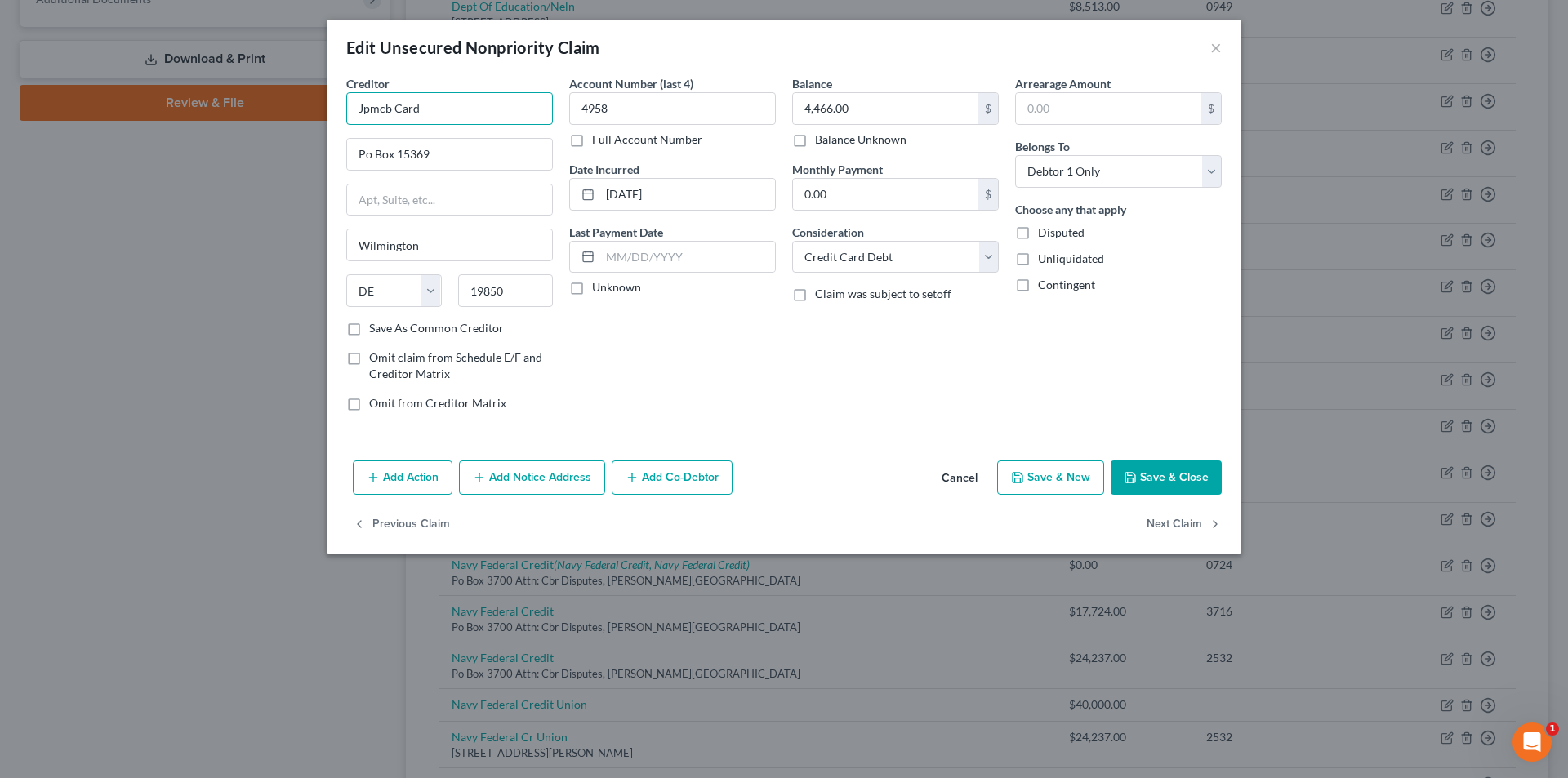
drag, startPoint x: 428, startPoint y: 106, endPoint x: 294, endPoint y: 105, distance: 134.0
click at [294, 105] on div "Edit Unsecured Nonpriority Claim × Creditor * Jpmcb Card Po Box [GEOGRAPHIC_DAT…" at bounding box center [784, 389] width 1568 height 778
type input "JP Mortgage Chase Bank"
click at [1167, 481] on button "Save & Close" at bounding box center [1166, 477] width 111 height 35
type input "0"
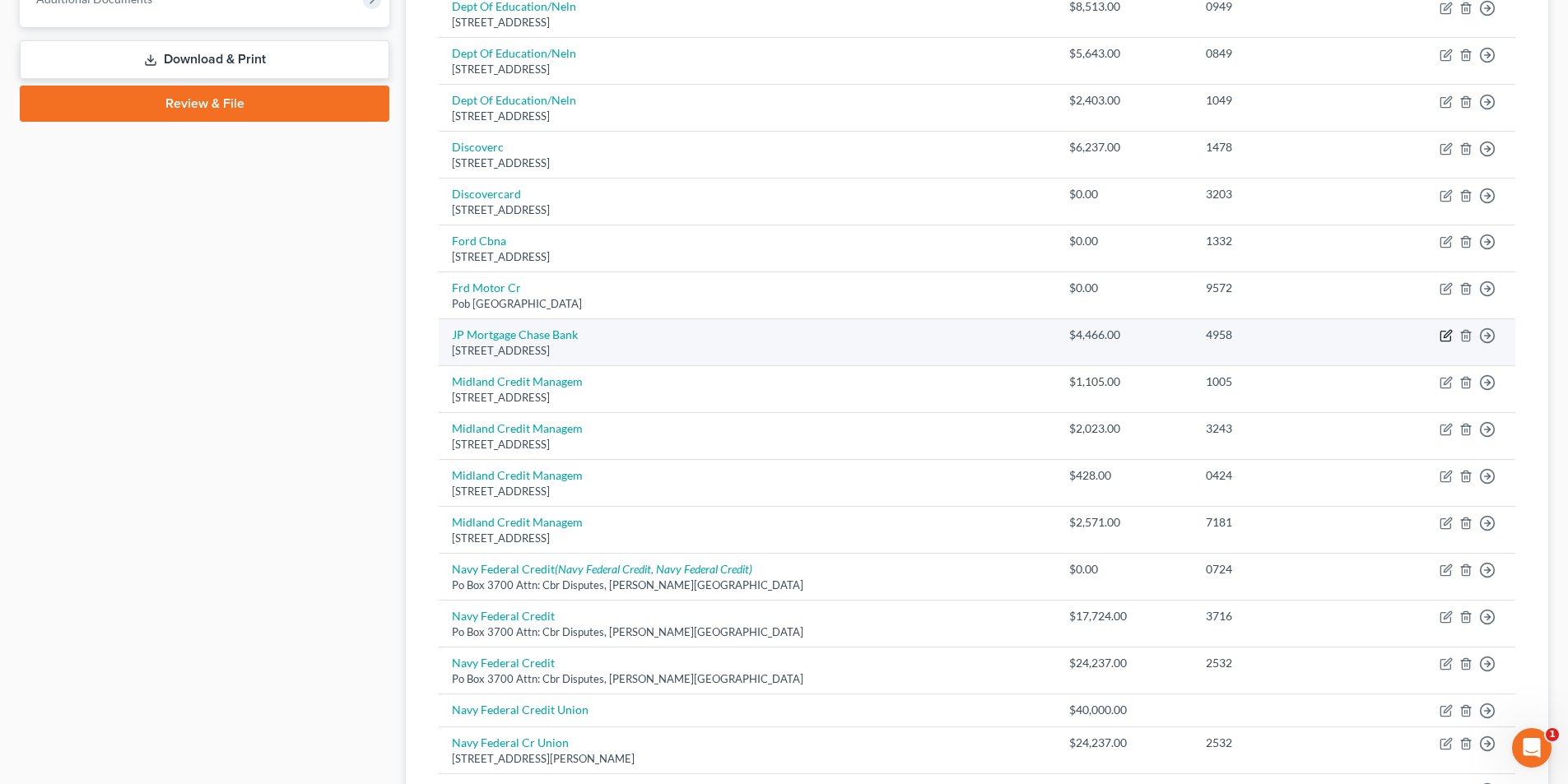
click at [1450, 336] on icon "button" at bounding box center [1446, 336] width 13 height 13
select select "7"
select select "2"
select select "0"
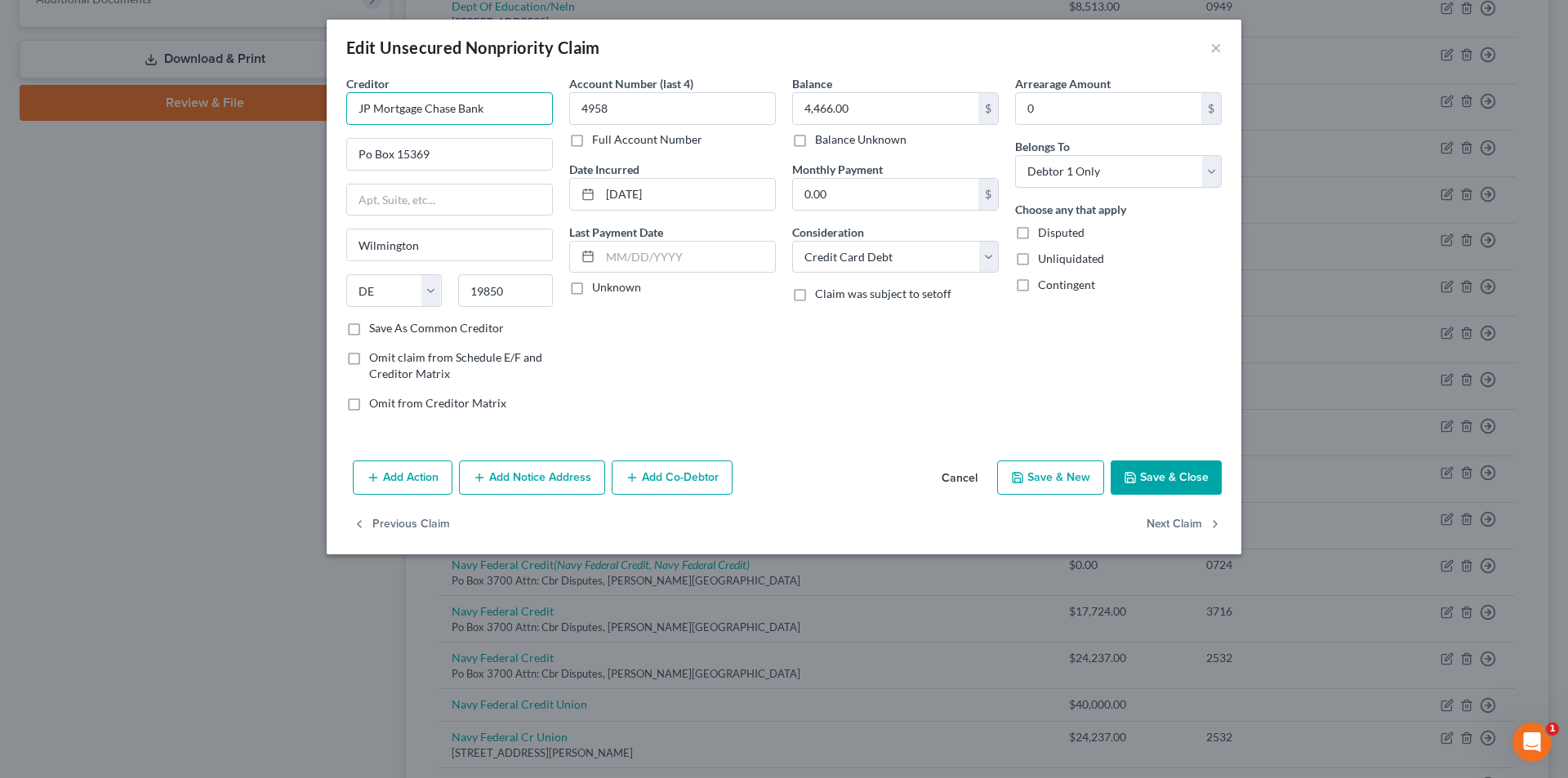
drag, startPoint x: 376, startPoint y: 107, endPoint x: 386, endPoint y: 107, distance: 10.0
click at [386, 107] on input "JP Mortgage Chase Bank" at bounding box center [450, 109] width 207 height 33
click at [399, 107] on input "JP Mortgage Chase Bank" at bounding box center [450, 109] width 207 height 33
type input "[PERSON_NAME] [PERSON_NAME] Bank"
click at [1180, 484] on button "Save & Close" at bounding box center [1166, 477] width 111 height 35
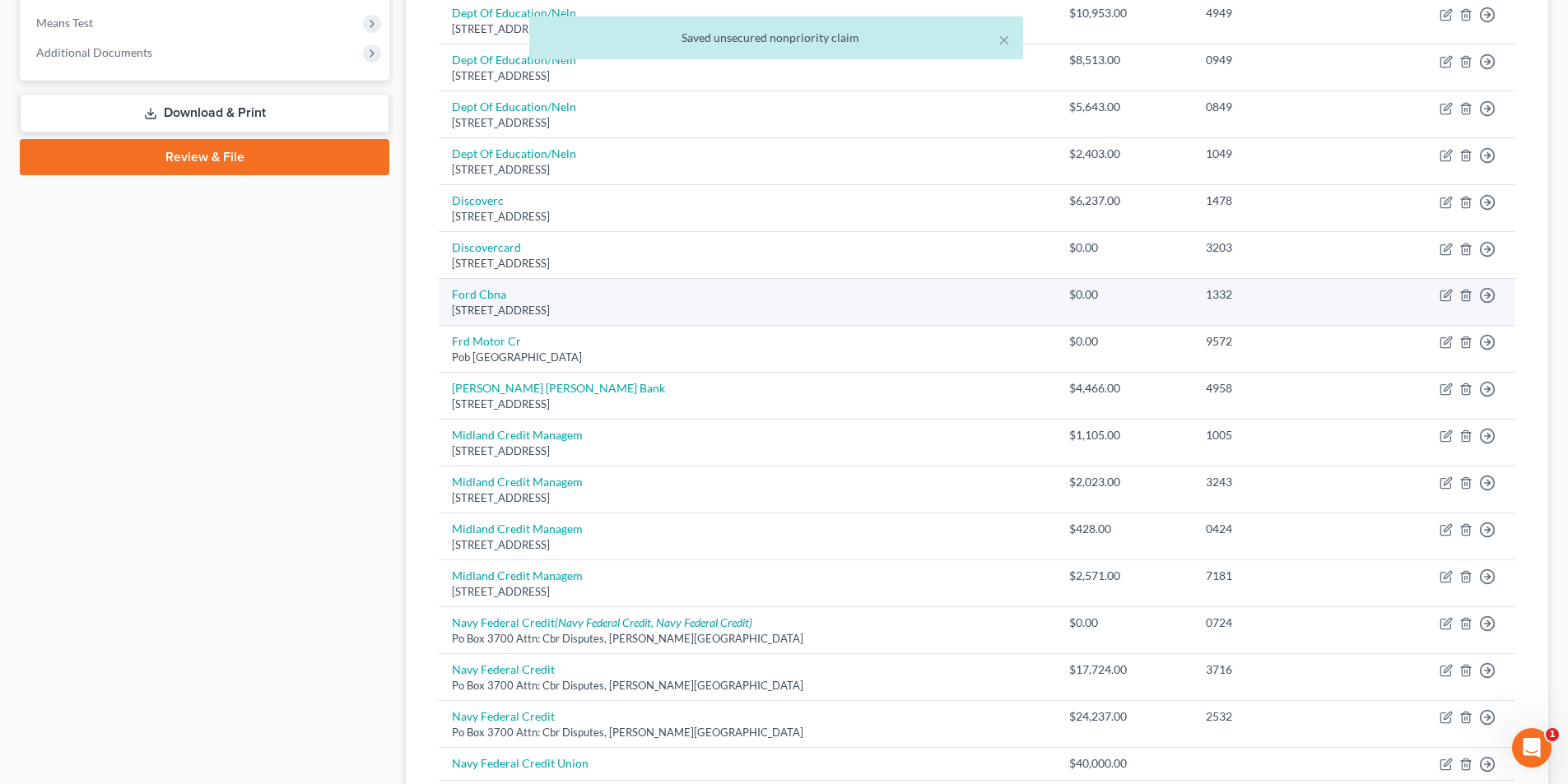
scroll to position [608, 0]
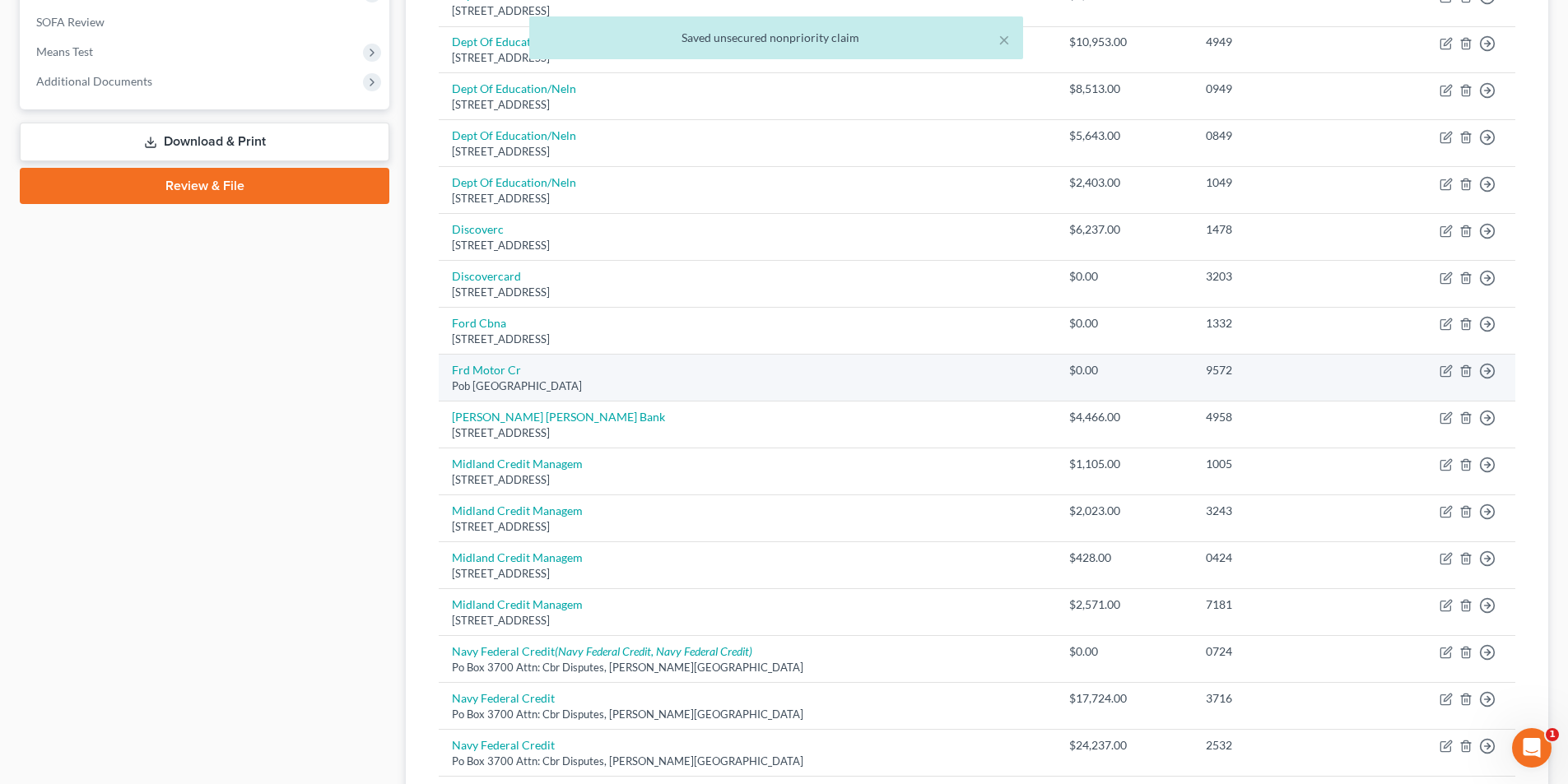
click at [1444, 363] on td "Move to D Move to E Move to G Move to Notice Only" at bounding box center [1442, 378] width 144 height 47
click at [1443, 370] on icon "button" at bounding box center [1446, 371] width 13 height 13
select select "30"
select select "2"
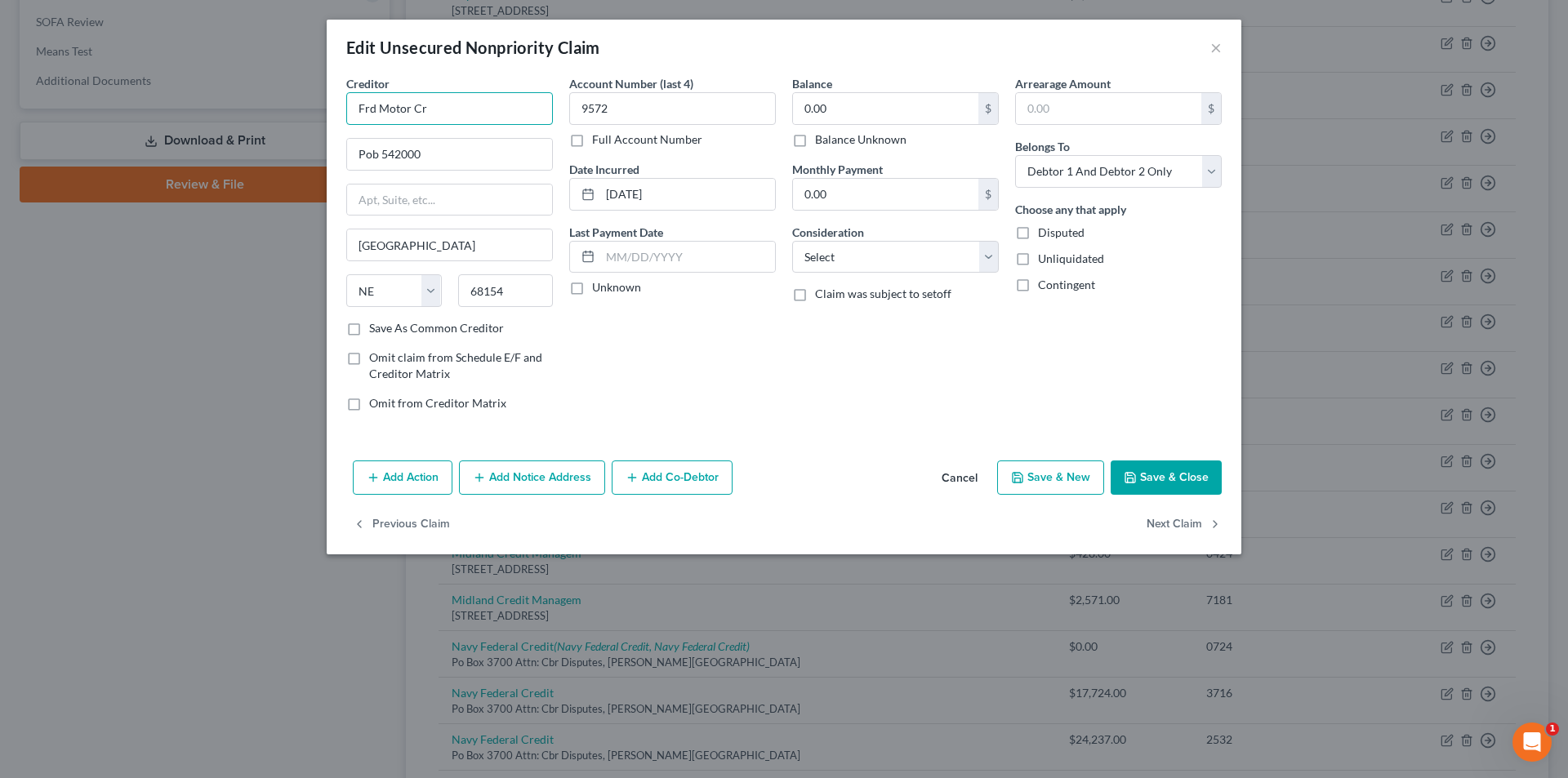
drag, startPoint x: 428, startPoint y: 112, endPoint x: 139, endPoint y: 74, distance: 291.5
click at [139, 74] on div "Edit Unsecured Nonpriority Claim × Creditor * Frd Motor Cr Pob 542000 [GEOGRAPH…" at bounding box center [784, 389] width 1568 height 778
type input "Ford Motor Credit"
click at [1168, 471] on button "Save & Close" at bounding box center [1166, 477] width 111 height 35
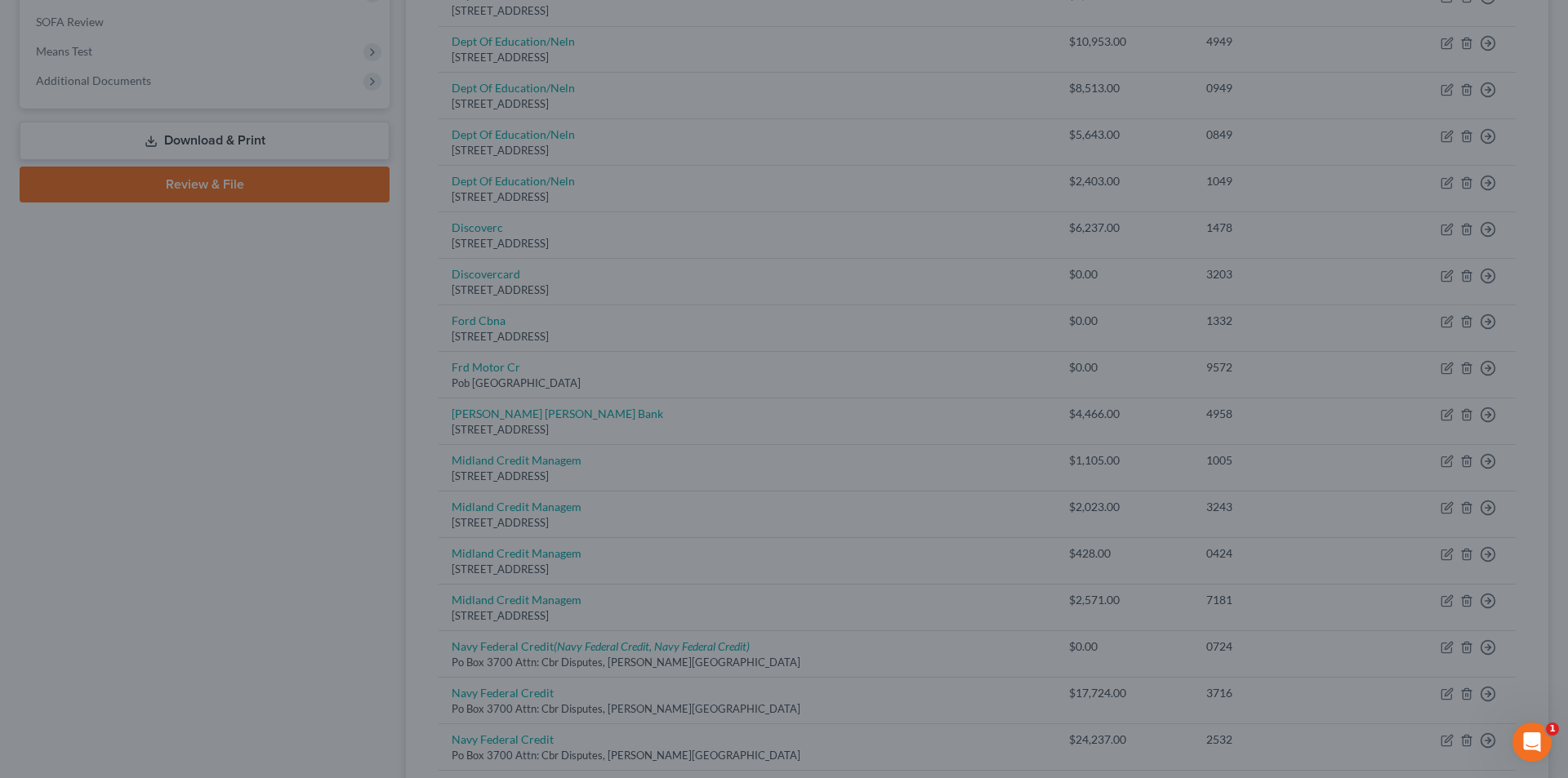
type input "0"
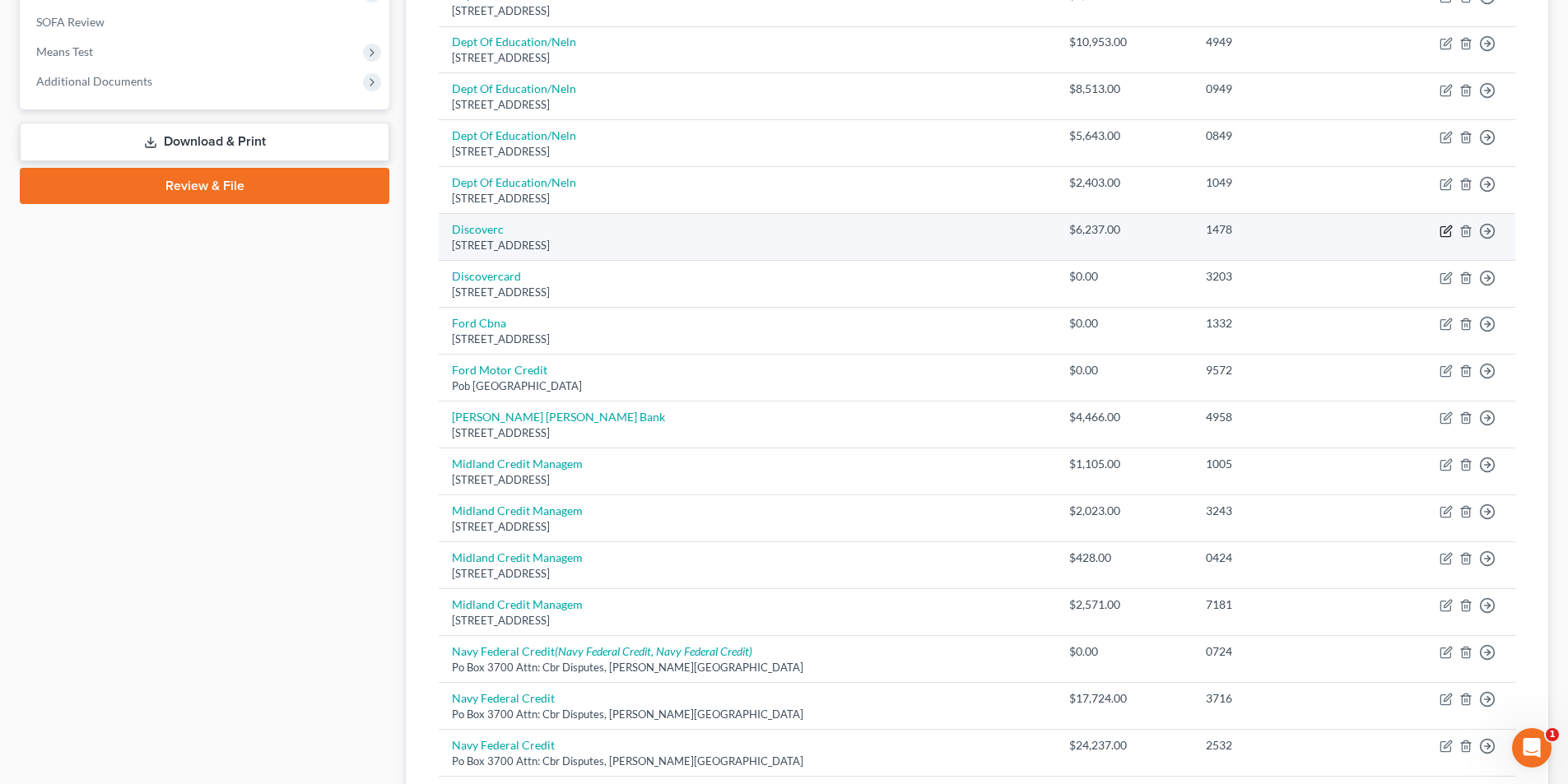
click at [1450, 233] on icon "button" at bounding box center [1446, 231] width 13 height 13
select select "46"
select select "2"
select select "1"
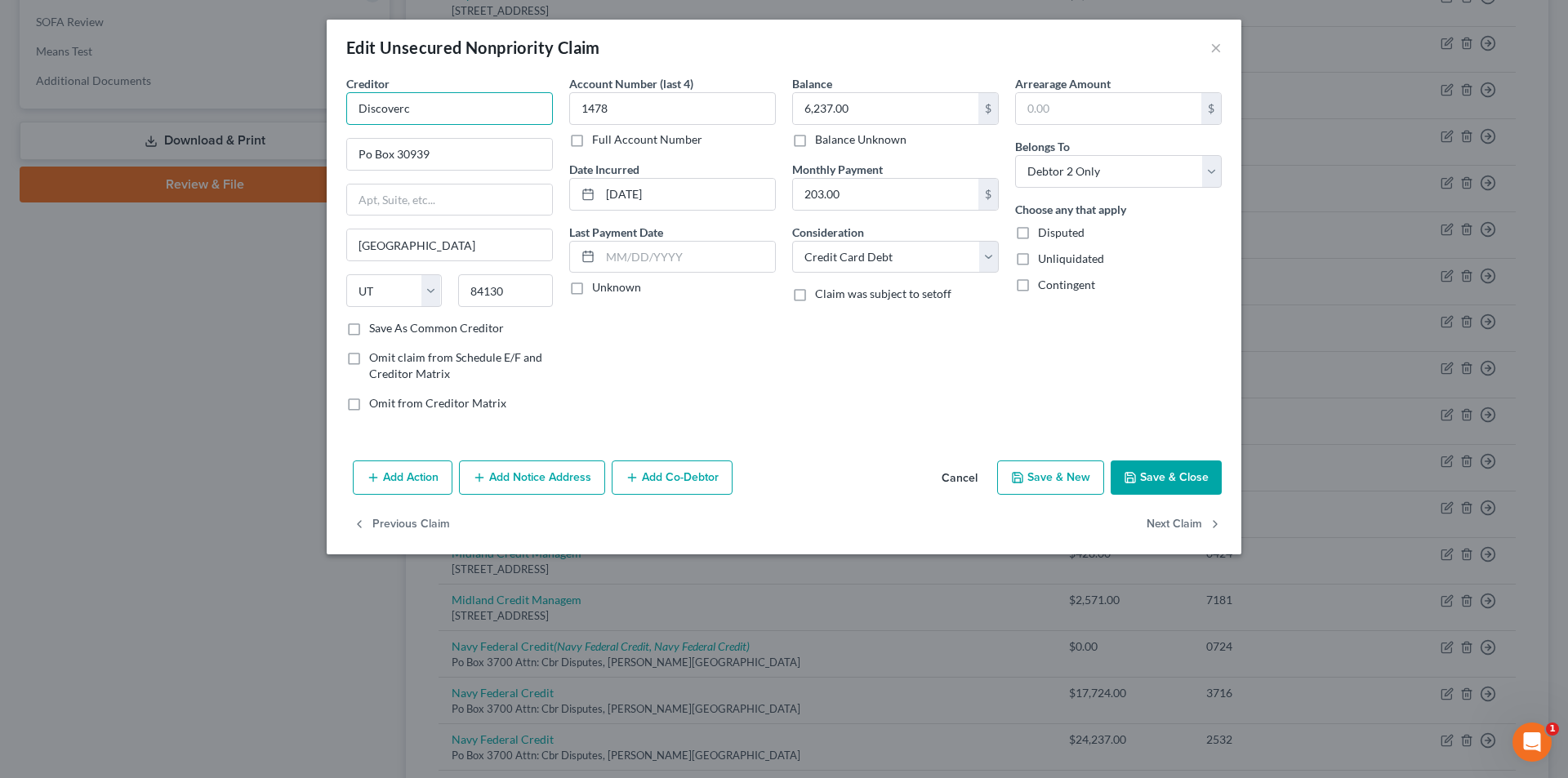
click at [418, 110] on input "Discoverc" at bounding box center [450, 109] width 207 height 33
type input "Discover Bank"
click at [1184, 476] on button "Save & Close" at bounding box center [1166, 477] width 111 height 35
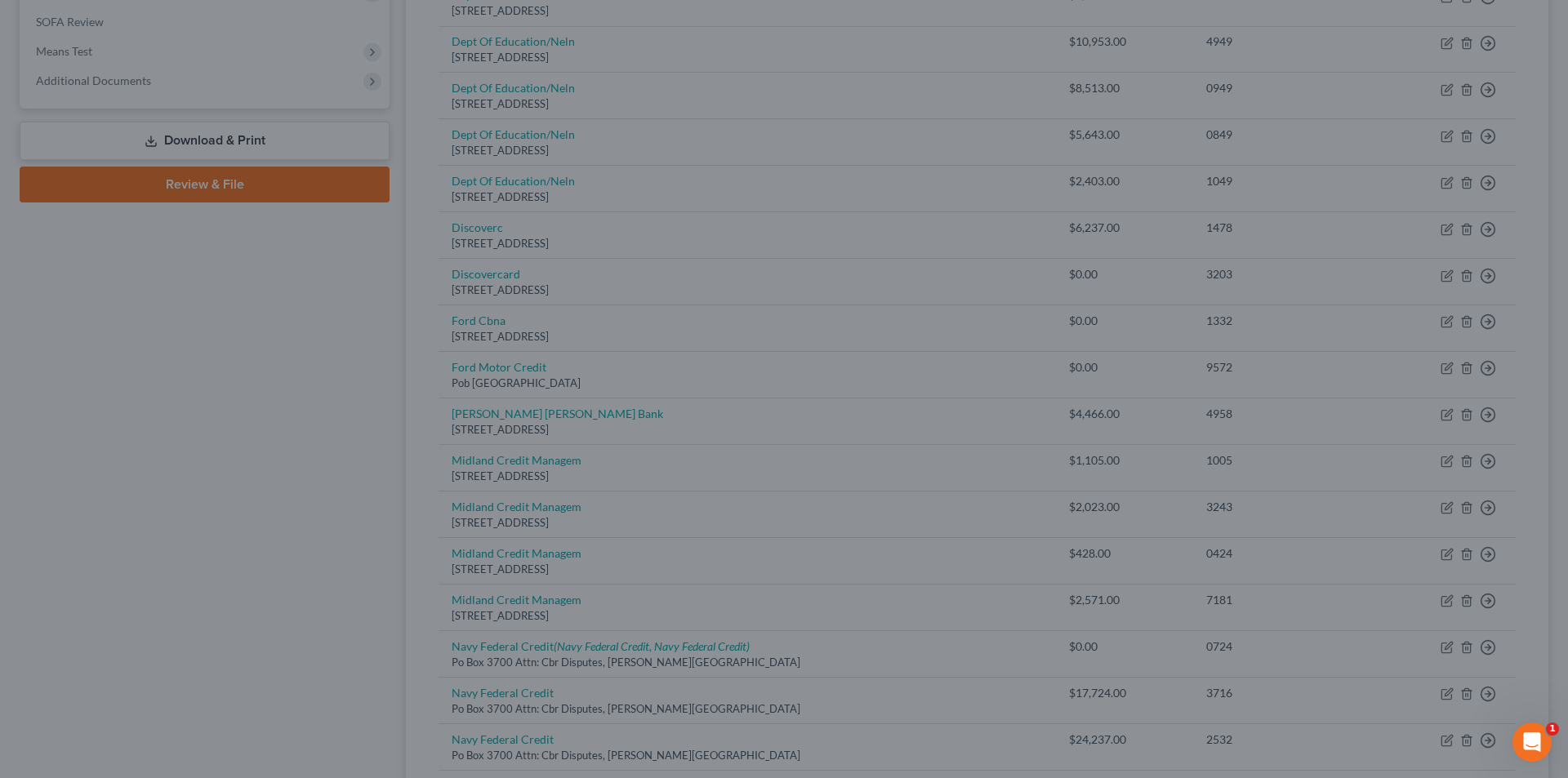
type input "0"
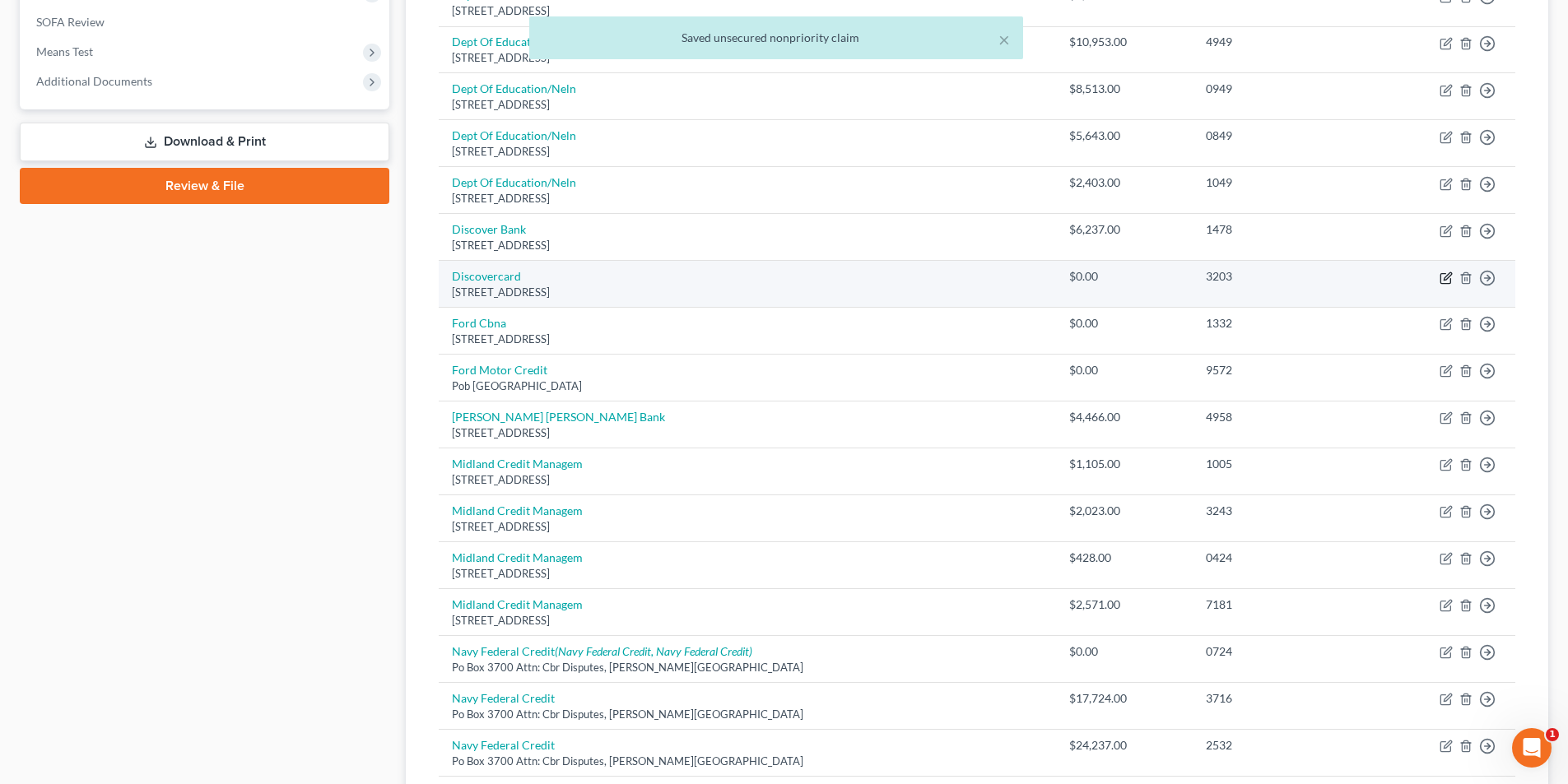
click at [1444, 274] on icon "button" at bounding box center [1445, 278] width 9 height 9
select select "46"
select select "2"
select select "0"
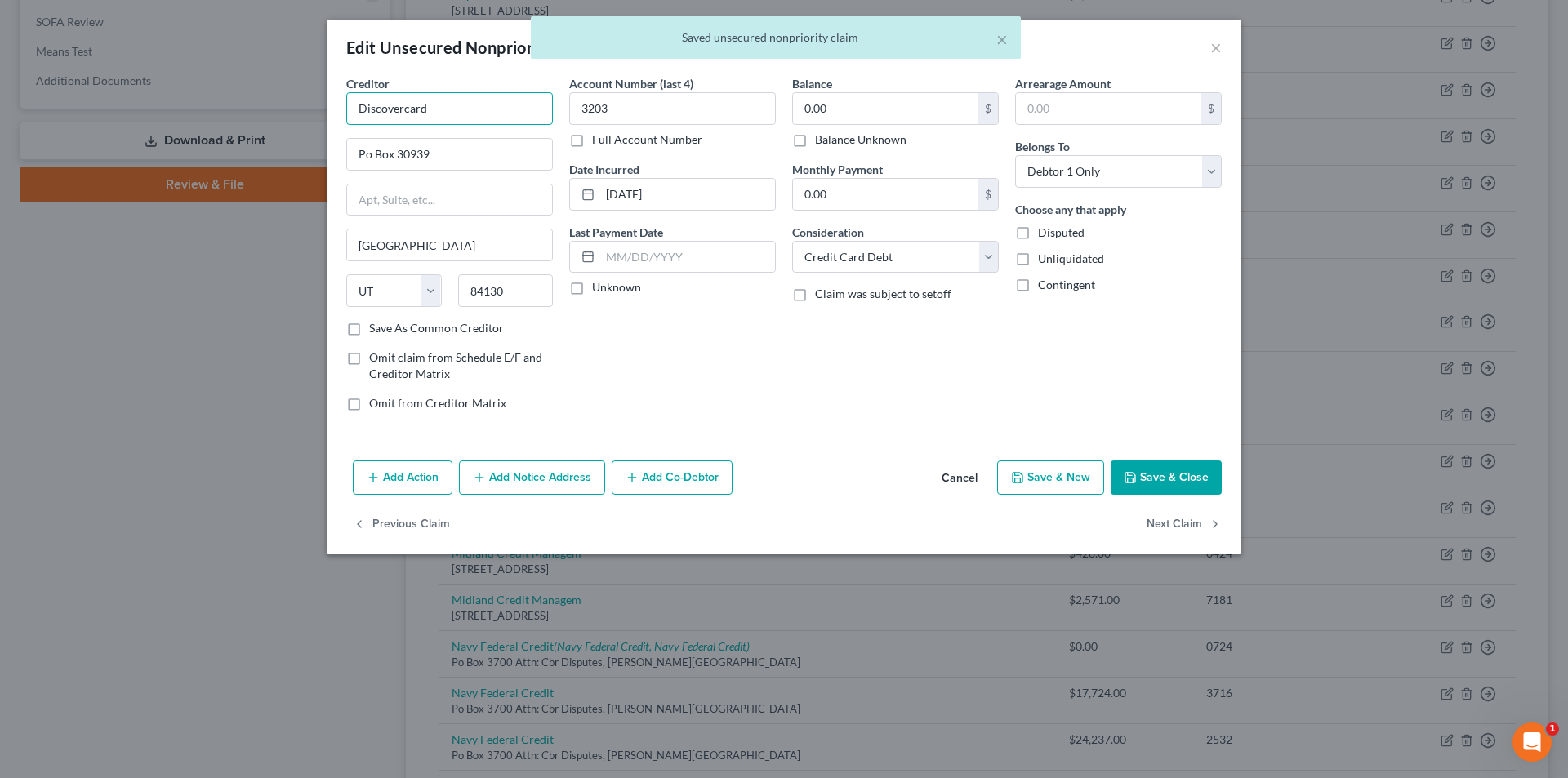
click at [406, 110] on input "Discovercard" at bounding box center [450, 109] width 207 height 33
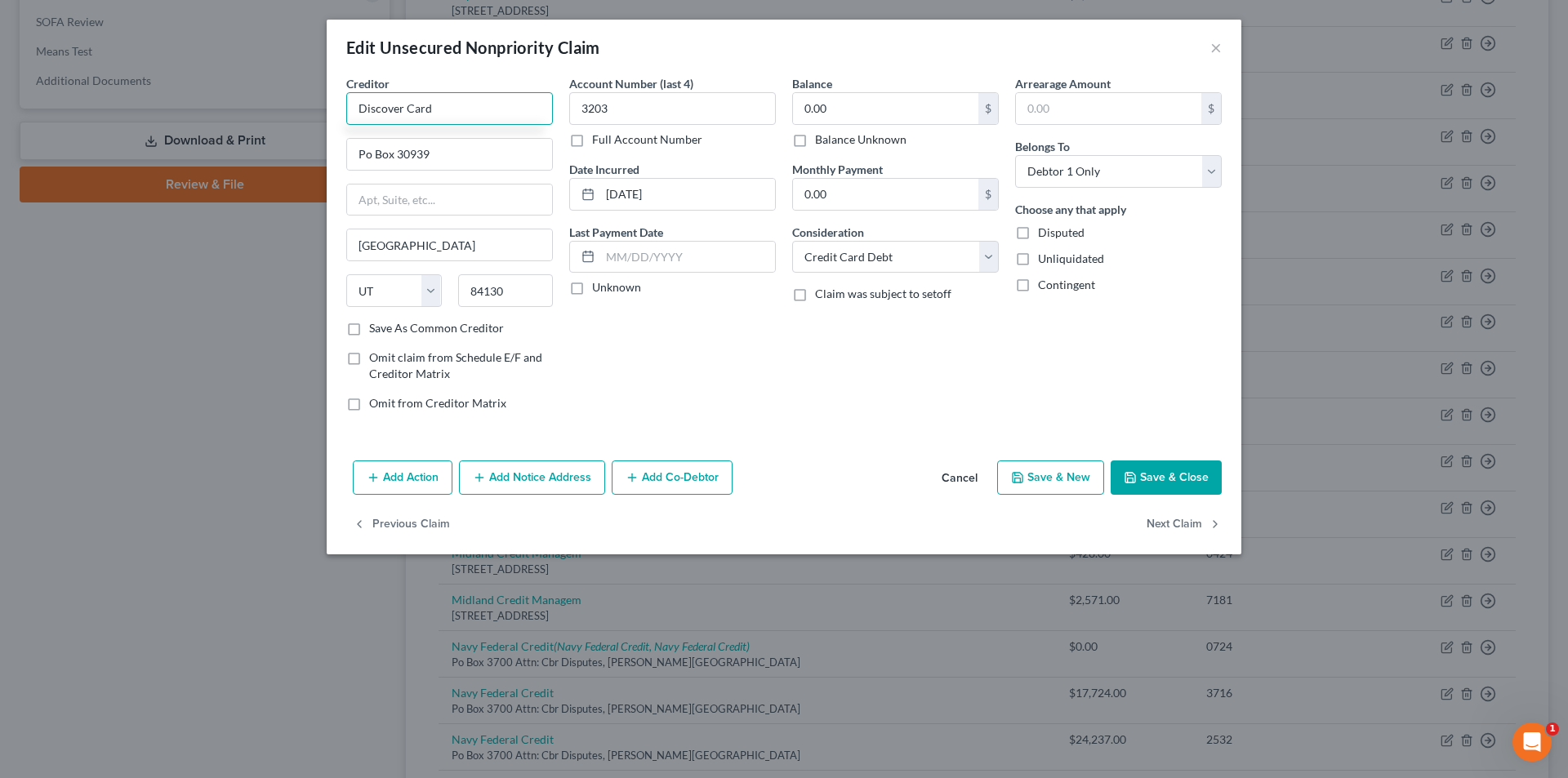
type input "Discover Card"
click at [1133, 481] on polyline "button" at bounding box center [1131, 479] width 6 height 4
type input "0"
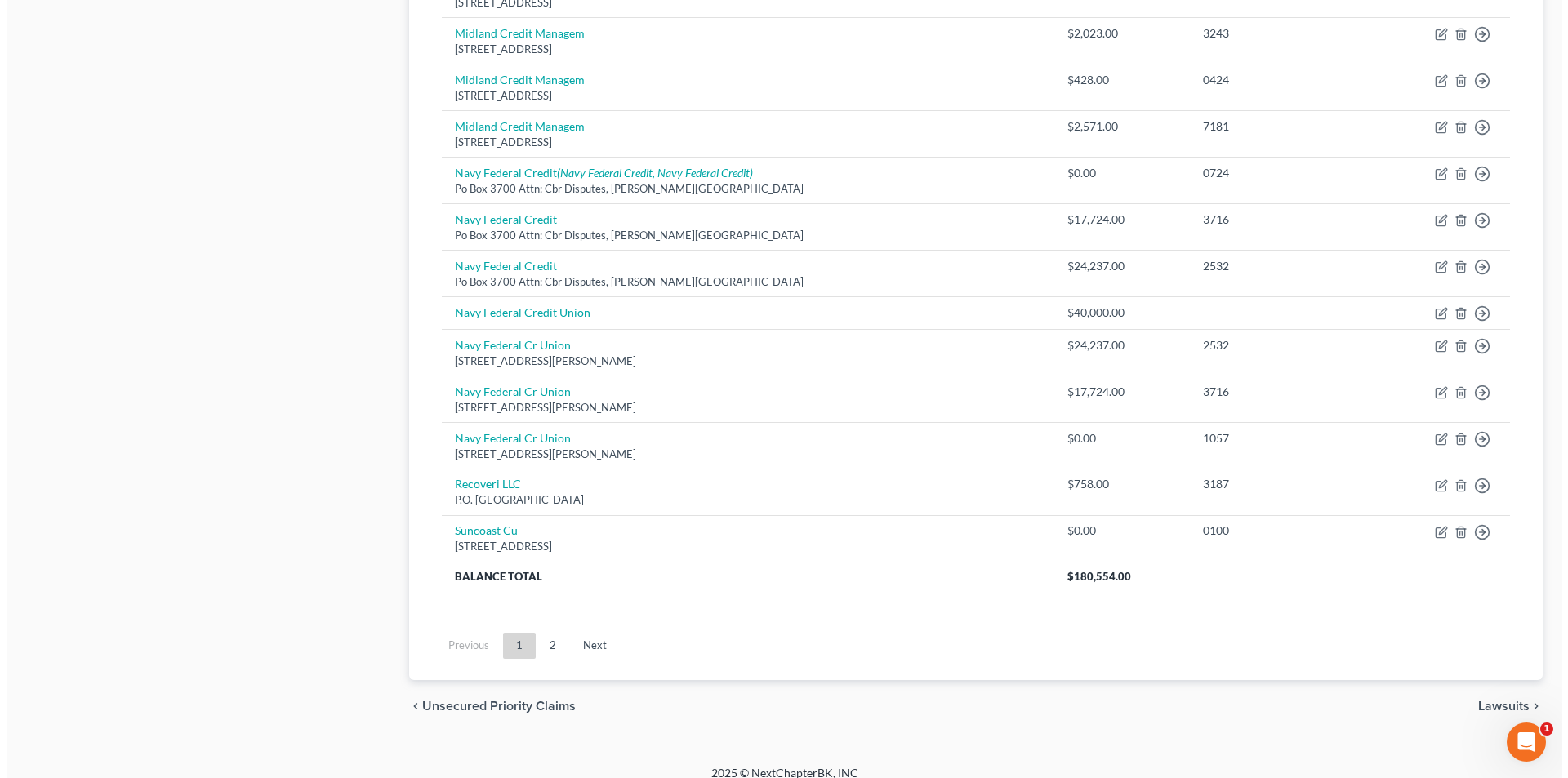
scroll to position [1094, 0]
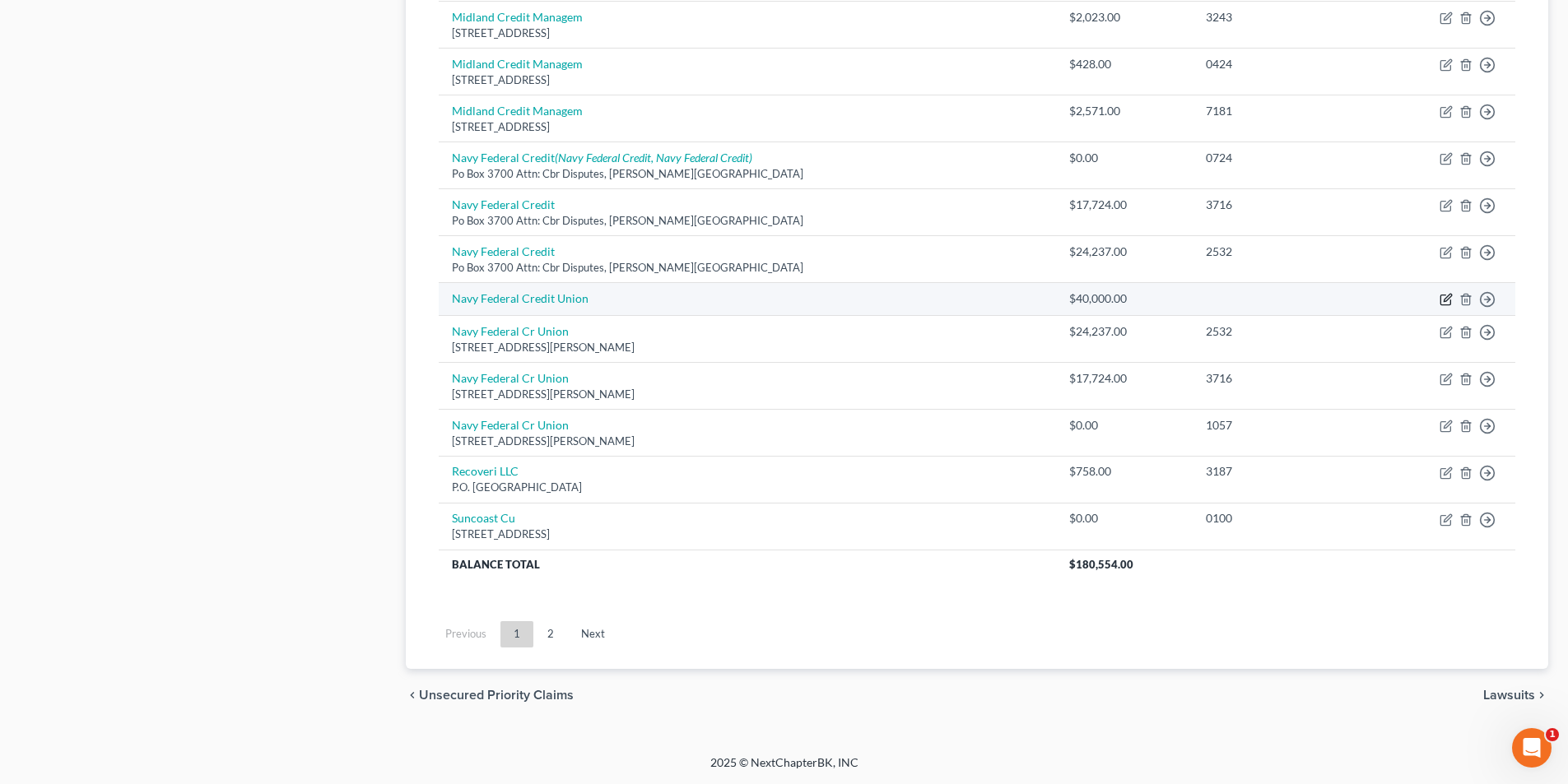
click at [1444, 298] on icon "button" at bounding box center [1446, 299] width 13 height 13
select select "2"
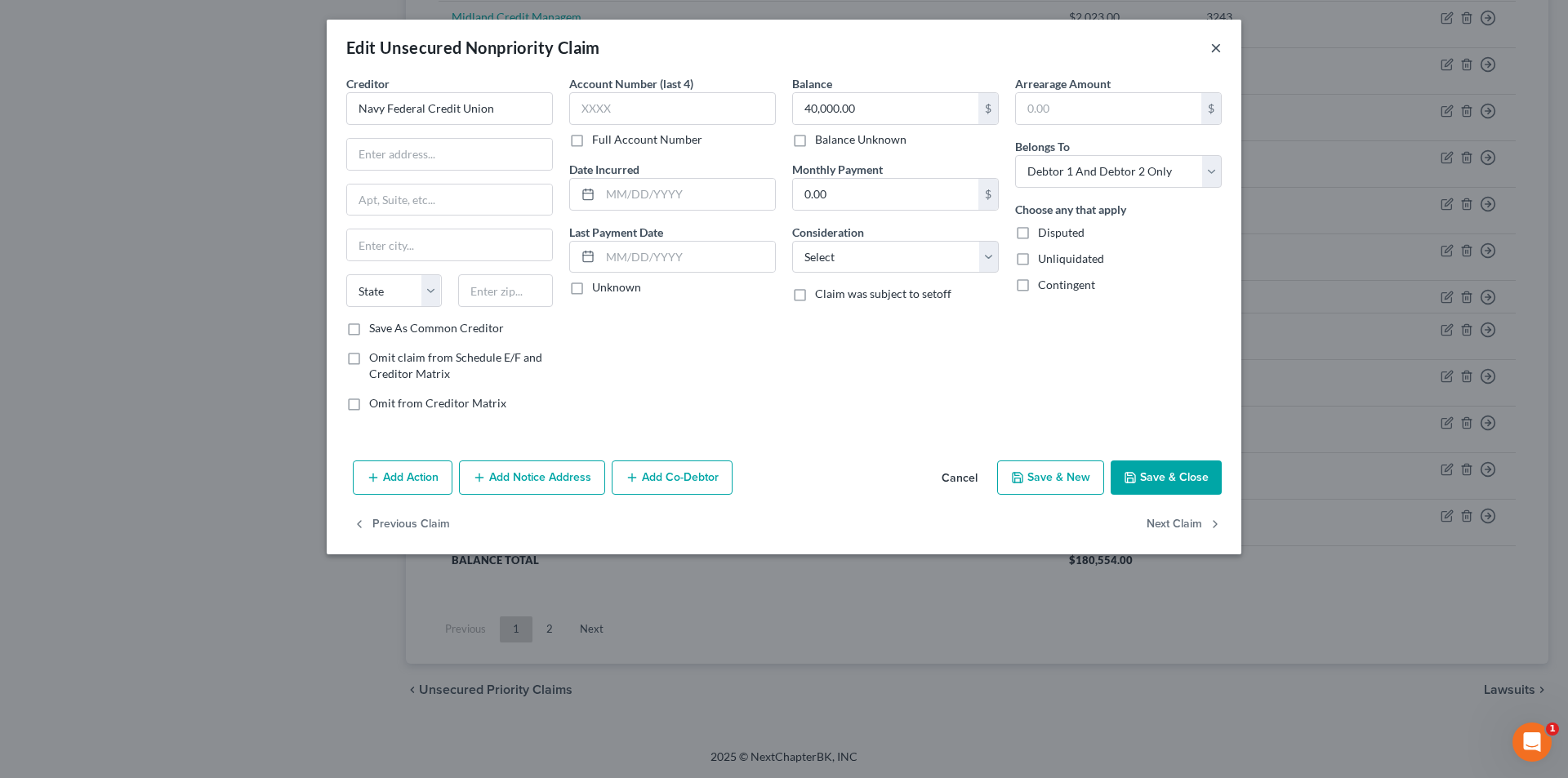
click at [1221, 47] on button "×" at bounding box center [1216, 47] width 11 height 20
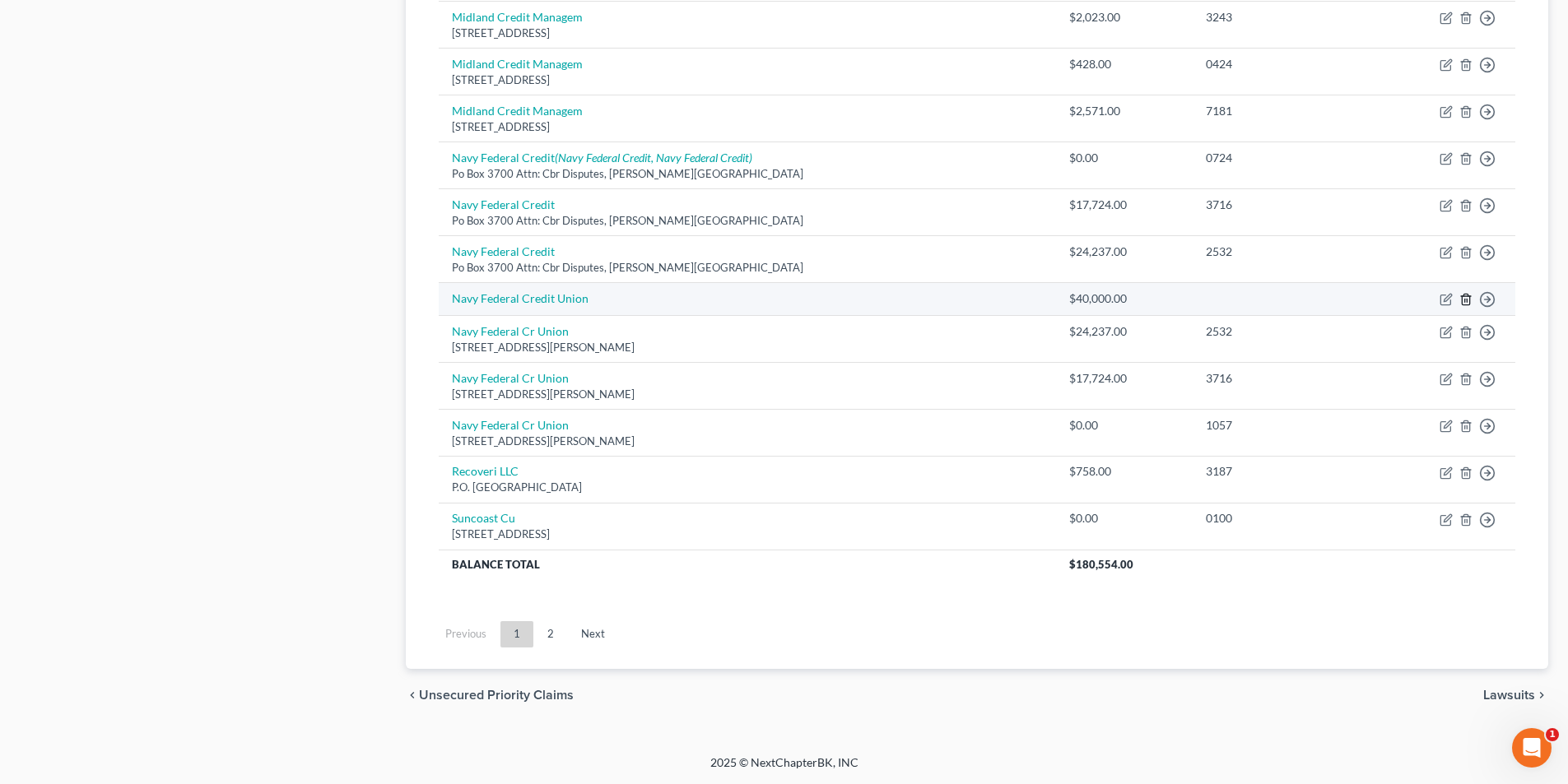
click at [1470, 296] on polyline "button" at bounding box center [1466, 296] width 9 height 0
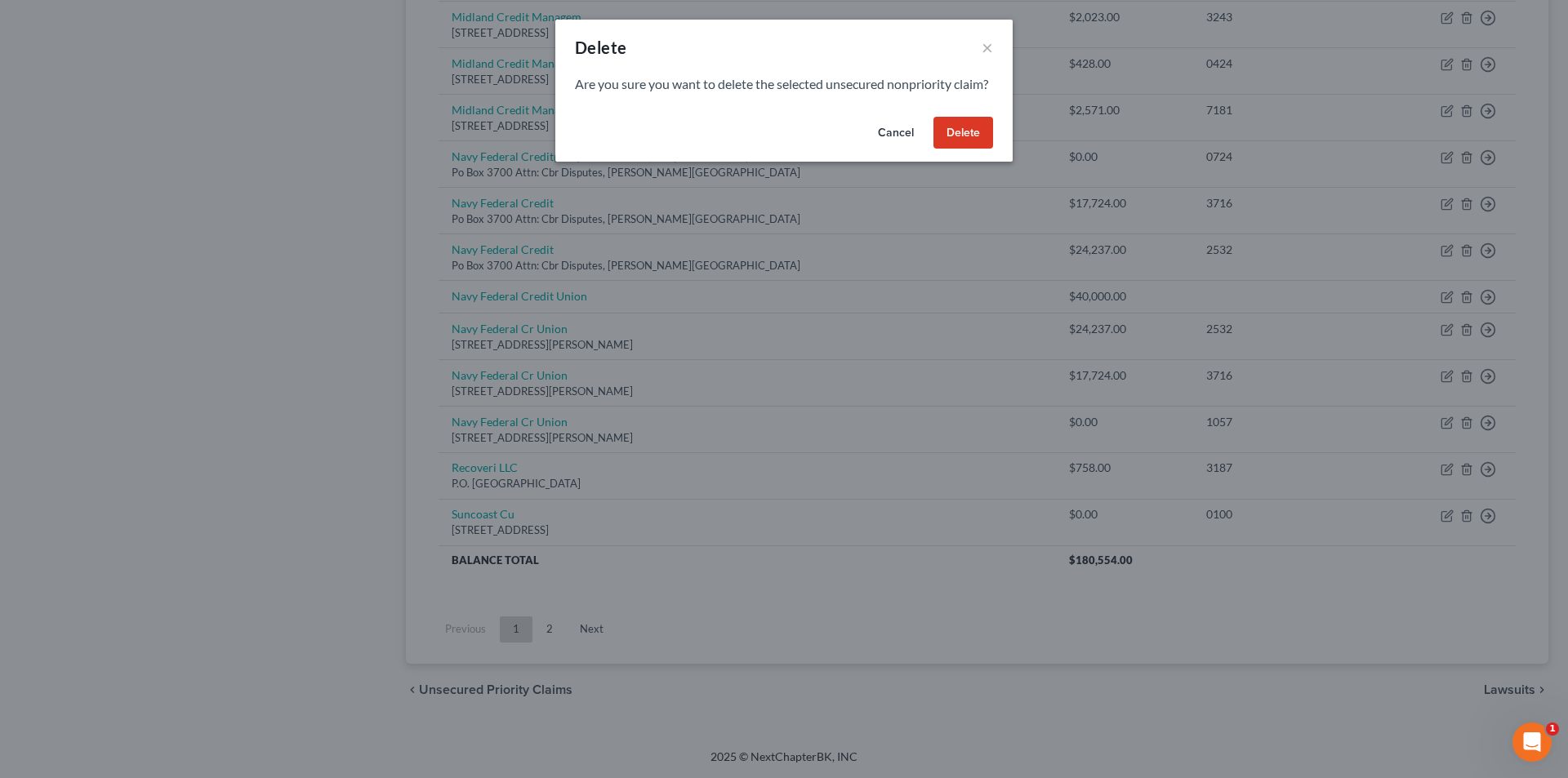
click at [961, 150] on button "Delete" at bounding box center [964, 133] width 60 height 33
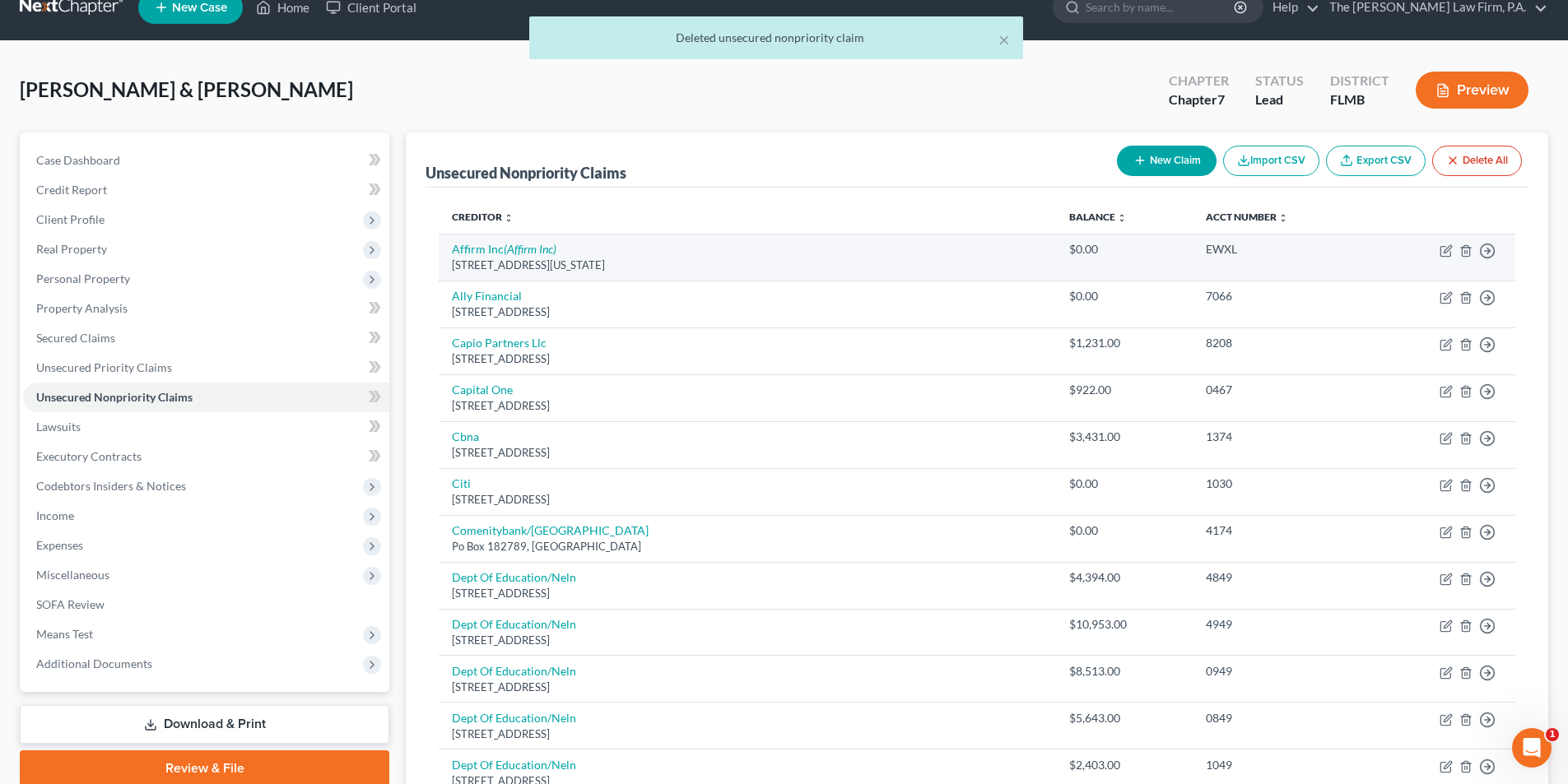
scroll to position [0, 0]
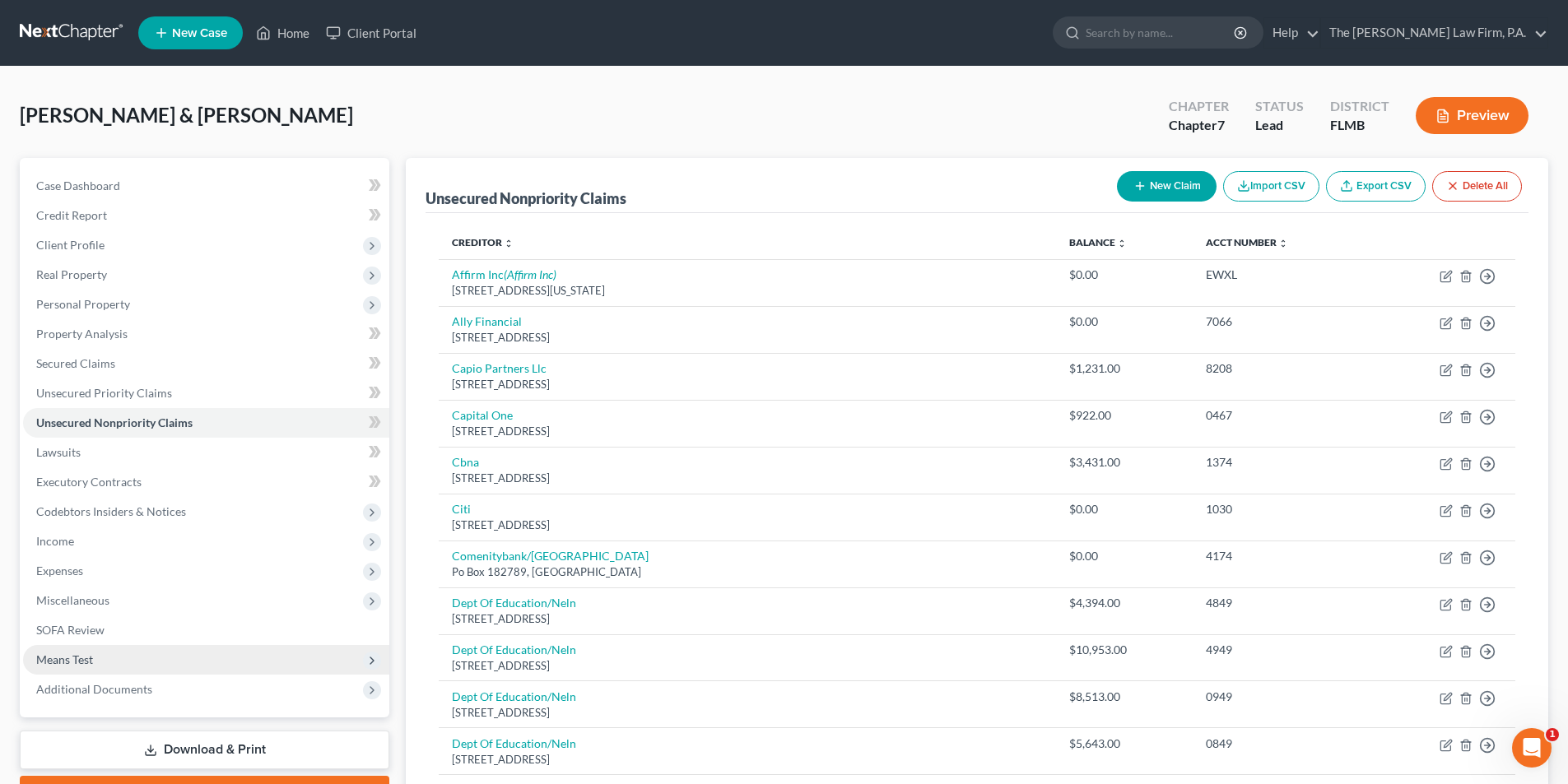
click at [66, 665] on span "Means Test" at bounding box center [64, 659] width 57 height 14
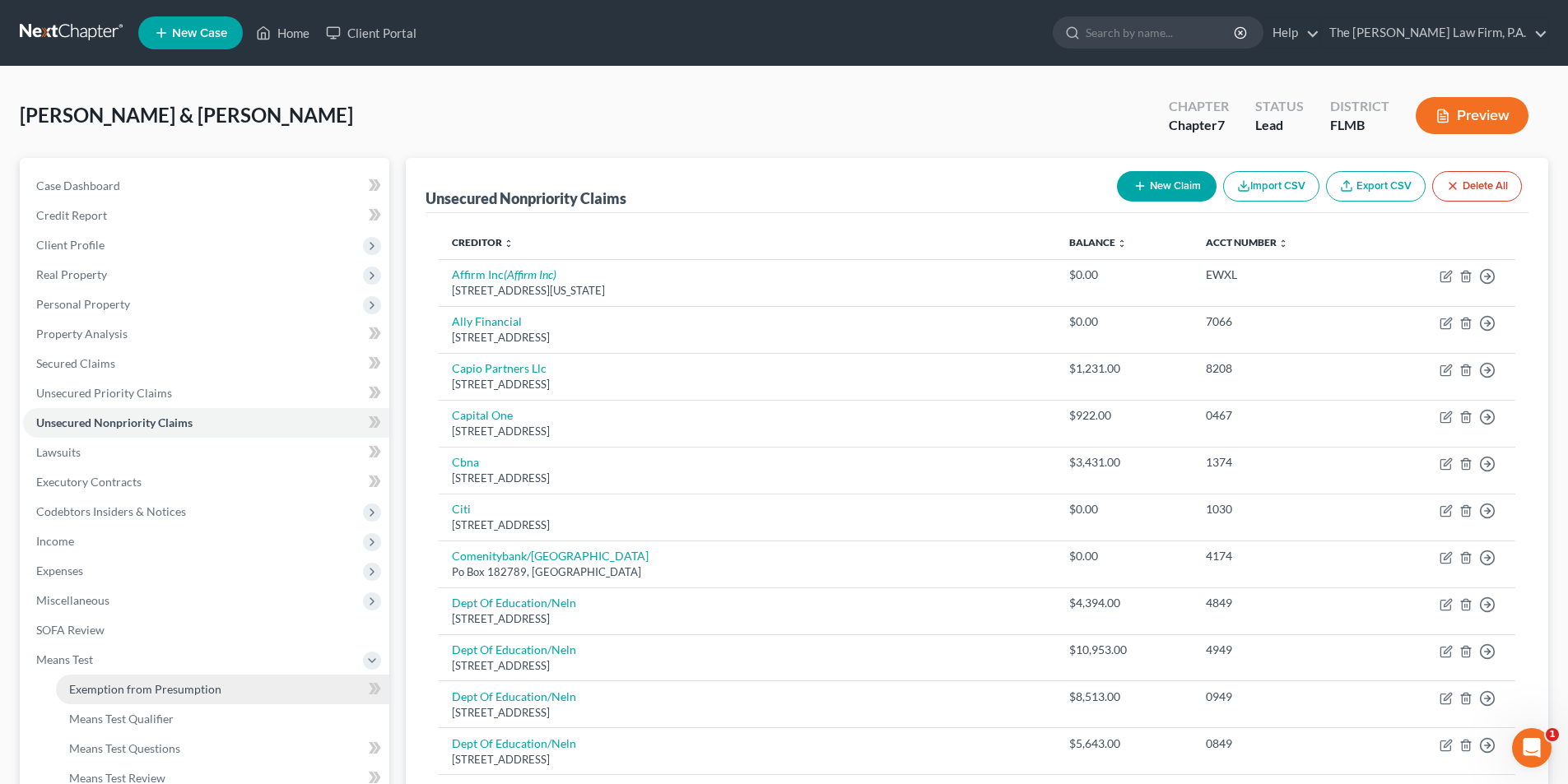
click at [137, 697] on link "Exemption from Presumption" at bounding box center [222, 689] width 333 height 29
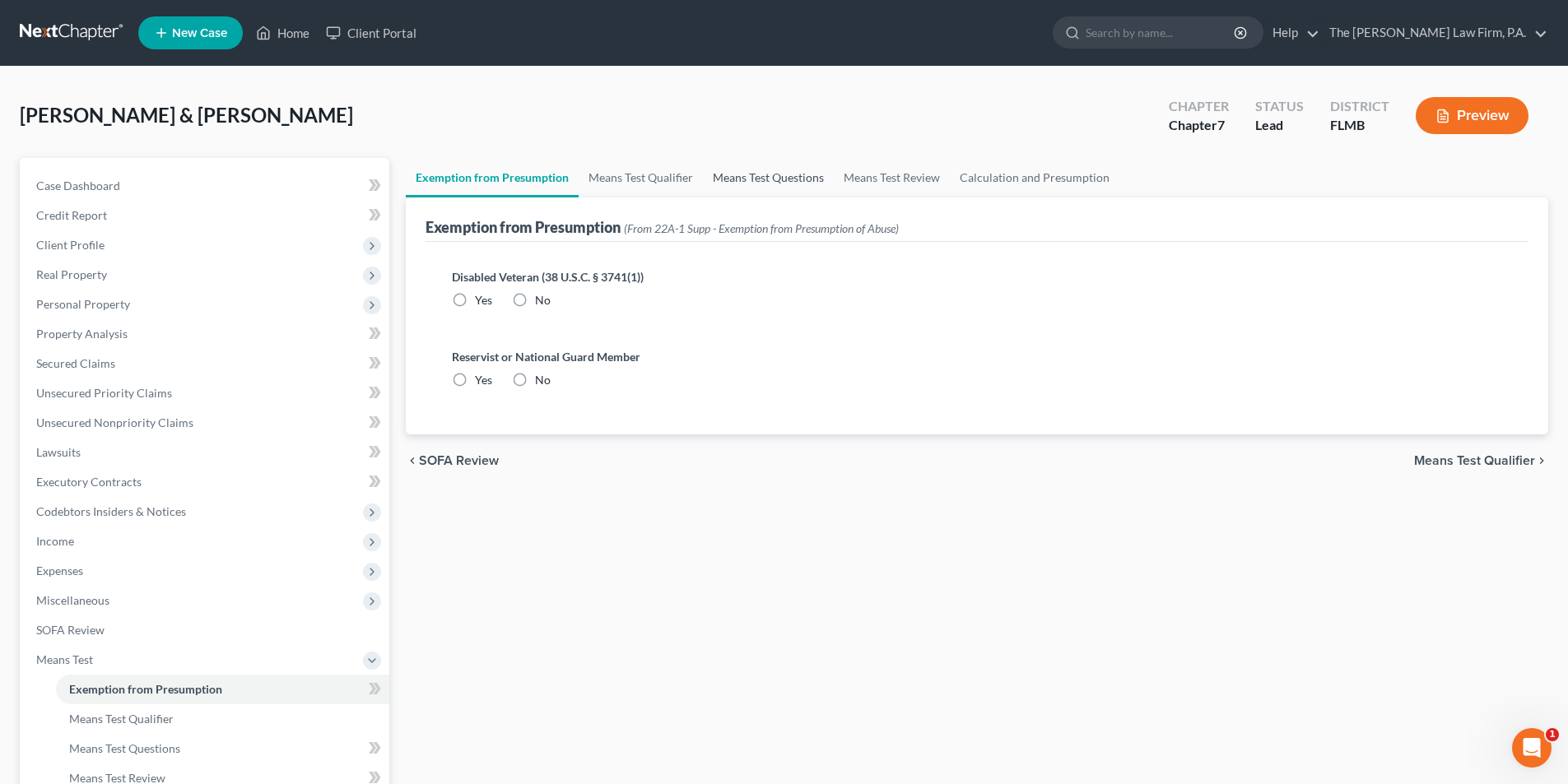
click at [761, 180] on link "Means Test Questions" at bounding box center [768, 177] width 131 height 40
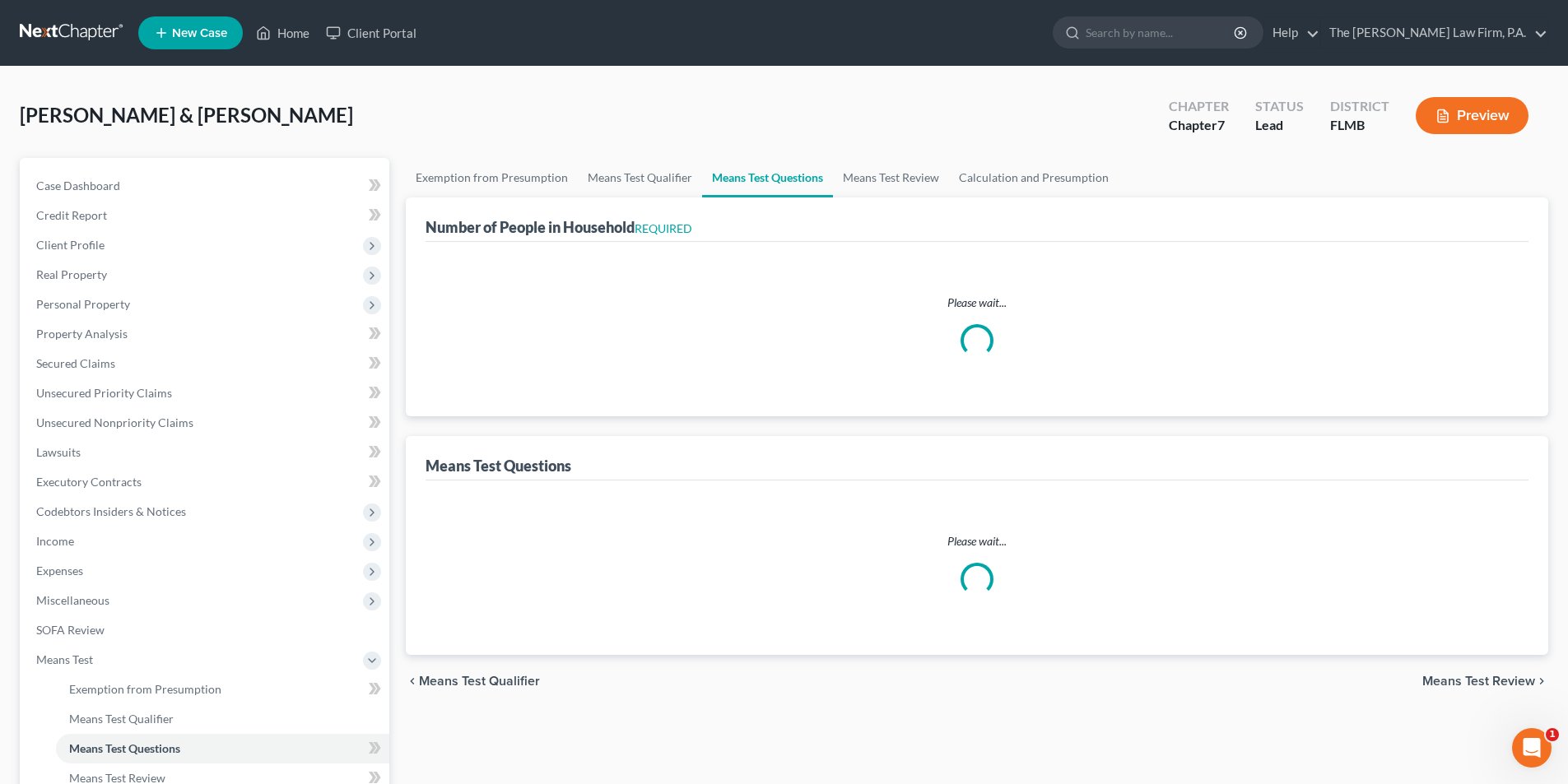
select select "0"
select select "60"
select select "1"
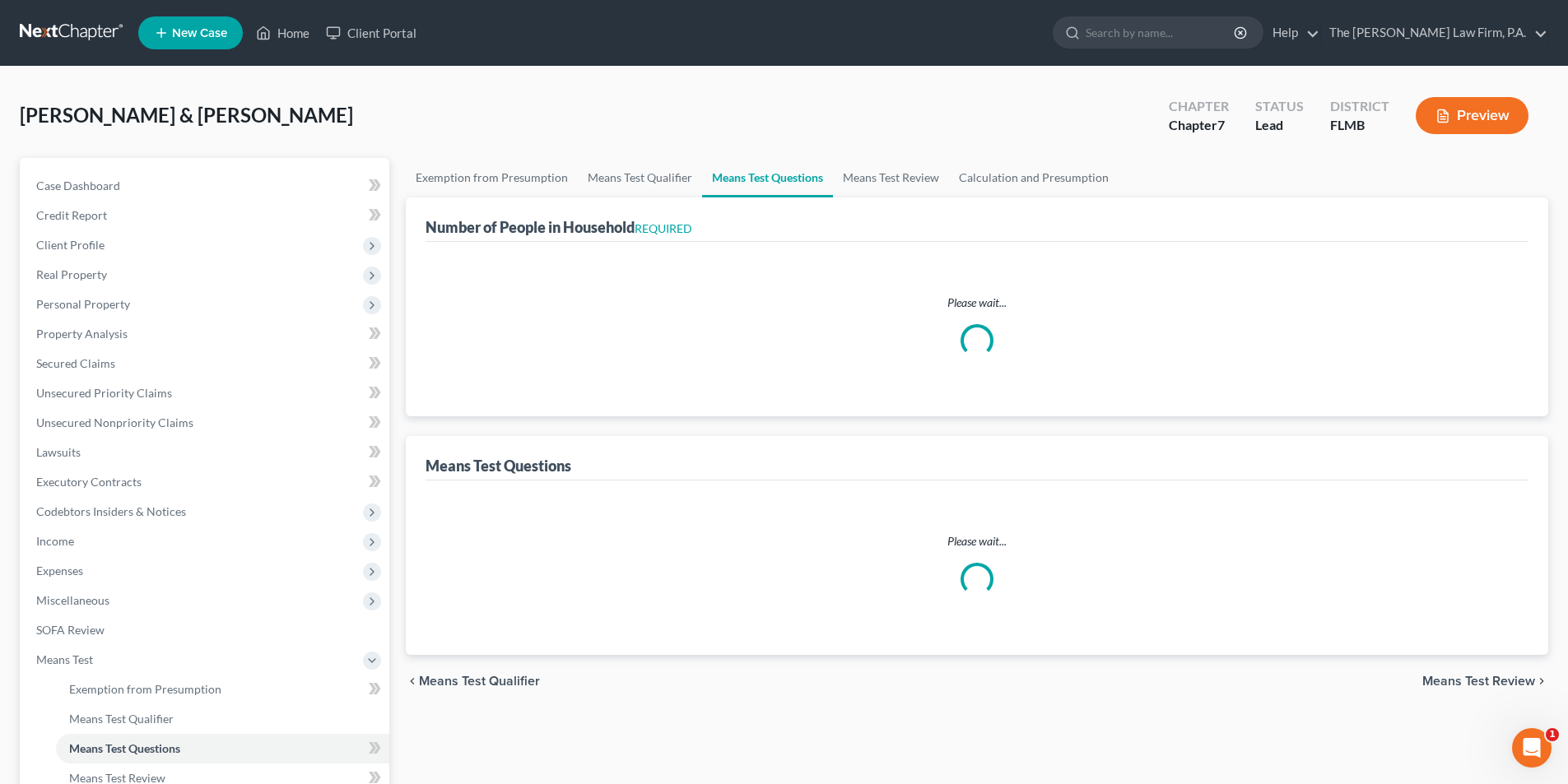
select select "60"
select select "2"
select select "4"
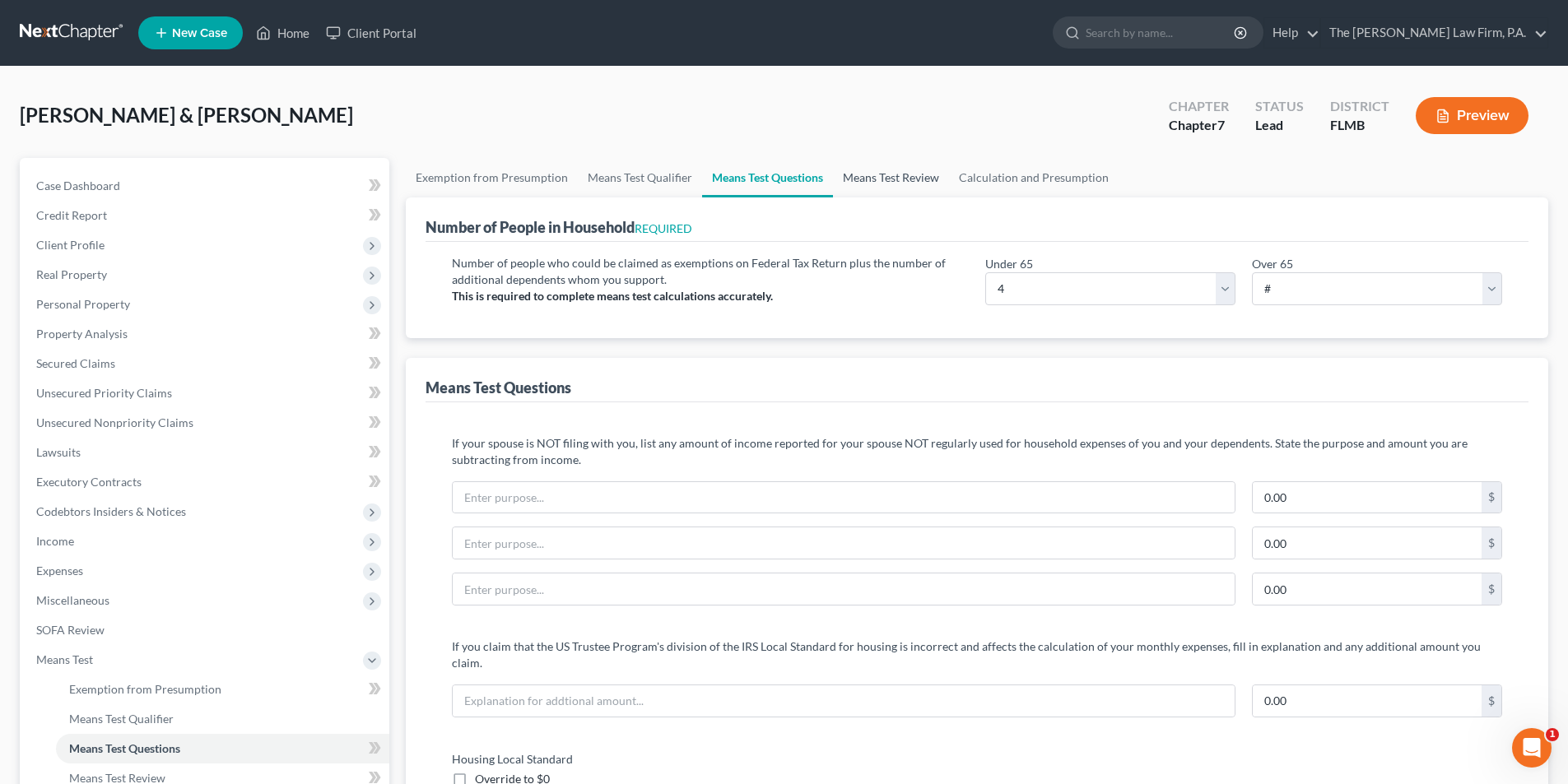
click at [866, 182] on link "Means Test Review" at bounding box center [890, 177] width 116 height 40
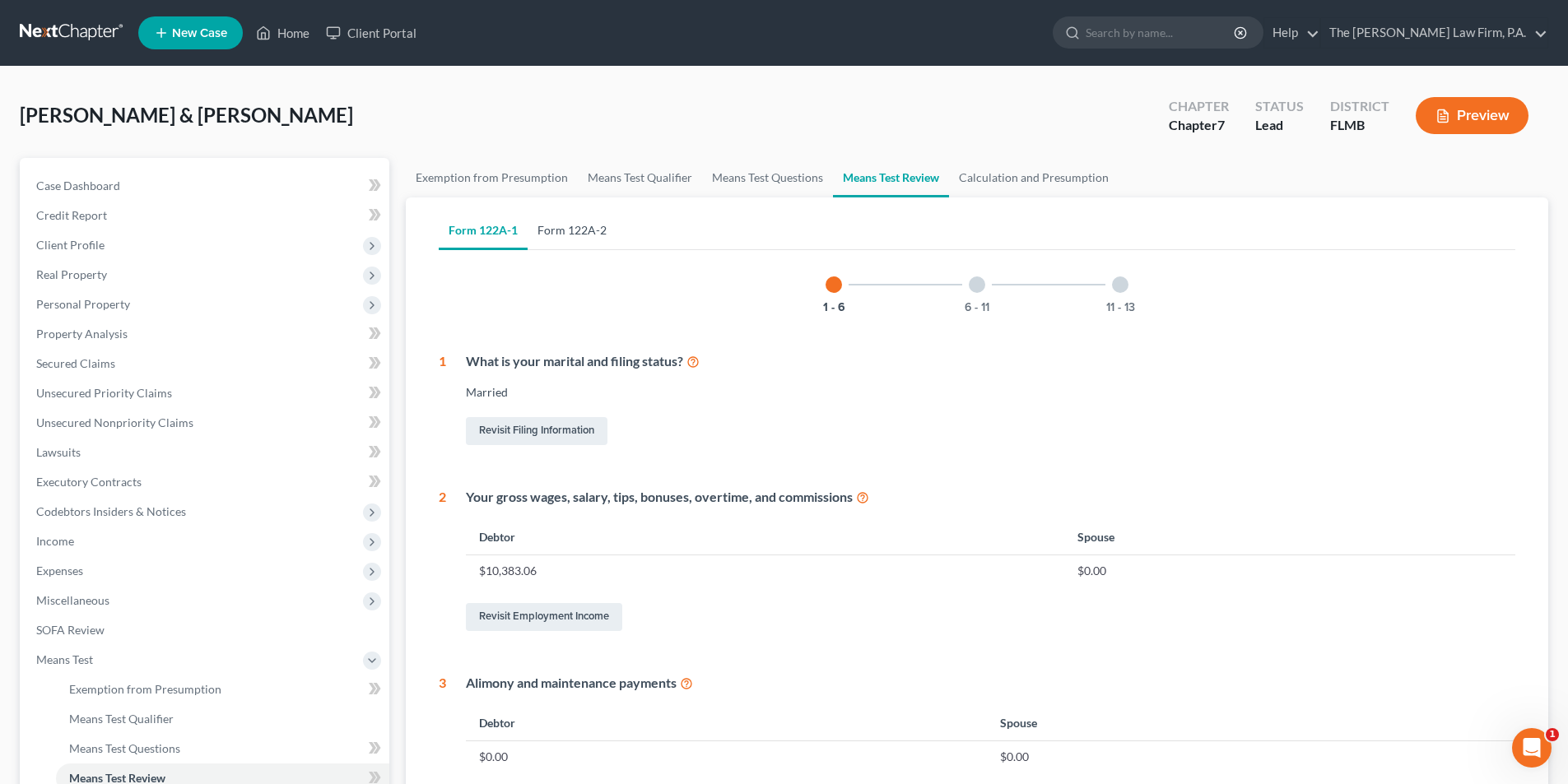
click at [580, 230] on link "Form 122A-2" at bounding box center [572, 230] width 89 height 40
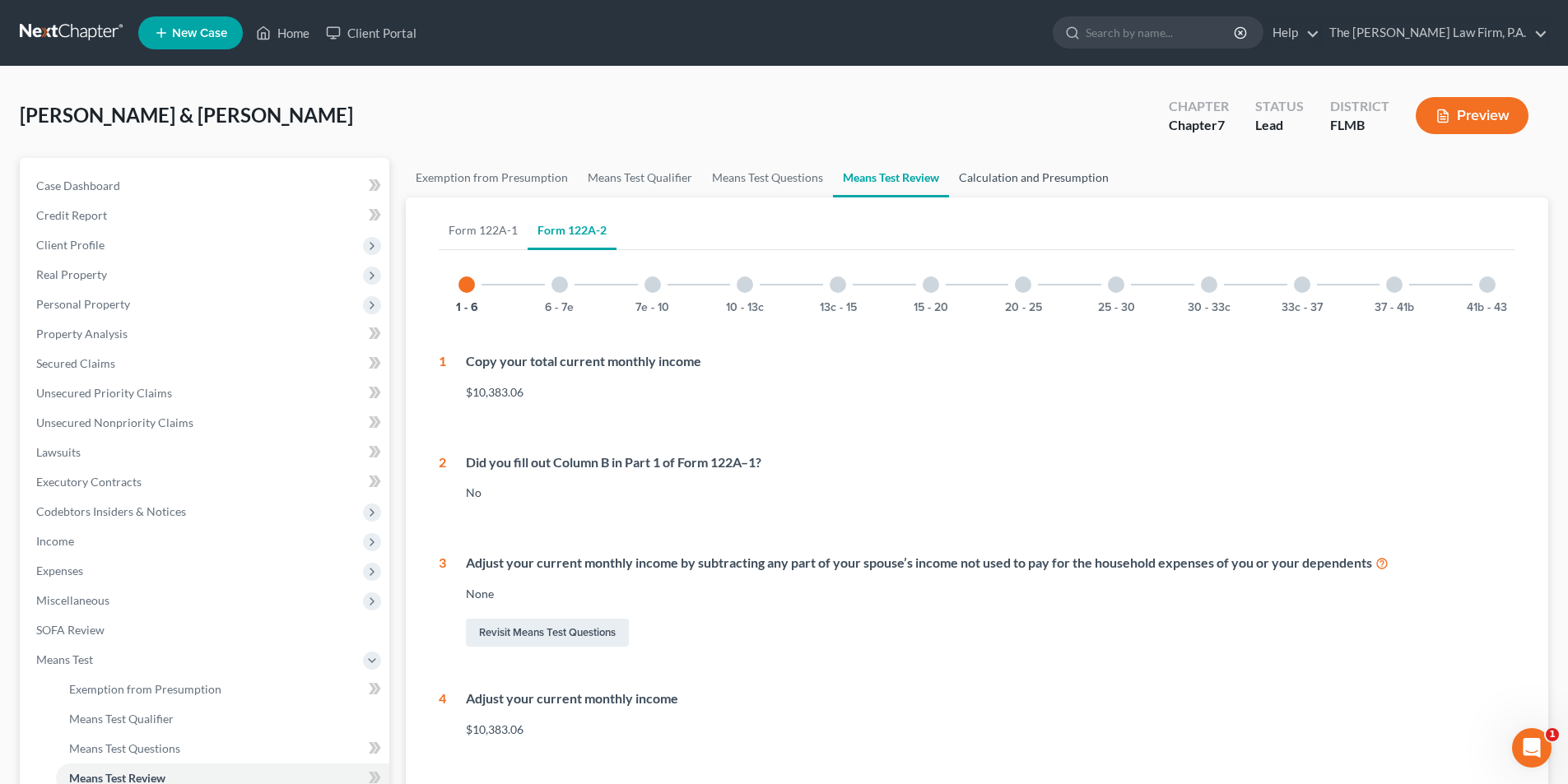
click at [1061, 182] on link "Calculation and Presumption" at bounding box center [1034, 177] width 170 height 40
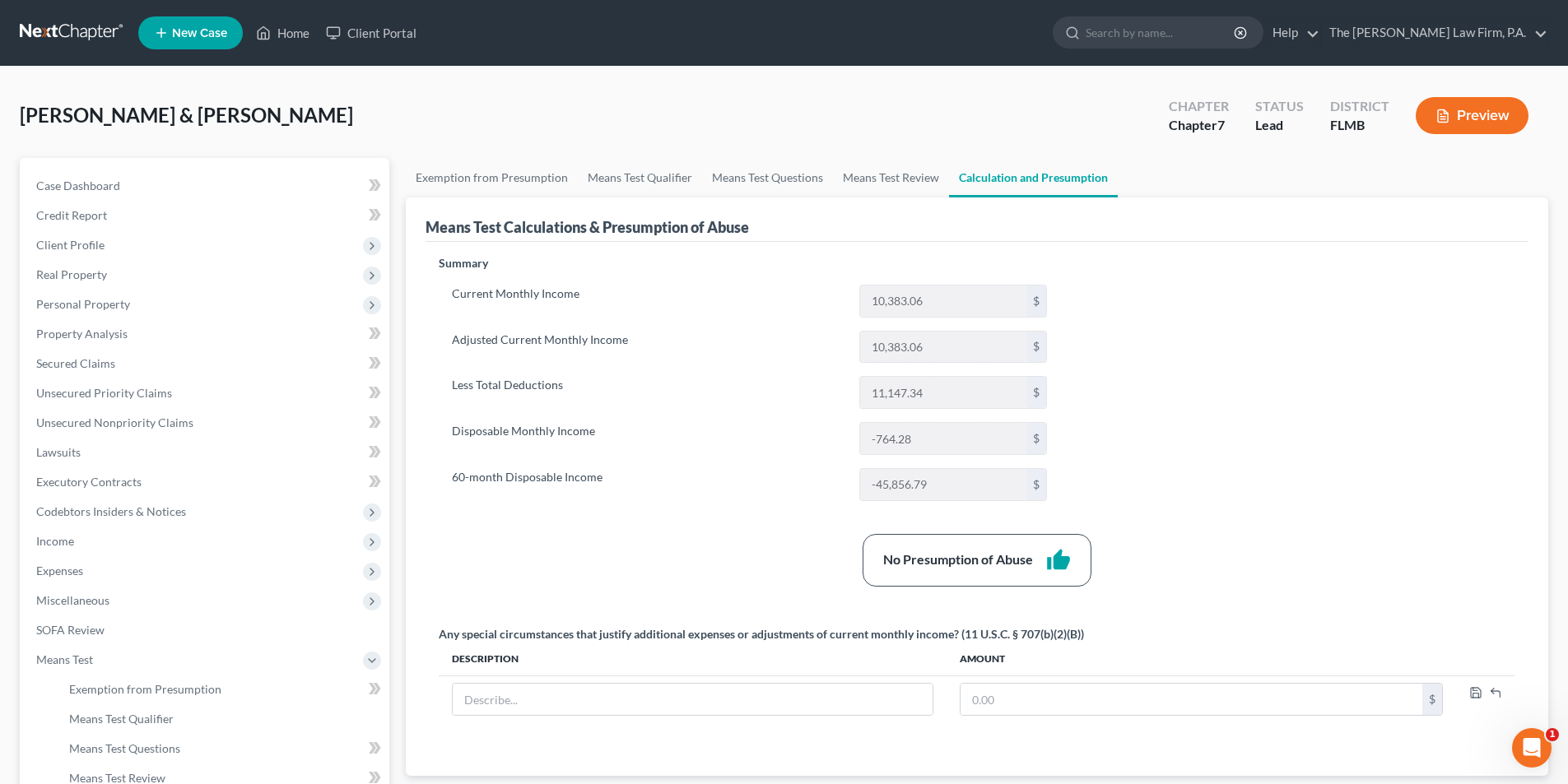
click at [1477, 295] on div "Summary Current Monthly Income 10,383.06 $ Adjusted Current Monthly Income 10,3…" at bounding box center [977, 505] width 1093 height 501
click at [105, 308] on span "Personal Property" at bounding box center [82, 304] width 93 height 14
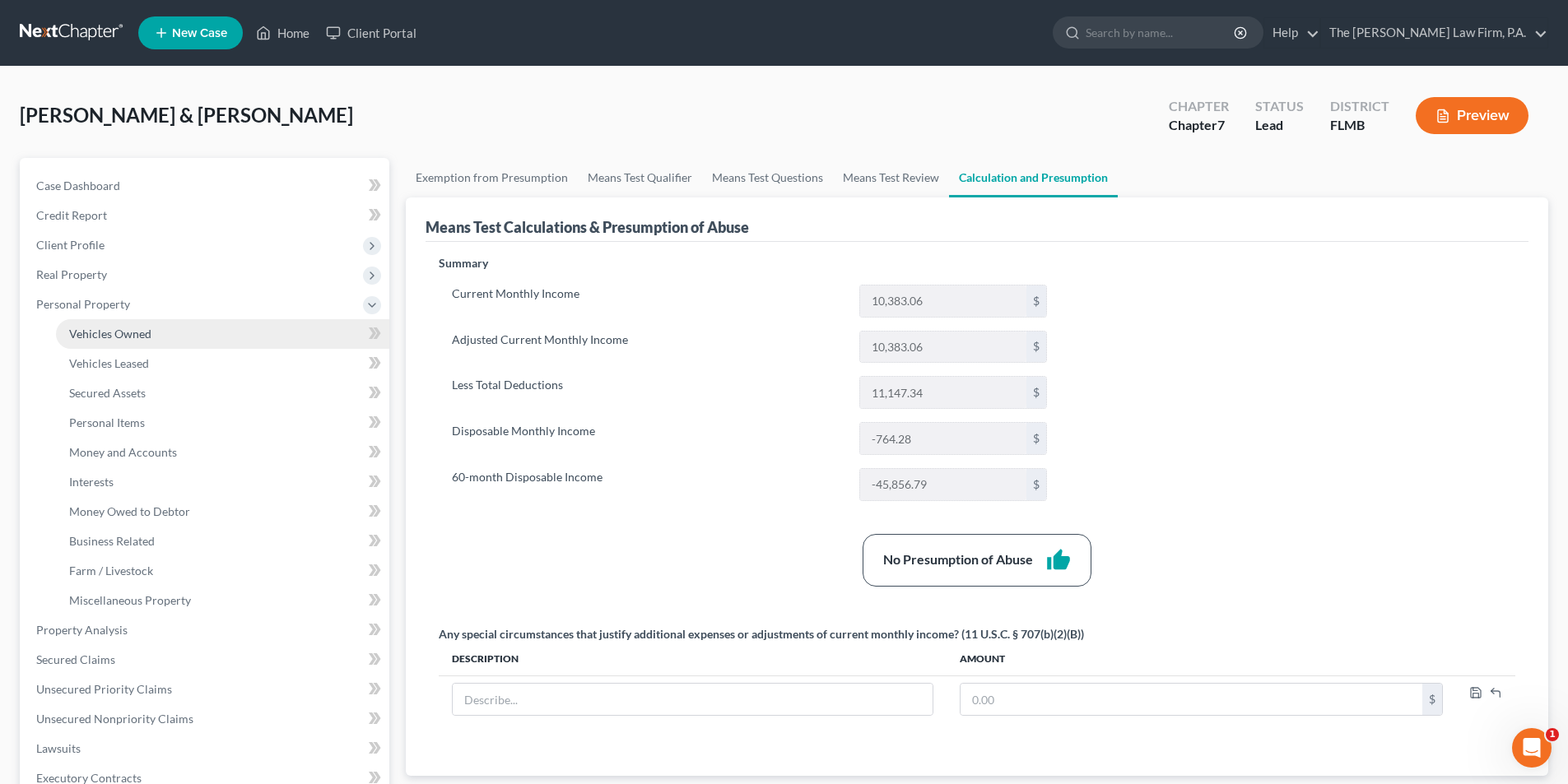
click at [121, 331] on span "Vehicles Owned" at bounding box center [110, 333] width 82 height 14
